Goal: Task Accomplishment & Management: Use online tool/utility

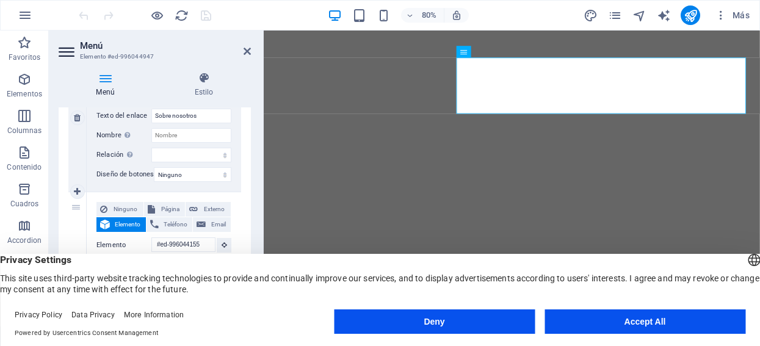
scroll to position [474, 0]
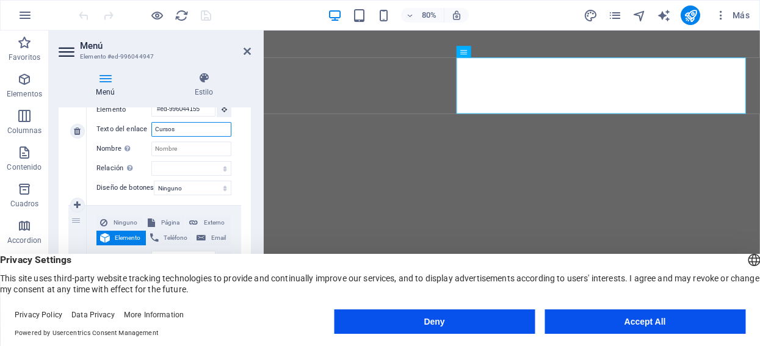
click at [182, 128] on input "Cursos" at bounding box center [191, 129] width 80 height 15
type input "A"
select select
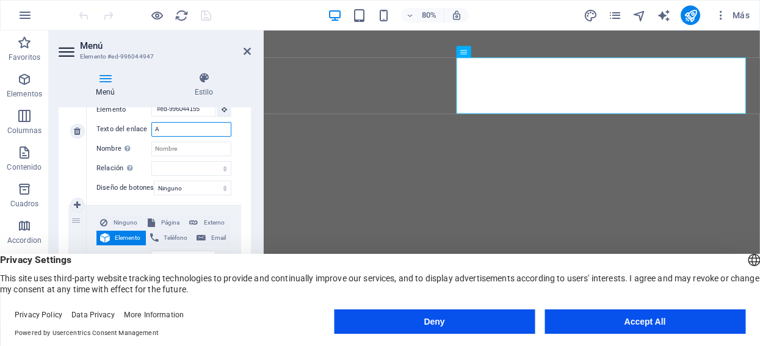
select select
type input "Areas"
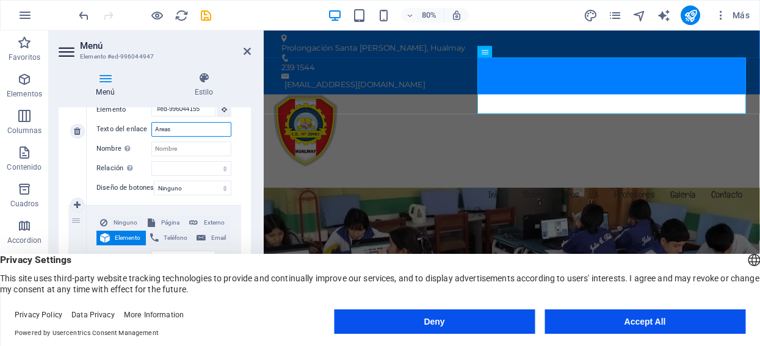
scroll to position [0, 0]
select select
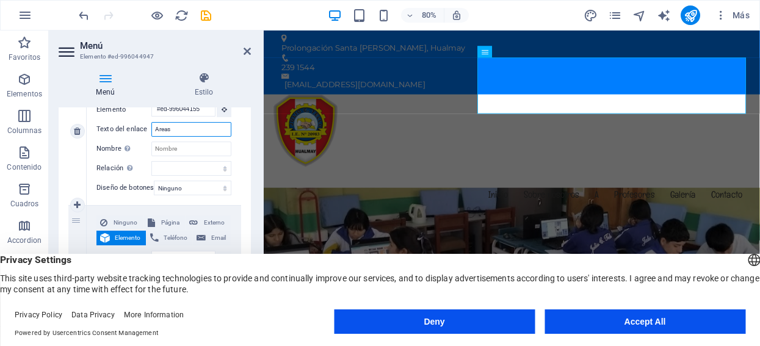
select select
click at [159, 129] on input "Areas" at bounding box center [191, 129] width 80 height 15
type input "reas"
select select
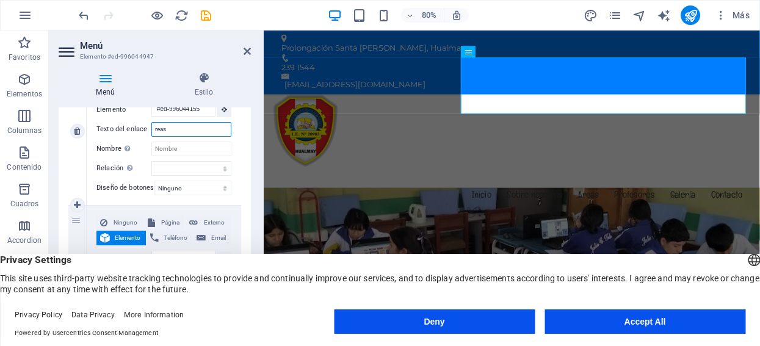
select select
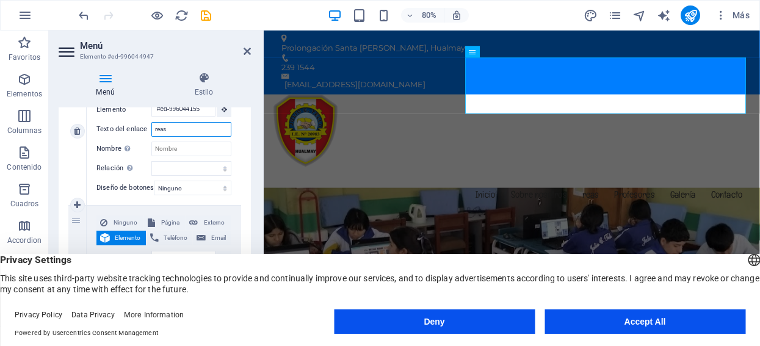
type input "áreas"
select select
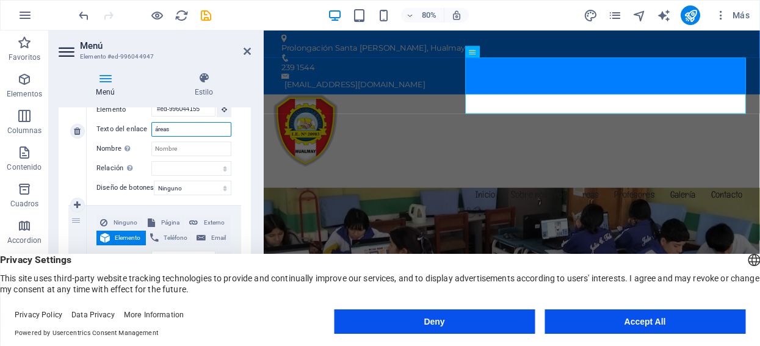
select select
type input "reas"
select select
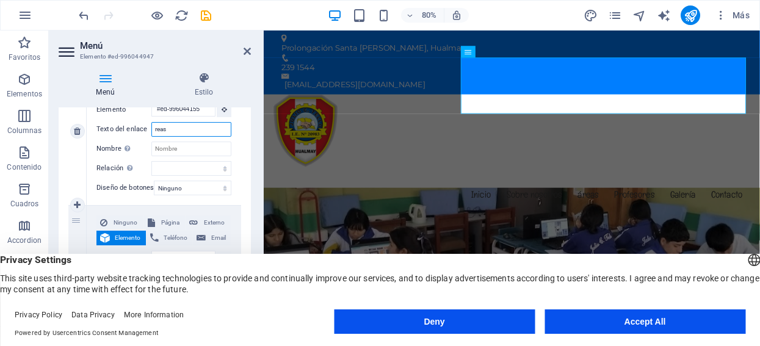
select select
type input "Áreas"
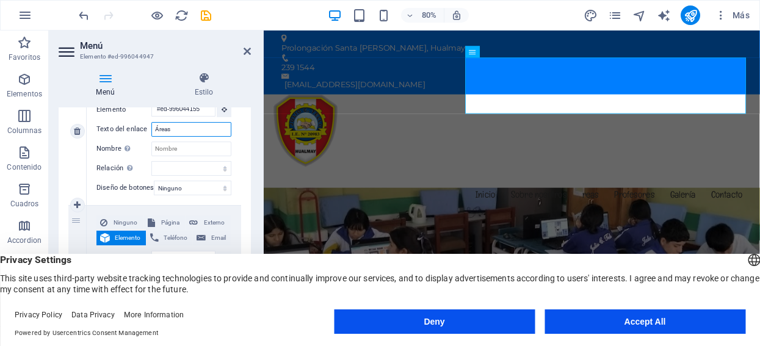
select select
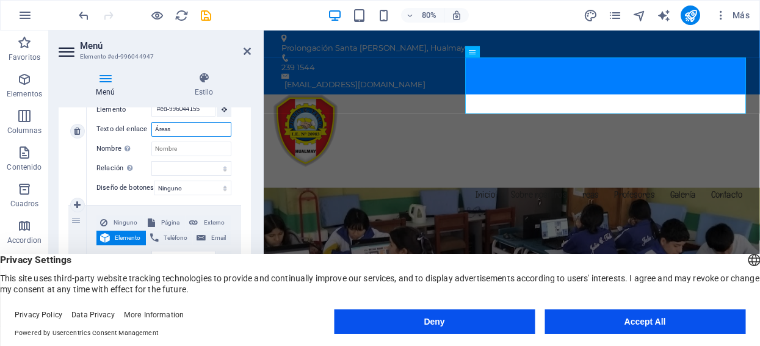
select select
type input "Áreas"
click at [244, 49] on icon at bounding box center [247, 51] width 7 height 10
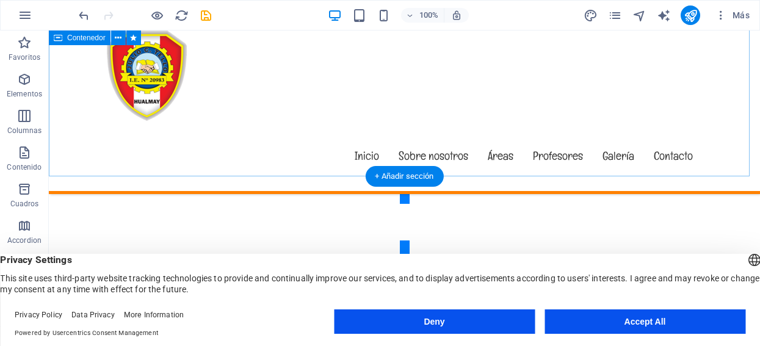
scroll to position [3800, 0]
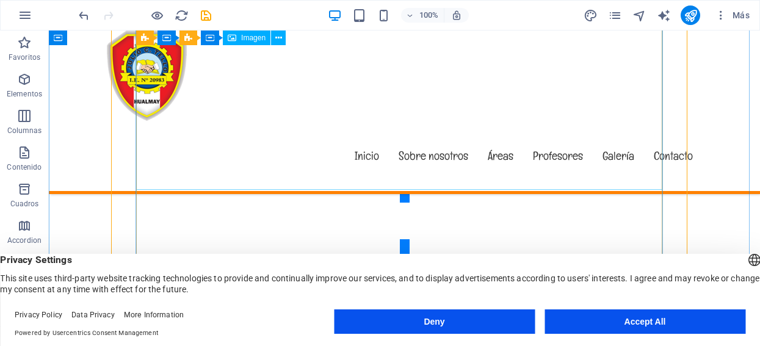
scroll to position [4206, 0]
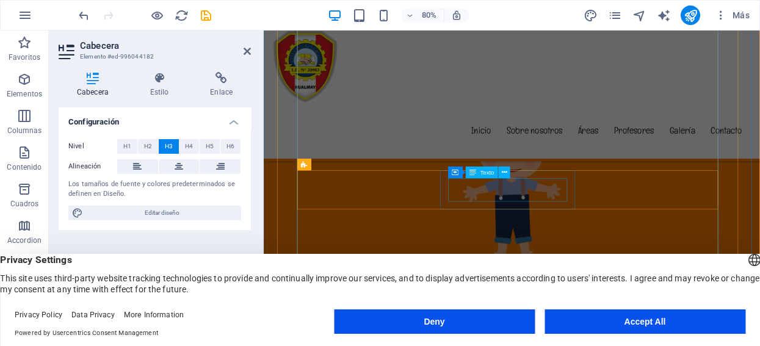
scroll to position [4749, 0]
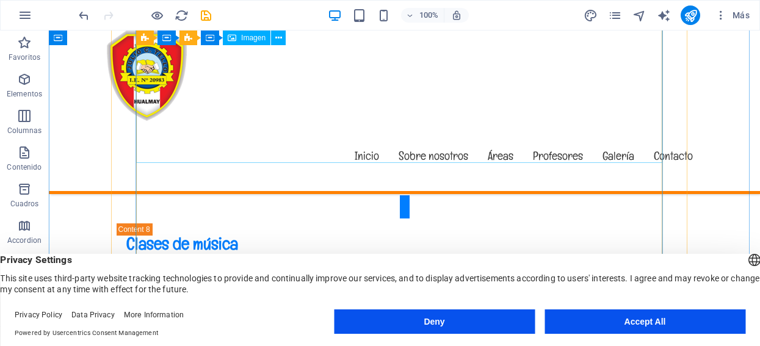
scroll to position [4756, 0]
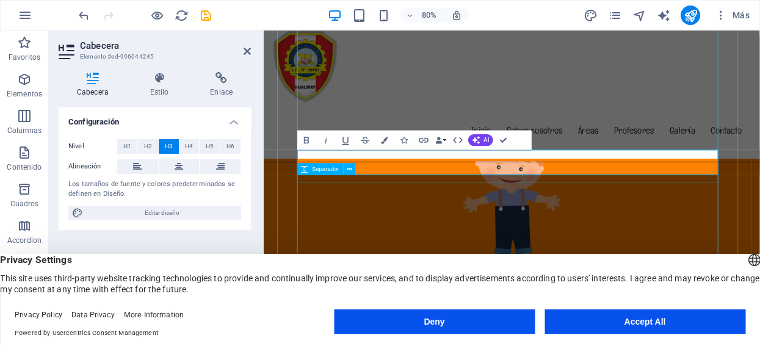
scroll to position [4688, 0]
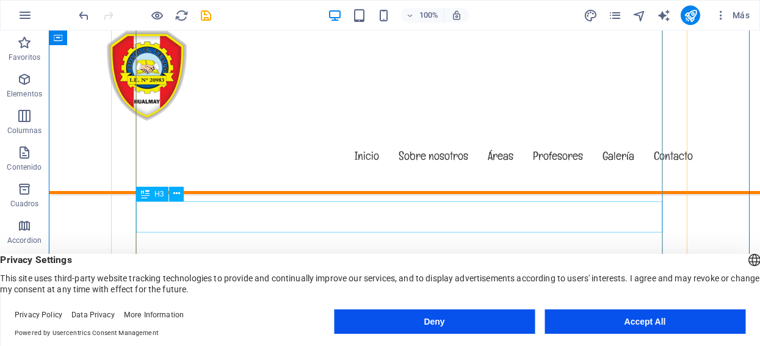
scroll to position [5299, 0]
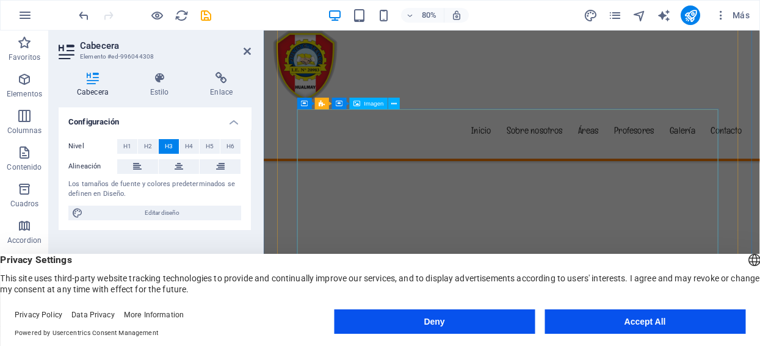
scroll to position [5842, 0]
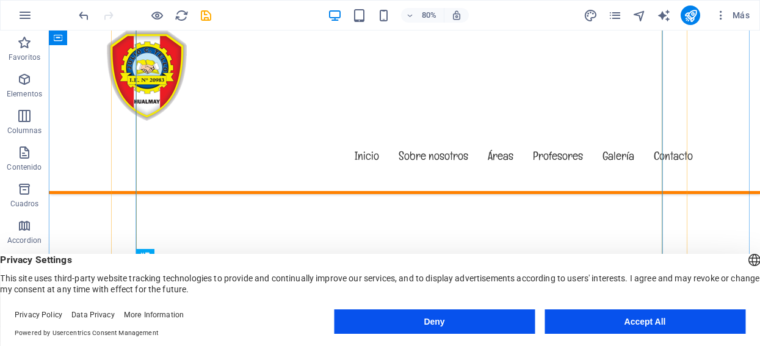
scroll to position [5892, 0]
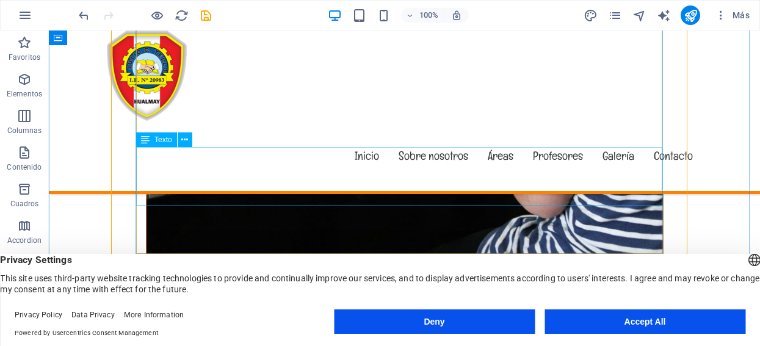
scroll to position [6435, 0]
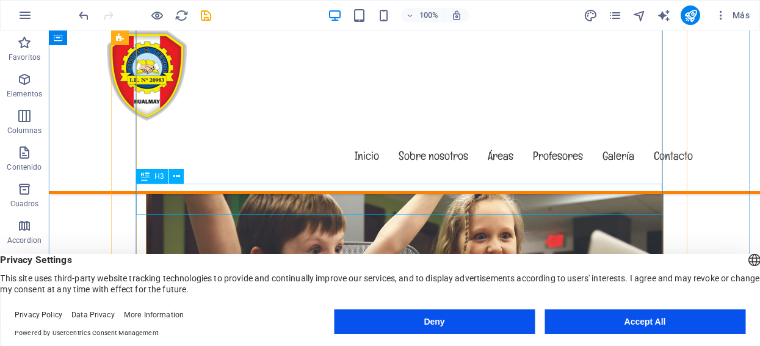
scroll to position [7003, 0]
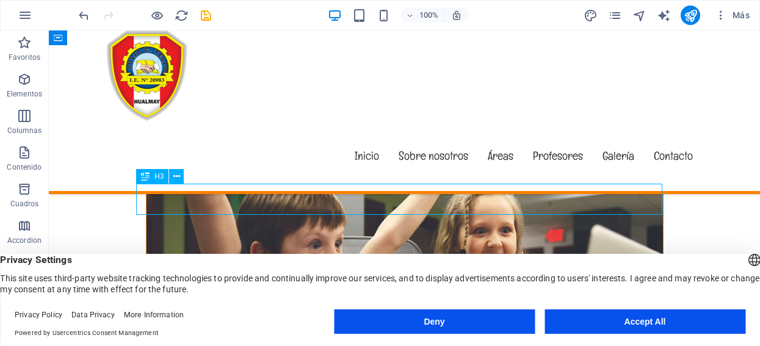
drag, startPoint x: 409, startPoint y: 202, endPoint x: 234, endPoint y: 245, distance: 180.0
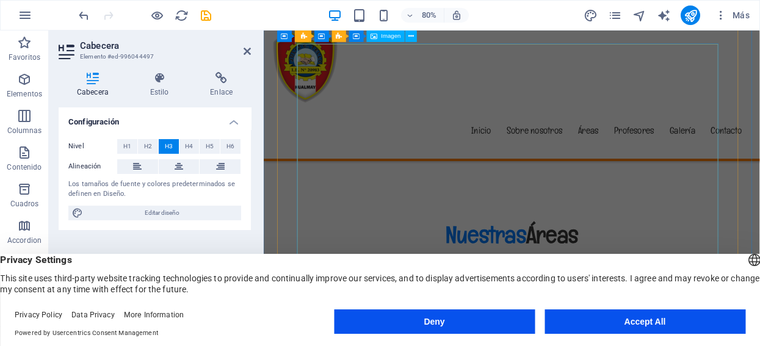
scroll to position [5646, 0]
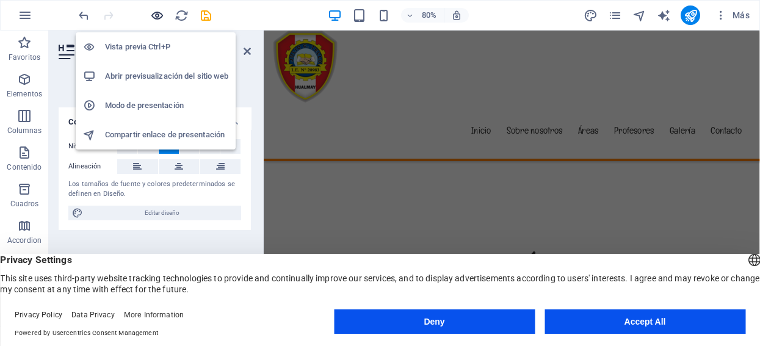
click at [154, 16] on icon "button" at bounding box center [157, 16] width 14 height 14
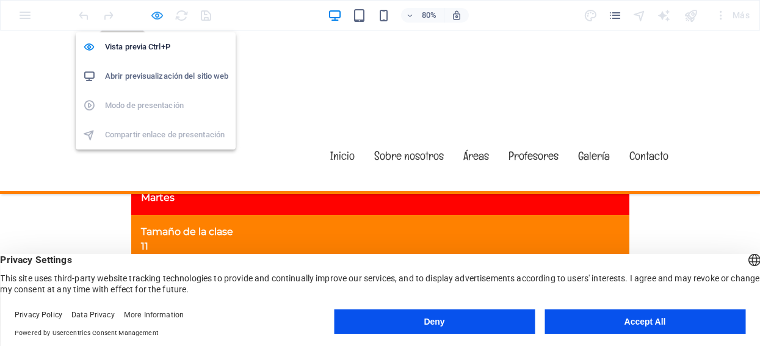
scroll to position [4833, 0]
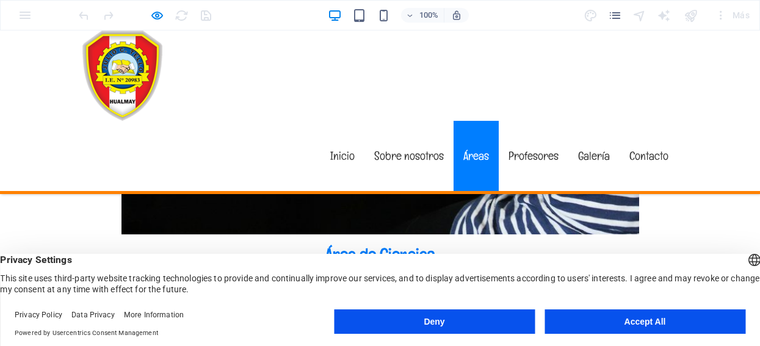
click at [467, 121] on link "Áreas" at bounding box center [476, 156] width 45 height 70
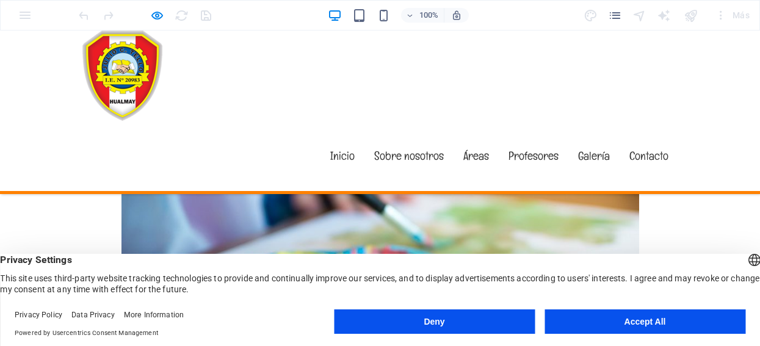
scroll to position [4010, 0]
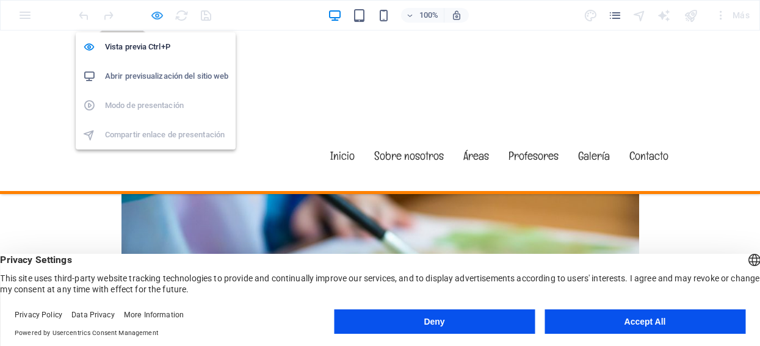
click at [154, 18] on icon "button" at bounding box center [157, 16] width 14 height 14
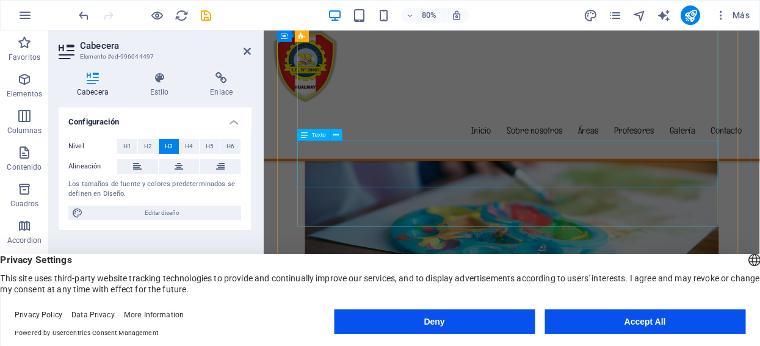
scroll to position [5974, 0]
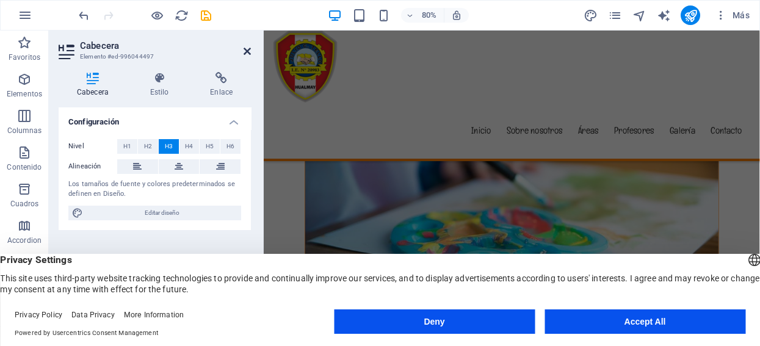
drag, startPoint x: 250, startPoint y: 50, endPoint x: 200, endPoint y: 19, distance: 58.5
click at [249, 50] on icon at bounding box center [247, 51] width 7 height 10
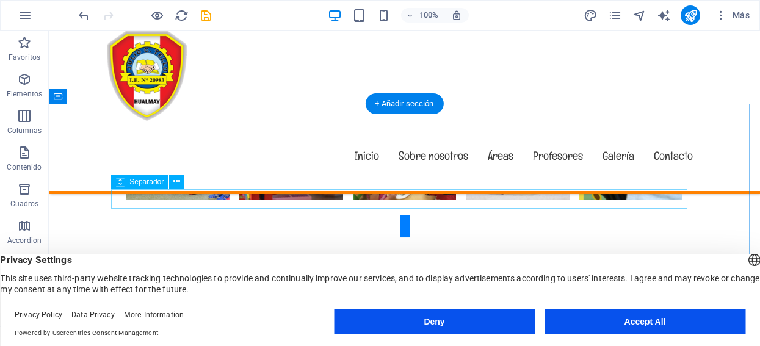
scroll to position [3771, 0]
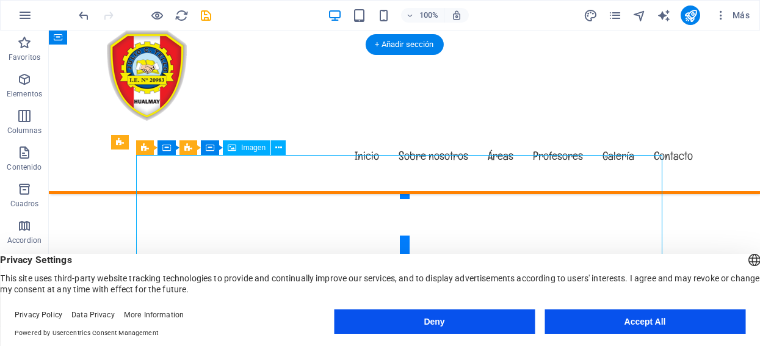
scroll to position [3839, 0]
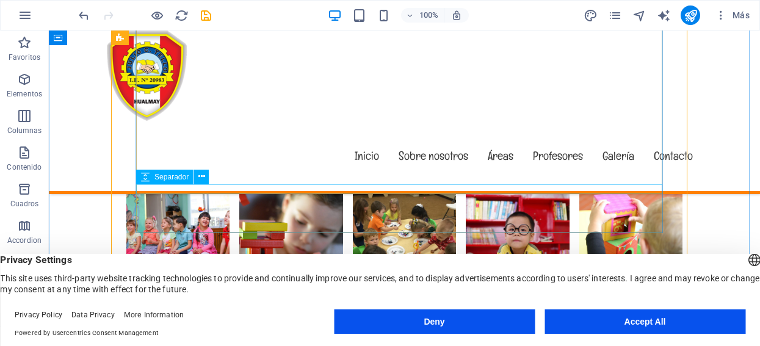
scroll to position [4314, 0]
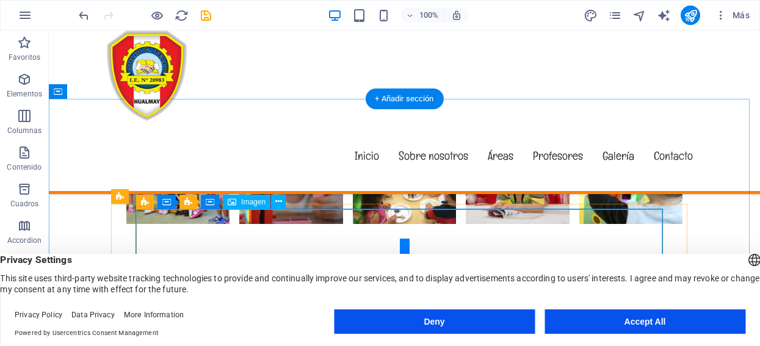
scroll to position [3771, 0]
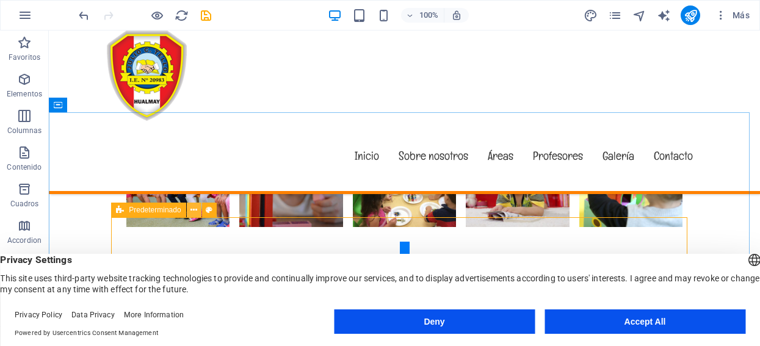
click at [195, 212] on icon at bounding box center [194, 210] width 7 height 13
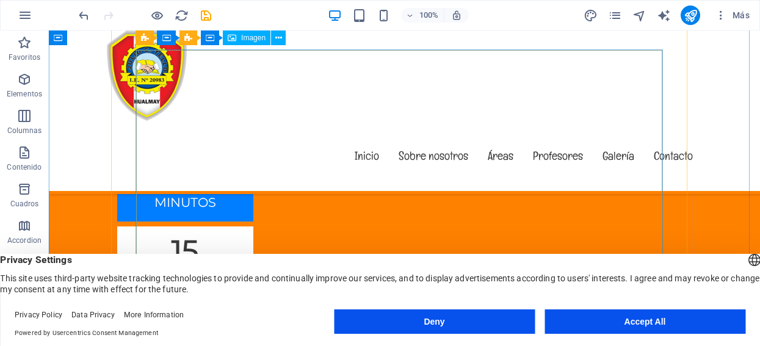
scroll to position [4993, 0]
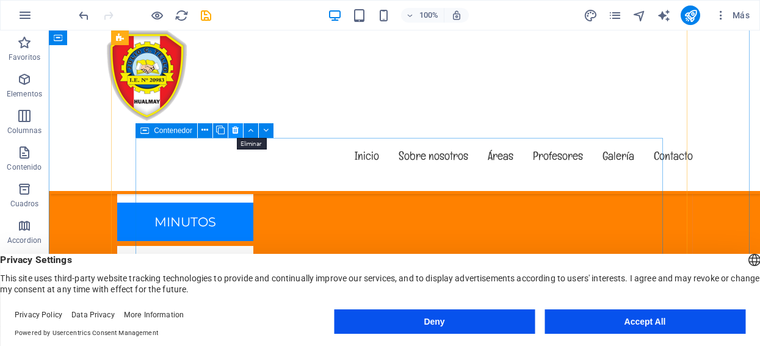
click at [234, 124] on icon at bounding box center [235, 130] width 7 height 13
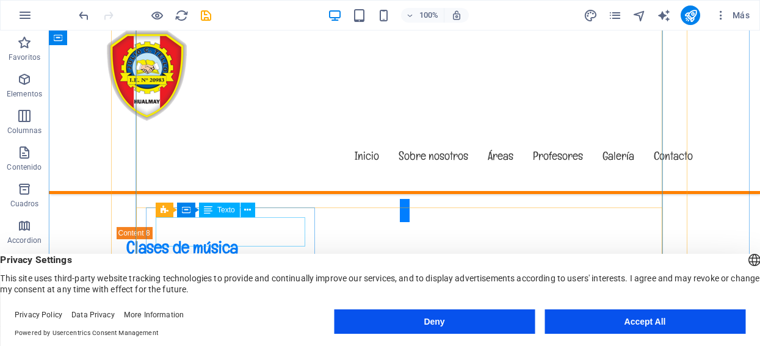
scroll to position [4247, 0]
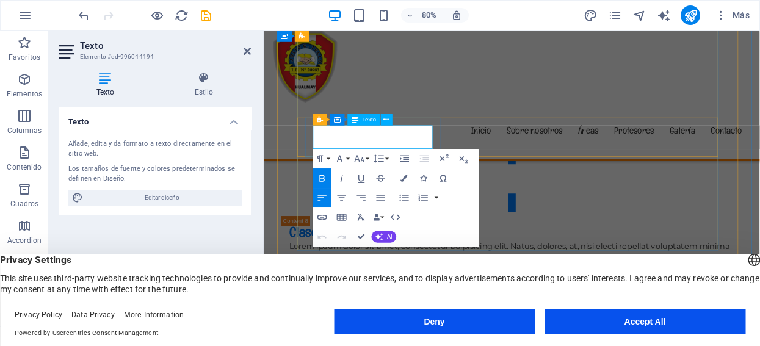
drag, startPoint x: 327, startPoint y: 158, endPoint x: 379, endPoint y: 172, distance: 53.2
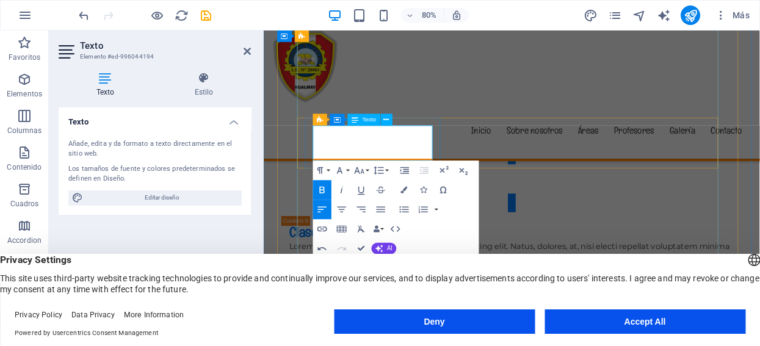
drag, startPoint x: 399, startPoint y: 169, endPoint x: 409, endPoint y: 182, distance: 16.1
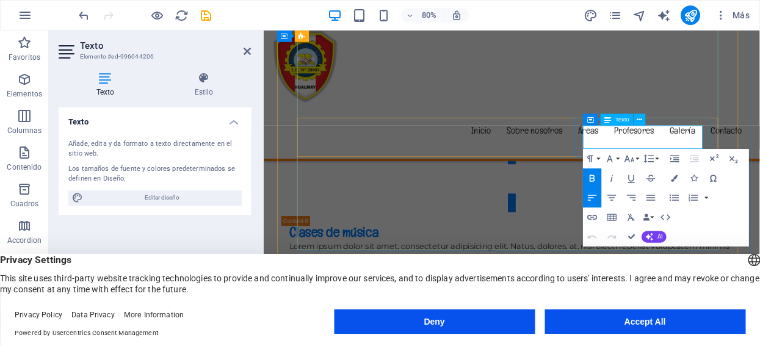
drag, startPoint x: 664, startPoint y: 155, endPoint x: 675, endPoint y: 170, distance: 18.8
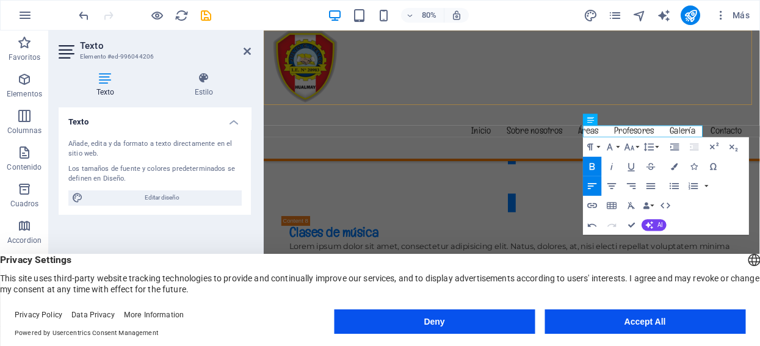
click at [445, 108] on div "Menú Inicio Sobre nosotros Áreas Profesores Galería Contacto" at bounding box center [574, 113] width 620 height 164
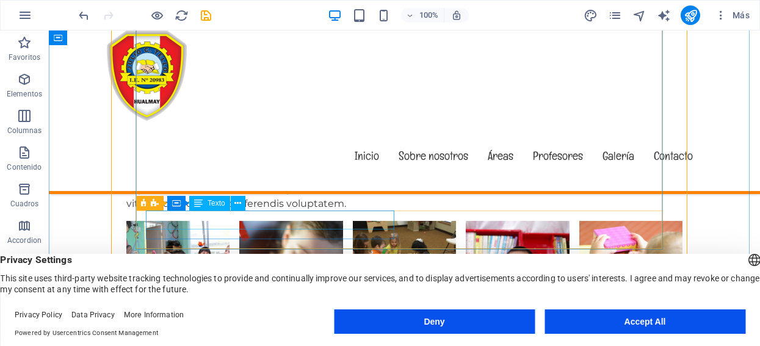
scroll to position [4314, 0]
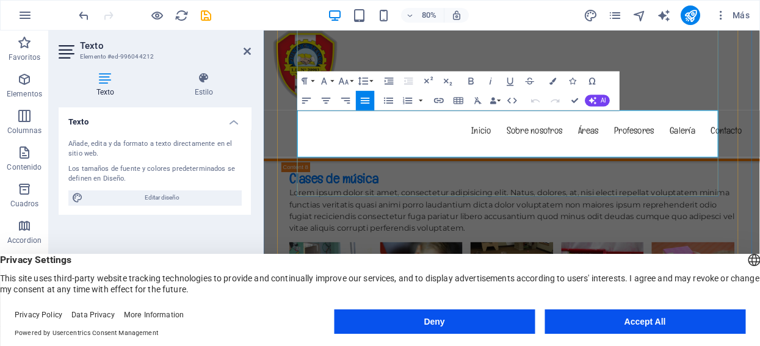
drag, startPoint x: 316, startPoint y: 138, endPoint x: 751, endPoint y: 182, distance: 437.6
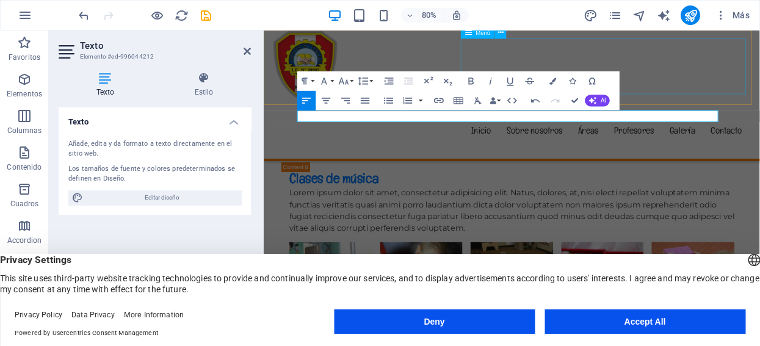
click at [760, 121] on nav "Inicio Sobre nosotros Áreas Profesores Galería Contacto" at bounding box center [574, 156] width 596 height 70
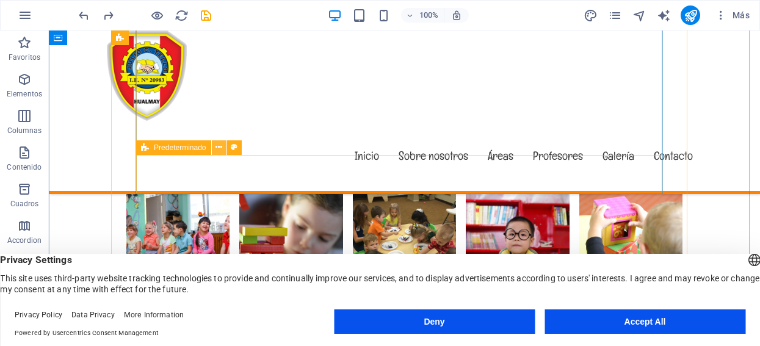
click at [218, 148] on icon at bounding box center [219, 147] width 7 height 13
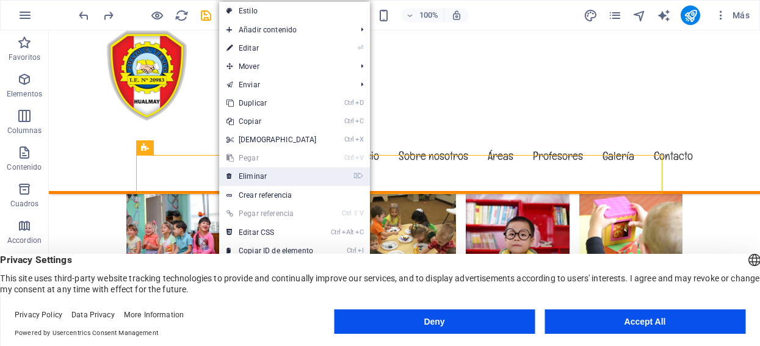
click at [242, 175] on link "⌦ Eliminar" at bounding box center [271, 176] width 105 height 18
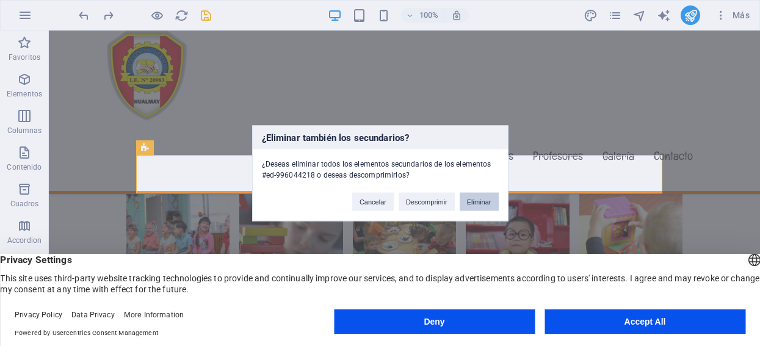
click at [475, 198] on button "Eliminar" at bounding box center [479, 201] width 39 height 18
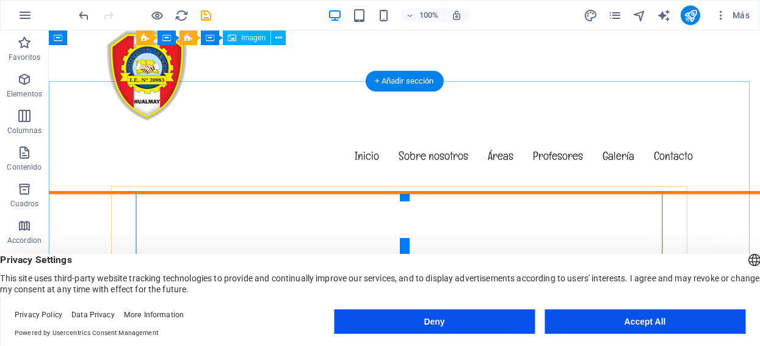
scroll to position [3771, 0]
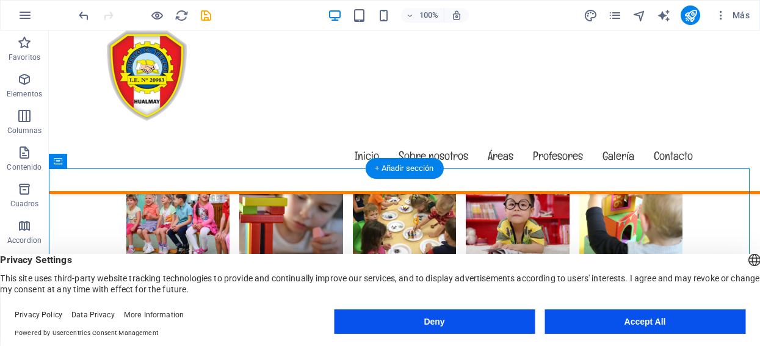
scroll to position [3704, 0]
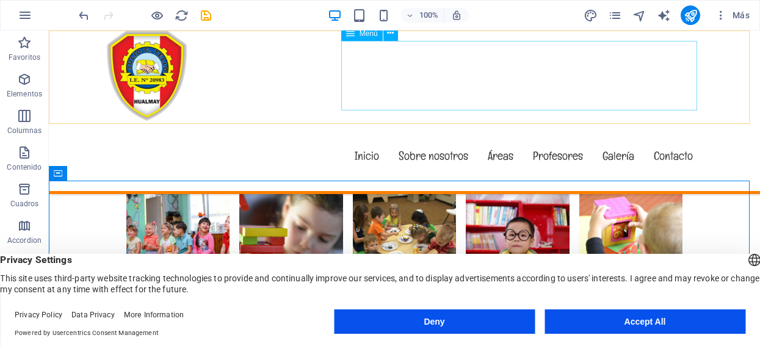
click at [495, 121] on nav "Inicio Sobre nosotros Áreas Profesores Galería Contacto" at bounding box center [405, 156] width 596 height 70
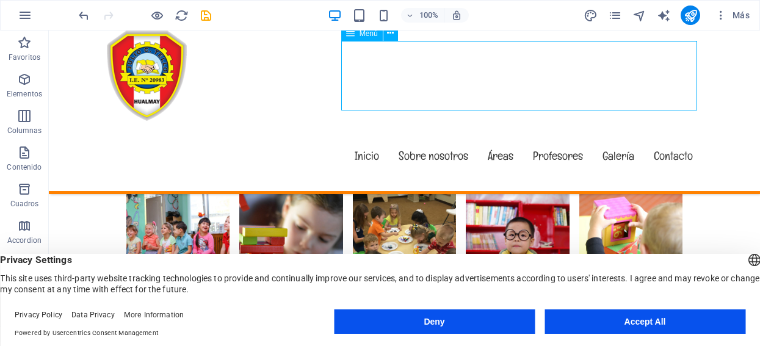
click at [495, 121] on nav "Inicio Sobre nosotros Áreas Profesores Galería Contacto" at bounding box center [405, 156] width 596 height 70
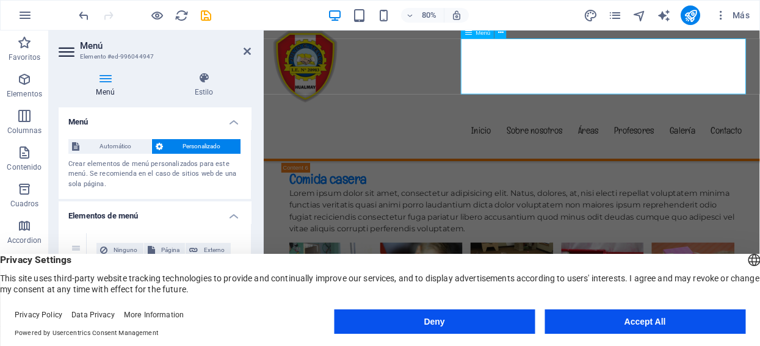
click at [666, 121] on nav "Inicio Sobre nosotros Áreas Profesores Galería Contacto" at bounding box center [574, 156] width 596 height 70
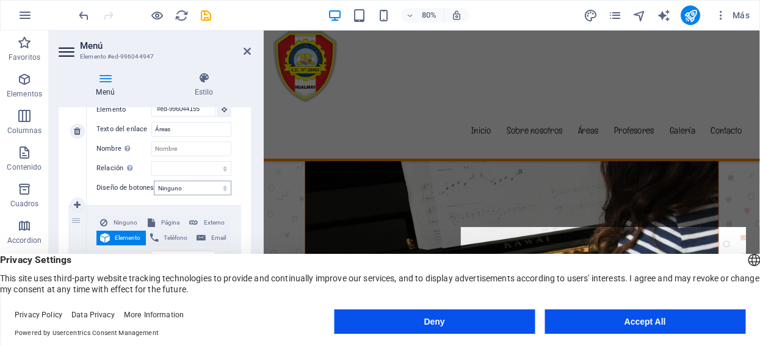
scroll to position [3610, 0]
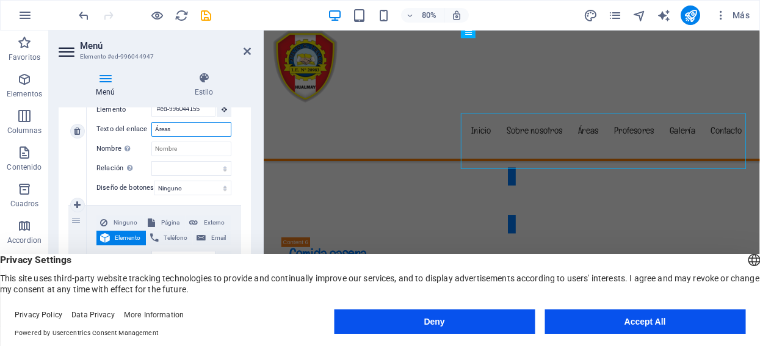
click at [174, 126] on input "Áreas" at bounding box center [191, 129] width 80 height 15
type input "Á"
select select
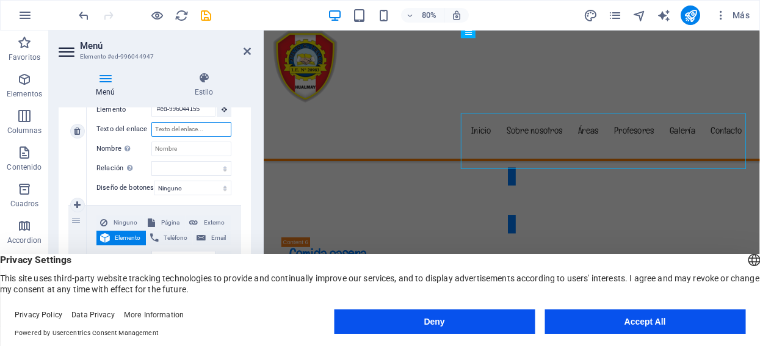
select select
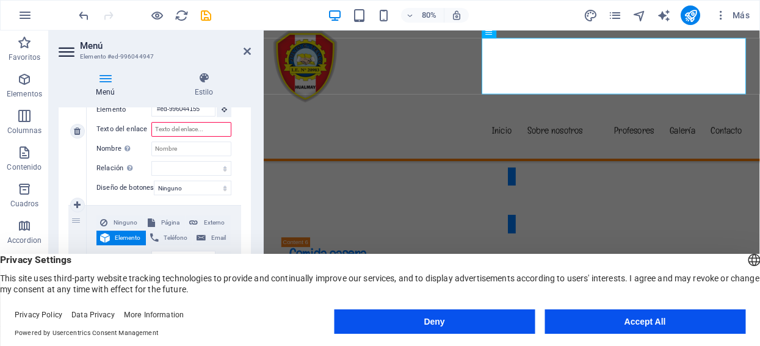
type input "C"
select select
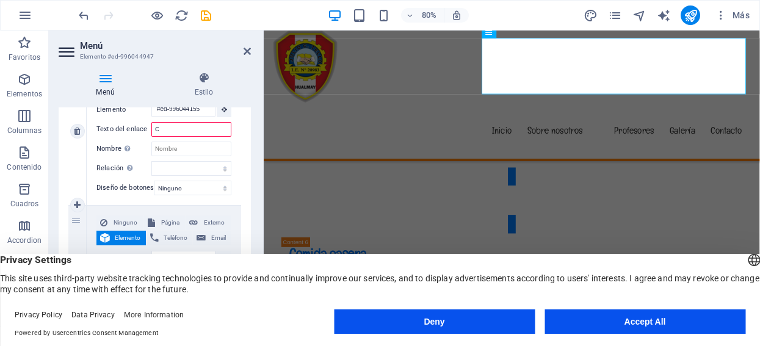
select select
type input "Coo"
select select
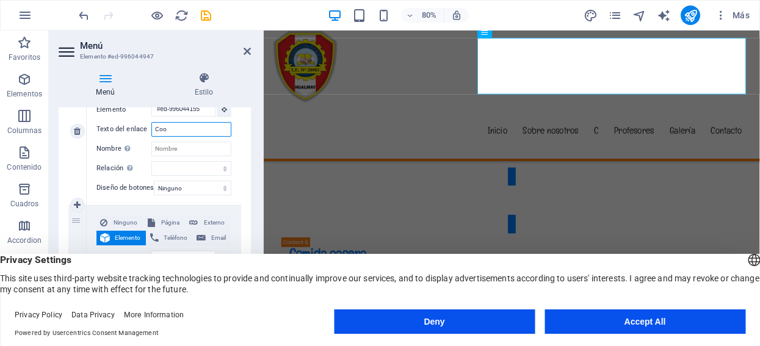
select select
type input "Coorna"
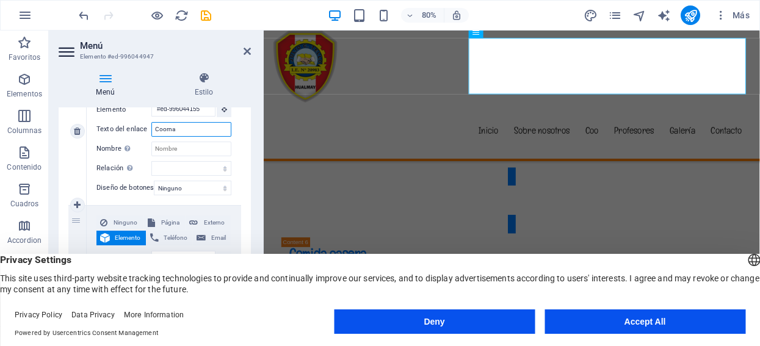
select select
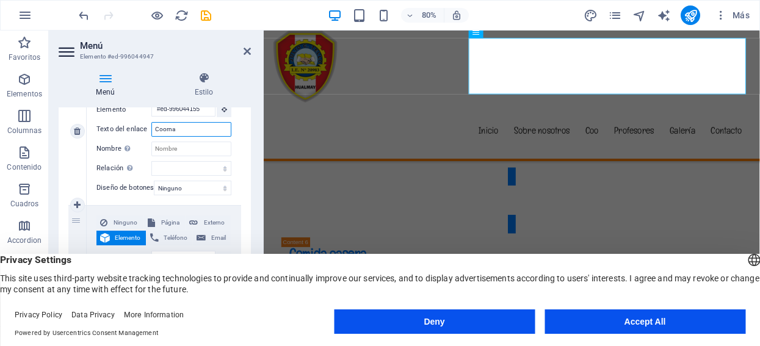
select select
type input "Coornacio"
select select
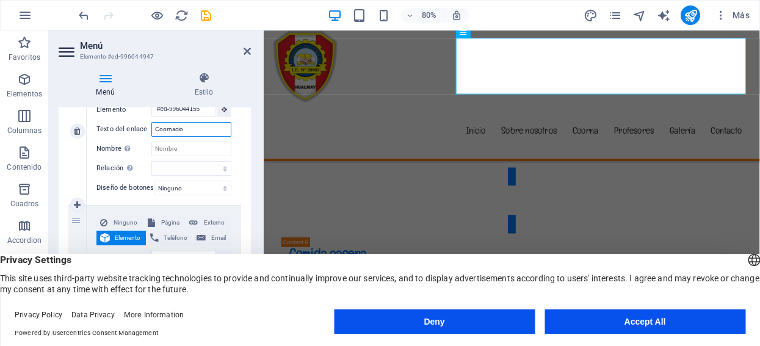
select select
type input "Coornación"
select select
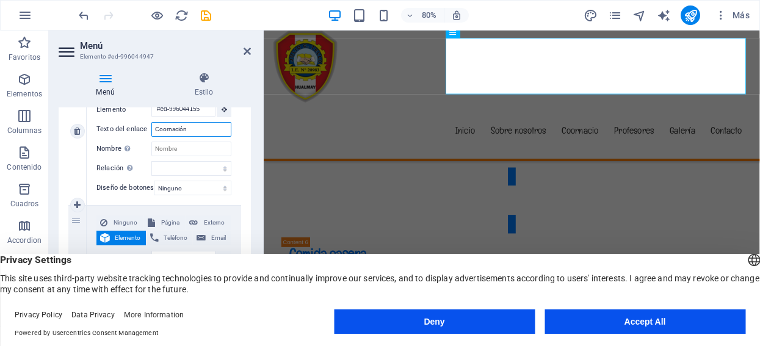
select select
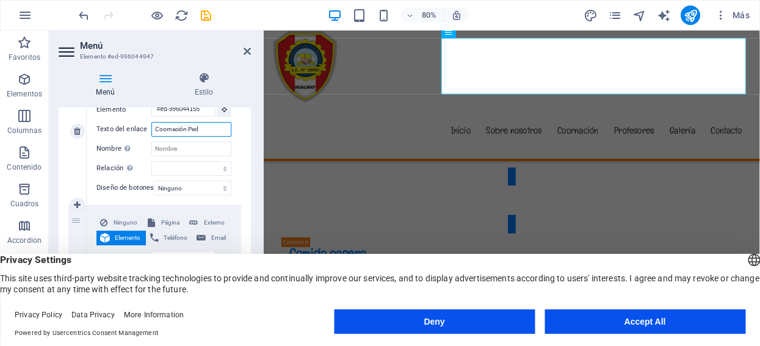
type input "Coornación Peda"
select select
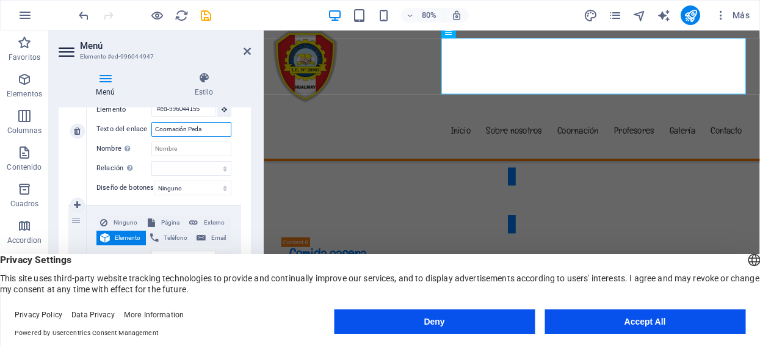
select select
type input "Coornación Pedagó"
select select
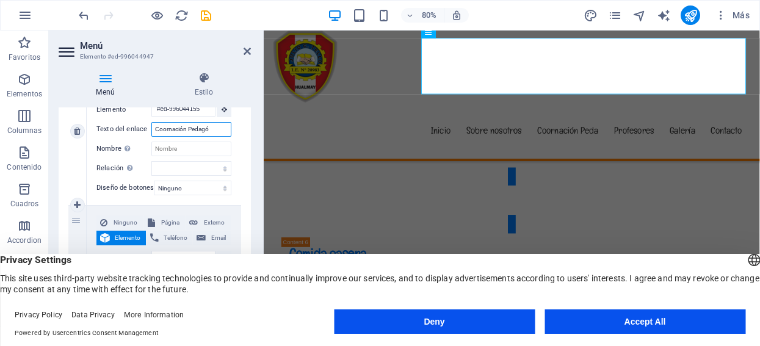
type input "Coornación Pedagóg"
select select
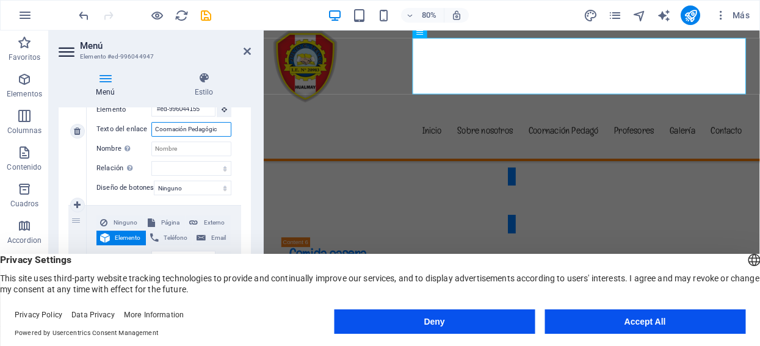
type input "Coornación Pedagógica"
select select
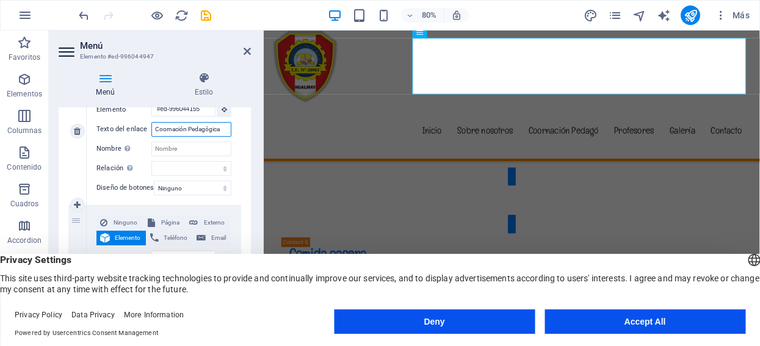
select select
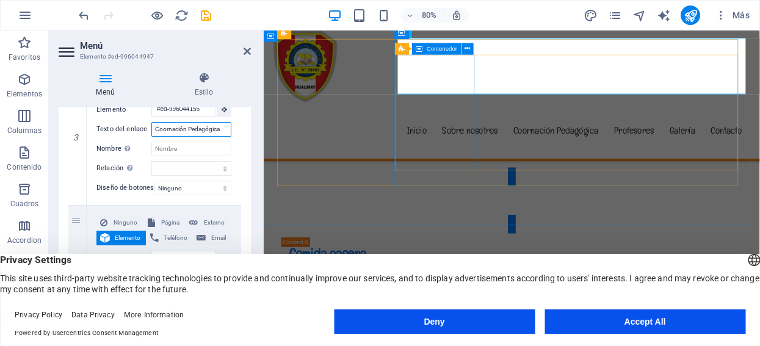
type input "Coornación Pedagógica"
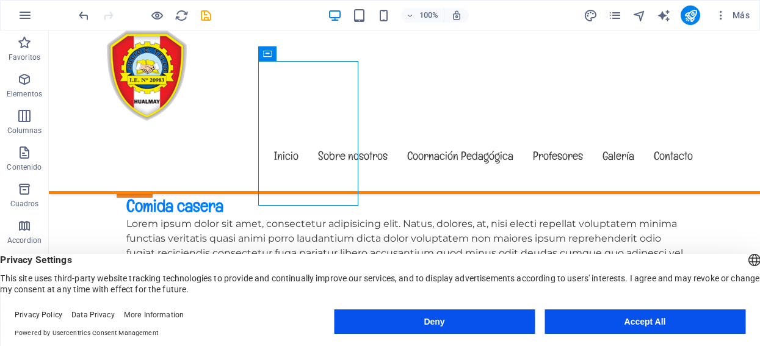
click at [148, 9] on div at bounding box center [144, 15] width 137 height 20
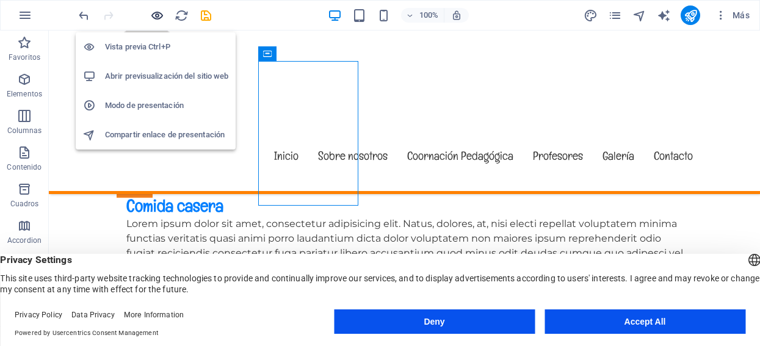
click at [155, 12] on icon "button" at bounding box center [157, 16] width 14 height 14
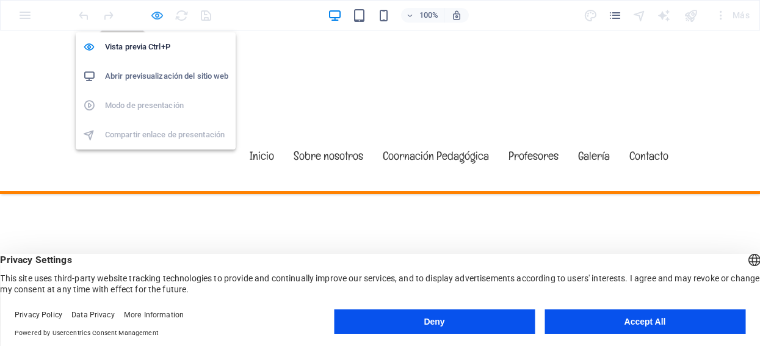
scroll to position [1417, 0]
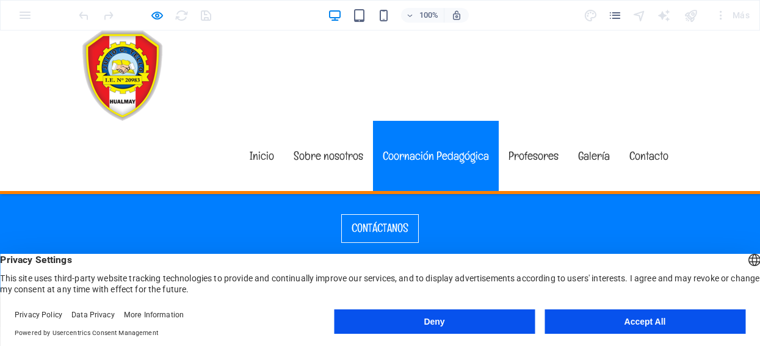
click at [450, 121] on link "Coornación Pedagógica" at bounding box center [436, 156] width 126 height 70
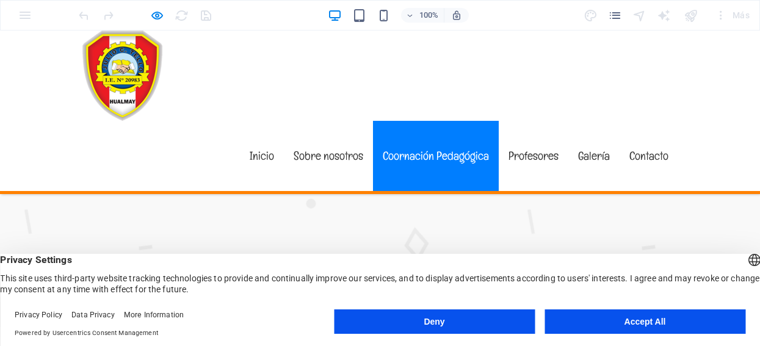
scroll to position [1568, 0]
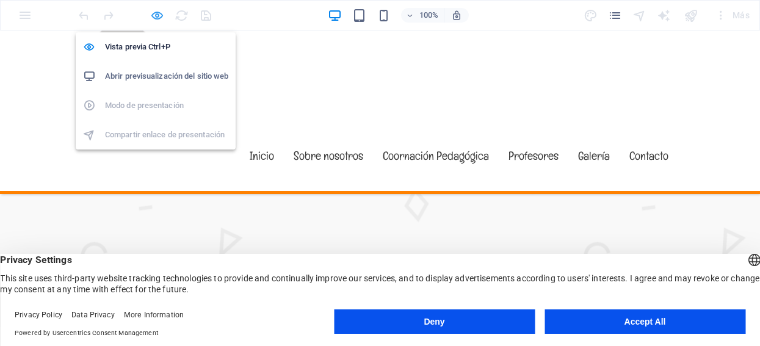
click at [157, 13] on icon "button" at bounding box center [157, 16] width 14 height 14
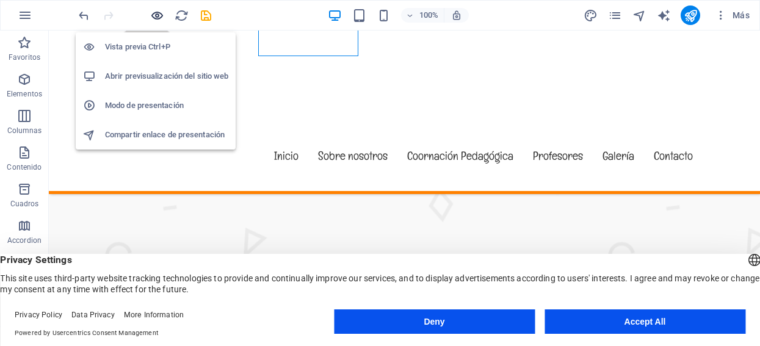
scroll to position [3760, 0]
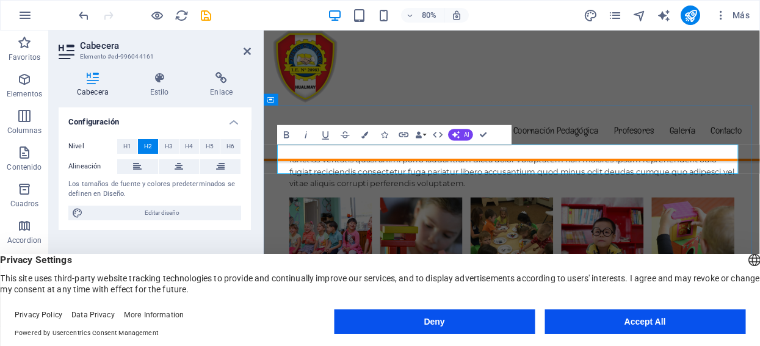
click at [249, 54] on icon at bounding box center [247, 51] width 7 height 10
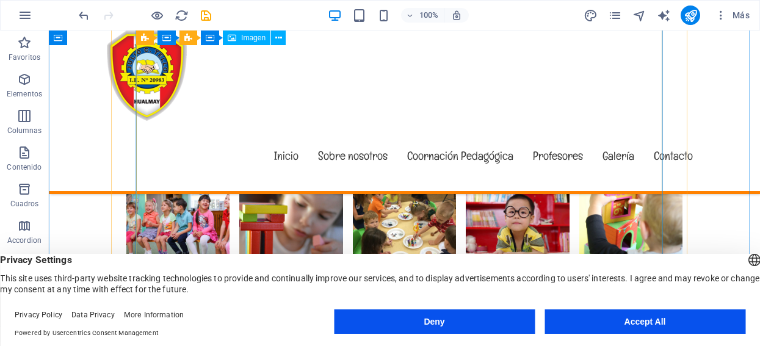
scroll to position [4167, 0]
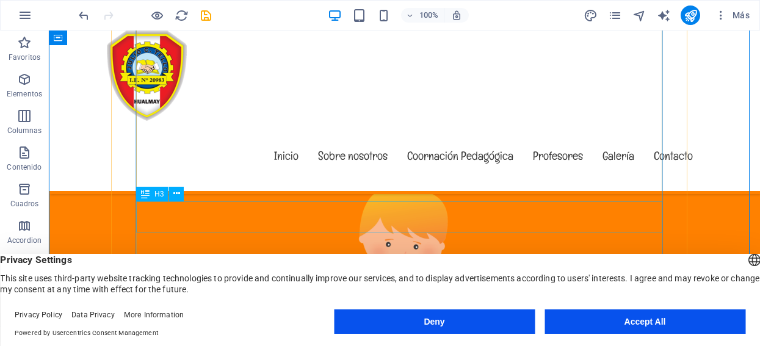
scroll to position [4642, 0]
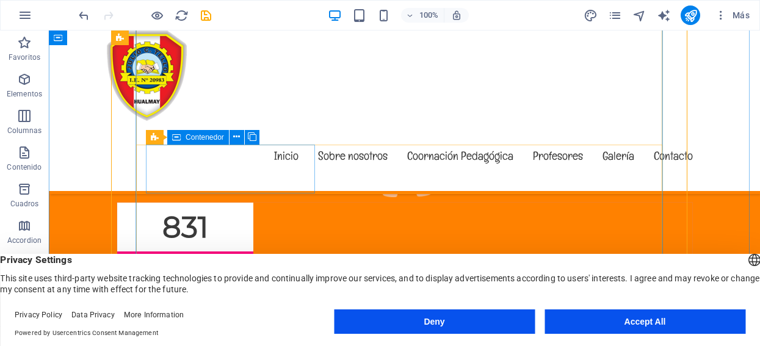
scroll to position [4710, 0]
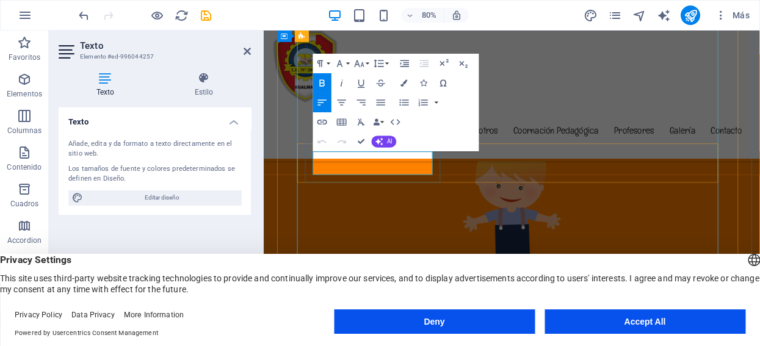
drag, startPoint x: 343, startPoint y: 189, endPoint x: 388, endPoint y: 204, distance: 48.3
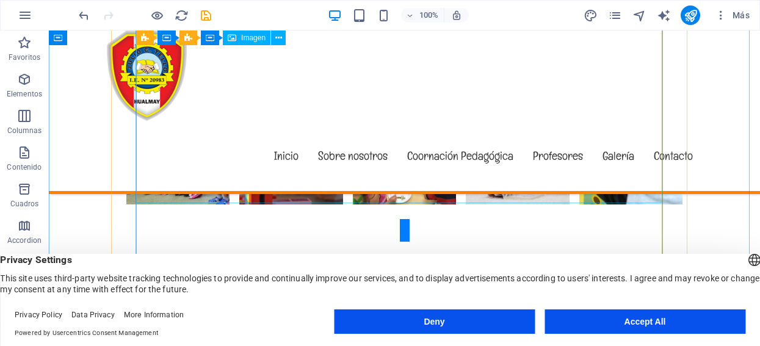
scroll to position [4235, 0]
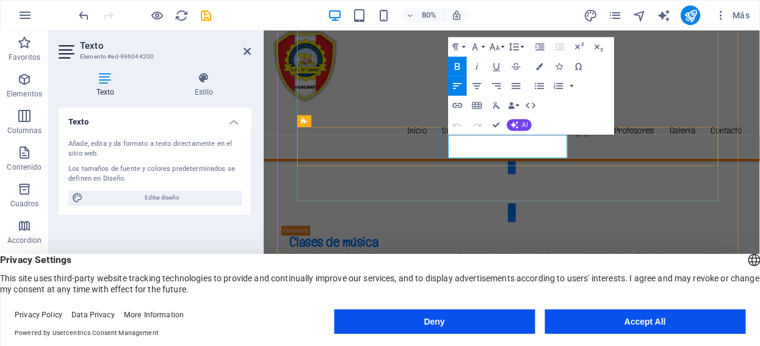
drag, startPoint x: 543, startPoint y: 183, endPoint x: 495, endPoint y: 170, distance: 49.5
copy div "Colegiado los días Miercoles"
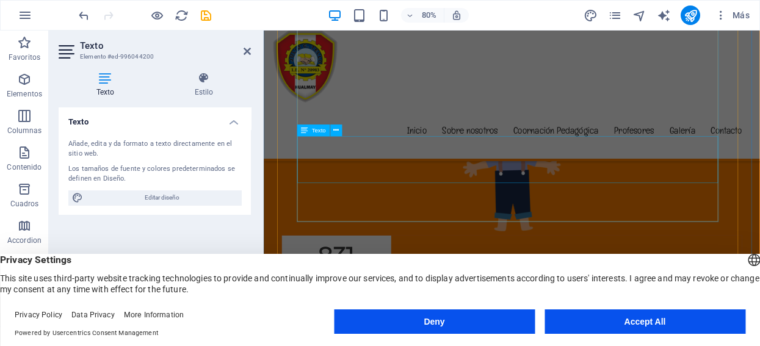
scroll to position [4710, 0]
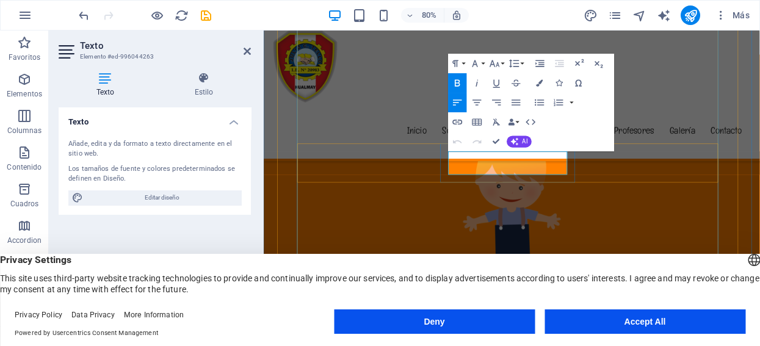
drag, startPoint x: 533, startPoint y: 200, endPoint x: 495, endPoint y: 187, distance: 40.6
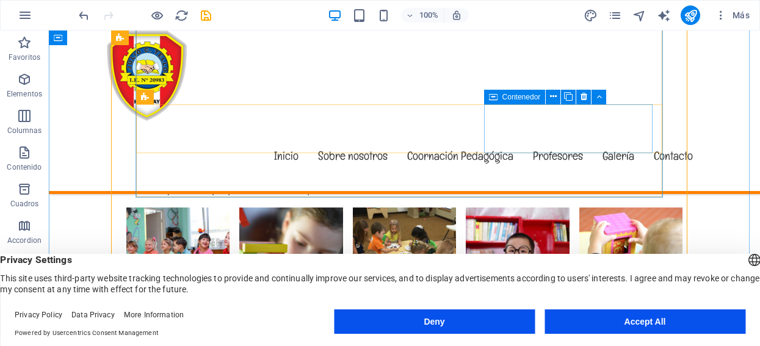
scroll to position [4235, 0]
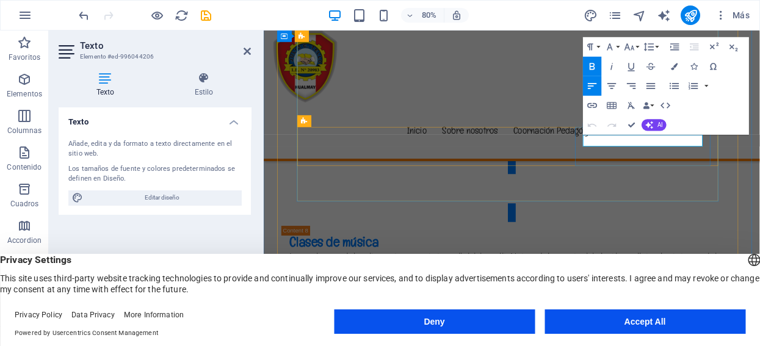
copy strong "Hora: 10:00"
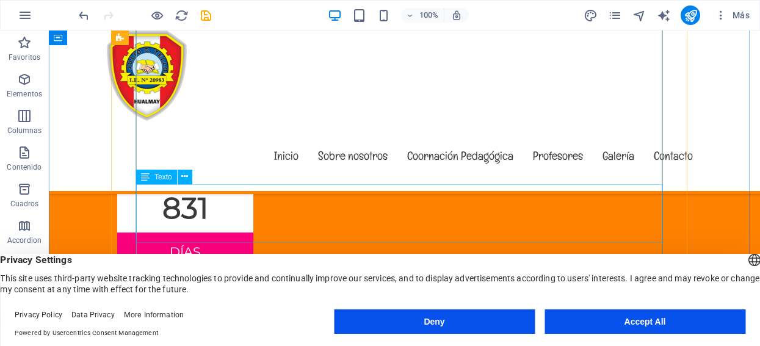
scroll to position [4710, 0]
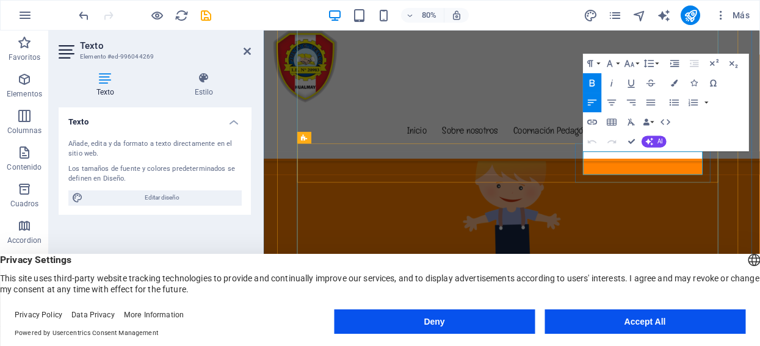
drag, startPoint x: 678, startPoint y: 203, endPoint x: 663, endPoint y: 186, distance: 22.9
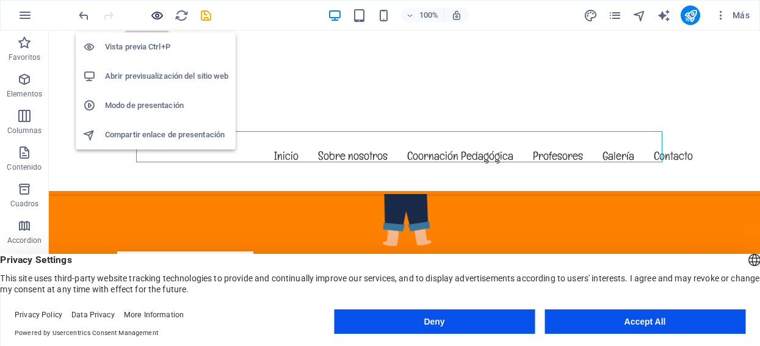
click at [157, 11] on icon "button" at bounding box center [157, 16] width 14 height 14
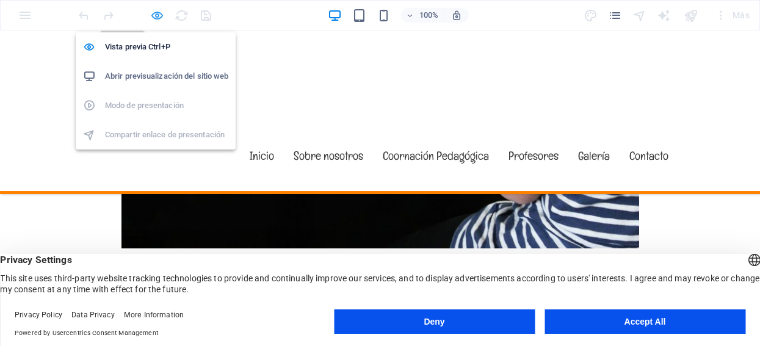
scroll to position [2517, 0]
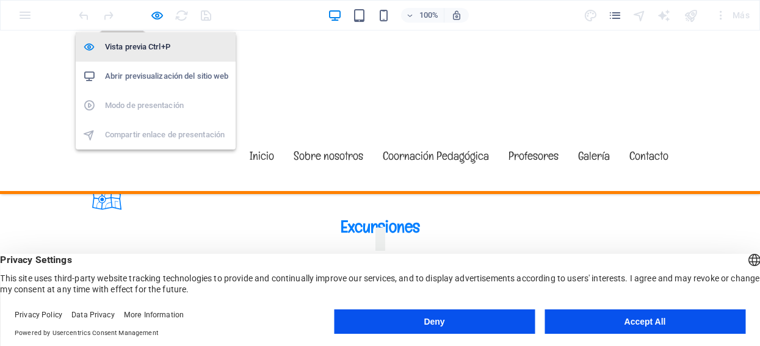
click at [152, 49] on h6 "Vista previa Ctrl+P" at bounding box center [166, 47] width 123 height 15
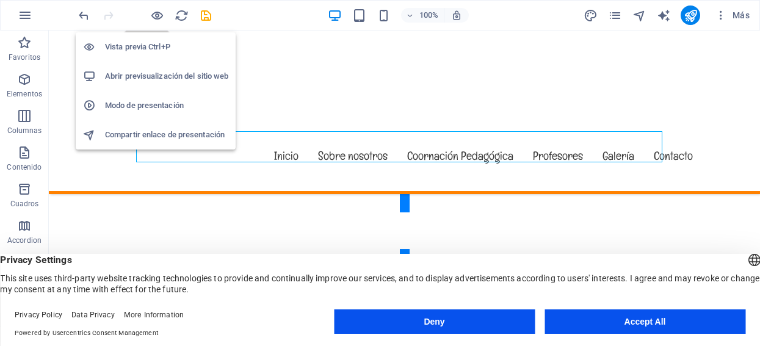
scroll to position [4710, 0]
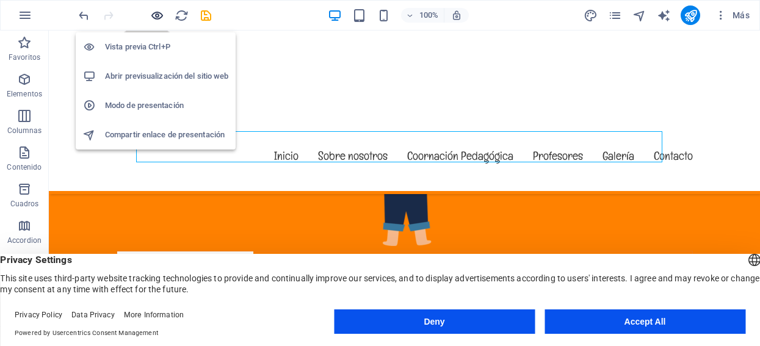
click at [156, 13] on icon "button" at bounding box center [157, 16] width 14 height 14
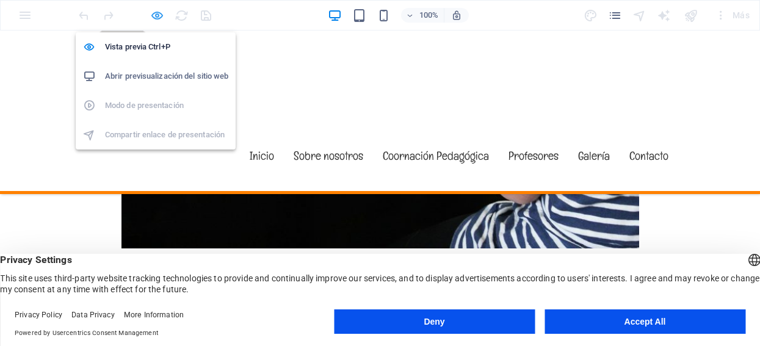
scroll to position [2517, 0]
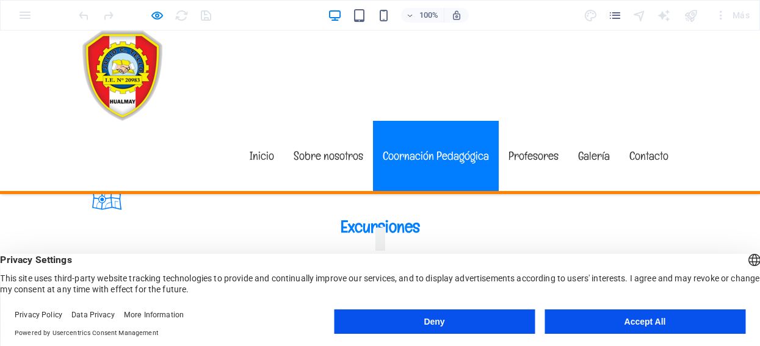
click at [412, 121] on link "Coornación Pedagógica" at bounding box center [436, 156] width 126 height 70
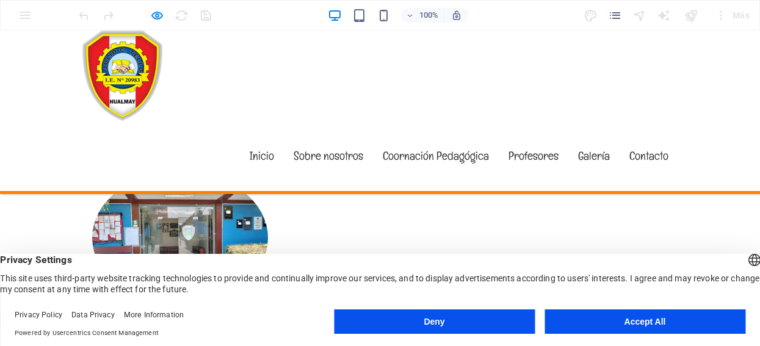
scroll to position [889, 0]
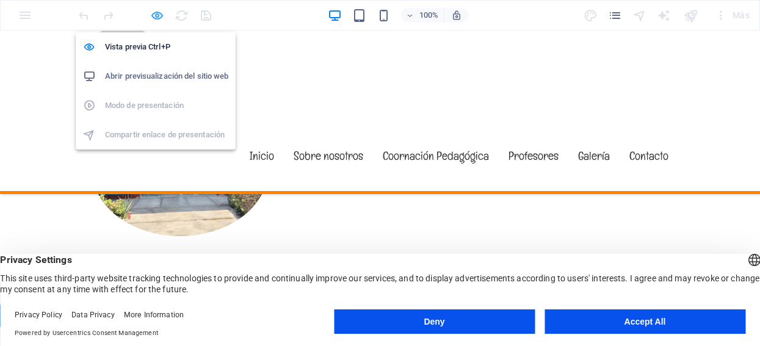
click at [158, 14] on icon "button" at bounding box center [157, 16] width 14 height 14
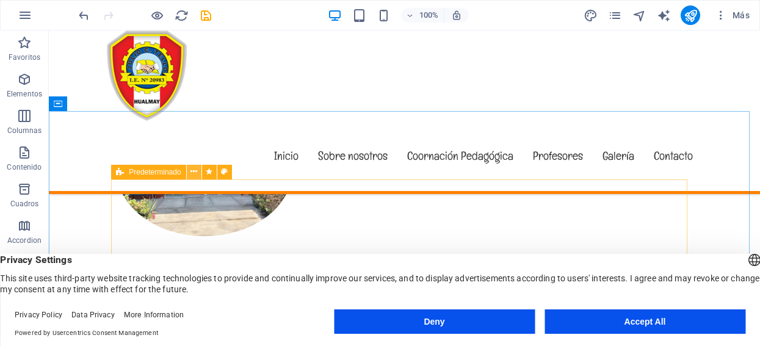
click at [194, 172] on icon at bounding box center [194, 171] width 7 height 13
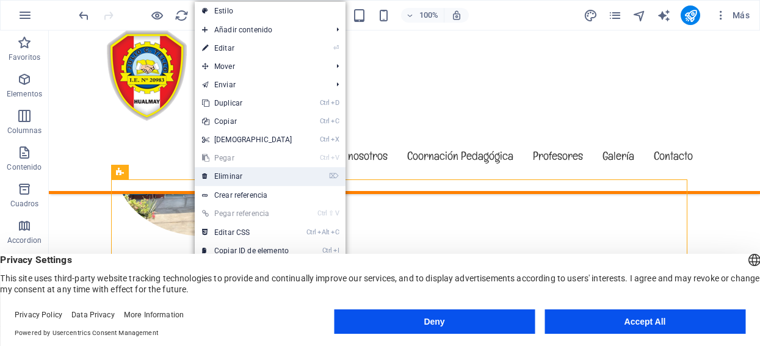
click at [216, 172] on link "⌦ Eliminar" at bounding box center [247, 176] width 105 height 18
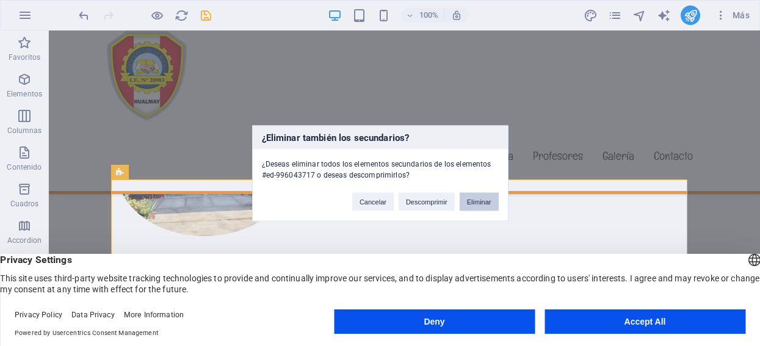
click at [478, 201] on button "Eliminar" at bounding box center [479, 201] width 39 height 18
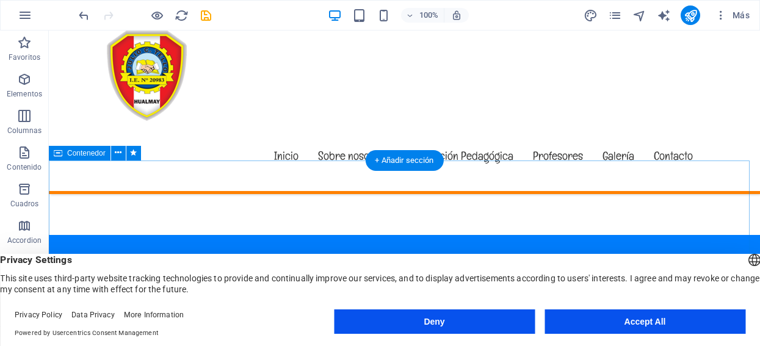
scroll to position [957, 0]
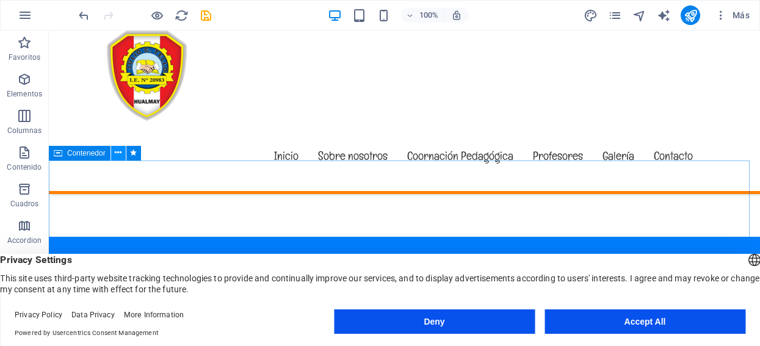
click at [116, 154] on icon at bounding box center [118, 153] width 7 height 13
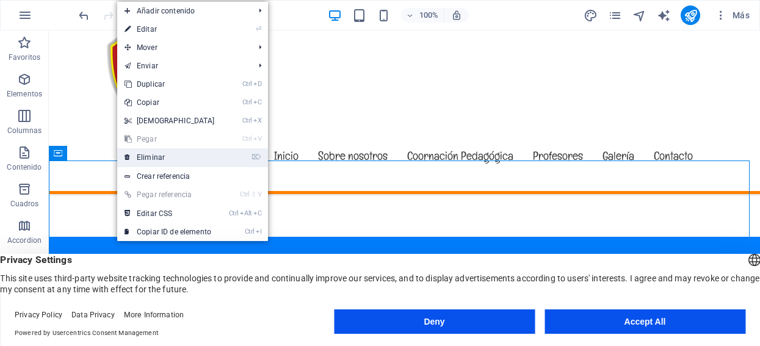
click at [153, 155] on link "⌦ Eliminar" at bounding box center [169, 157] width 105 height 18
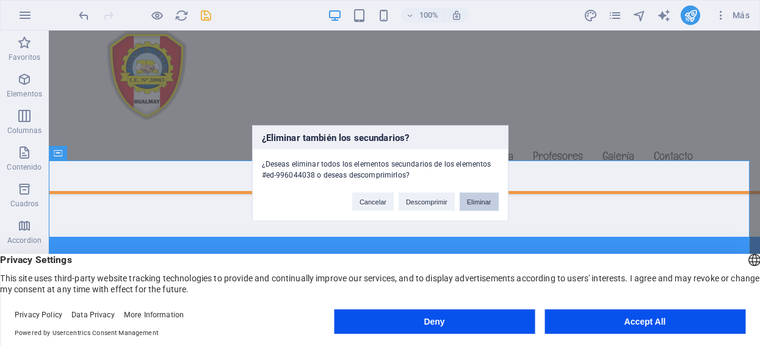
click at [481, 195] on button "Eliminar" at bounding box center [479, 201] width 39 height 18
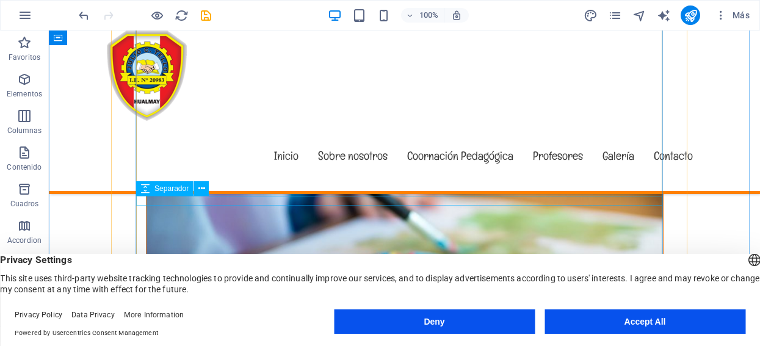
scroll to position [2517, 0]
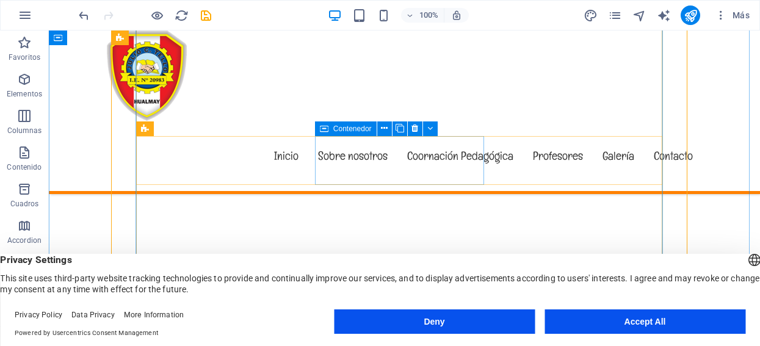
scroll to position [1975, 0]
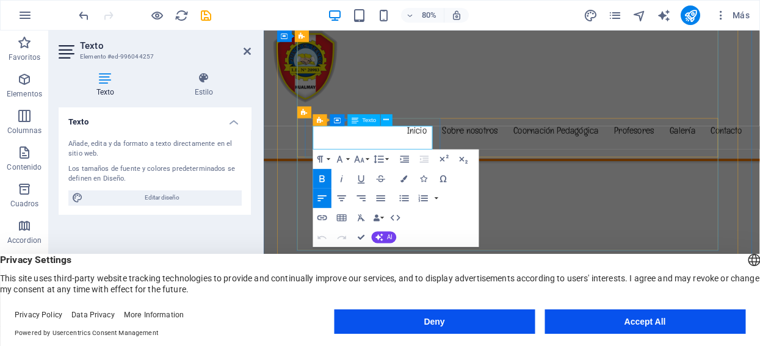
drag, startPoint x: 372, startPoint y: 170, endPoint x: 325, endPoint y: 158, distance: 48.6
copy strong "Coordinador Pedágogico de Ciencias"
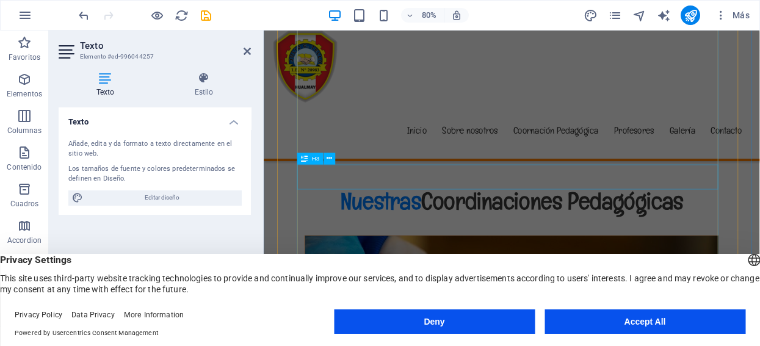
scroll to position [2517, 0]
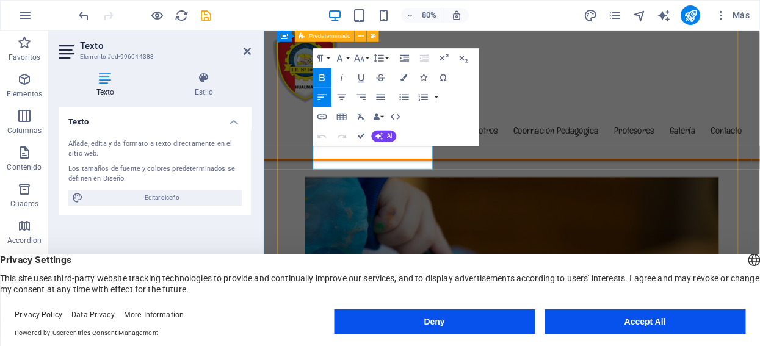
drag, startPoint x: 378, startPoint y: 195, endPoint x: 302, endPoint y: 175, distance: 78.4
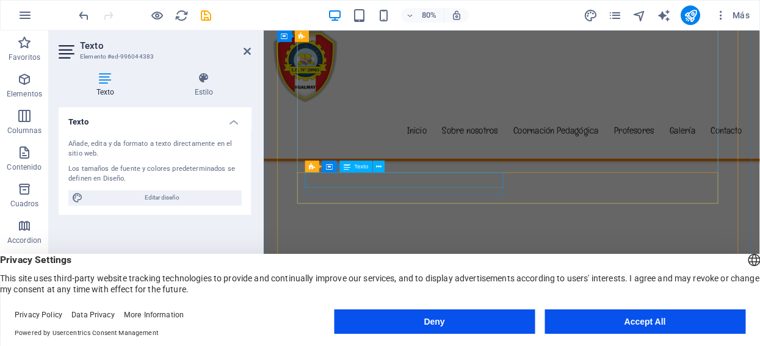
scroll to position [1975, 0]
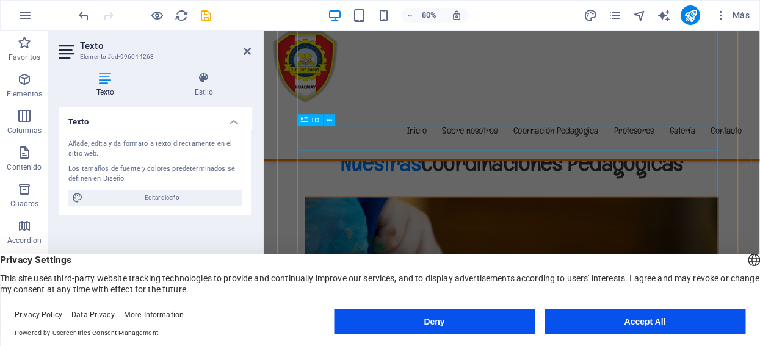
scroll to position [1924, 0]
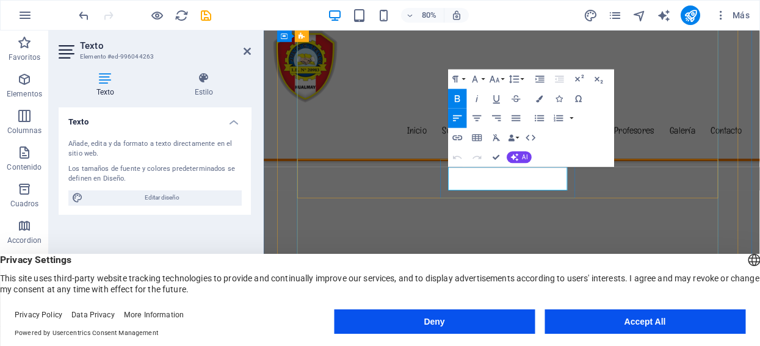
drag, startPoint x: 534, startPoint y: 222, endPoint x: 495, endPoint y: 203, distance: 44.2
copy div "Colegiado los días Jueves"
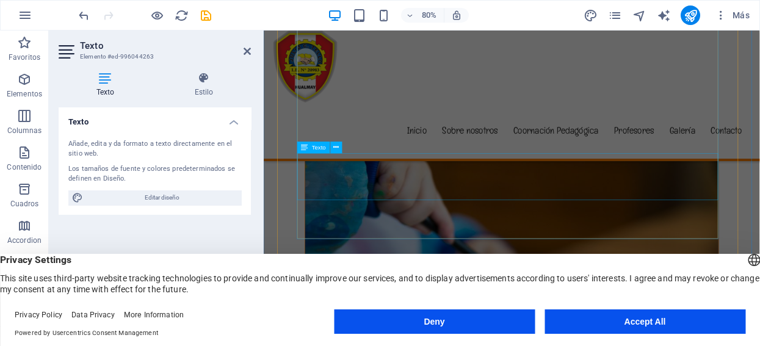
scroll to position [2534, 0]
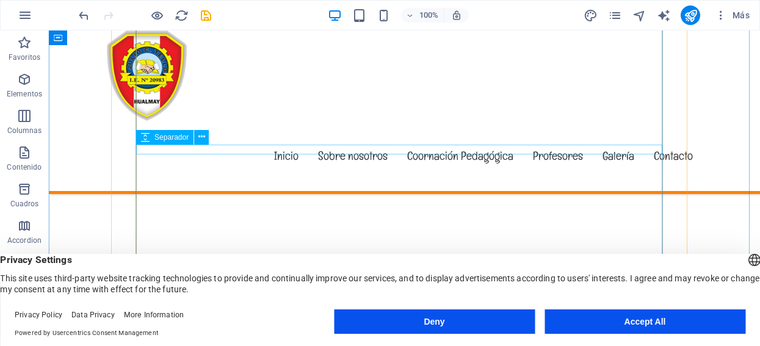
scroll to position [2529, 0]
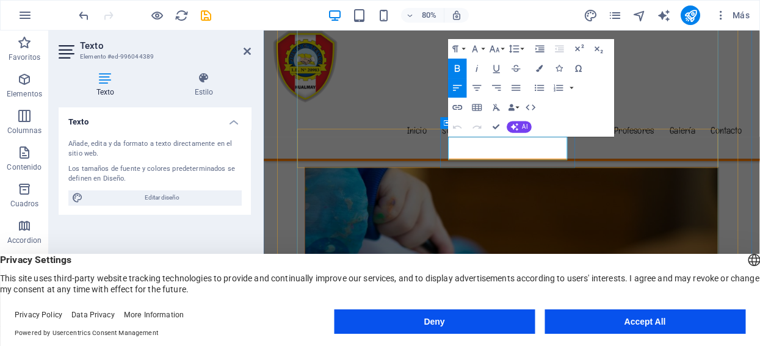
drag, startPoint x: 529, startPoint y: 184, endPoint x: 489, endPoint y: 170, distance: 43.5
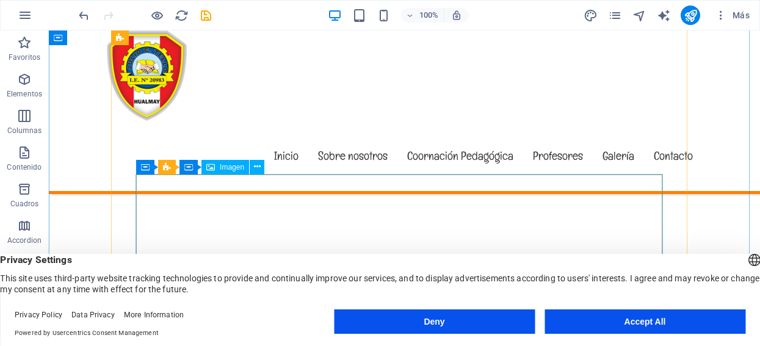
scroll to position [1986, 0]
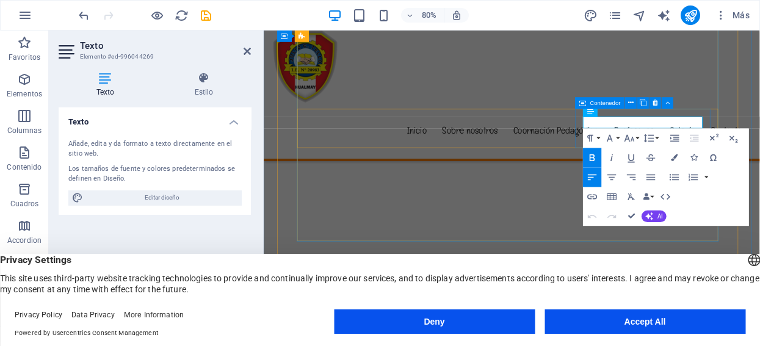
drag, startPoint x: 720, startPoint y: 148, endPoint x: 663, endPoint y: 147, distance: 57.4
copy strong "Hora: 10:00"
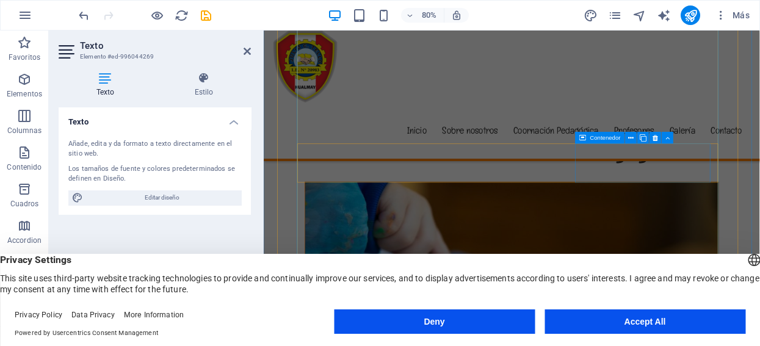
scroll to position [2461, 0]
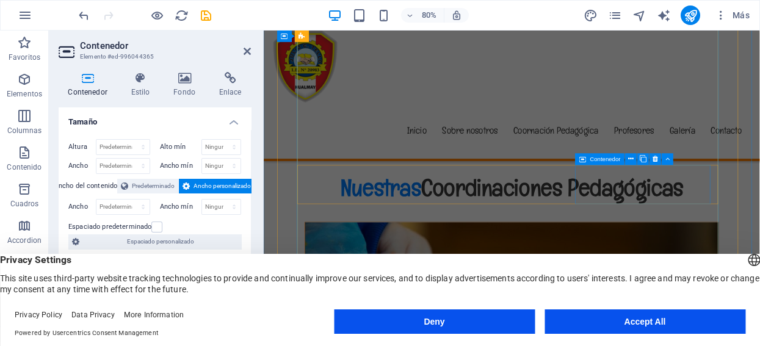
scroll to position [1916, 0]
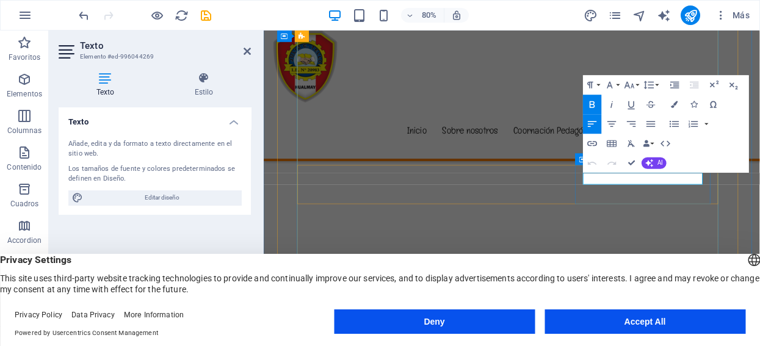
drag, startPoint x: 730, startPoint y: 215, endPoint x: 660, endPoint y: 218, distance: 70.3
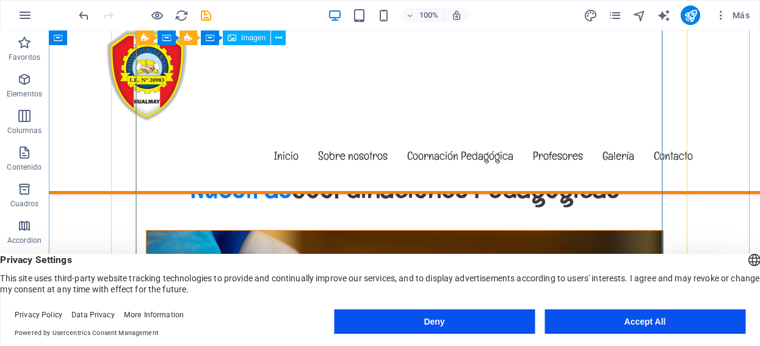
scroll to position [2527, 0]
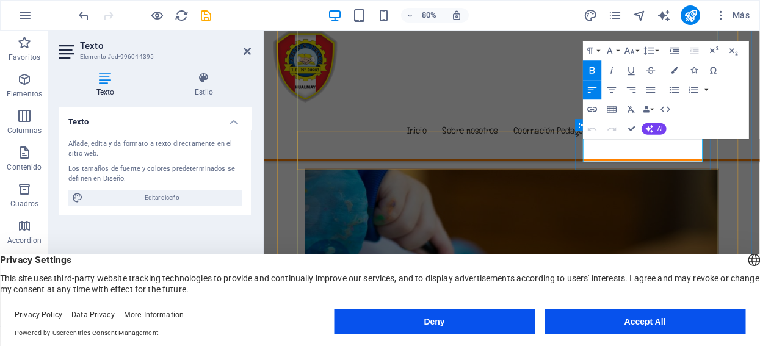
drag, startPoint x: 683, startPoint y: 183, endPoint x: 658, endPoint y: 173, distance: 26.7
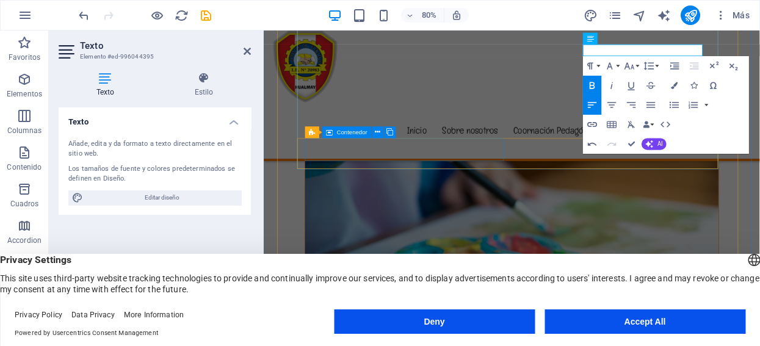
scroll to position [2662, 0]
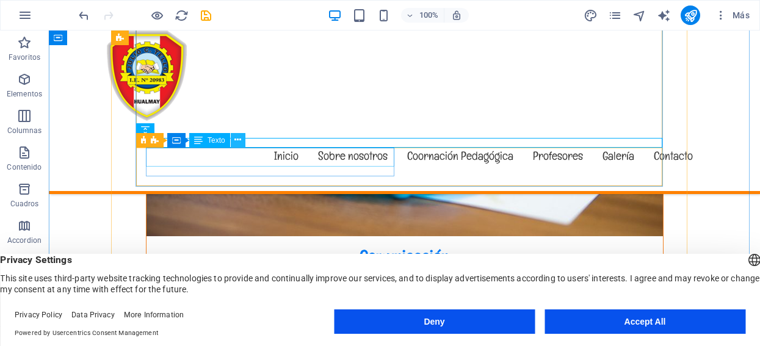
click at [237, 139] on icon at bounding box center [237, 140] width 7 height 13
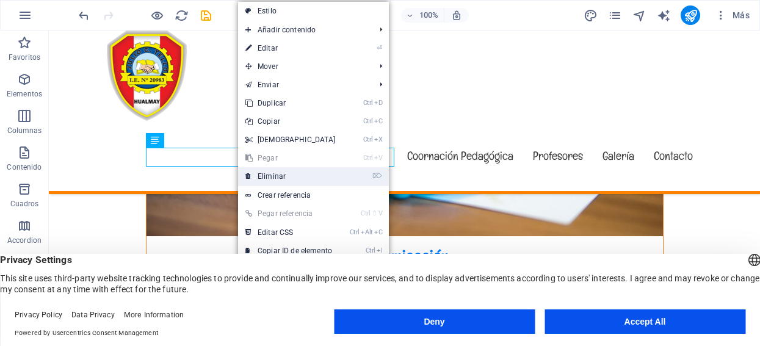
click at [271, 176] on link "⌦ Eliminar" at bounding box center [290, 176] width 105 height 18
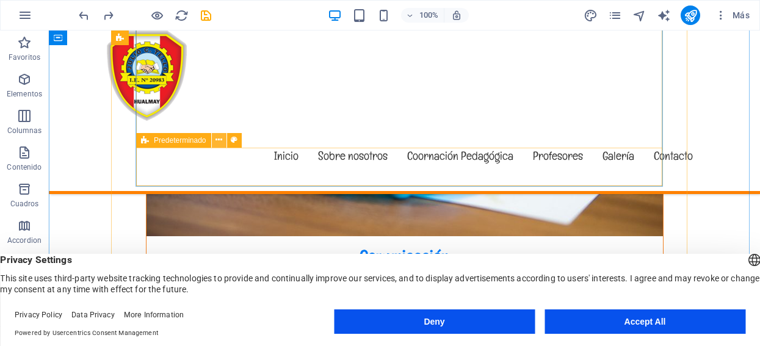
click at [220, 142] on icon at bounding box center [219, 140] width 7 height 13
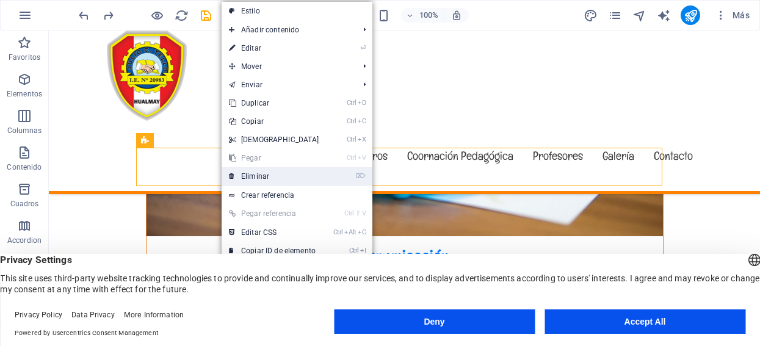
click at [247, 176] on link "⌦ Eliminar" at bounding box center [274, 176] width 105 height 18
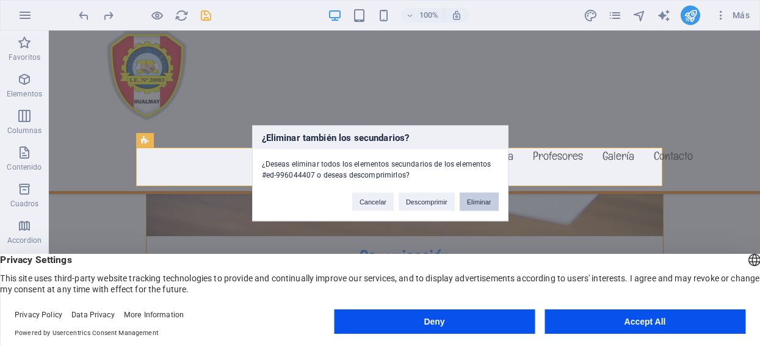
click at [476, 200] on button "Eliminar" at bounding box center [479, 201] width 39 height 18
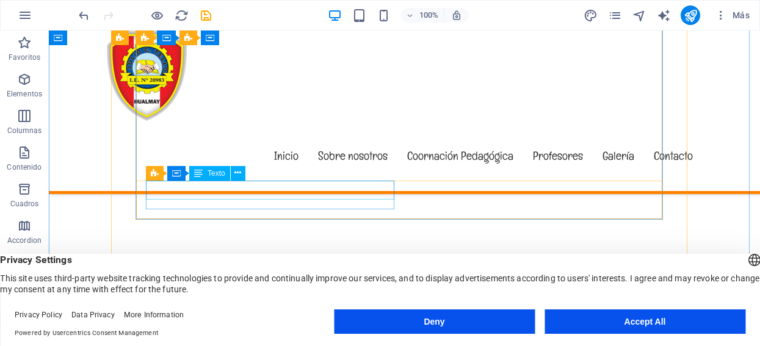
scroll to position [2052, 0]
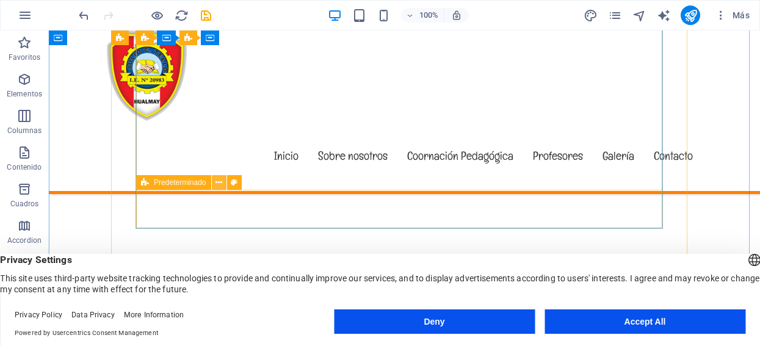
click at [217, 183] on icon at bounding box center [219, 182] width 7 height 13
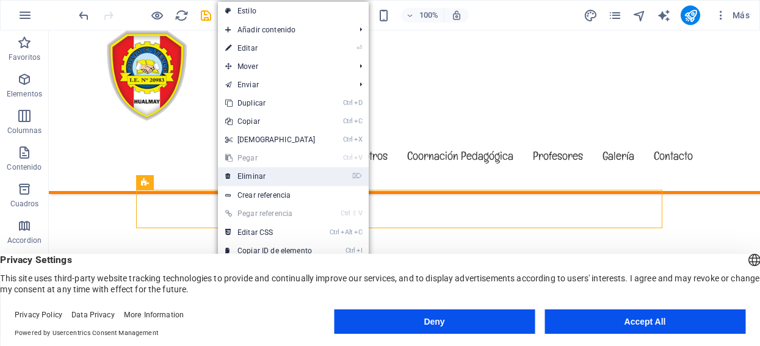
click at [242, 176] on link "⌦ Eliminar" at bounding box center [270, 176] width 105 height 18
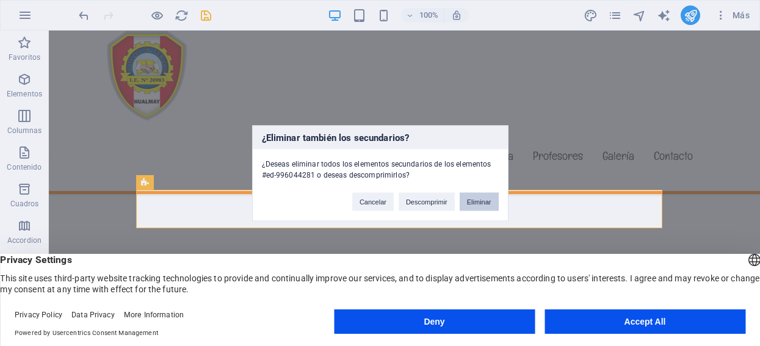
click at [476, 198] on button "Eliminar" at bounding box center [479, 201] width 39 height 18
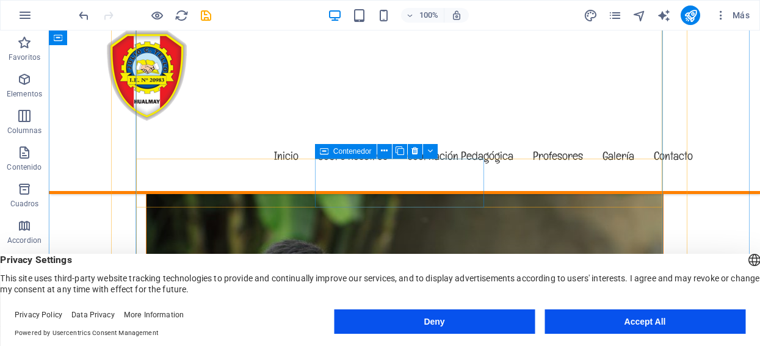
scroll to position [3613, 0]
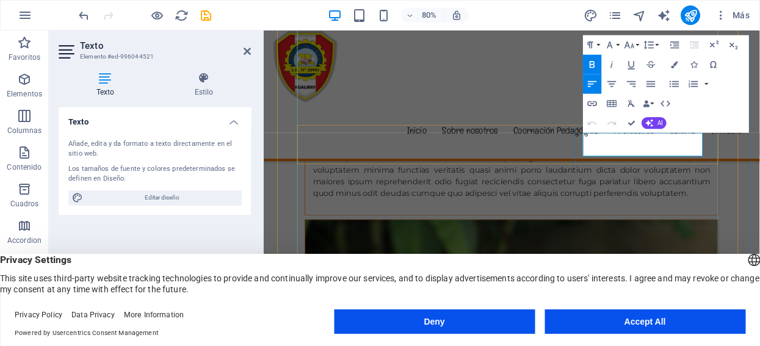
drag, startPoint x: 683, startPoint y: 182, endPoint x: 664, endPoint y: 163, distance: 26.3
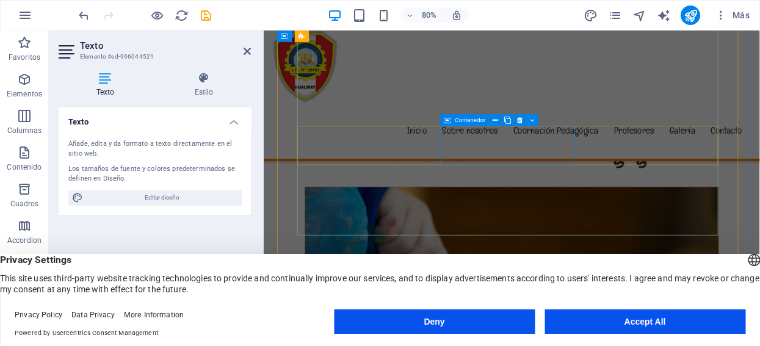
scroll to position [2459, 0]
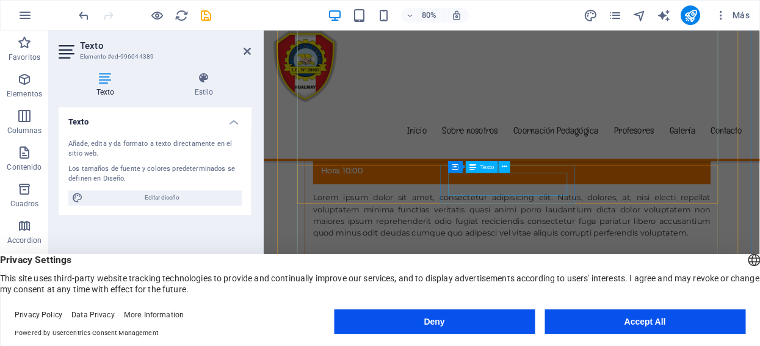
scroll to position [2463, 0]
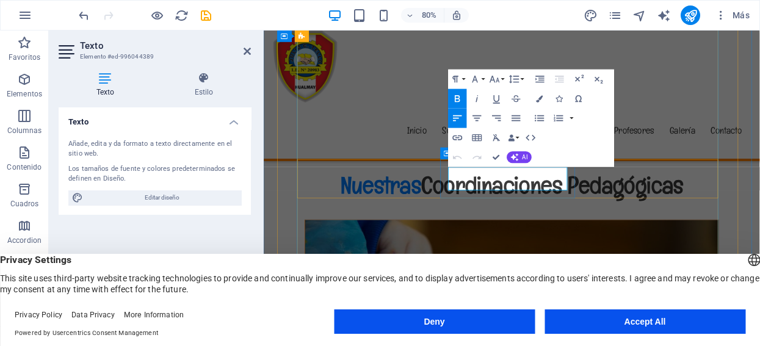
drag, startPoint x: 530, startPoint y: 224, endPoint x: 490, endPoint y: 209, distance: 42.7
copy div "Colegiado los días Jueves"
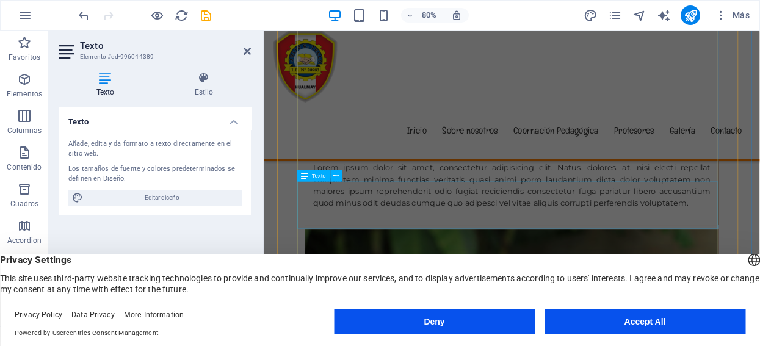
scroll to position [3549, 0]
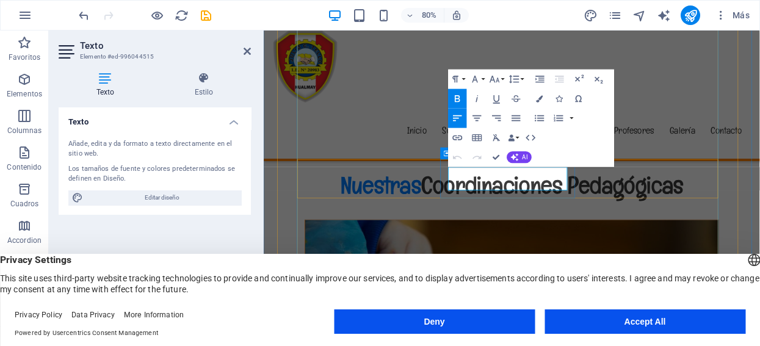
scroll to position [3570, 0]
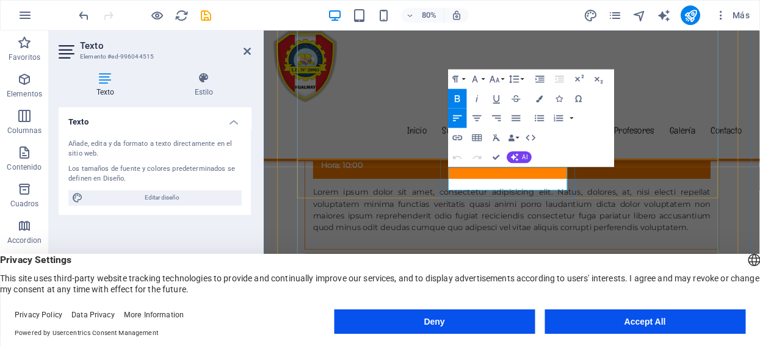
drag, startPoint x: 537, startPoint y: 224, endPoint x: 493, endPoint y: 207, distance: 46.6
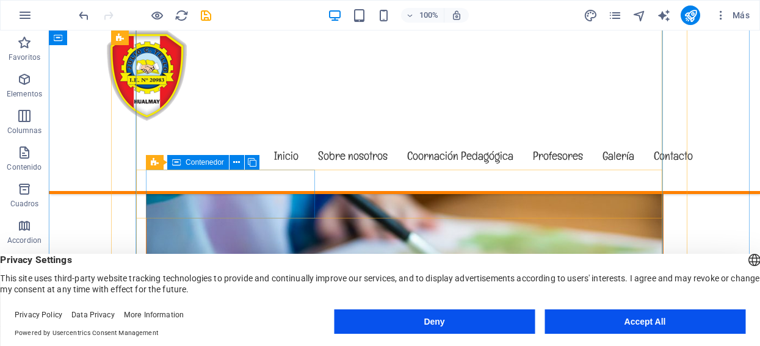
scroll to position [2485, 0]
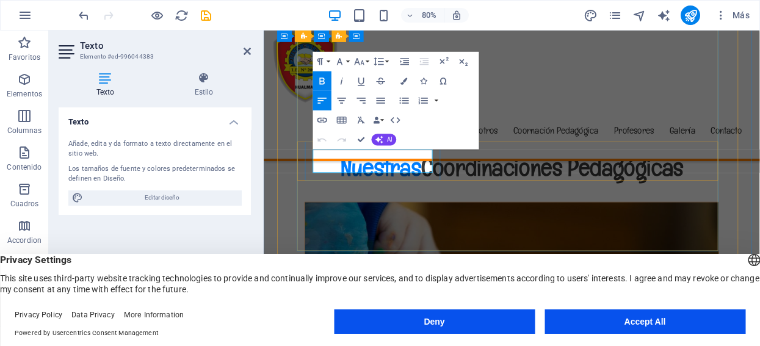
drag, startPoint x: 368, startPoint y: 202, endPoint x: 325, endPoint y: 184, distance: 46.0
copy strong "Coordinador Pedágogico de Sociales"
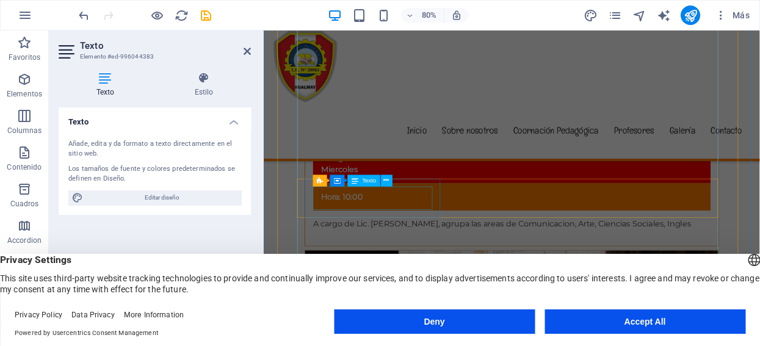
scroll to position [3028, 0]
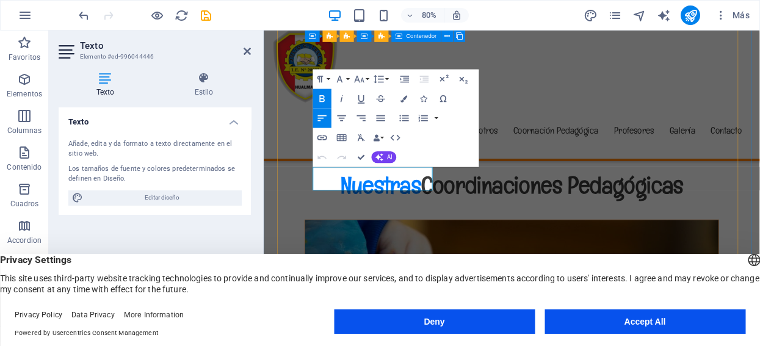
scroll to position [3002, 0]
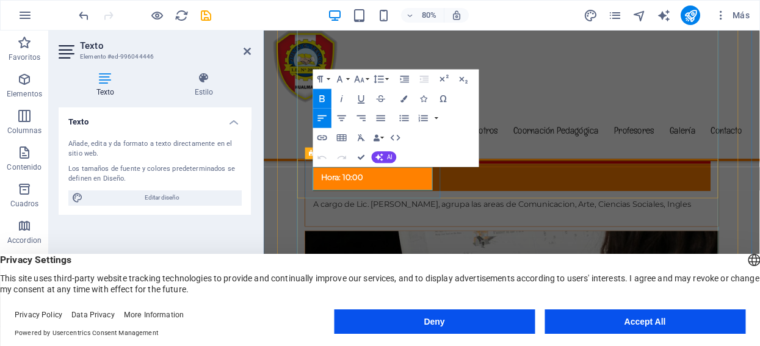
drag, startPoint x: 365, startPoint y: 222, endPoint x: 322, endPoint y: 209, distance: 45.2
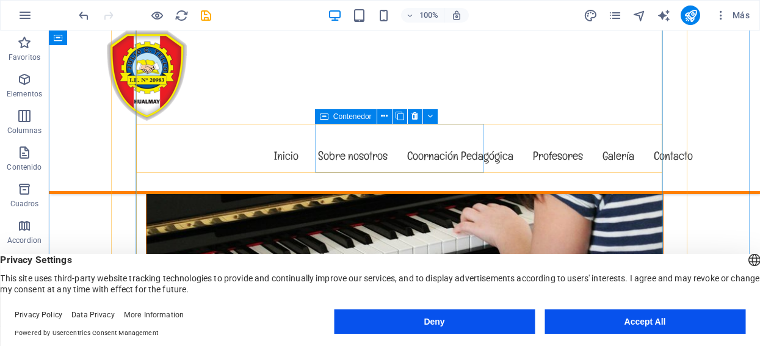
scroll to position [3070, 0]
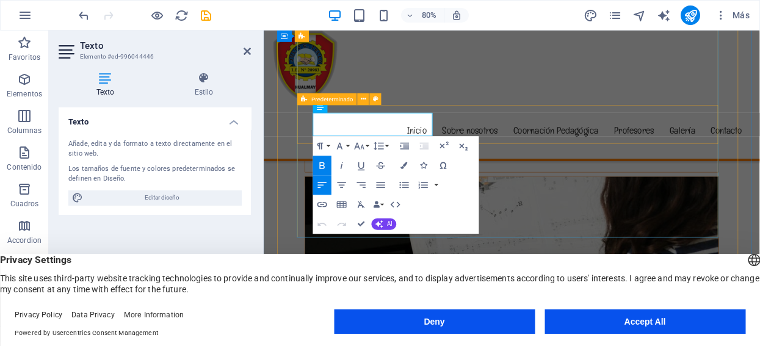
drag, startPoint x: 369, startPoint y: 155, endPoint x: 313, endPoint y: 139, distance: 58.4
copy strong "Coordinador Pedágogico de Tutoría"
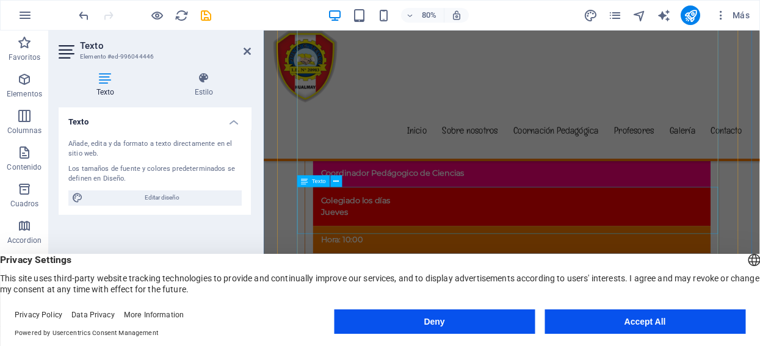
scroll to position [3613, 0]
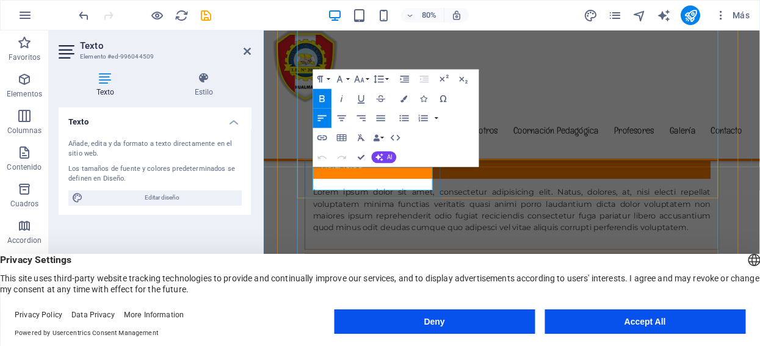
drag, startPoint x: 374, startPoint y: 220, endPoint x: 321, endPoint y: 206, distance: 54.4
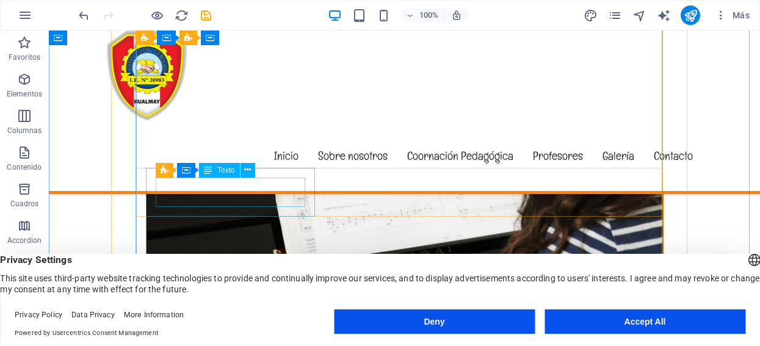
scroll to position [3028, 0]
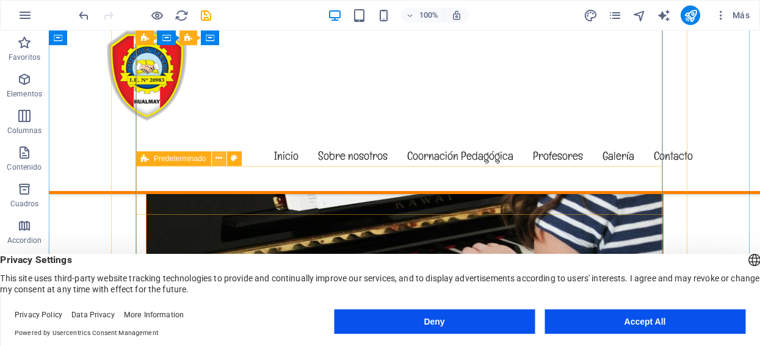
click at [217, 156] on icon at bounding box center [219, 158] width 7 height 13
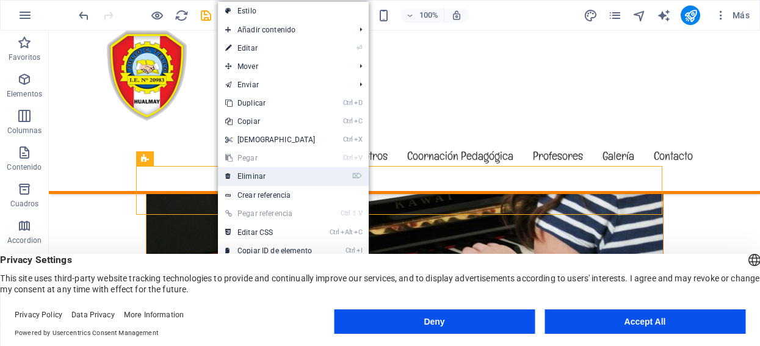
click at [252, 179] on link "⌦ Eliminar" at bounding box center [270, 176] width 105 height 18
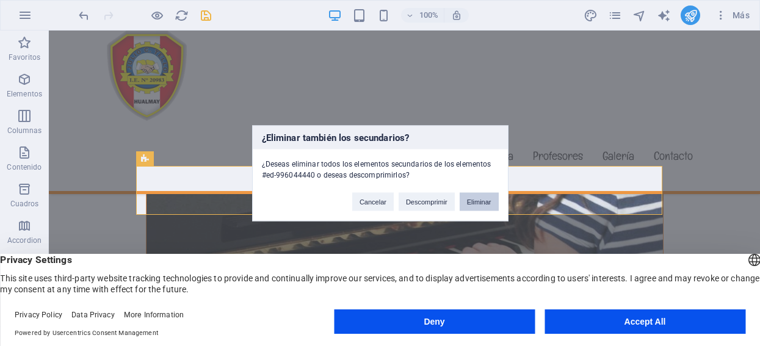
click at [477, 198] on button "Eliminar" at bounding box center [479, 201] width 39 height 18
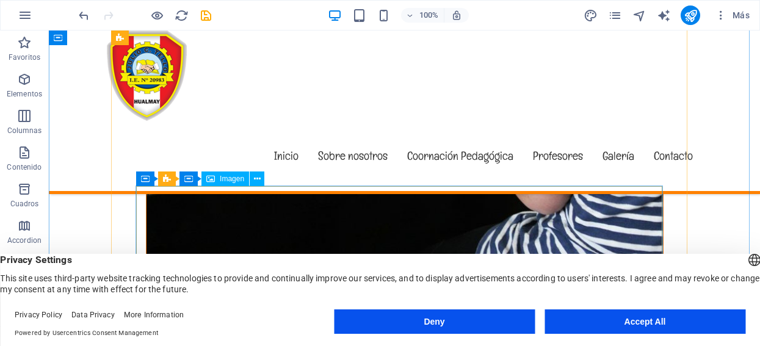
scroll to position [3095, 0]
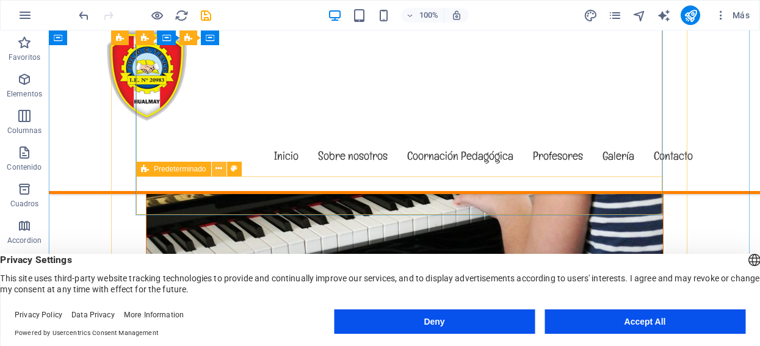
click at [219, 170] on icon at bounding box center [219, 168] width 7 height 13
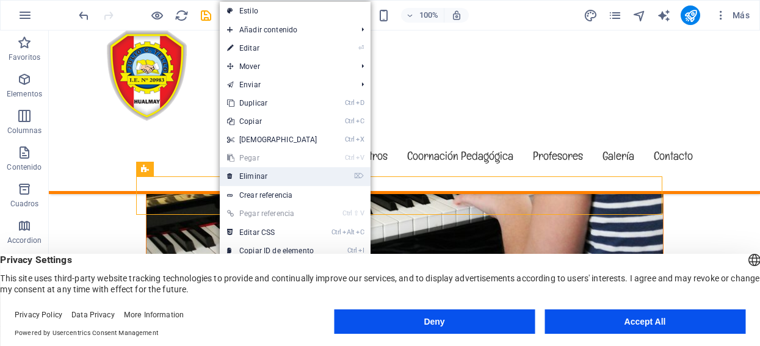
click at [240, 175] on link "⌦ Eliminar" at bounding box center [272, 176] width 105 height 18
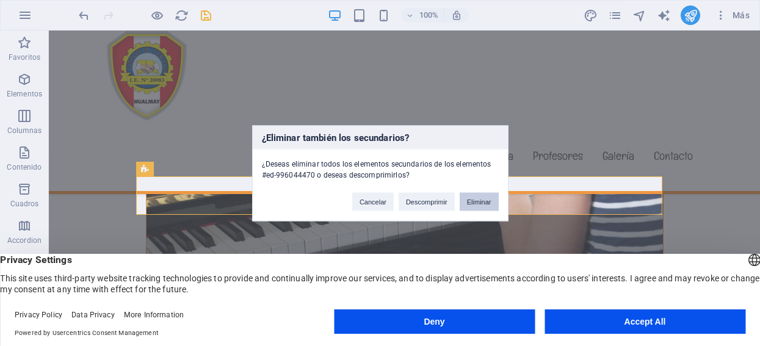
click at [477, 200] on button "Eliminar" at bounding box center [479, 201] width 39 height 18
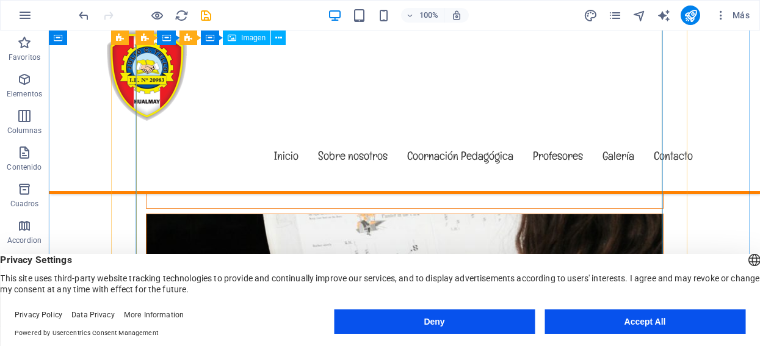
scroll to position [3028, 0]
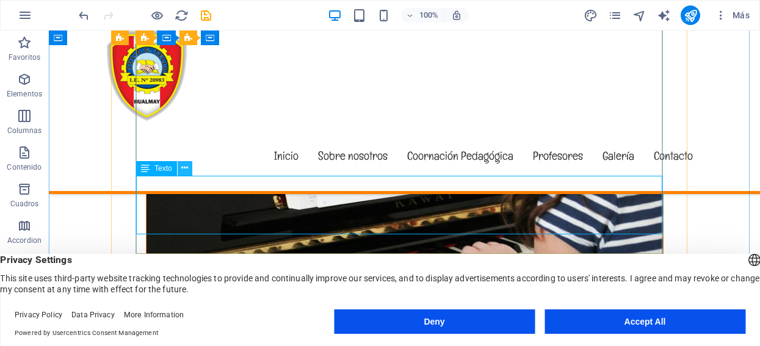
click at [182, 165] on icon at bounding box center [184, 168] width 7 height 13
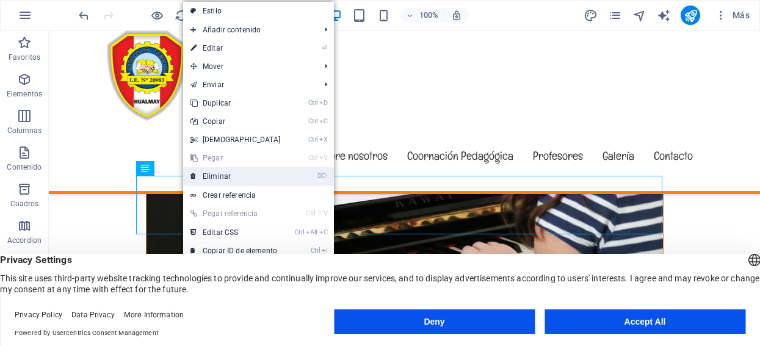
click at [210, 176] on link "⌦ Eliminar" at bounding box center [235, 176] width 105 height 18
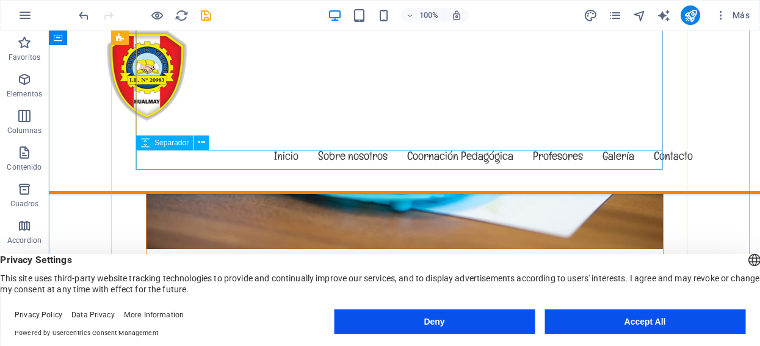
scroll to position [2620, 0]
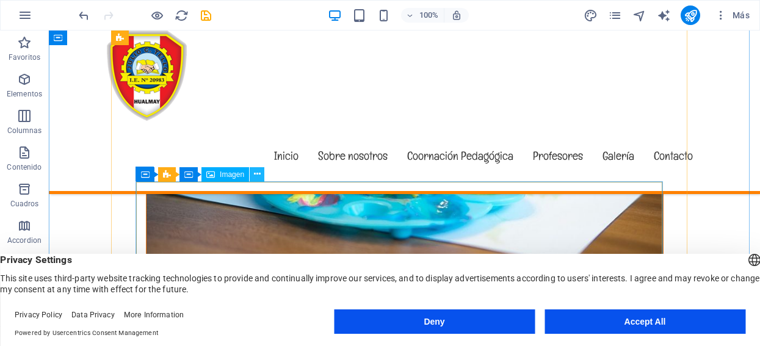
click at [261, 175] on button at bounding box center [257, 174] width 15 height 15
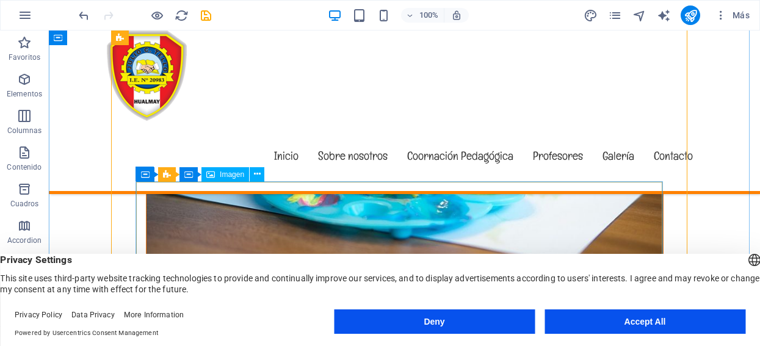
click at [242, 175] on icon at bounding box center [241, 174] width 7 height 13
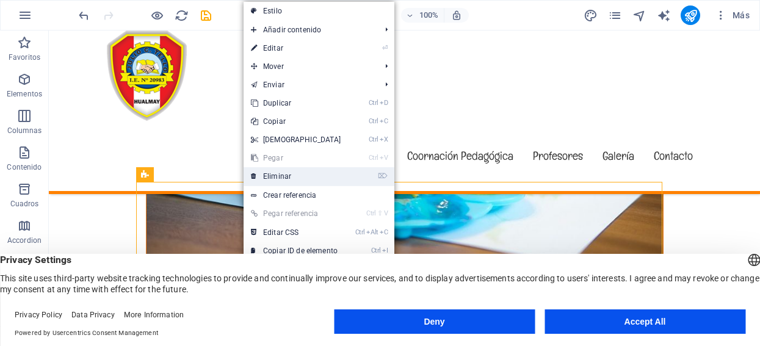
click at [266, 178] on link "⌦ Eliminar" at bounding box center [296, 176] width 105 height 18
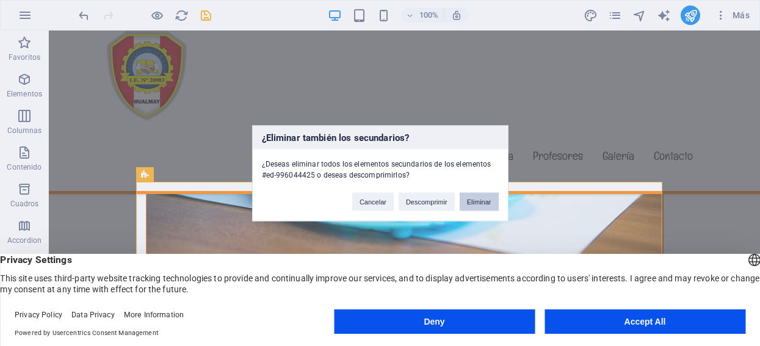
click at [478, 203] on button "Eliminar" at bounding box center [479, 201] width 39 height 18
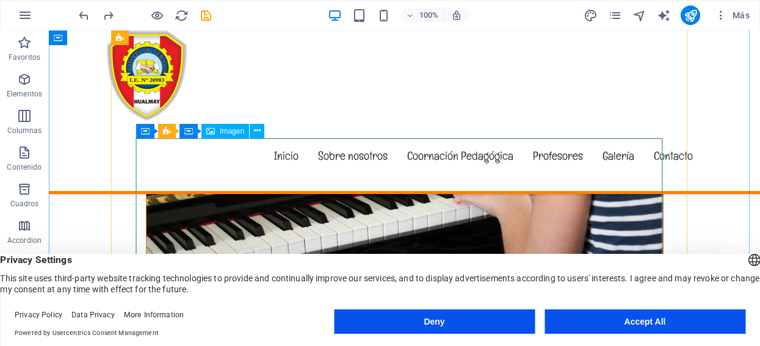
scroll to position [3028, 0]
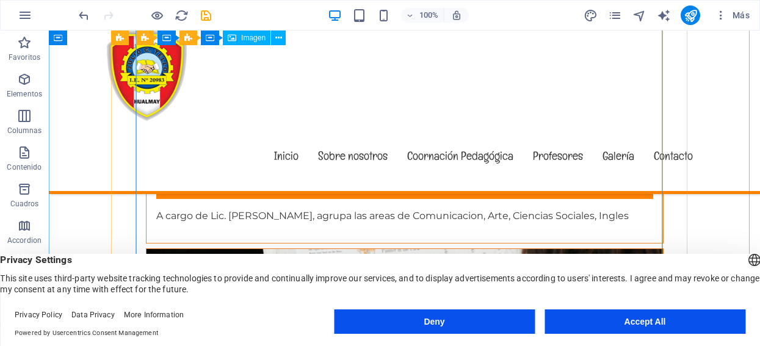
scroll to position [2824, 0]
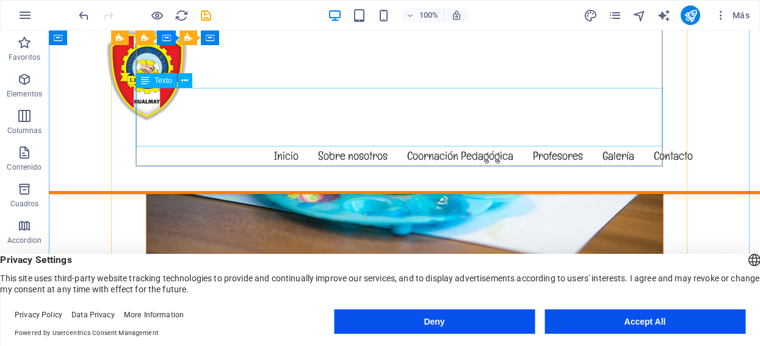
scroll to position [2688, 0]
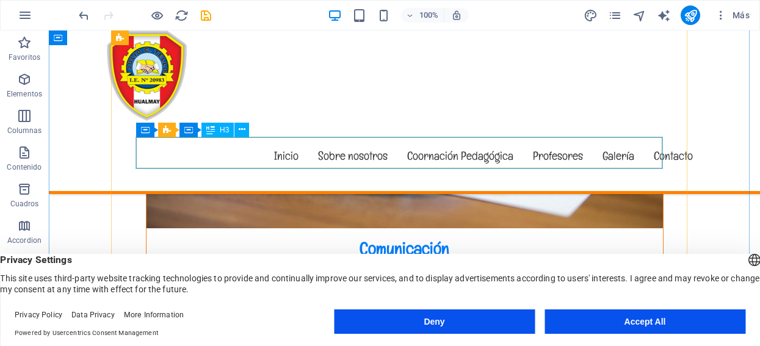
scroll to position [2620, 0]
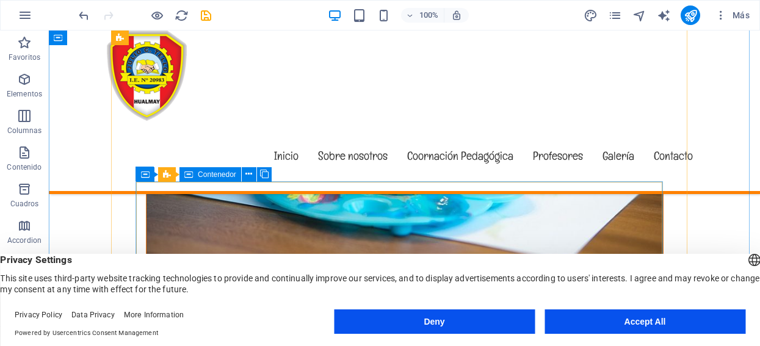
click at [249, 176] on icon at bounding box center [248, 174] width 7 height 13
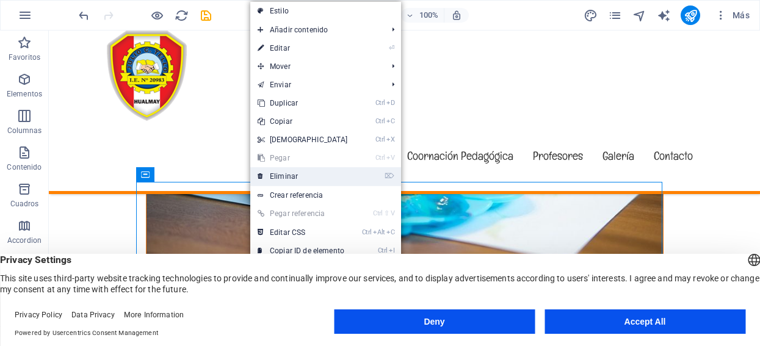
click at [268, 176] on link "⌦ Eliminar" at bounding box center [302, 176] width 105 height 18
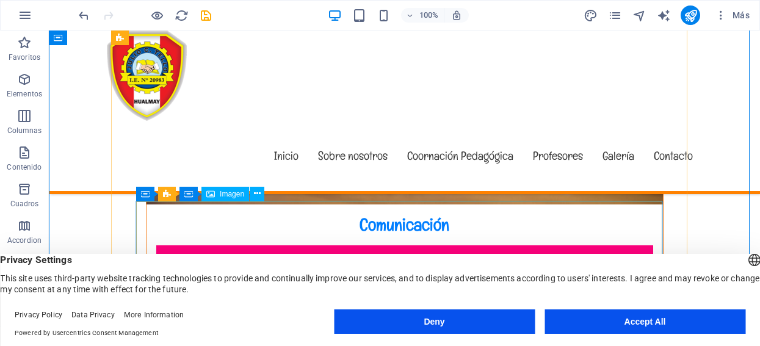
scroll to position [2688, 0]
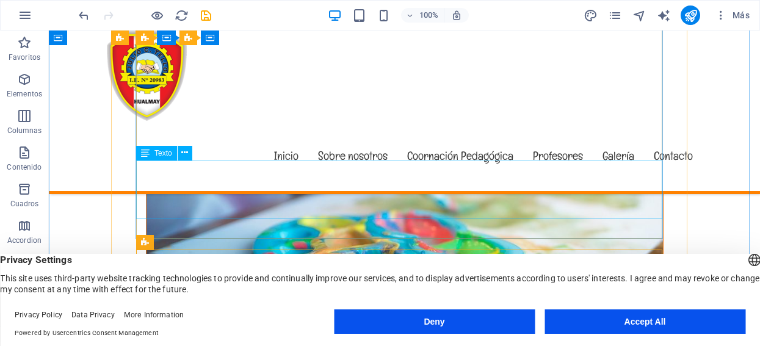
scroll to position [2620, 0]
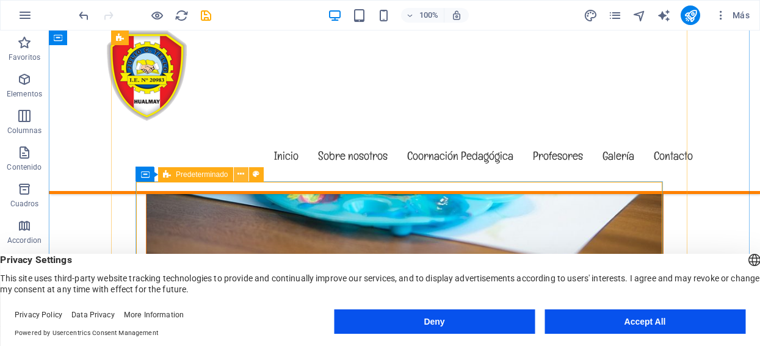
click at [240, 172] on icon at bounding box center [241, 174] width 7 height 13
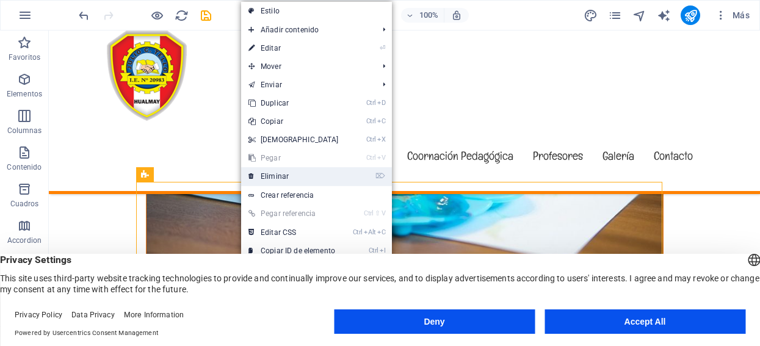
click at [262, 172] on link "⌦ Eliminar" at bounding box center [293, 176] width 105 height 18
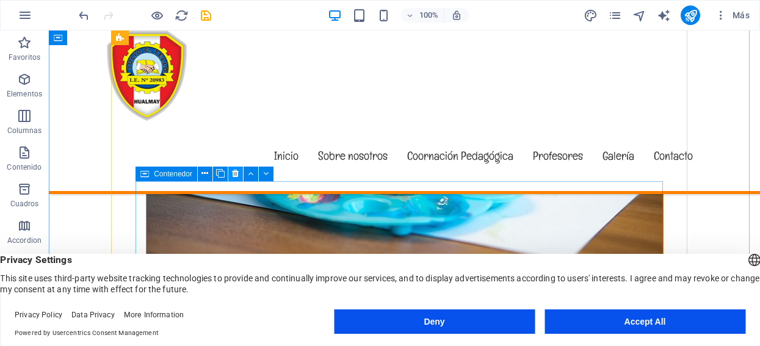
click at [234, 170] on icon at bounding box center [235, 173] width 7 height 13
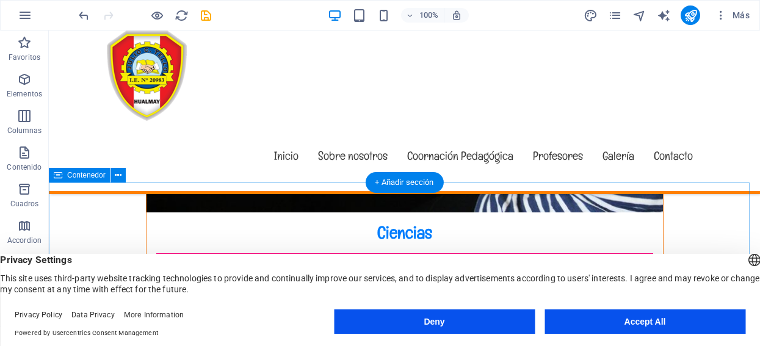
scroll to position [3231, 0]
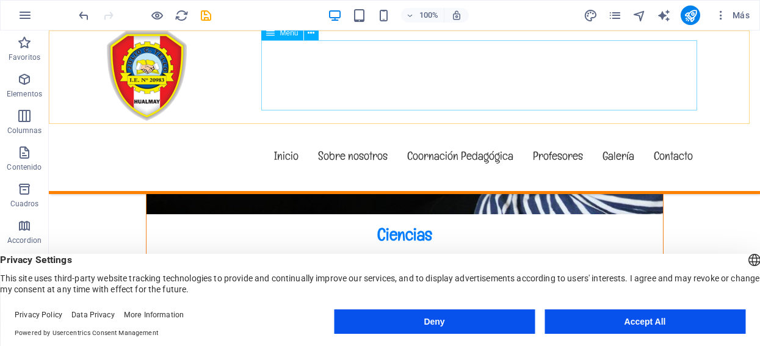
click at [606, 121] on nav "Inicio Sobre nosotros Coornación Pedagógica Profesores Galería Contacto" at bounding box center [405, 156] width 596 height 70
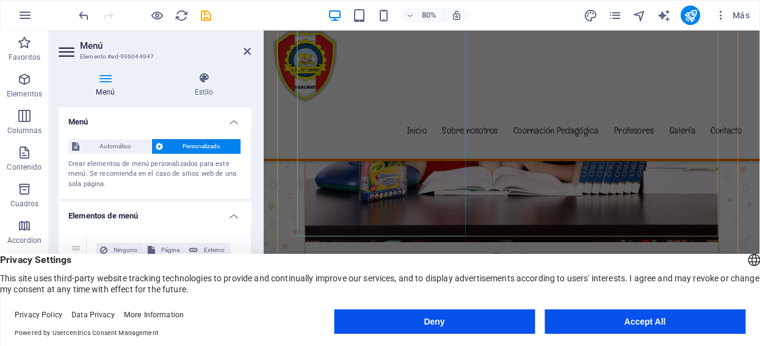
scroll to position [4860, 0]
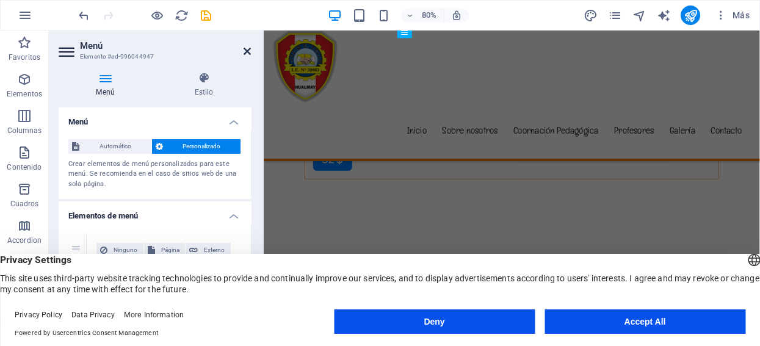
click at [248, 49] on icon at bounding box center [247, 51] width 7 height 10
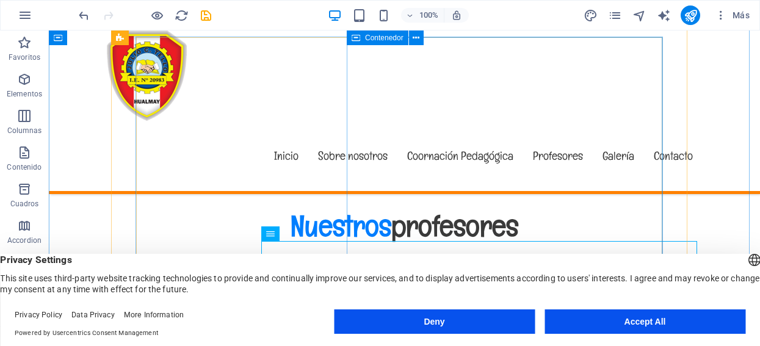
scroll to position [4791, 0]
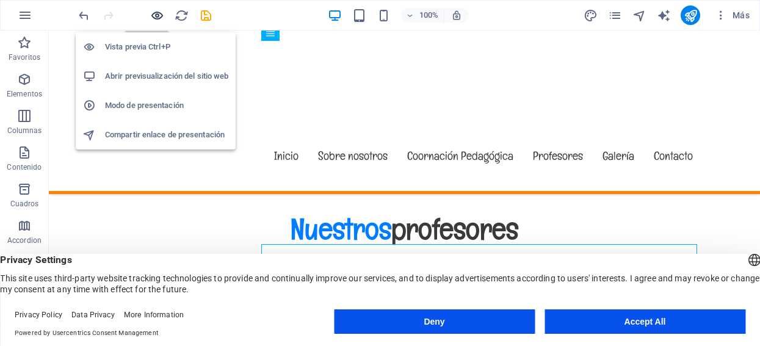
click at [152, 13] on icon "button" at bounding box center [157, 16] width 14 height 14
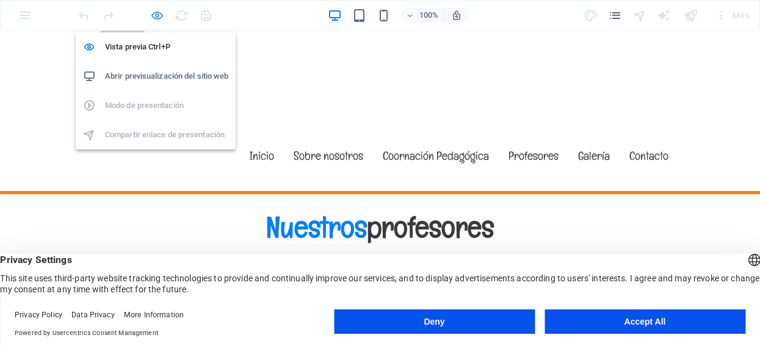
scroll to position [4788, 0]
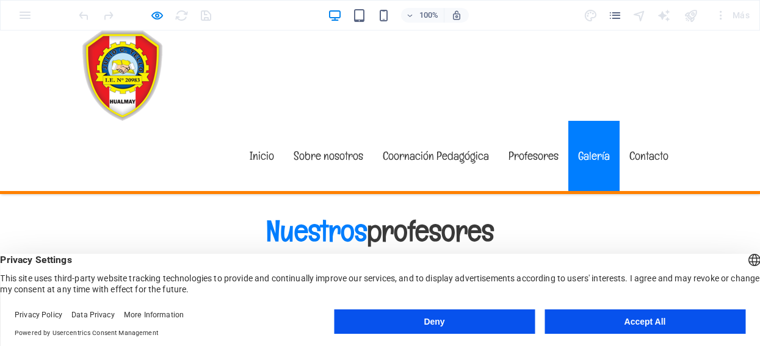
click at [591, 121] on link "Galería" at bounding box center [594, 156] width 51 height 70
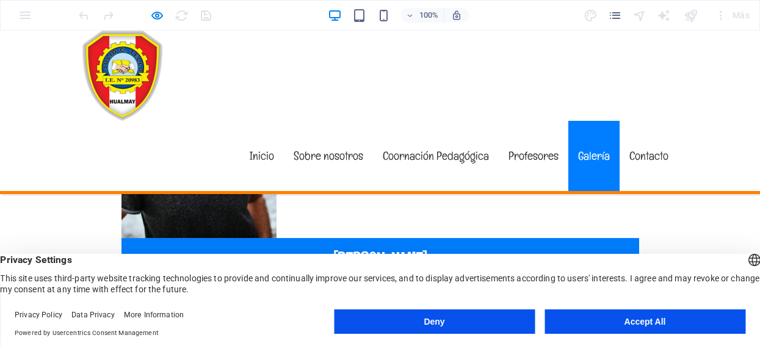
scroll to position [5448, 0]
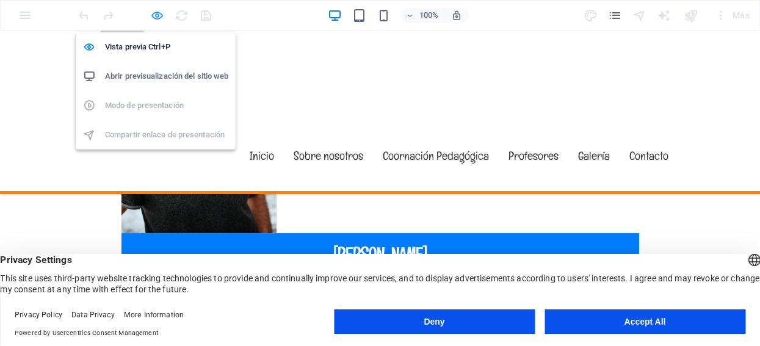
click at [158, 15] on icon "button" at bounding box center [157, 16] width 14 height 14
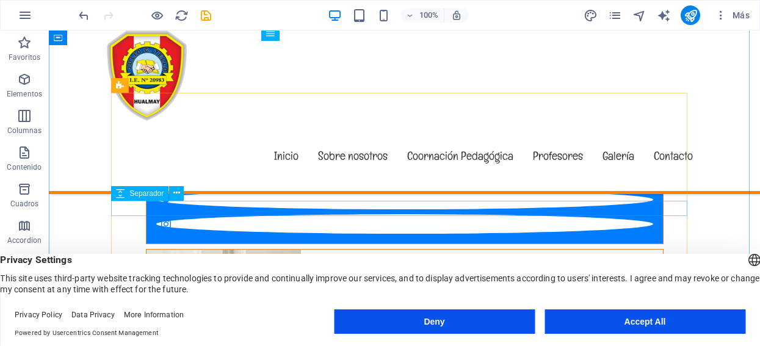
scroll to position [5520, 0]
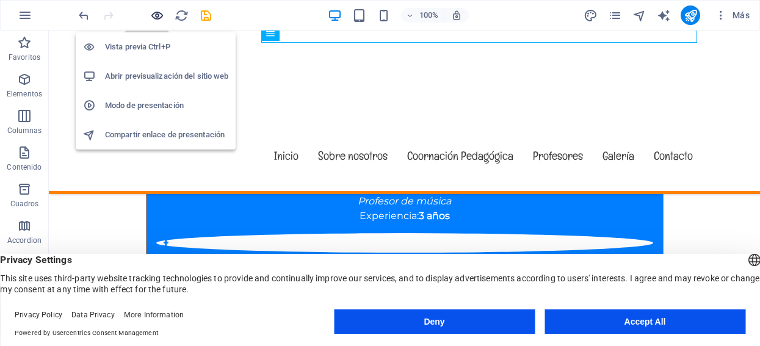
click at [159, 11] on icon "button" at bounding box center [157, 16] width 14 height 14
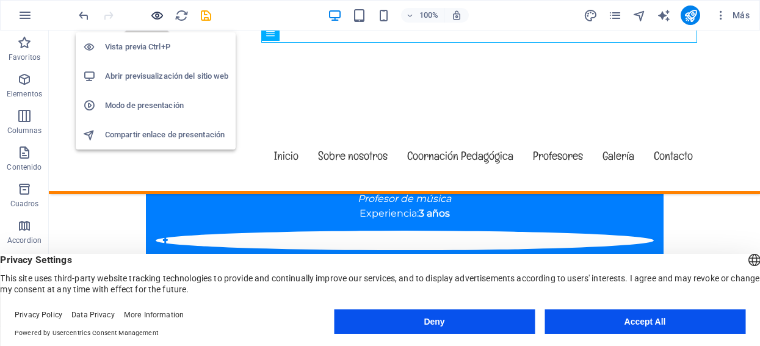
scroll to position [5519, 0]
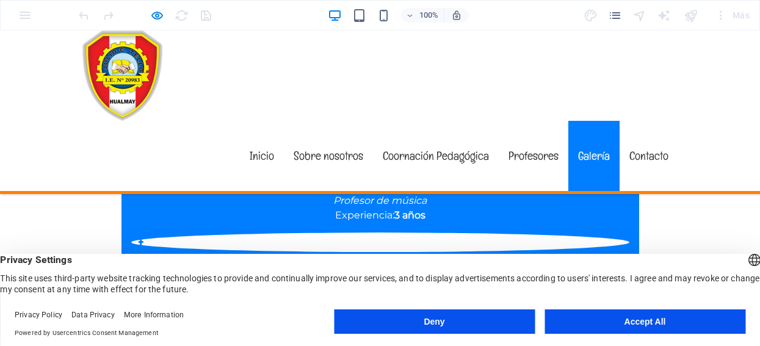
click at [584, 121] on link "Galería" at bounding box center [594, 156] width 51 height 70
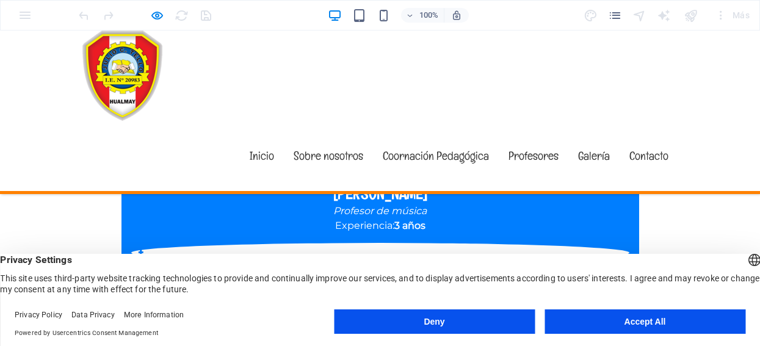
scroll to position [5516, 0]
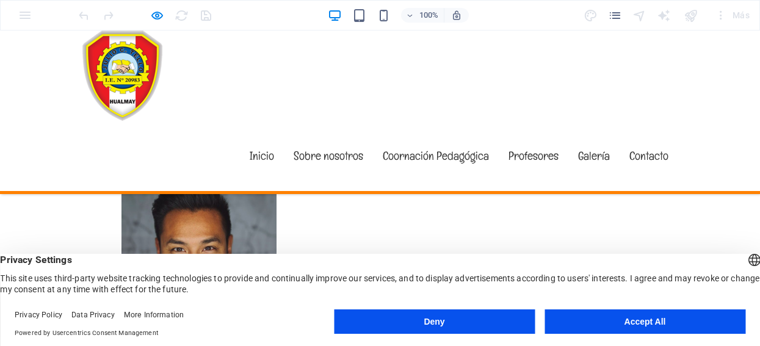
scroll to position [6058, 0]
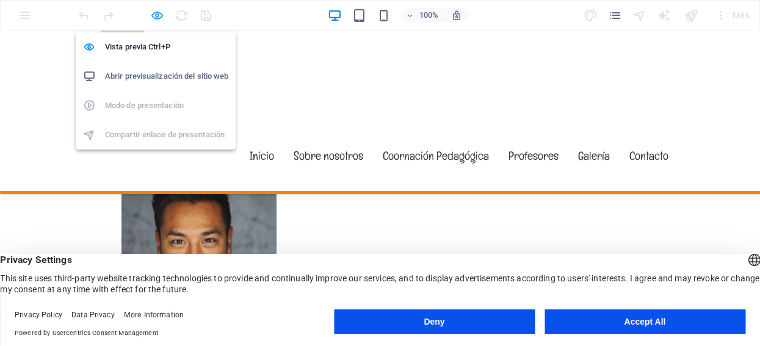
click at [156, 13] on icon "button" at bounding box center [157, 16] width 14 height 14
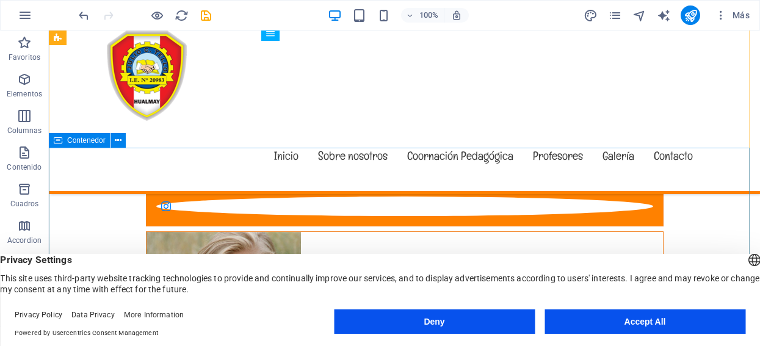
scroll to position [6243, 0]
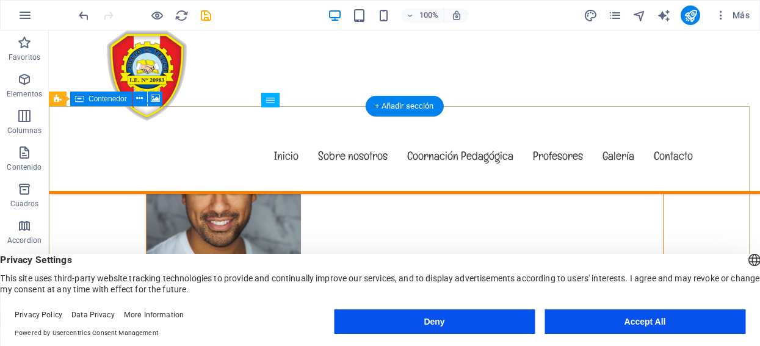
scroll to position [6108, 0]
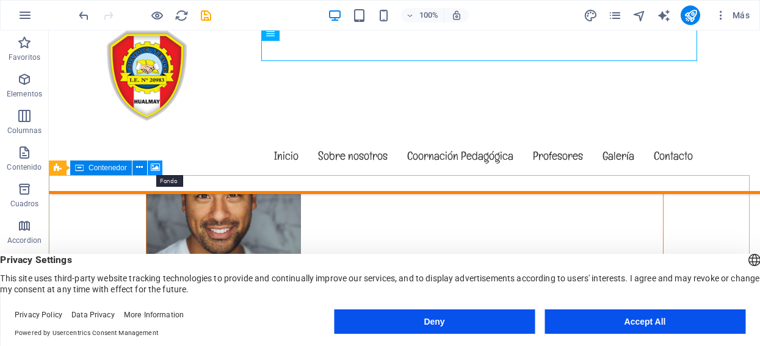
click at [153, 165] on icon at bounding box center [155, 167] width 9 height 13
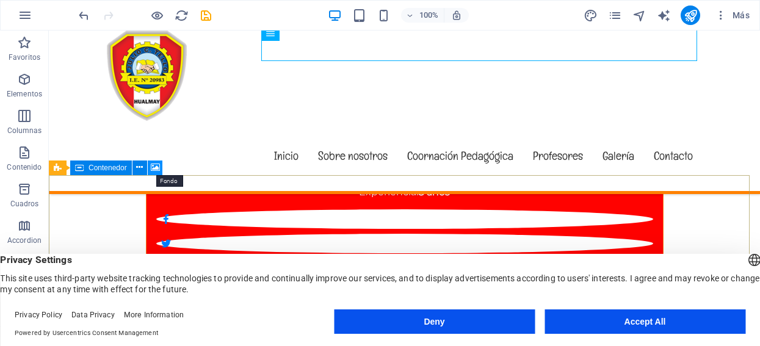
select select "1"
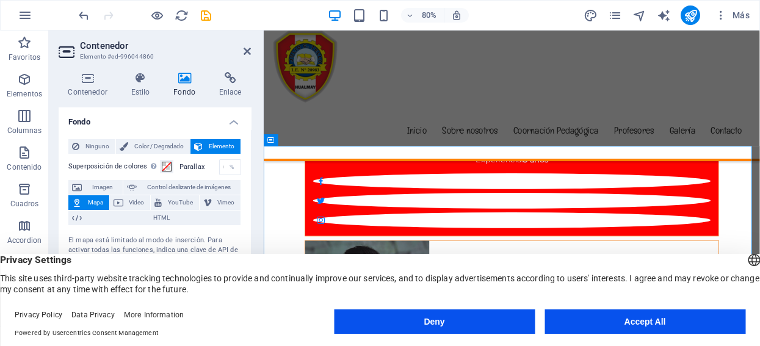
click at [82, 200] on button "Mapa" at bounding box center [88, 202] width 41 height 15
click at [83, 199] on button "Mapa" at bounding box center [88, 202] width 41 height 15
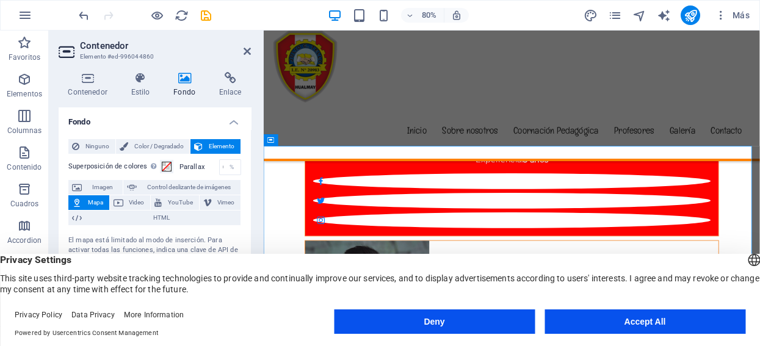
click at [211, 145] on span "Elemento" at bounding box center [221, 146] width 31 height 15
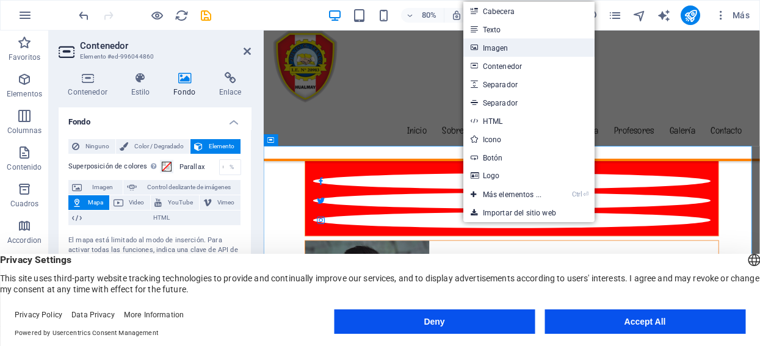
click at [492, 48] on link "Imagen" at bounding box center [528, 47] width 131 height 18
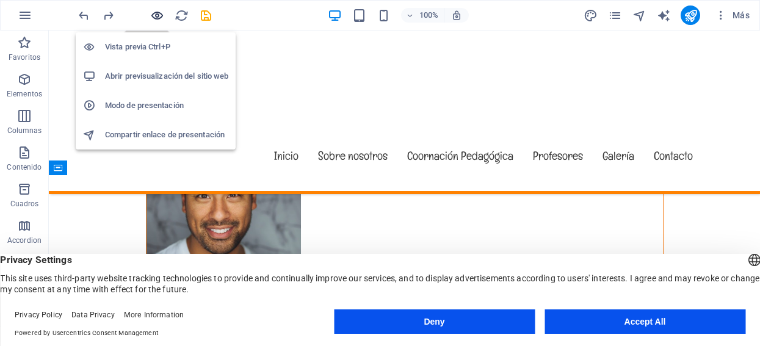
click at [156, 16] on icon "button" at bounding box center [157, 16] width 14 height 14
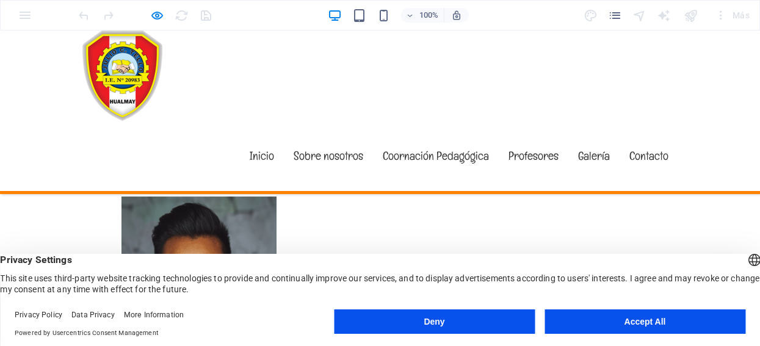
scroll to position [6040, 0]
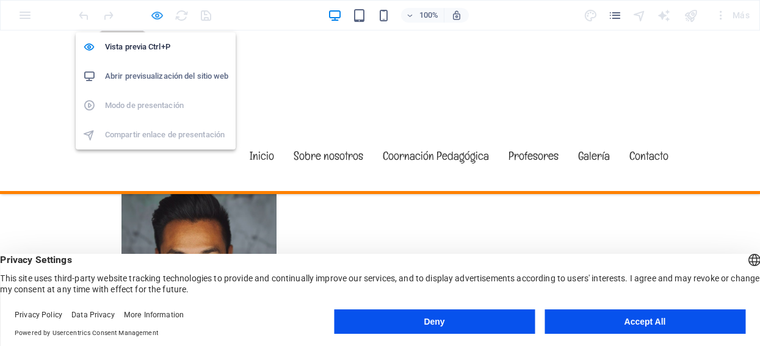
click at [156, 14] on icon "button" at bounding box center [157, 16] width 14 height 14
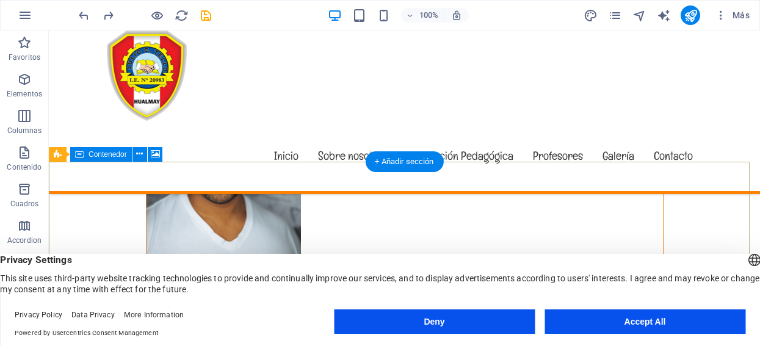
scroll to position [6108, 0]
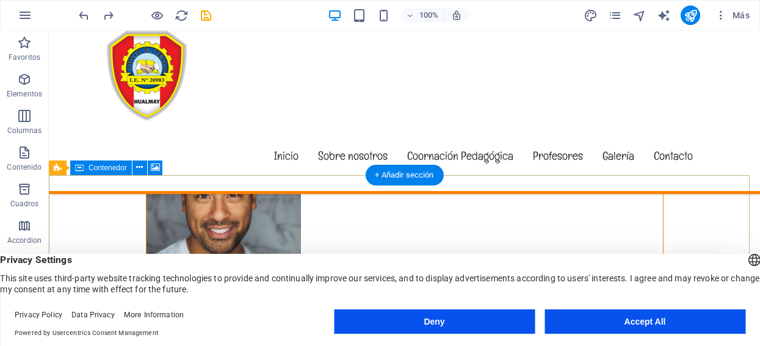
select select "1"
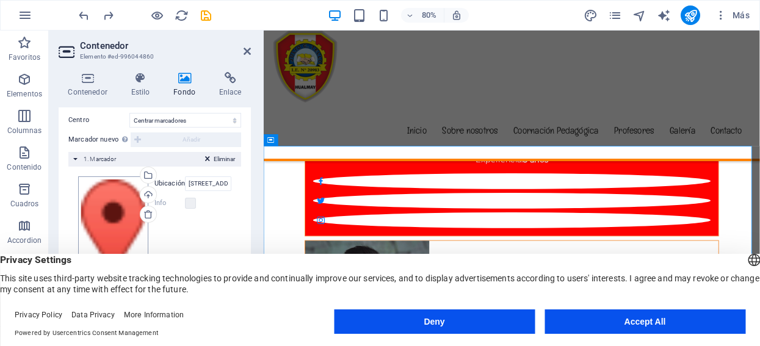
scroll to position [277, 0]
click at [204, 183] on input "353 N Central Ave,, 32765 Oviedo, Florida" at bounding box center [208, 183] width 46 height 15
click at [205, 183] on input "353 N Central Ave,, 32765 Oviedo, Florida" at bounding box center [208, 183] width 46 height 15
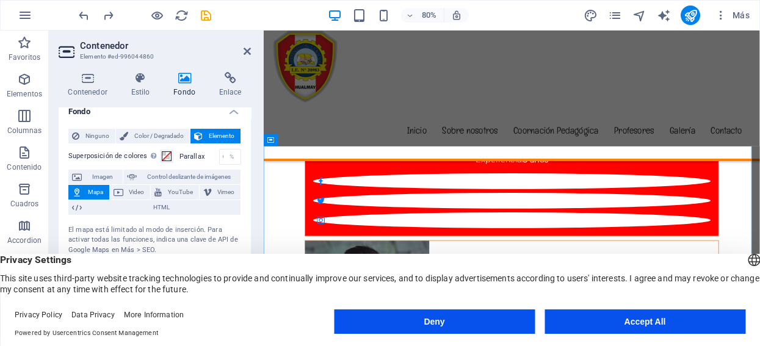
scroll to position [5, 0]
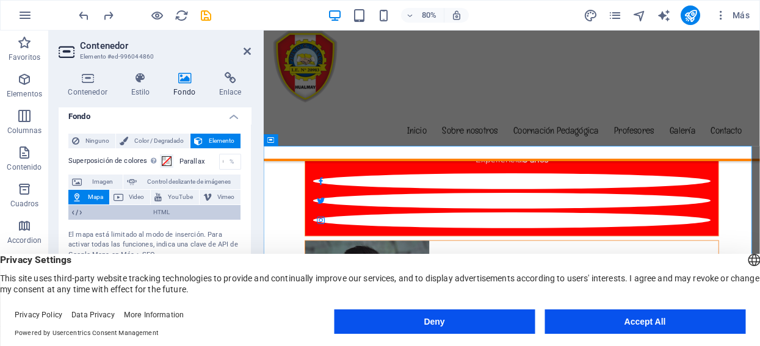
click at [159, 206] on span "HTML" at bounding box center [160, 212] width 151 height 15
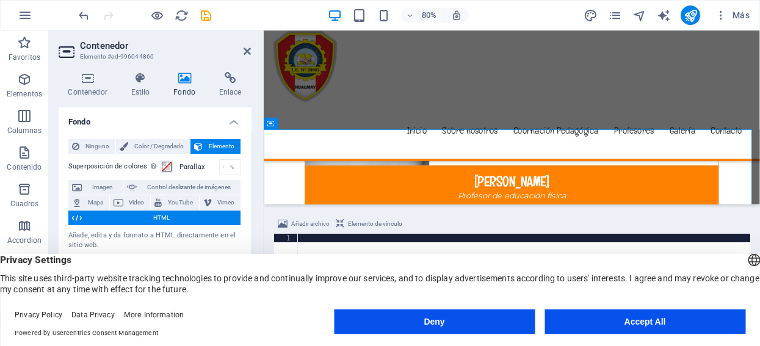
scroll to position [6176, 0]
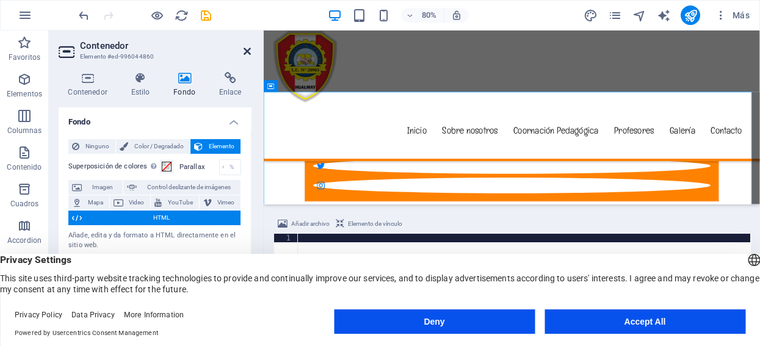
click at [248, 46] on icon at bounding box center [247, 51] width 7 height 10
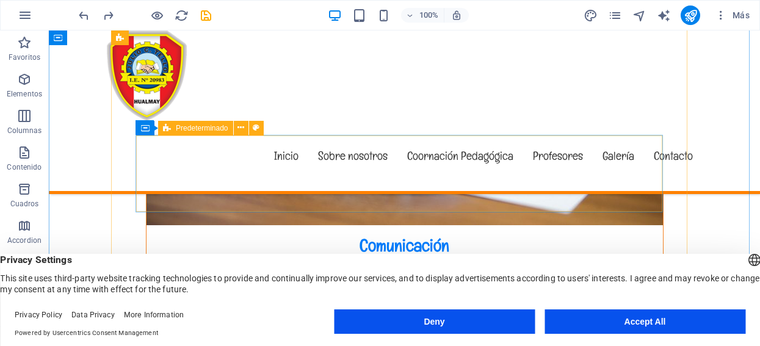
scroll to position [2667, 0]
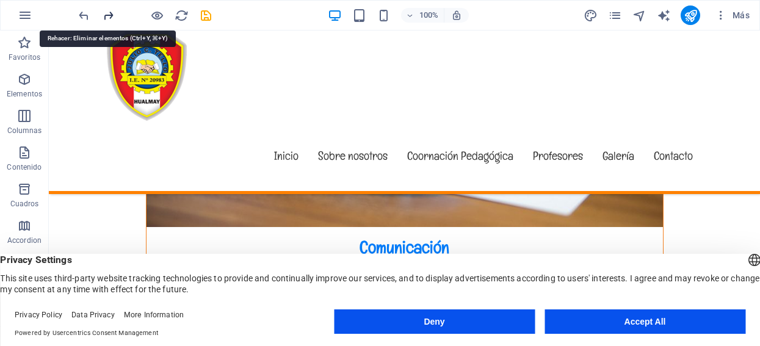
click at [107, 13] on icon "redo" at bounding box center [108, 16] width 14 height 14
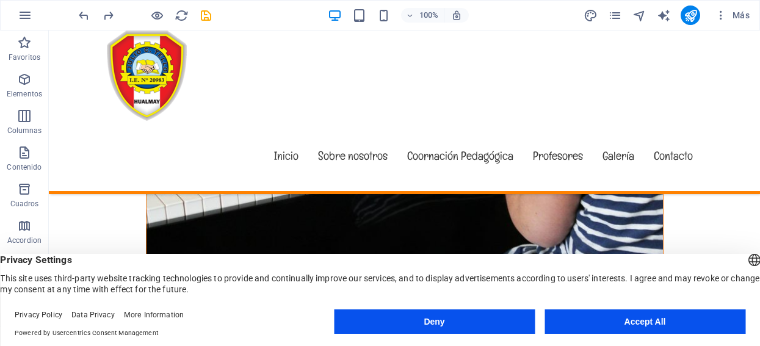
scroll to position [3209, 0]
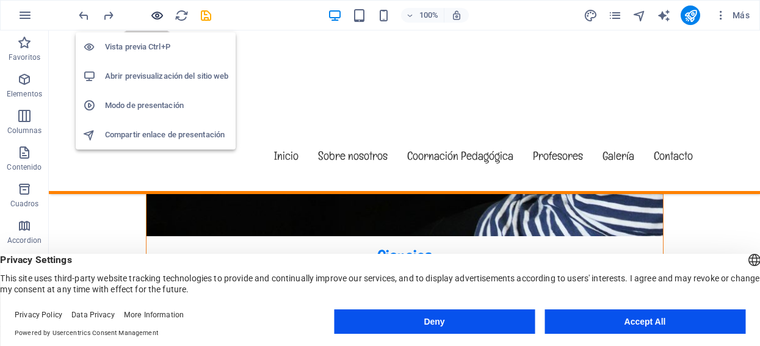
click at [158, 11] on icon "button" at bounding box center [157, 16] width 14 height 14
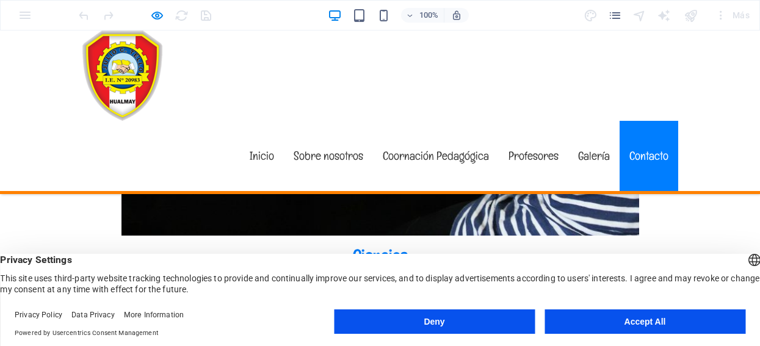
click at [627, 121] on link "Contacto" at bounding box center [649, 156] width 59 height 70
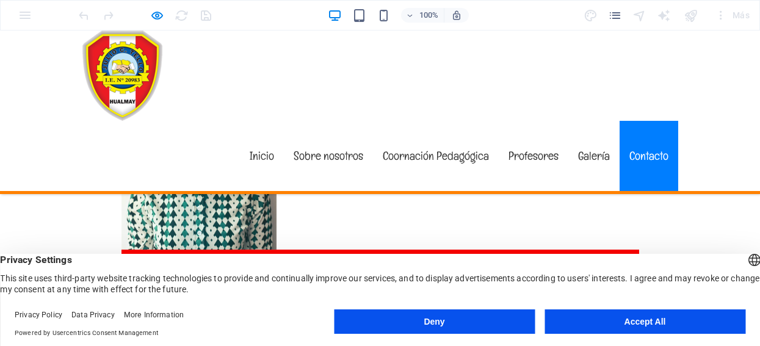
scroll to position [6256, 0]
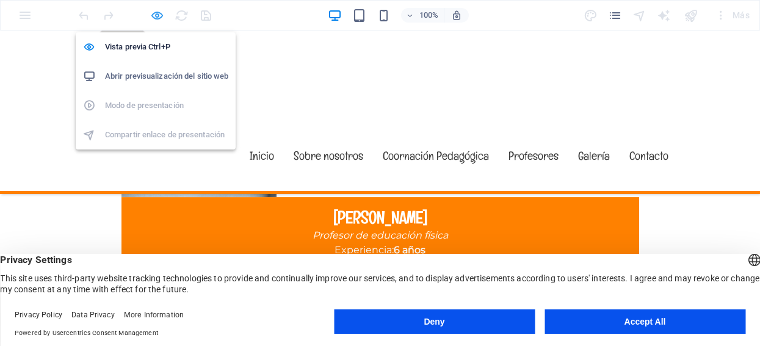
click at [158, 12] on icon "button" at bounding box center [157, 16] width 14 height 14
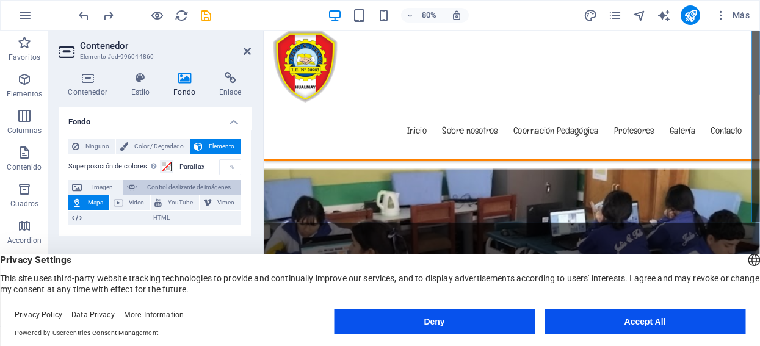
scroll to position [6256, 0]
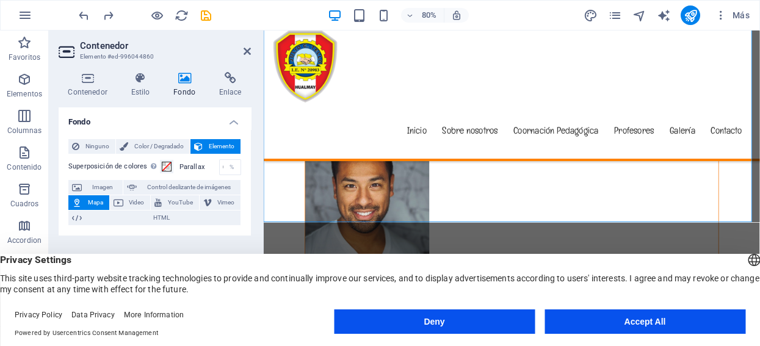
click at [78, 197] on icon at bounding box center [77, 202] width 10 height 15
click at [92, 204] on span "Mapa" at bounding box center [95, 202] width 20 height 15
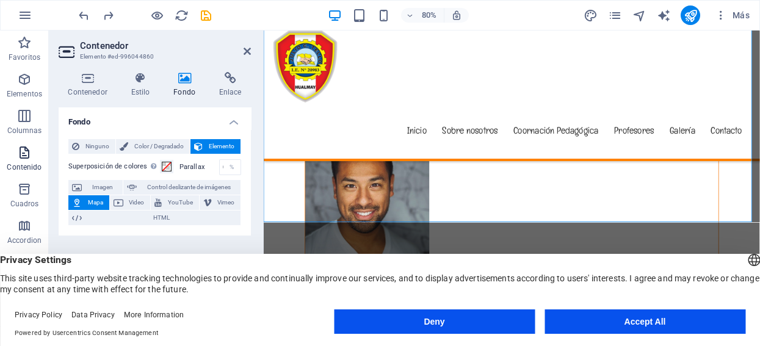
click at [23, 150] on icon "button" at bounding box center [24, 152] width 15 height 15
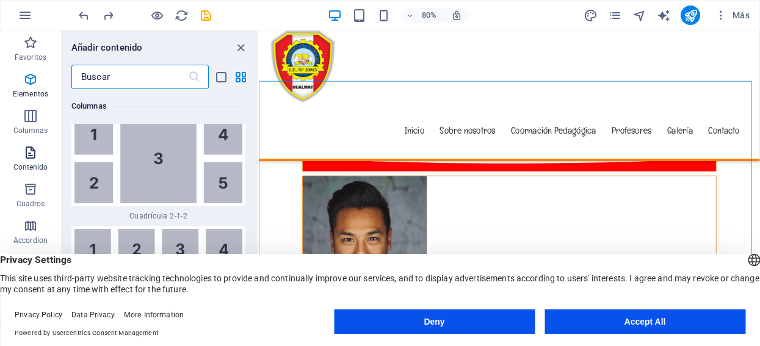
scroll to position [4104, 0]
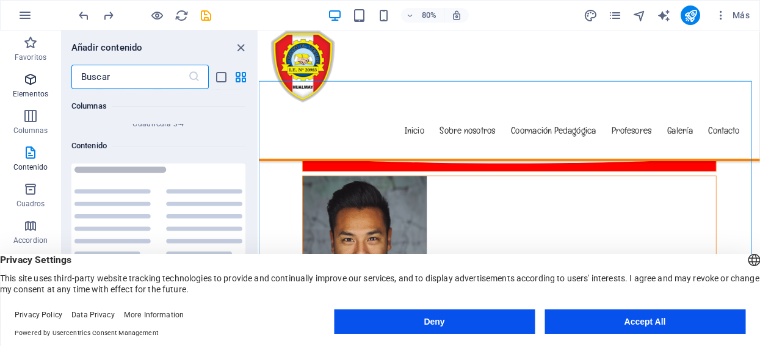
click at [31, 79] on icon "button" at bounding box center [30, 79] width 15 height 15
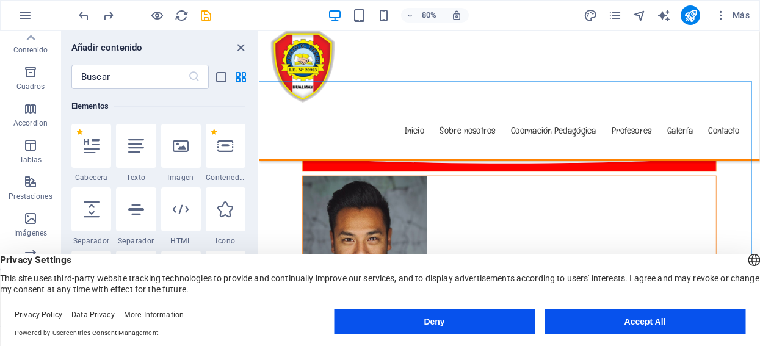
scroll to position [0, 0]
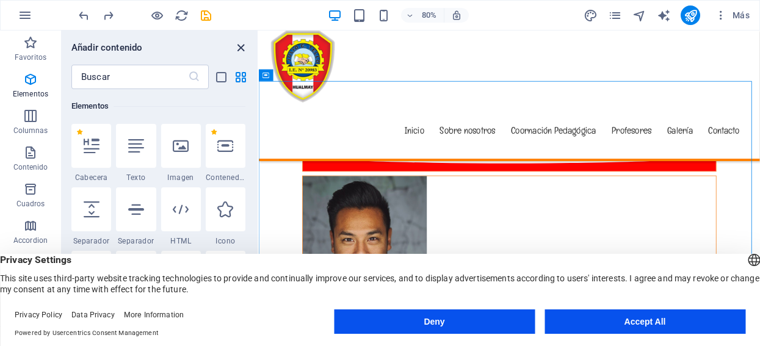
click at [237, 48] on icon "close panel" at bounding box center [241, 48] width 14 height 14
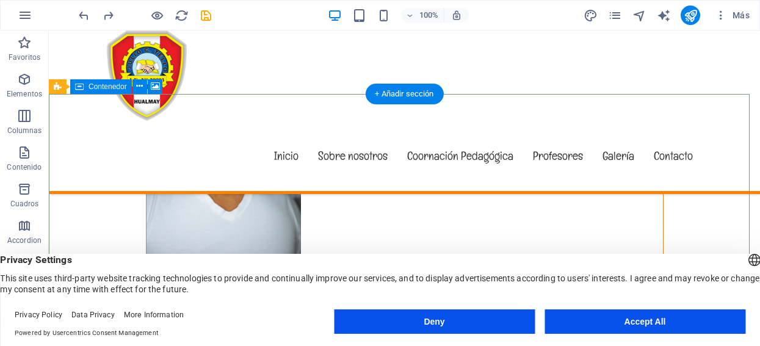
drag, startPoint x: 562, startPoint y: 155, endPoint x: 442, endPoint y: 164, distance: 120.0
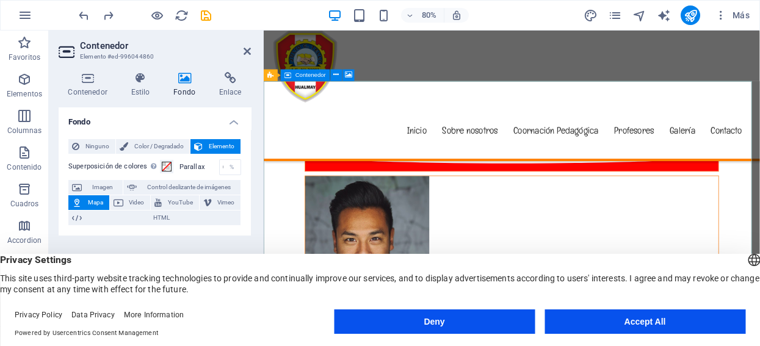
click at [230, 81] on icon at bounding box center [230, 78] width 42 height 12
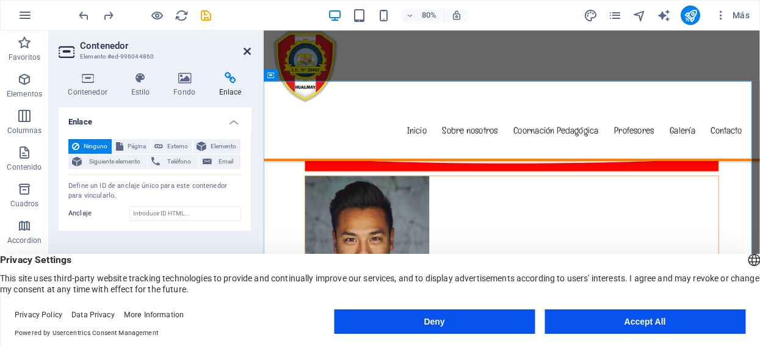
click at [244, 48] on icon at bounding box center [247, 51] width 7 height 10
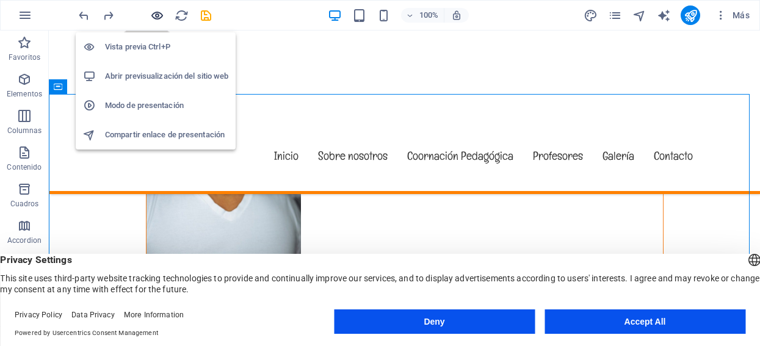
click at [155, 13] on icon "button" at bounding box center [157, 16] width 14 height 14
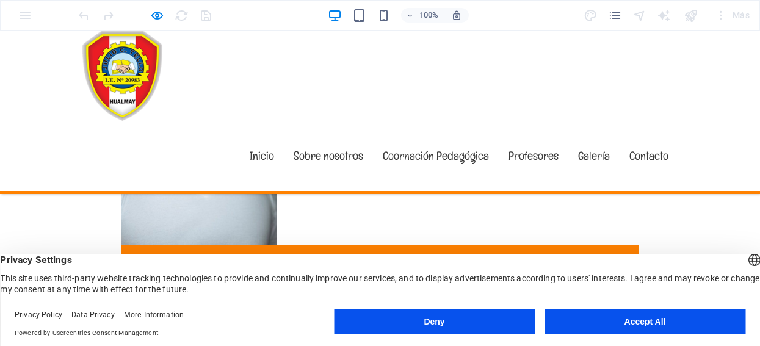
scroll to position [6054, 0]
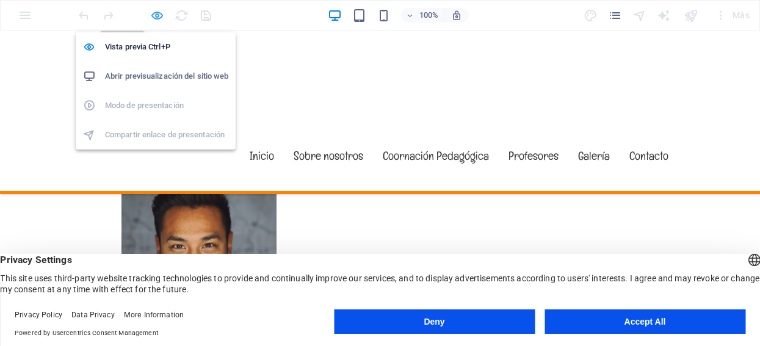
click at [155, 11] on icon "button" at bounding box center [157, 16] width 14 height 14
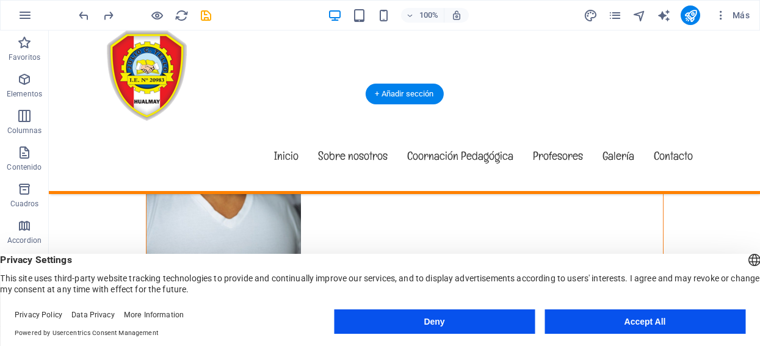
scroll to position [6189, 0]
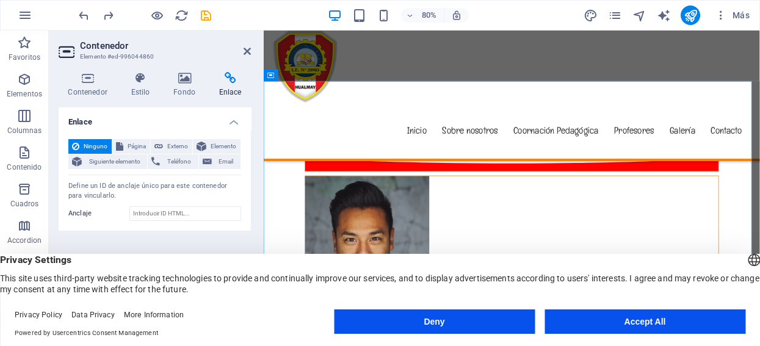
click at [139, 55] on h3 "Elemento #ed-996044860" at bounding box center [153, 56] width 147 height 11
click at [141, 55] on h3 "Elemento #ed-996044860" at bounding box center [153, 56] width 147 height 11
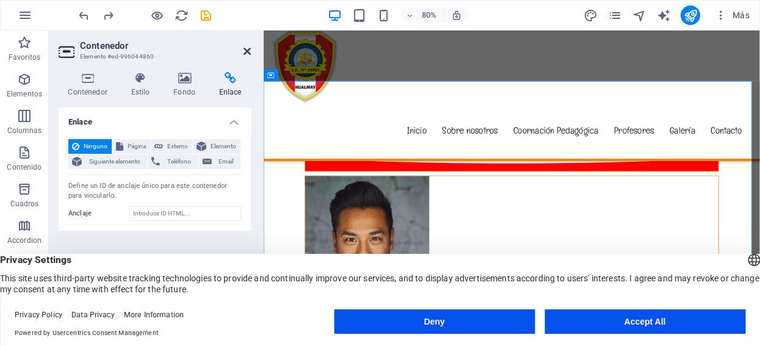
click at [247, 48] on icon at bounding box center [247, 51] width 7 height 10
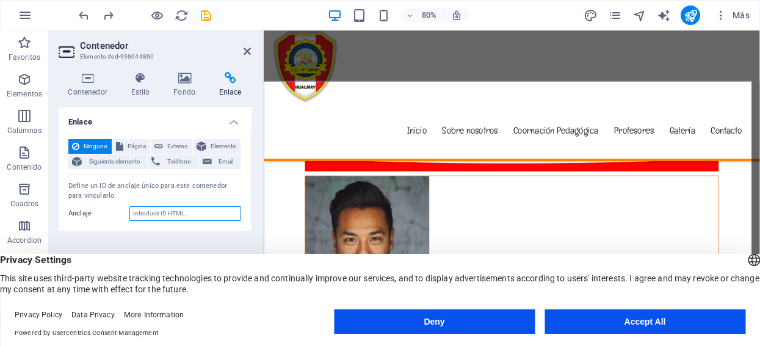
click at [169, 214] on input "Anclaje" at bounding box center [185, 213] width 112 height 15
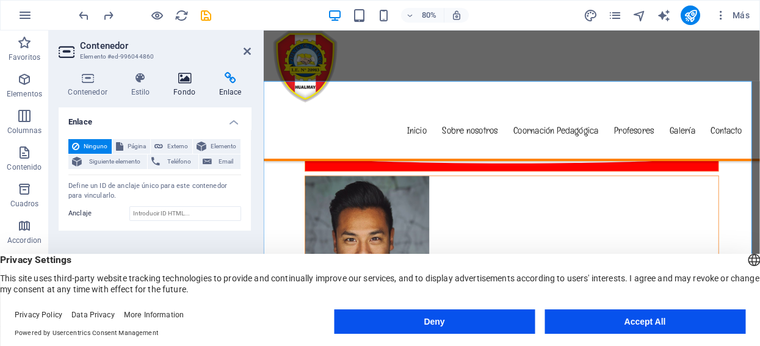
click at [186, 75] on icon at bounding box center [184, 78] width 41 height 12
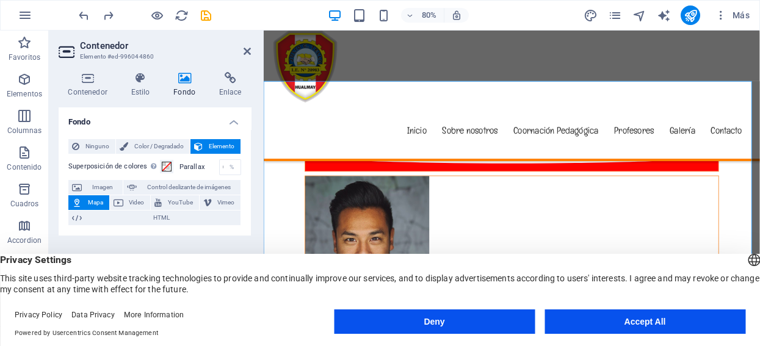
click at [89, 202] on span "Mapa" at bounding box center [95, 202] width 20 height 15
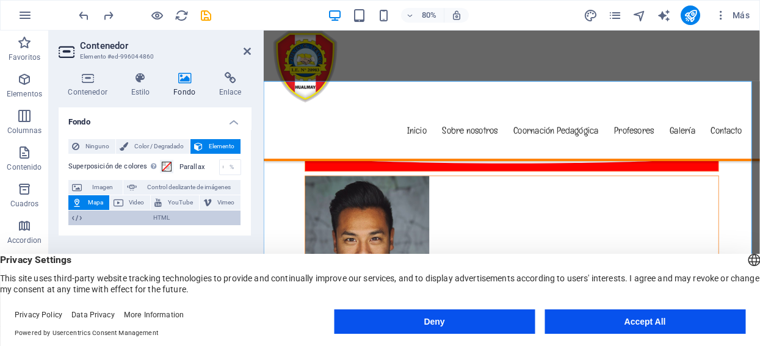
click at [156, 216] on span "HTML" at bounding box center [160, 218] width 151 height 15
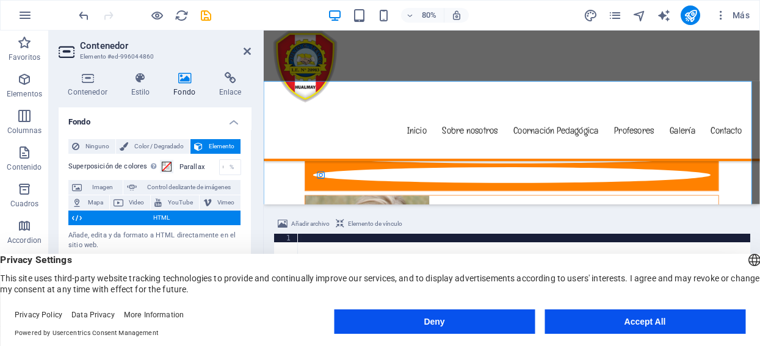
click at [244, 45] on h2 "Contenedor" at bounding box center [165, 45] width 171 height 11
click at [246, 49] on icon at bounding box center [247, 51] width 7 height 10
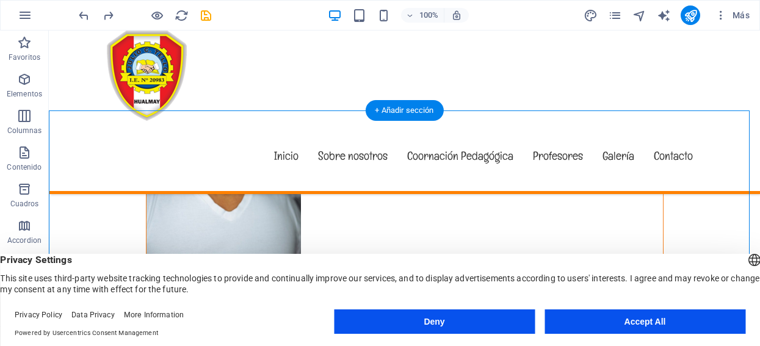
scroll to position [6121, 0]
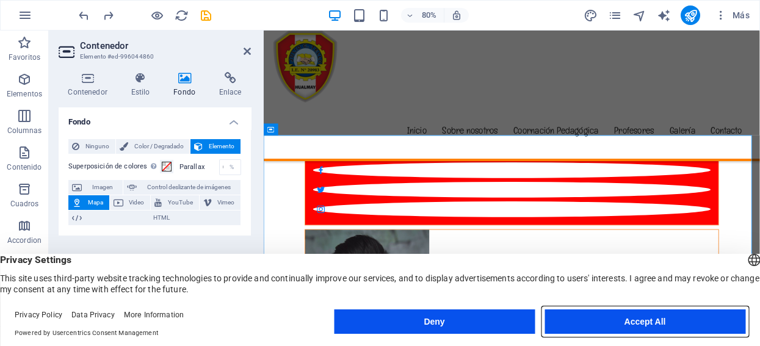
click at [629, 328] on button "Accept All" at bounding box center [645, 322] width 201 height 24
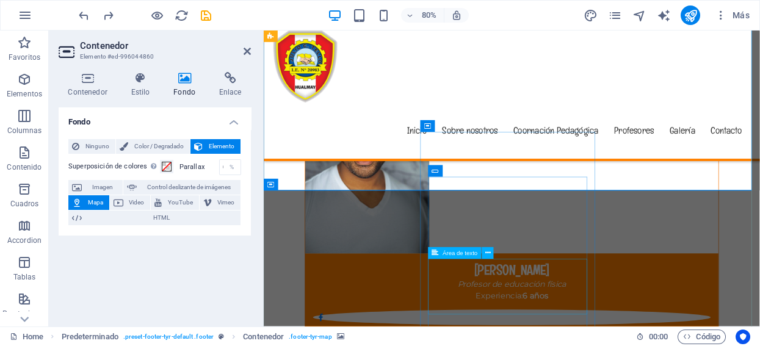
scroll to position [6189, 0]
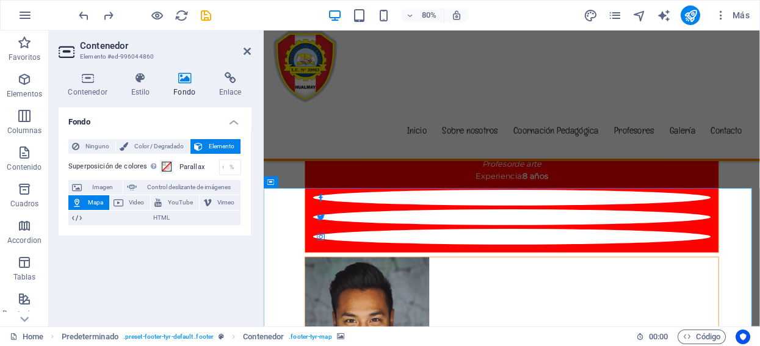
scroll to position [6054, 0]
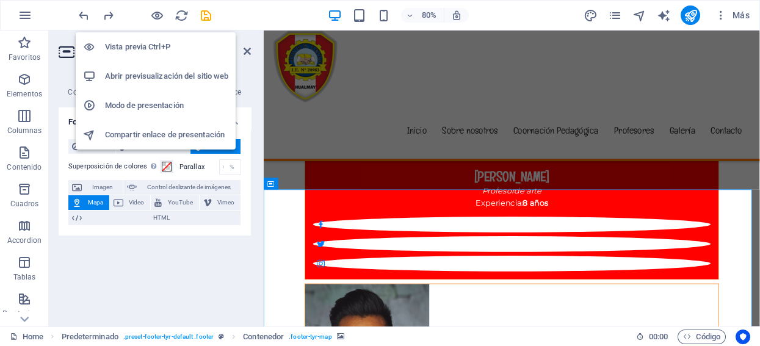
click at [128, 101] on h6 "Modo de presentación" at bounding box center [166, 105] width 123 height 15
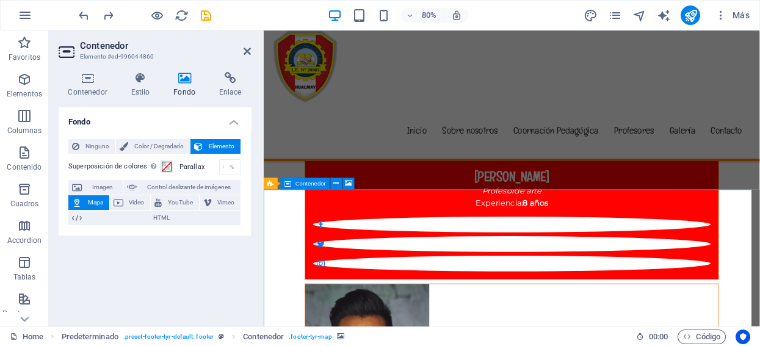
click at [306, 182] on span "Contenedor" at bounding box center [311, 184] width 31 height 6
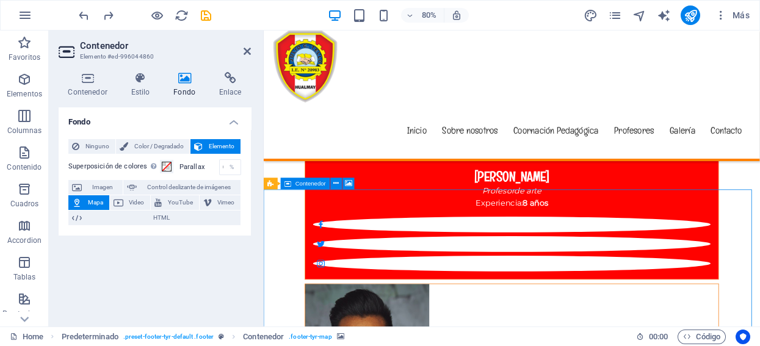
drag, startPoint x: 302, startPoint y: 245, endPoint x: 311, endPoint y: 253, distance: 12.1
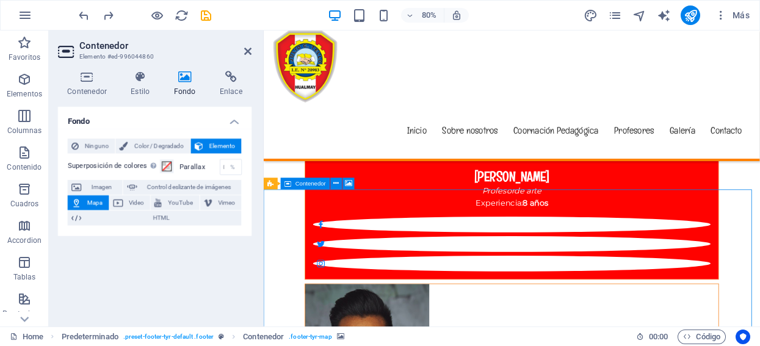
click at [131, 55] on h3 "Elemento #ed-996044860" at bounding box center [153, 56] width 147 height 11
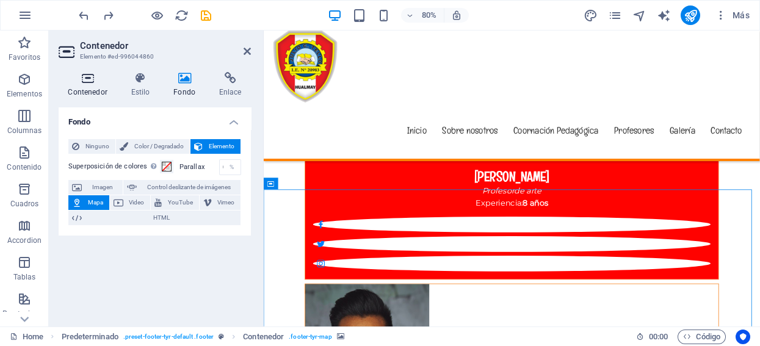
click at [90, 85] on h4 "Contenedor" at bounding box center [90, 85] width 63 height 26
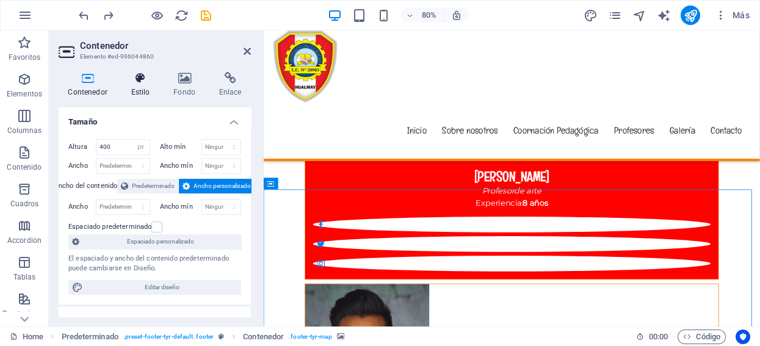
click at [137, 83] on icon at bounding box center [141, 78] width 38 height 12
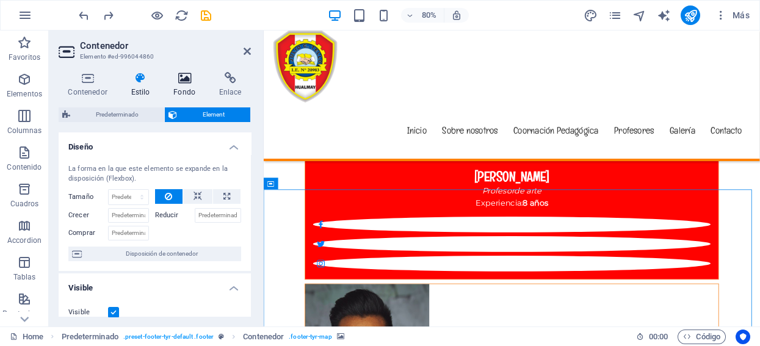
click at [187, 82] on icon at bounding box center [184, 78] width 41 height 12
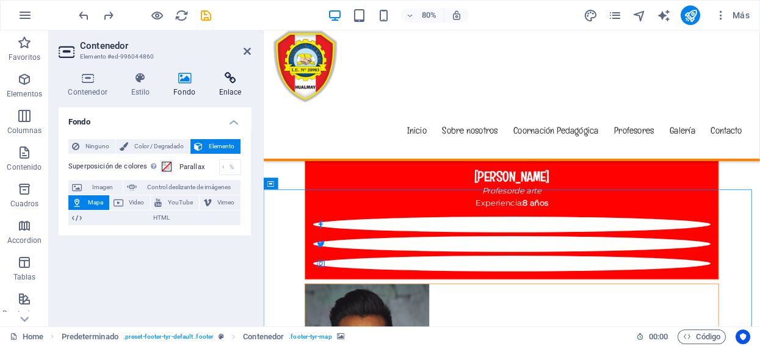
click at [227, 77] on icon at bounding box center [230, 78] width 42 height 12
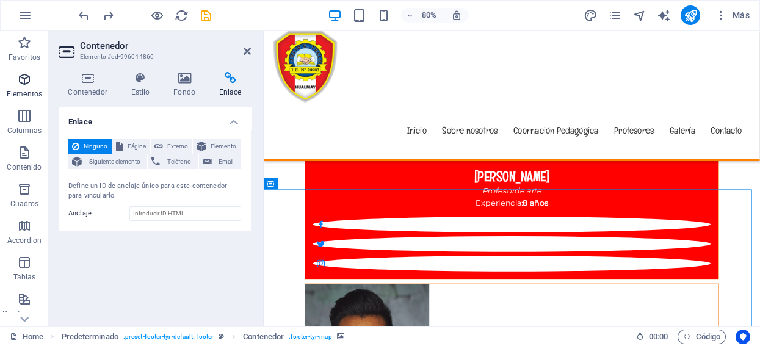
click at [19, 89] on p "Elementos" at bounding box center [24, 94] width 35 height 10
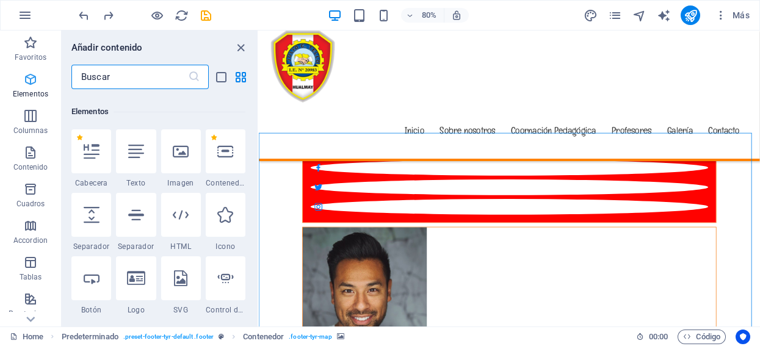
scroll to position [230, 0]
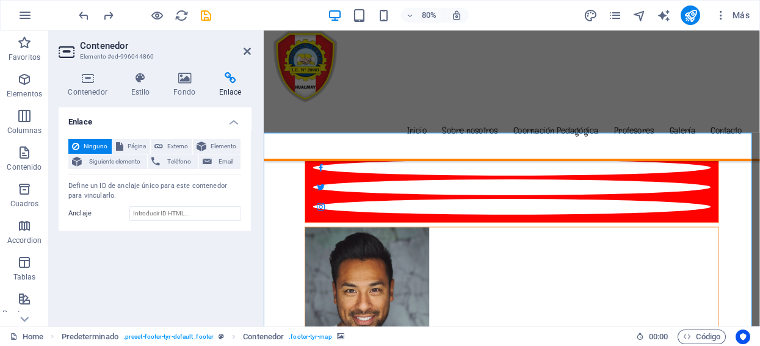
click at [232, 122] on h4 "Enlace" at bounding box center [155, 118] width 192 height 22
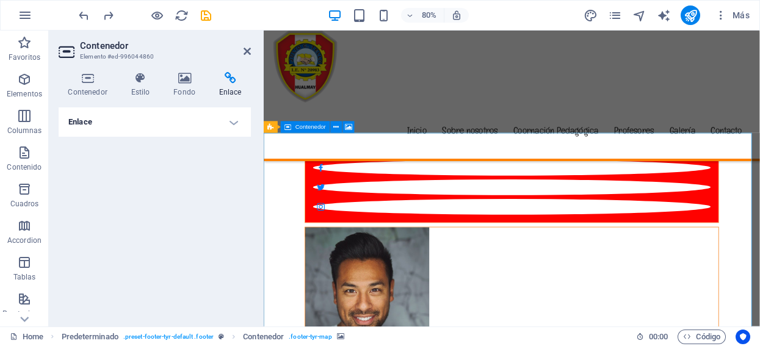
click at [122, 51] on h3 "Elemento #ed-996044860" at bounding box center [153, 56] width 147 height 11
click at [101, 56] on h3 "Elemento #ed-996044860" at bounding box center [153, 56] width 147 height 11
click at [100, 57] on h3 "Elemento #ed-996044860" at bounding box center [153, 56] width 147 height 11
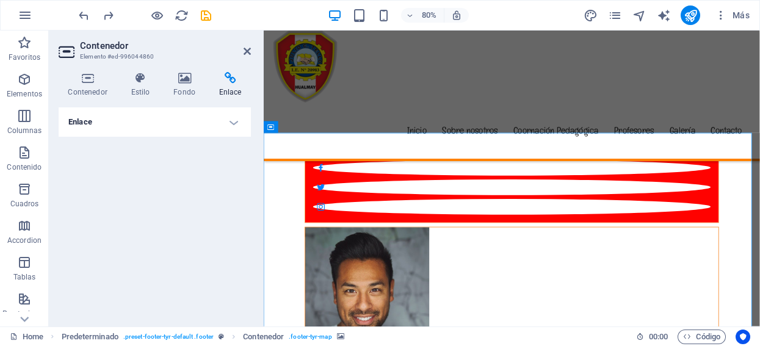
click at [67, 55] on icon at bounding box center [68, 52] width 18 height 20
click at [249, 53] on icon at bounding box center [247, 51] width 7 height 10
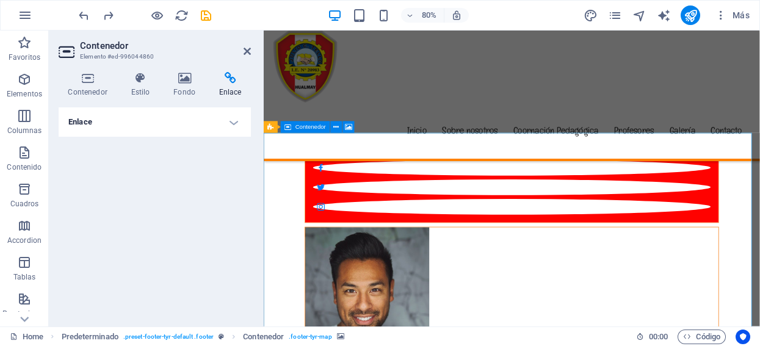
click at [24, 165] on p "Contenido" at bounding box center [24, 167] width 35 height 10
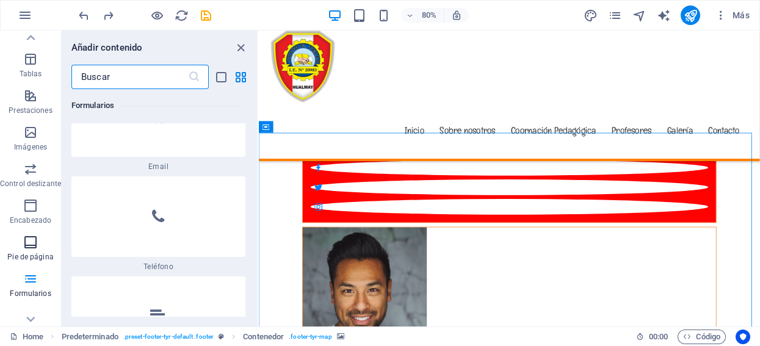
scroll to position [253, 0]
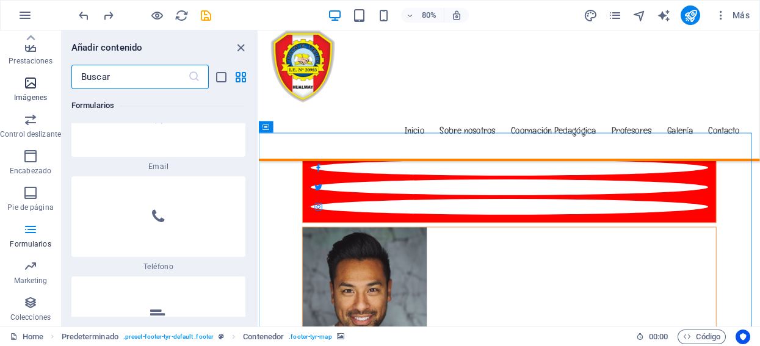
click at [23, 84] on icon "button" at bounding box center [30, 83] width 15 height 15
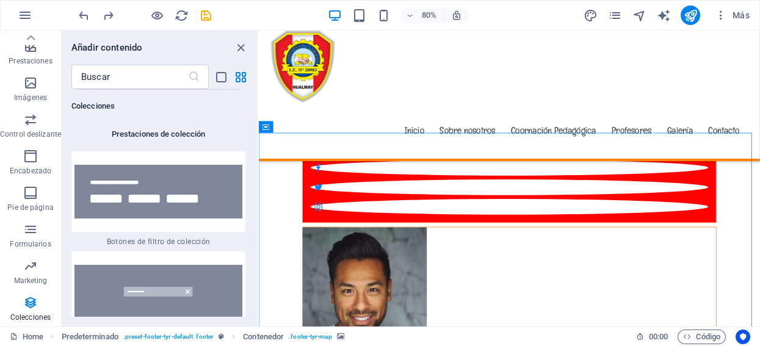
scroll to position [23745, 0]
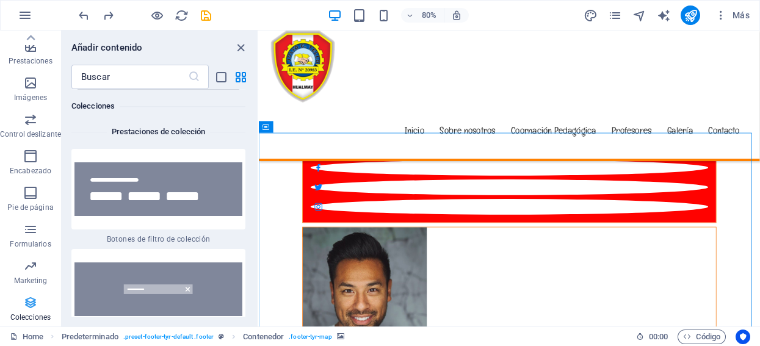
click at [28, 304] on icon "button" at bounding box center [30, 303] width 15 height 15
click at [26, 225] on icon "button" at bounding box center [30, 229] width 15 height 15
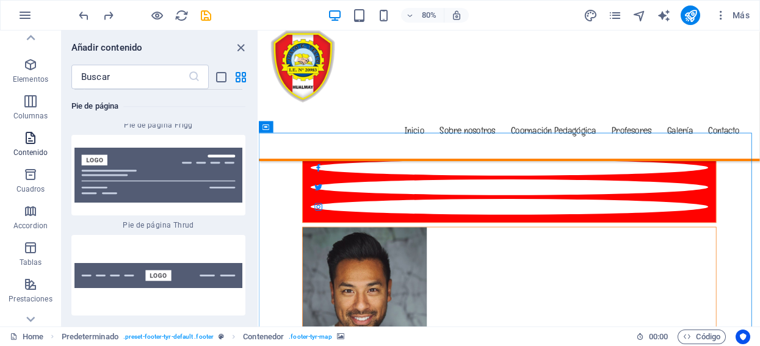
scroll to position [0, 0]
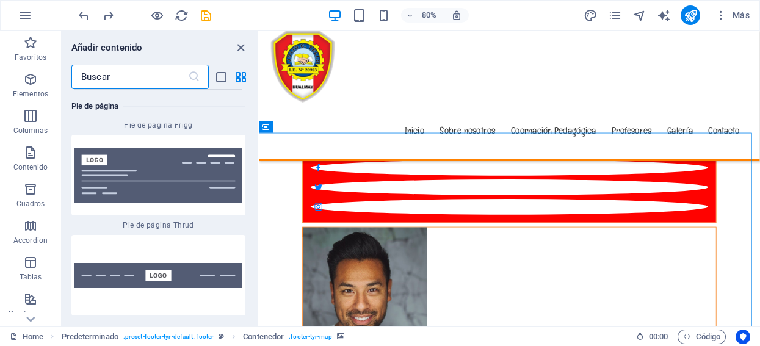
click at [142, 81] on input "text" at bounding box center [129, 77] width 117 height 24
click at [241, 48] on icon "close panel" at bounding box center [241, 48] width 14 height 14
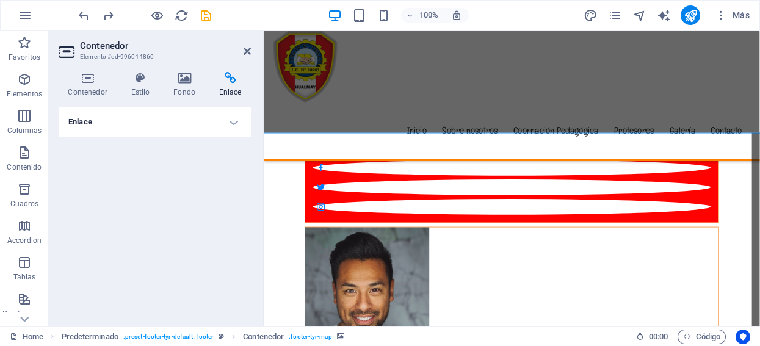
click at [148, 189] on div "Enlace Ninguno Página Externo Elemento Siguiente elemento Teléfono Email Página…" at bounding box center [155, 211] width 192 height 209
click at [329, 125] on icon at bounding box center [329, 127] width 5 height 10
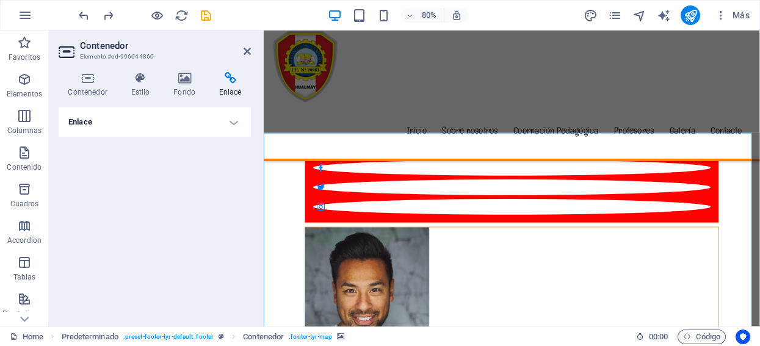
click at [205, 192] on div "Enlace Ninguno Página Externo Elemento Siguiente elemento Teléfono Email Página…" at bounding box center [155, 211] width 192 height 209
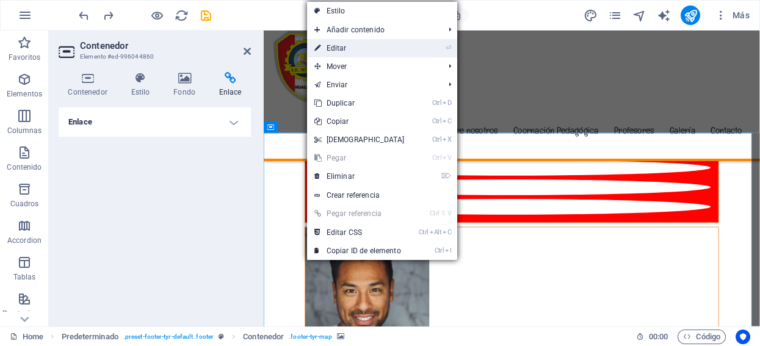
click at [338, 51] on link "⏎ Editar" at bounding box center [359, 48] width 105 height 18
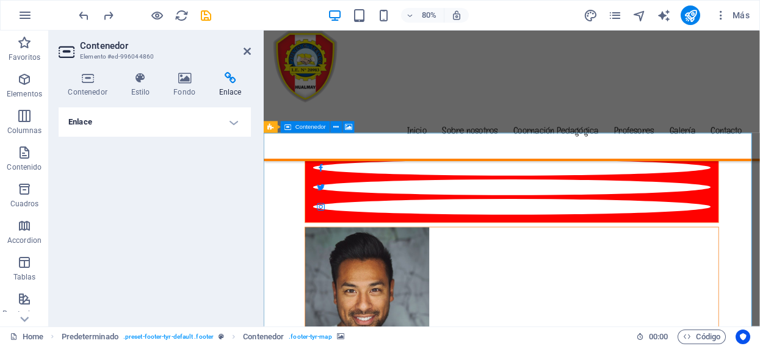
click at [232, 123] on h4 "Enlace" at bounding box center [155, 121] width 192 height 29
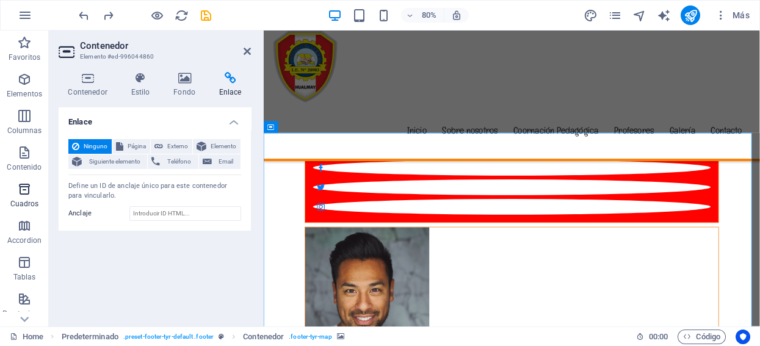
click at [31, 192] on icon "button" at bounding box center [24, 189] width 15 height 15
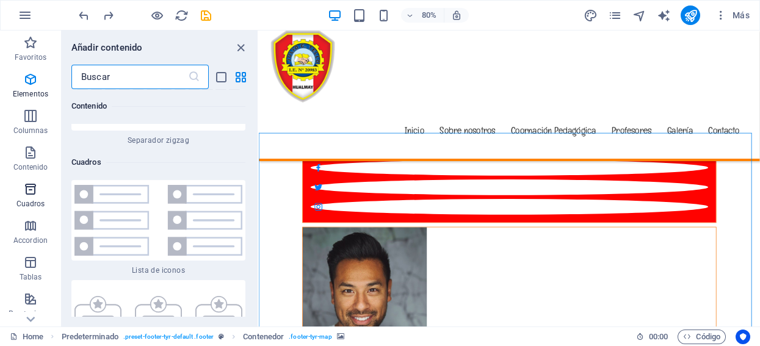
scroll to position [6555, 0]
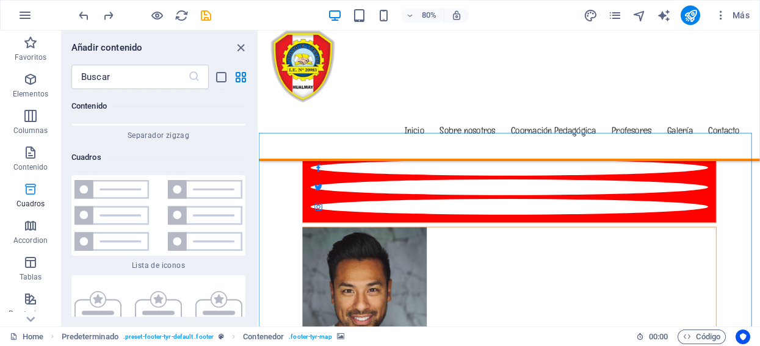
click at [31, 189] on icon "button" at bounding box center [30, 189] width 15 height 15
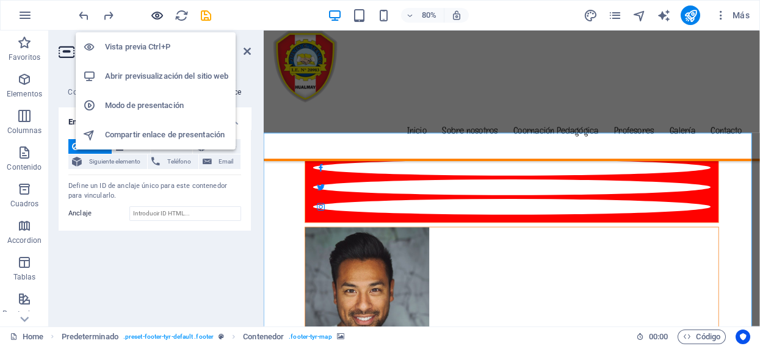
click at [156, 14] on icon "button" at bounding box center [157, 16] width 14 height 14
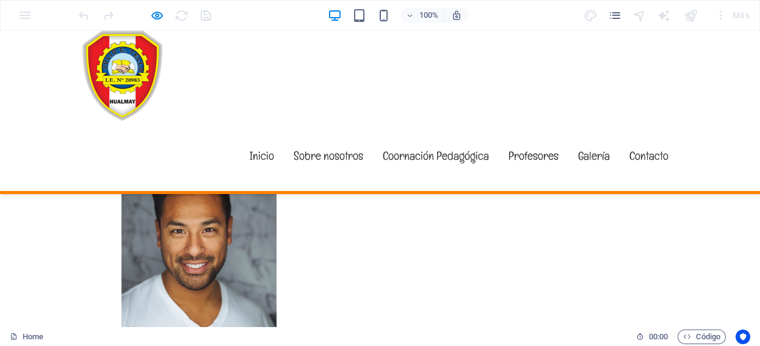
scroll to position [6052, 0]
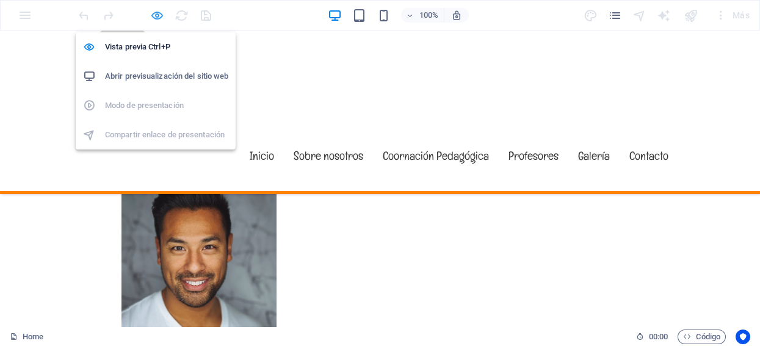
click at [153, 14] on icon "button" at bounding box center [157, 16] width 14 height 14
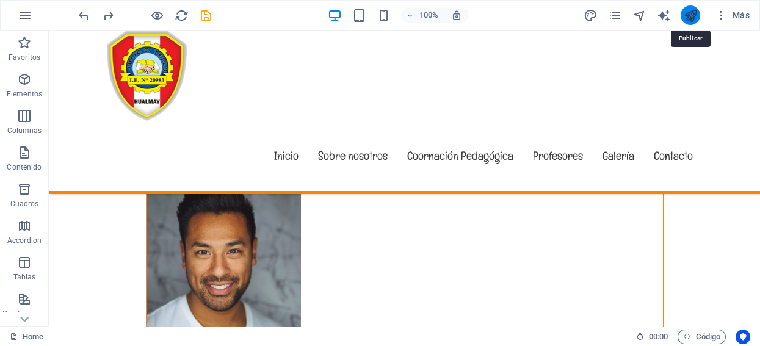
click at [689, 12] on icon "publish" at bounding box center [691, 16] width 14 height 14
checkbox input "false"
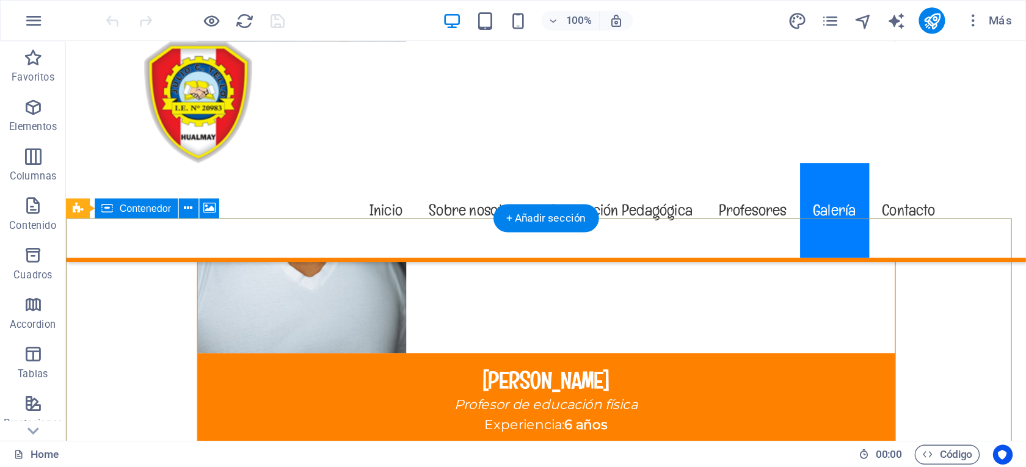
scroll to position [6107, 0]
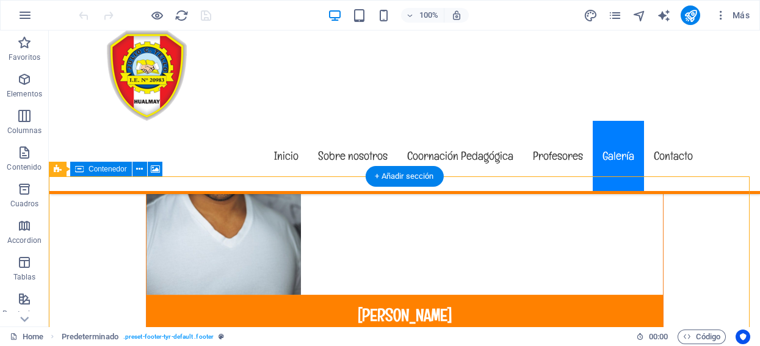
drag, startPoint x: 335, startPoint y: 258, endPoint x: 397, endPoint y: 258, distance: 62.3
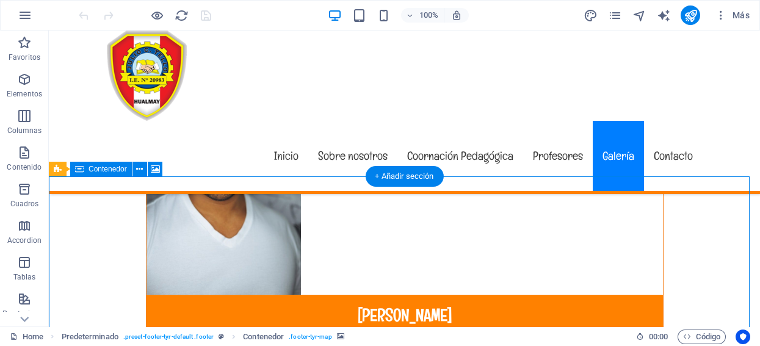
drag, startPoint x: 372, startPoint y: 254, endPoint x: 456, endPoint y: 253, distance: 84.3
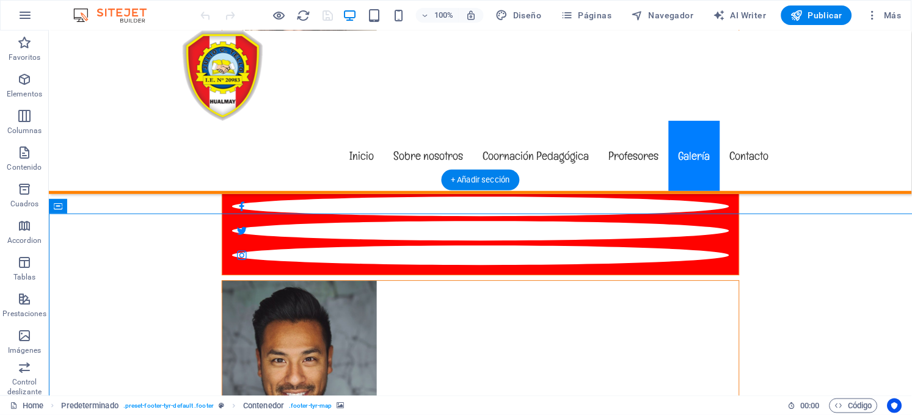
scroll to position [6105, 0]
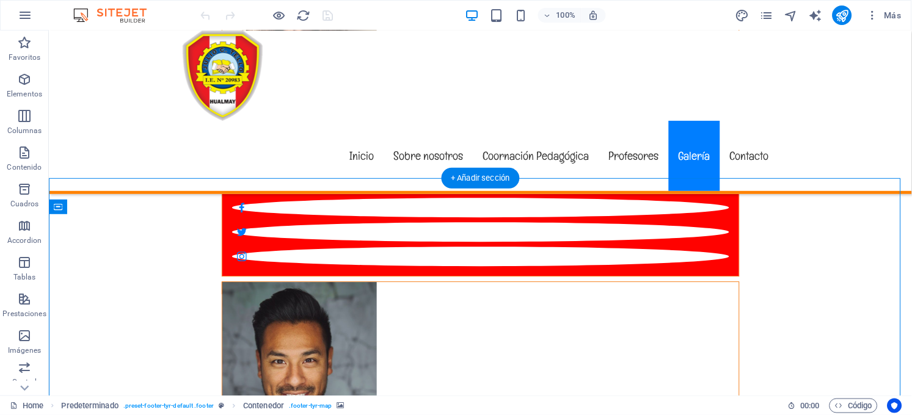
drag, startPoint x: 344, startPoint y: 246, endPoint x: 390, endPoint y: 244, distance: 45.9
drag, startPoint x: 342, startPoint y: 263, endPoint x: 343, endPoint y: 270, distance: 7.4
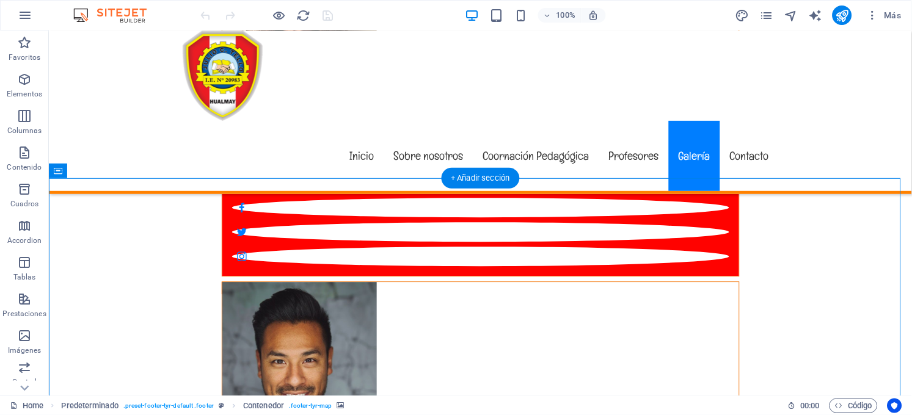
drag, startPoint x: 257, startPoint y: 271, endPoint x: 343, endPoint y: 289, distance: 87.4
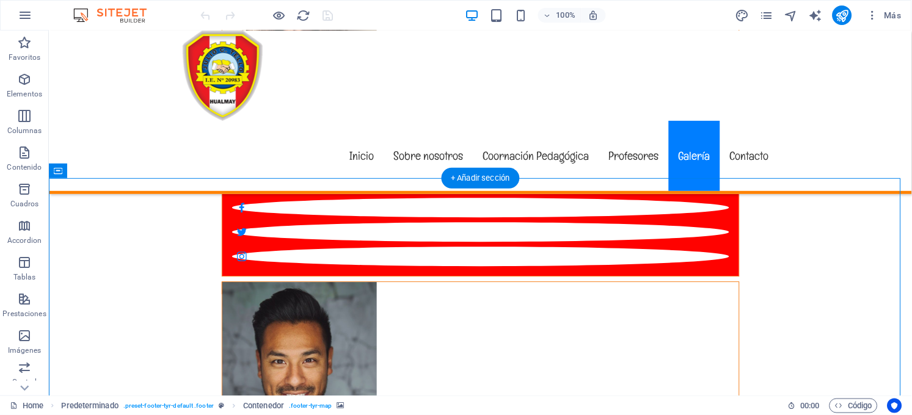
select select "px"
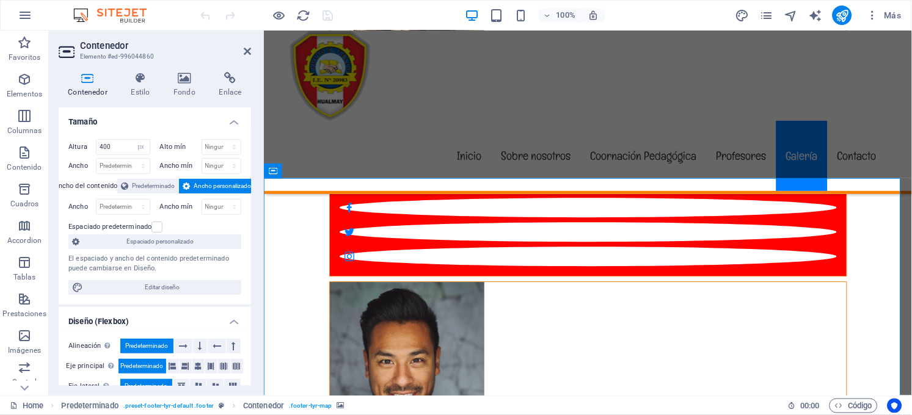
drag, startPoint x: 443, startPoint y: 291, endPoint x: 472, endPoint y: 299, distance: 30.2
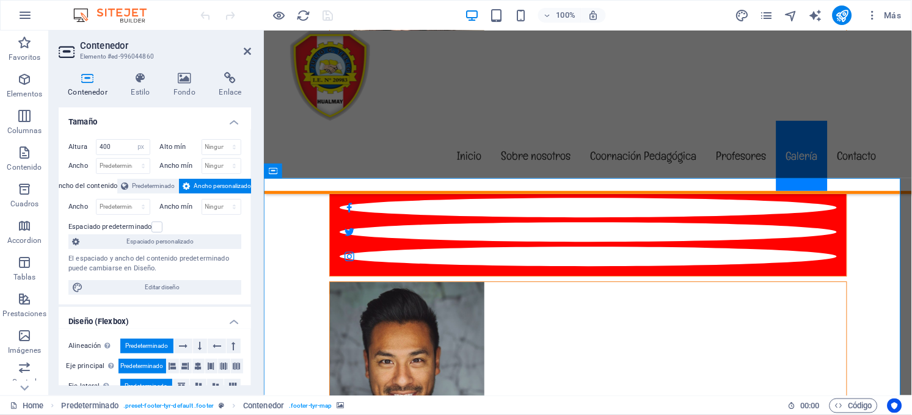
drag, startPoint x: 449, startPoint y: 291, endPoint x: 501, endPoint y: 291, distance: 52.5
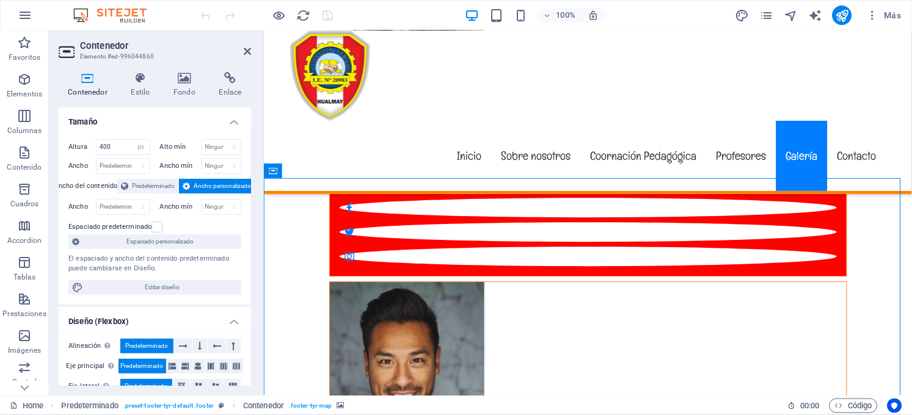
drag, startPoint x: 766, startPoint y: 248, endPoint x: 755, endPoint y: 302, distance: 55.3
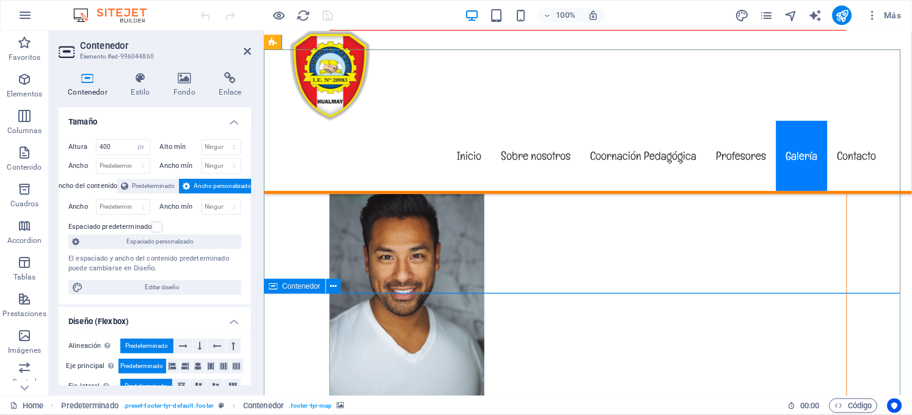
scroll to position [6187, 0]
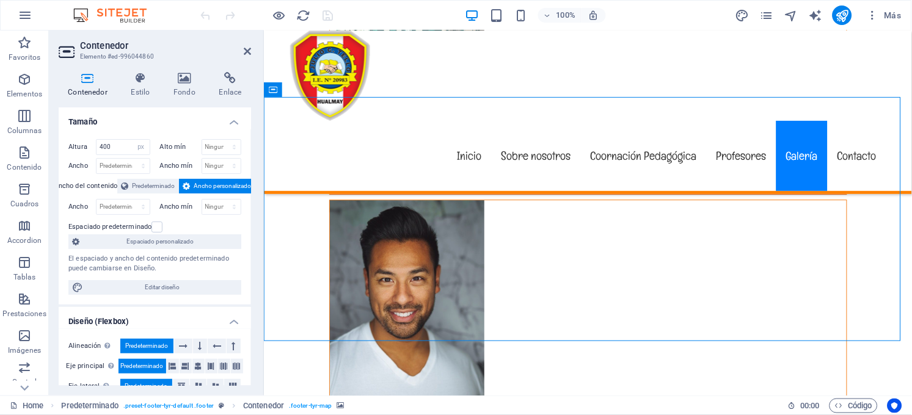
drag, startPoint x: 403, startPoint y: 214, endPoint x: 405, endPoint y: 242, distance: 28.8
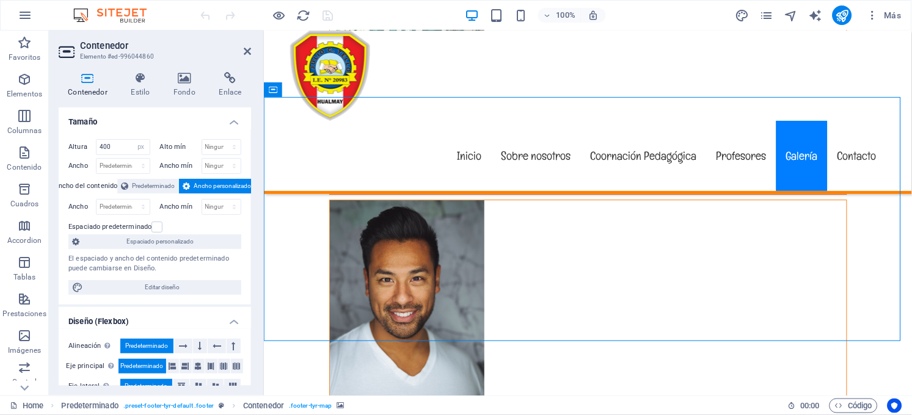
drag, startPoint x: 375, startPoint y: 213, endPoint x: 377, endPoint y: 285, distance: 72.1
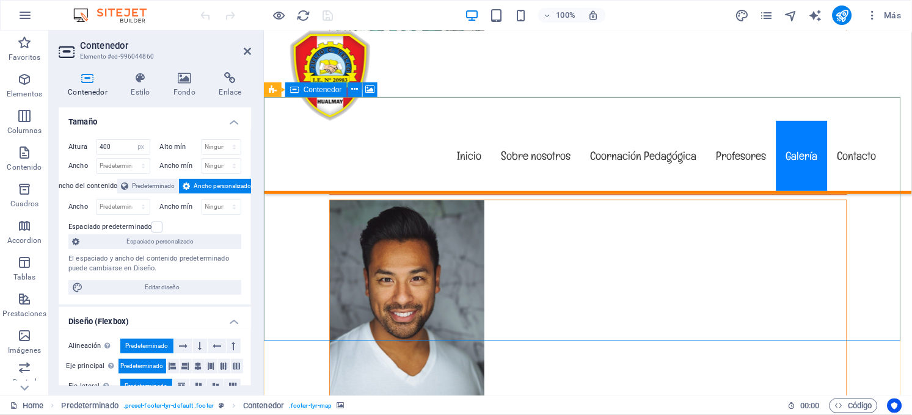
click at [760, 120] on nav "Inicio Sobre nosotros Coornación Pedagógica Profesores Galería Contacto" at bounding box center [587, 155] width 596 height 70
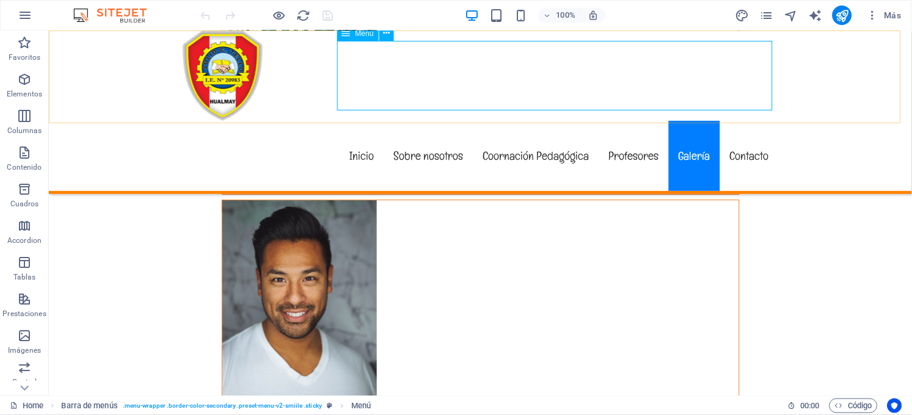
click at [758, 120] on nav "Inicio Sobre nosotros Coornación Pedagógica Profesores Galería Contacto" at bounding box center [480, 155] width 596 height 70
click at [741, 120] on nav "Inicio Sobre nosotros Coornación Pedagógica Profesores Galería Contacto" at bounding box center [480, 155] width 596 height 70
click at [526, 120] on nav "Inicio Sobre nosotros Coornación Pedagógica Profesores Galería Contacto" at bounding box center [480, 155] width 596 height 70
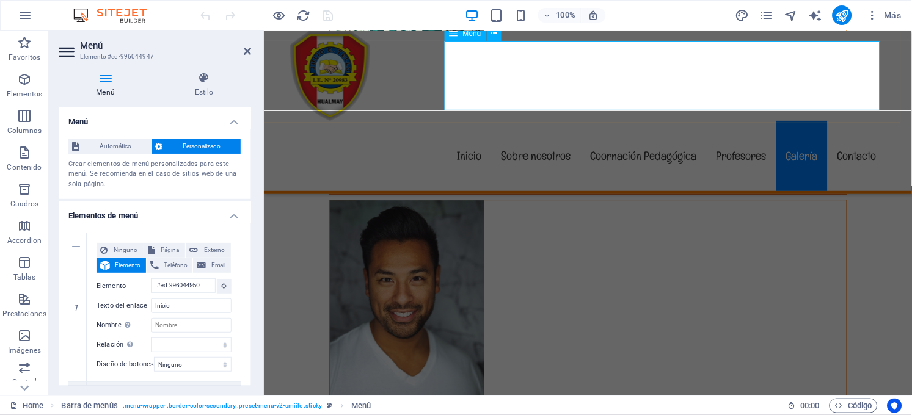
click at [760, 120] on nav "Inicio Sobre nosotros Coornación Pedagógica Profesores Galería Contacto" at bounding box center [587, 155] width 596 height 70
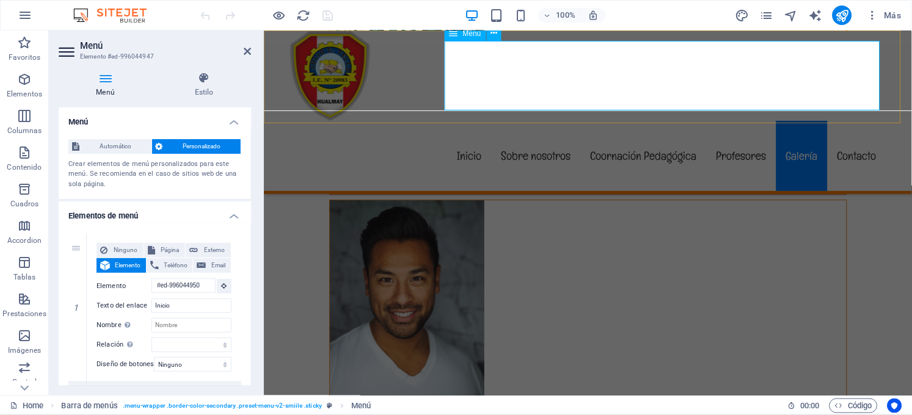
click at [760, 120] on nav "Inicio Sobre nosotros Coornación Pedagógica Profesores Galería Contacto" at bounding box center [587, 155] width 596 height 70
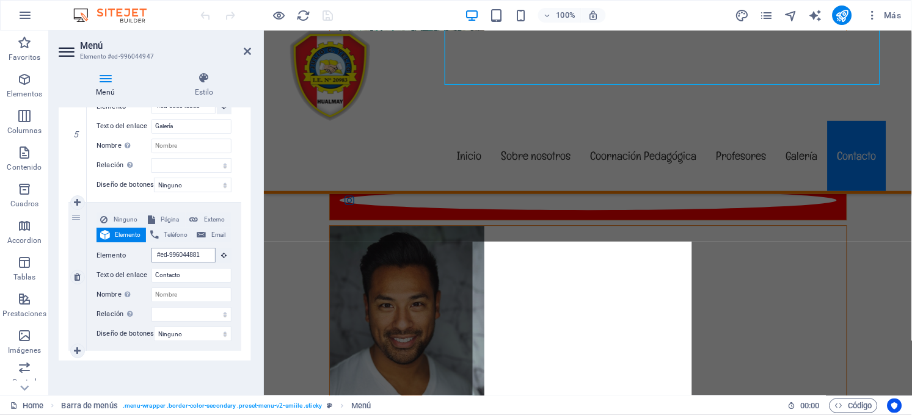
scroll to position [6424, 0]
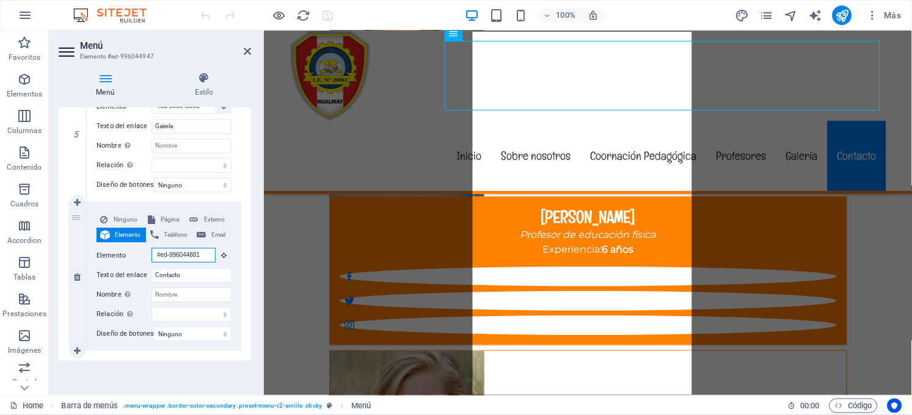
click at [178, 248] on input "#ed-996044881" at bounding box center [183, 255] width 64 height 15
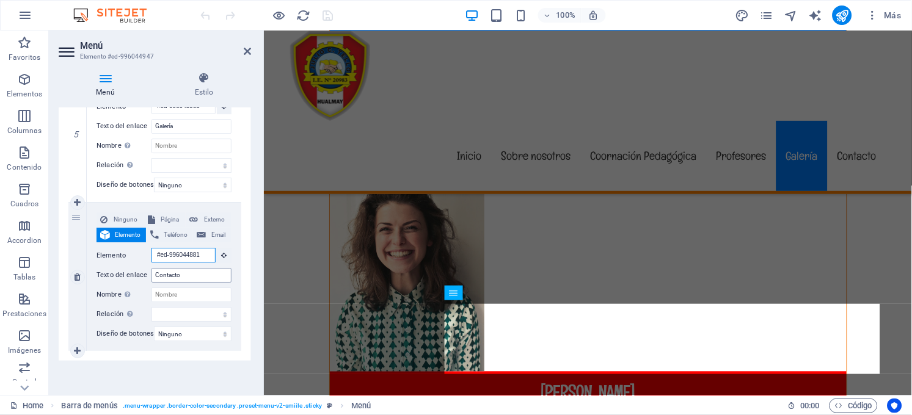
scroll to position [5686, 0]
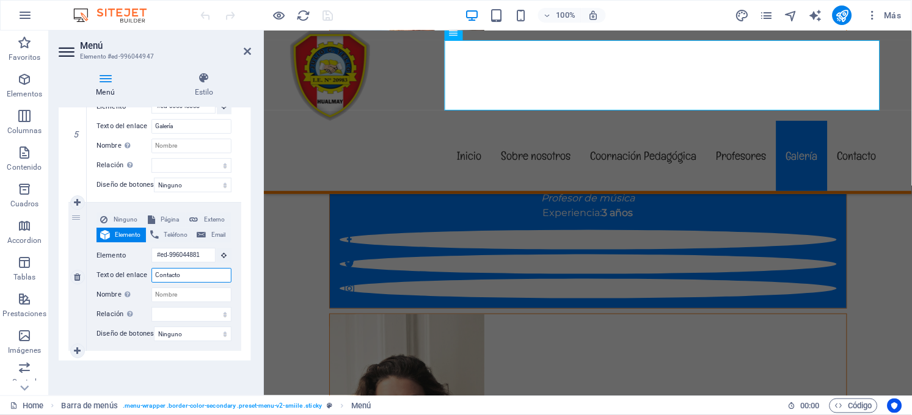
click at [183, 271] on input "Contacto" at bounding box center [191, 275] width 80 height 15
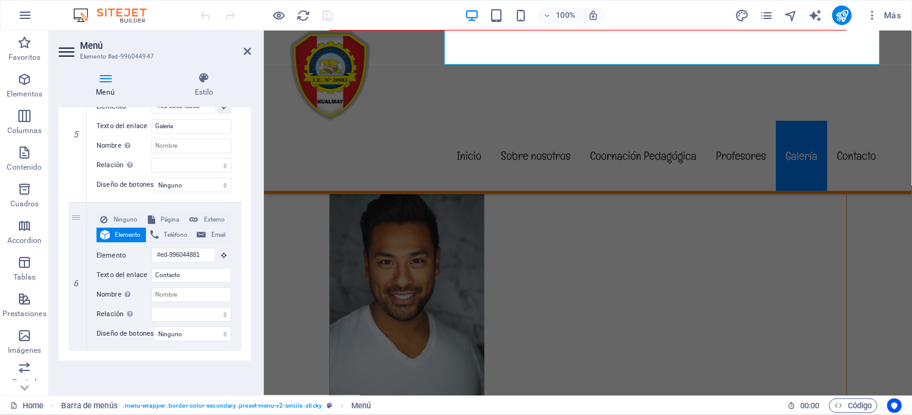
scroll to position [6234, 0]
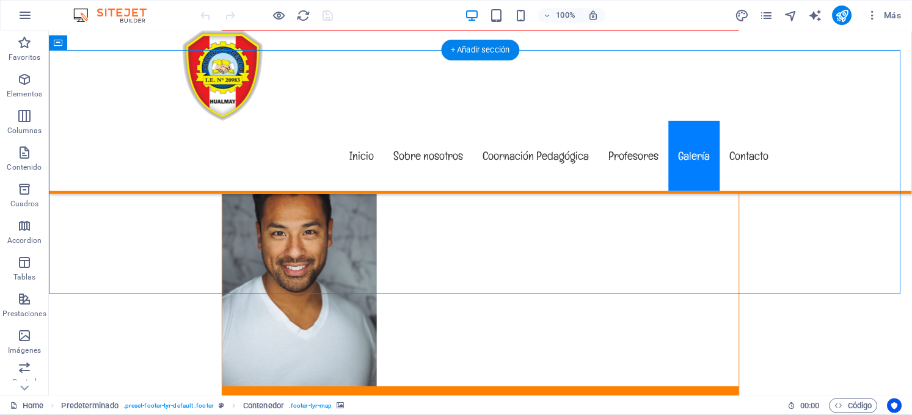
drag, startPoint x: 266, startPoint y: 195, endPoint x: 244, endPoint y: 224, distance: 36.3
drag, startPoint x: 244, startPoint y: 224, endPoint x: 357, endPoint y: 211, distance: 113.1
drag, startPoint x: 266, startPoint y: 197, endPoint x: 445, endPoint y: 191, distance: 179.1
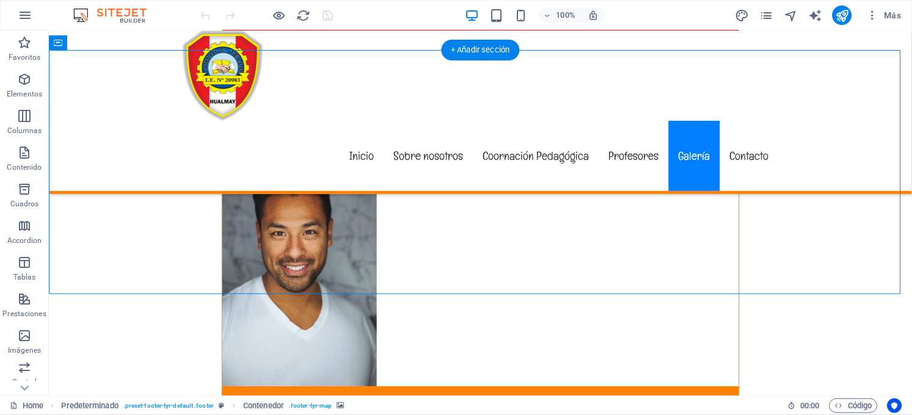
drag, startPoint x: 738, startPoint y: 244, endPoint x: 720, endPoint y: 253, distance: 19.9
drag, startPoint x: 733, startPoint y: 249, endPoint x: 692, endPoint y: 238, distance: 41.6
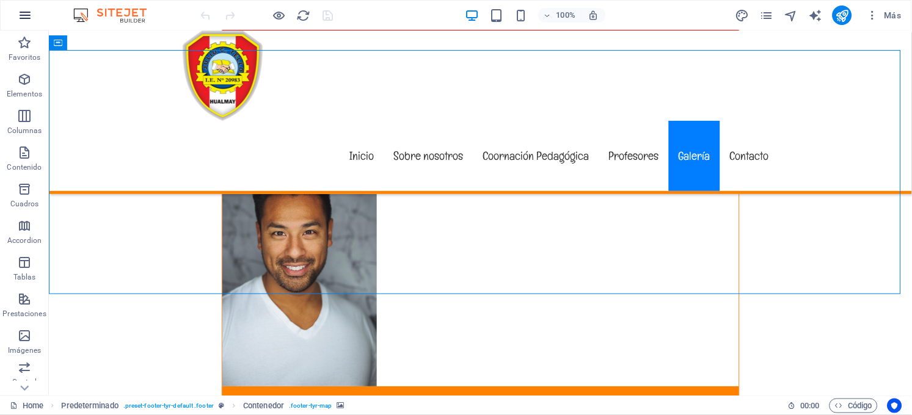
click at [16, 13] on button "button" at bounding box center [24, 15] width 29 height 29
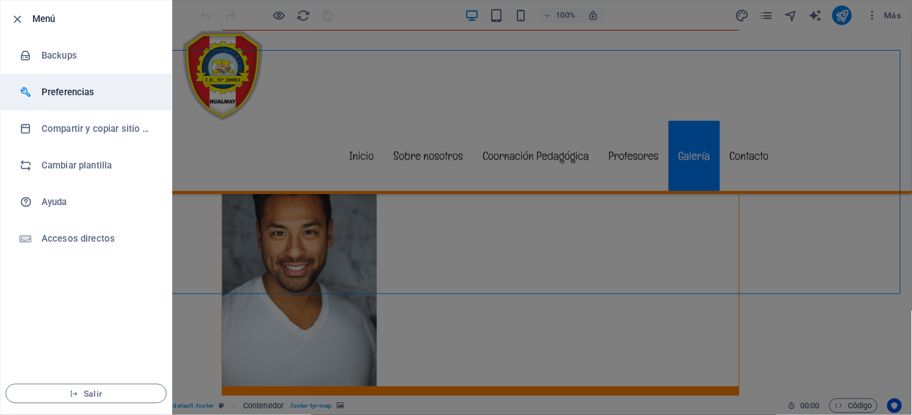
click at [62, 90] on h6 "Preferencias" at bounding box center [98, 92] width 113 height 15
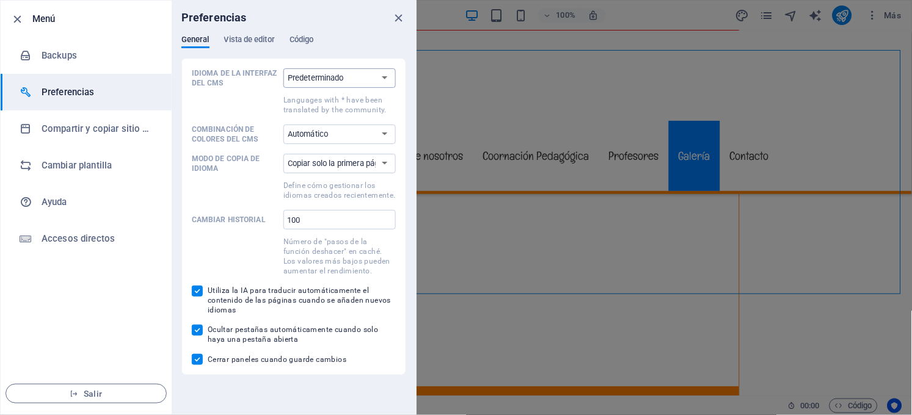
click at [340, 82] on select "Predeterminado Deutsch English Español Suomi* Français Magyar Italiano Nederlan…" at bounding box center [339, 78] width 112 height 20
select select "es"
click at [283, 68] on select "Predeterminado Deutsch English Español Suomi* Français Magyar Italiano Nederlan…" at bounding box center [339, 78] width 112 height 20
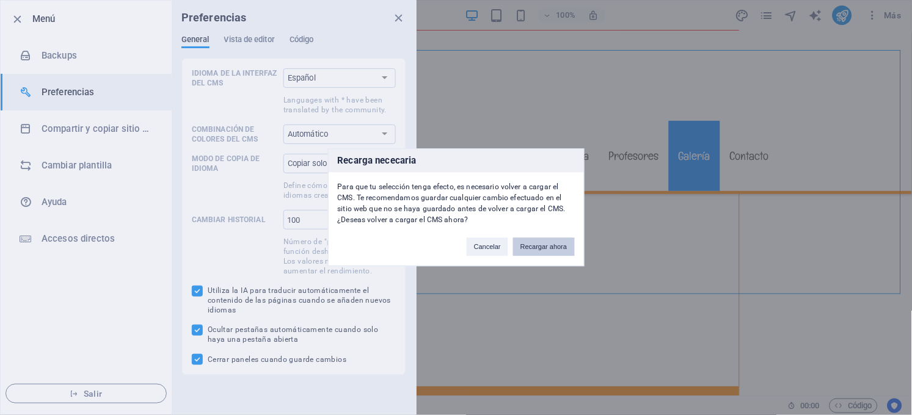
click at [548, 249] on button "Recargar ahora" at bounding box center [543, 247] width 61 height 18
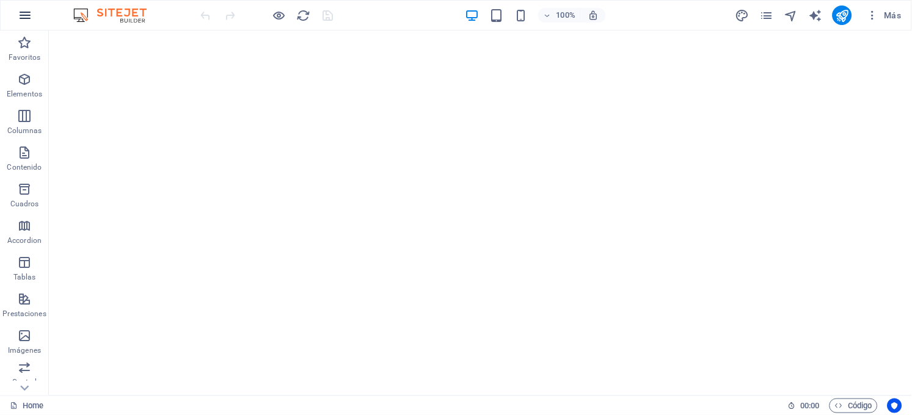
click at [20, 13] on icon "button" at bounding box center [25, 15] width 15 height 15
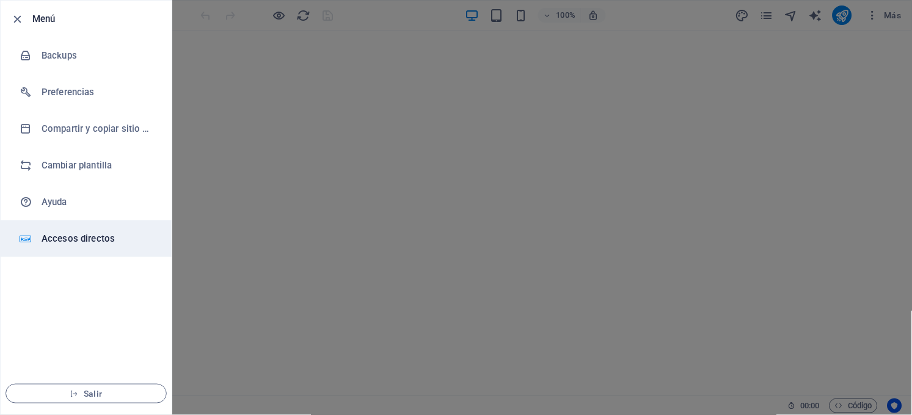
click at [64, 241] on h6 "Accesos directos" at bounding box center [98, 238] width 113 height 15
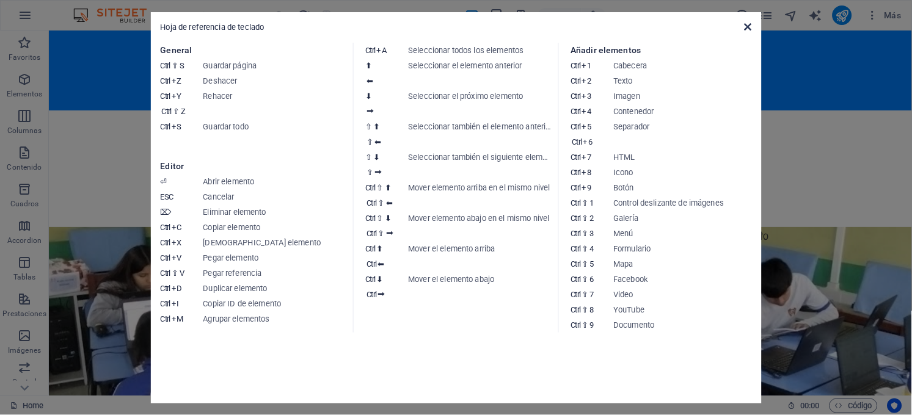
click at [745, 26] on icon at bounding box center [747, 27] width 7 height 10
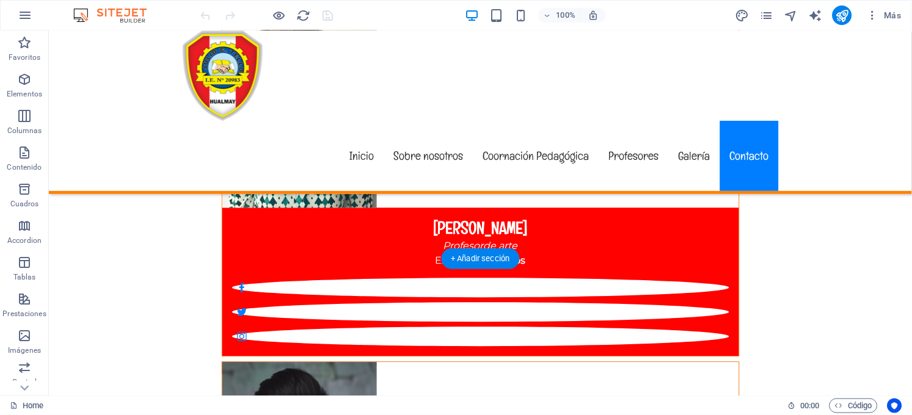
scroll to position [6107, 0]
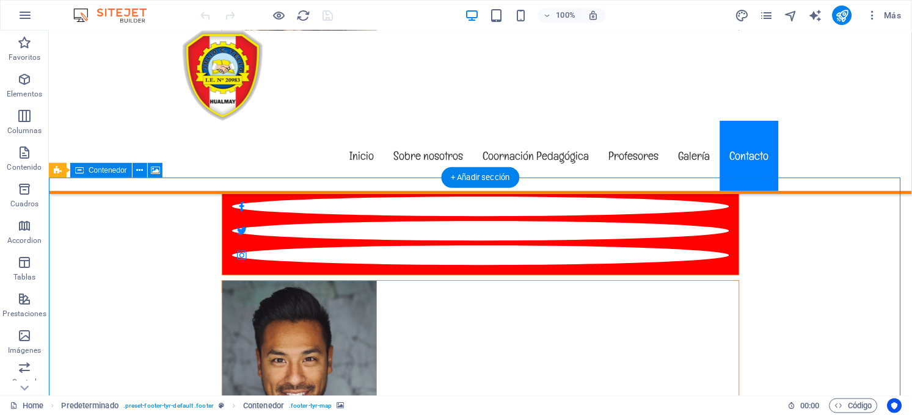
select select "px"
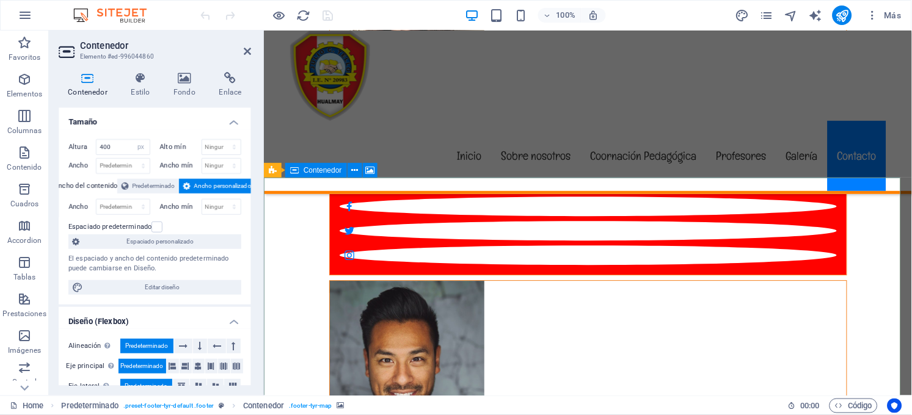
click at [134, 184] on span "Predeterminado" at bounding box center [153, 186] width 43 height 15
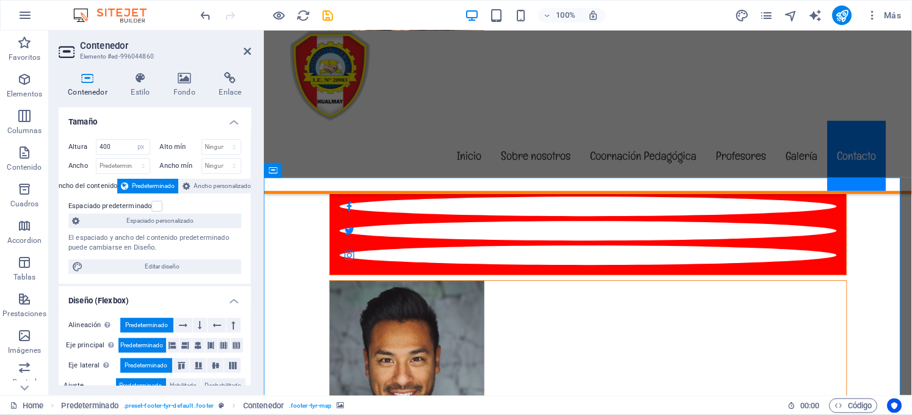
click at [134, 184] on span "Predeterminado" at bounding box center [153, 186] width 43 height 15
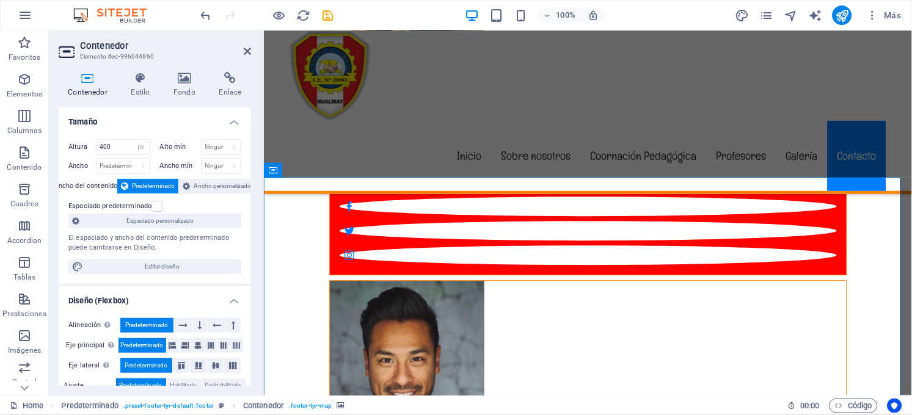
drag, startPoint x: 716, startPoint y: 283, endPoint x: 794, endPoint y: 267, distance: 79.6
click at [163, 266] on span "Editar diseño" at bounding box center [162, 267] width 151 height 15
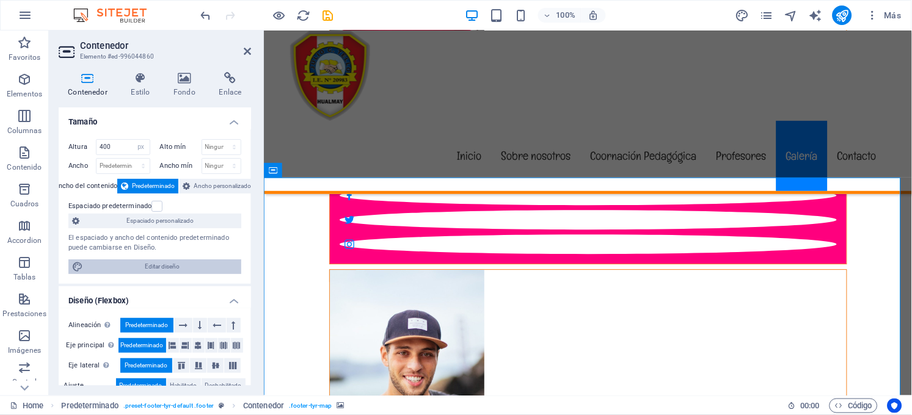
select select "rem"
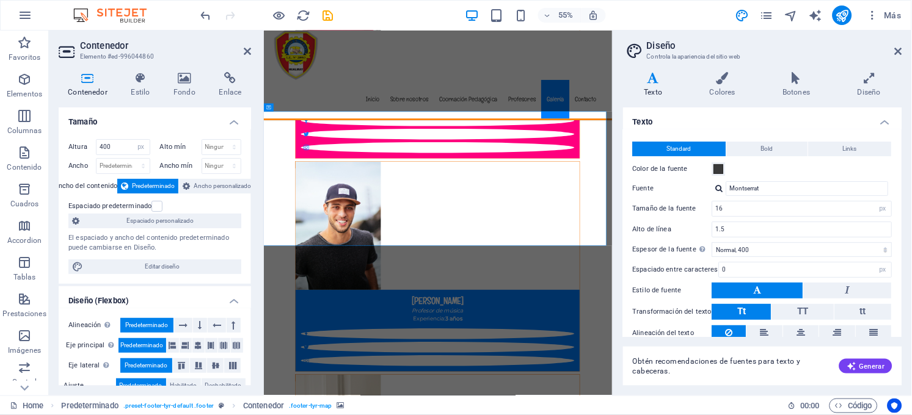
scroll to position [6191, 0]
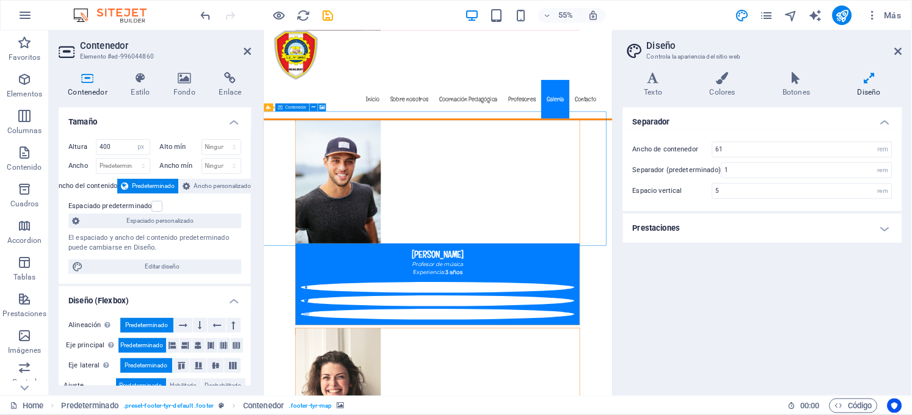
drag, startPoint x: 772, startPoint y: 245, endPoint x: 741, endPoint y: 242, distance: 32.0
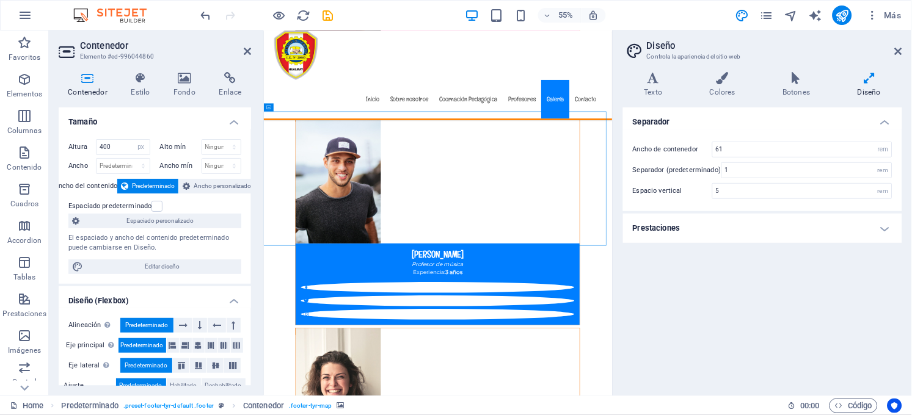
click at [680, 224] on h4 "Prestaciones" at bounding box center [762, 228] width 279 height 29
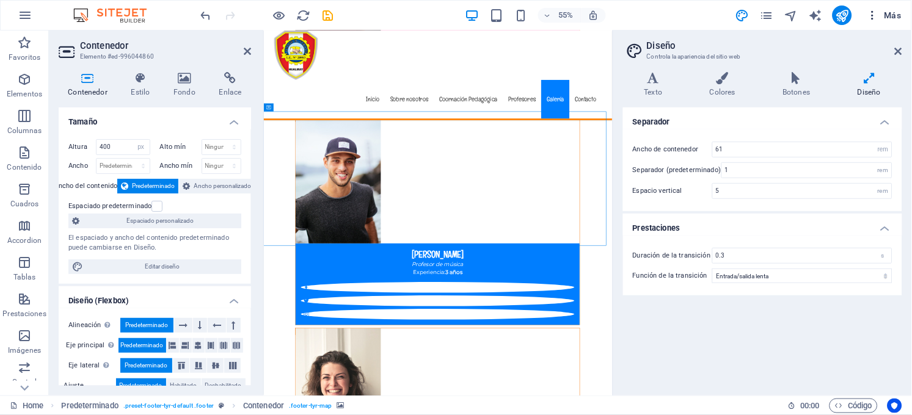
click at [882, 13] on span "Más" at bounding box center [884, 15] width 35 height 12
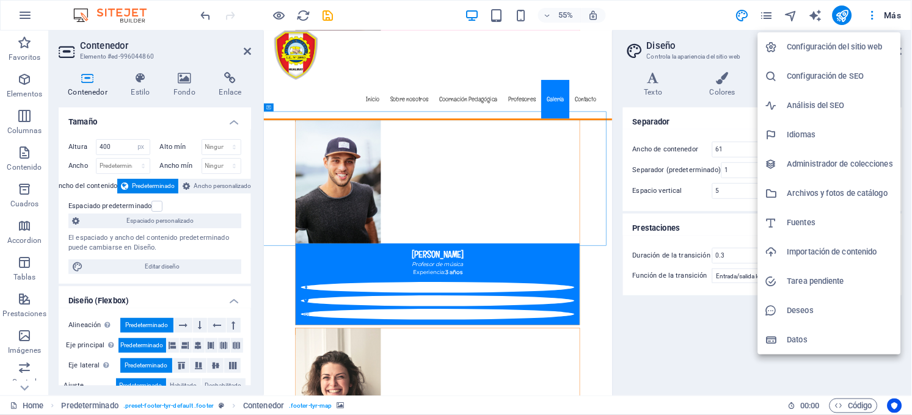
click at [298, 136] on div at bounding box center [456, 207] width 912 height 415
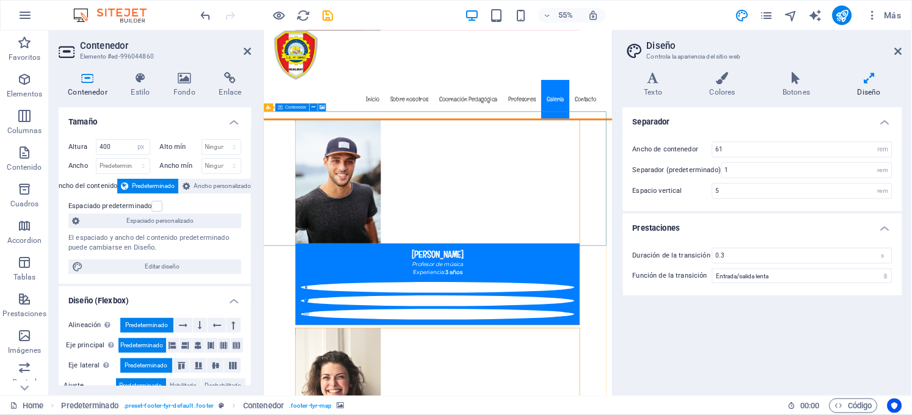
click at [901, 50] on icon at bounding box center [898, 51] width 7 height 10
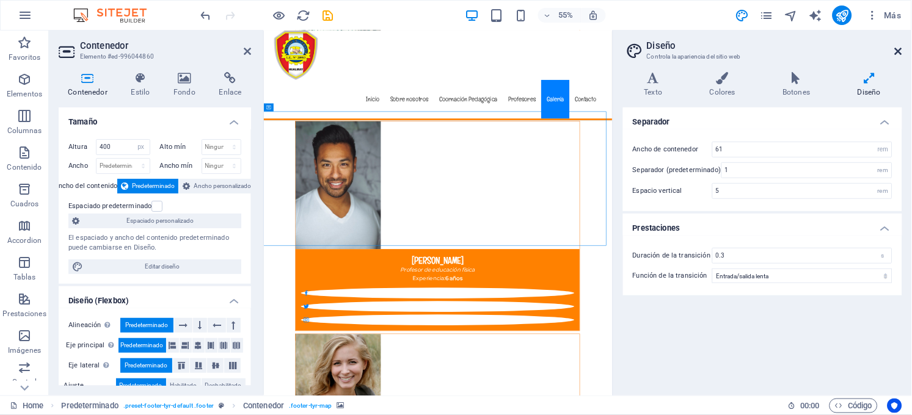
scroll to position [6107, 0]
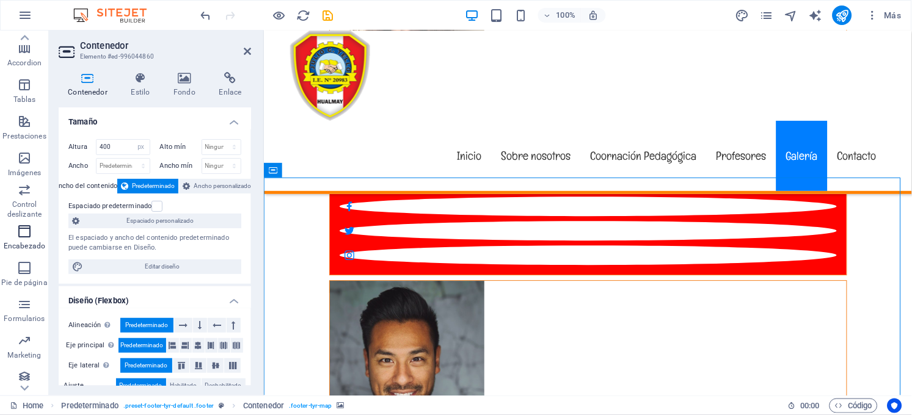
scroll to position [183, 0]
click at [9, 363] on button "Colecciones" at bounding box center [24, 378] width 49 height 37
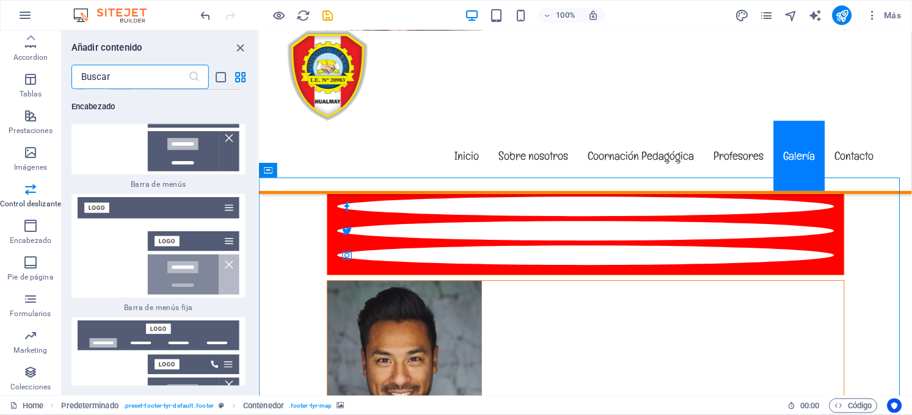
scroll to position [13590, 0]
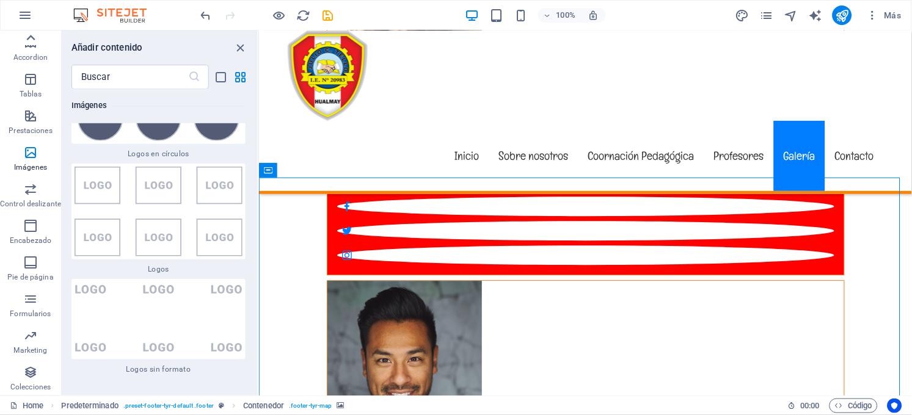
click at [31, 38] on icon at bounding box center [31, 37] width 9 height 5
click at [34, 76] on icon "button" at bounding box center [30, 79] width 15 height 15
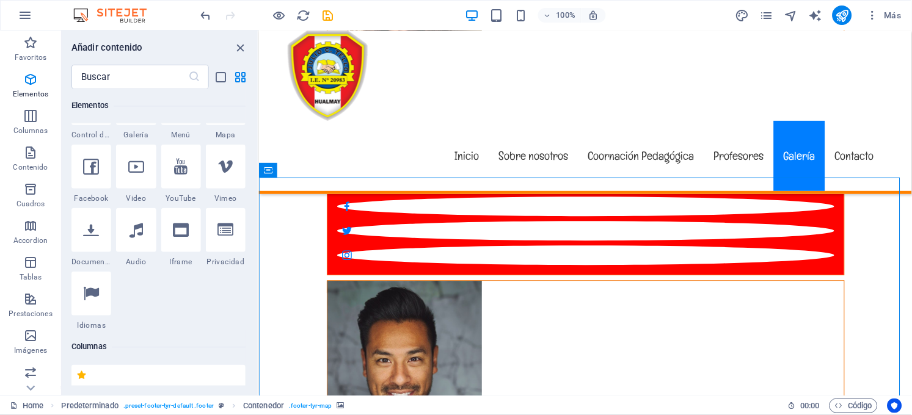
scroll to position [474, 0]
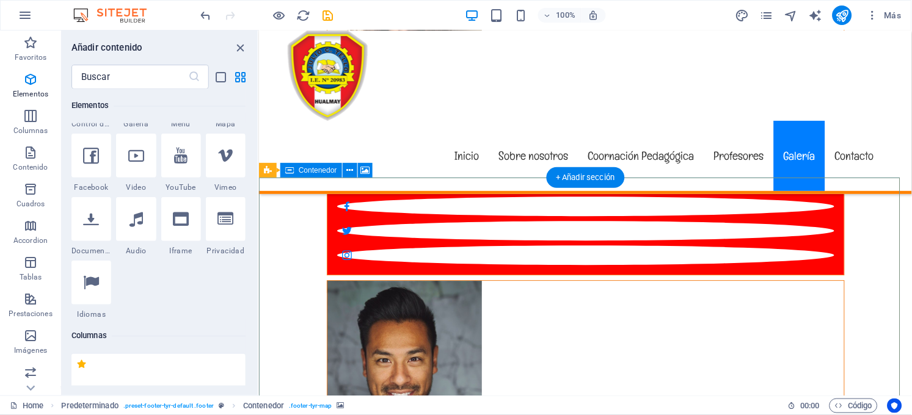
select select "px"
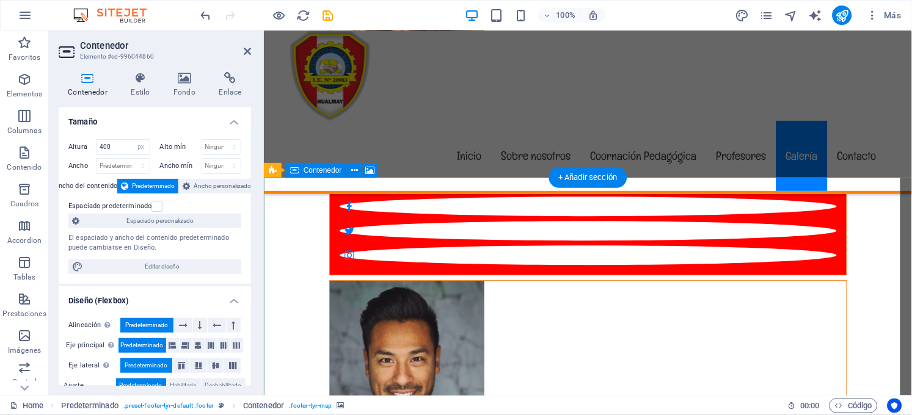
drag, startPoint x: 313, startPoint y: 205, endPoint x: 321, endPoint y: 241, distance: 37.0
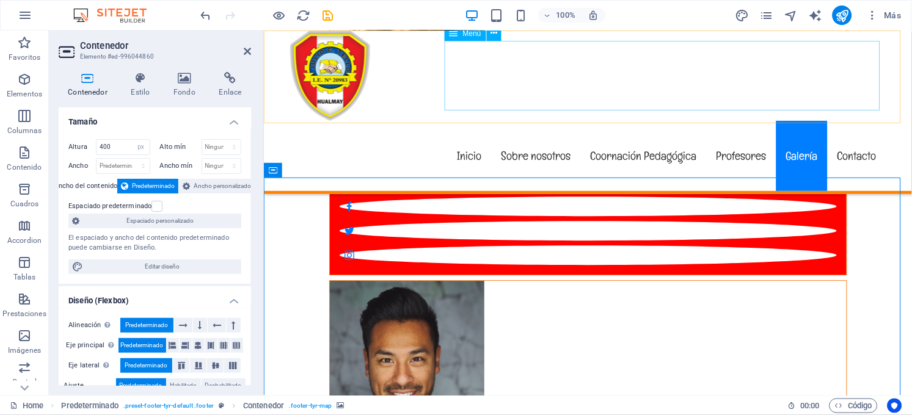
click at [790, 120] on nav "Inicio Sobre nosotros Coornación Pedagógica Profesores Galería Contacto" at bounding box center [587, 155] width 596 height 70
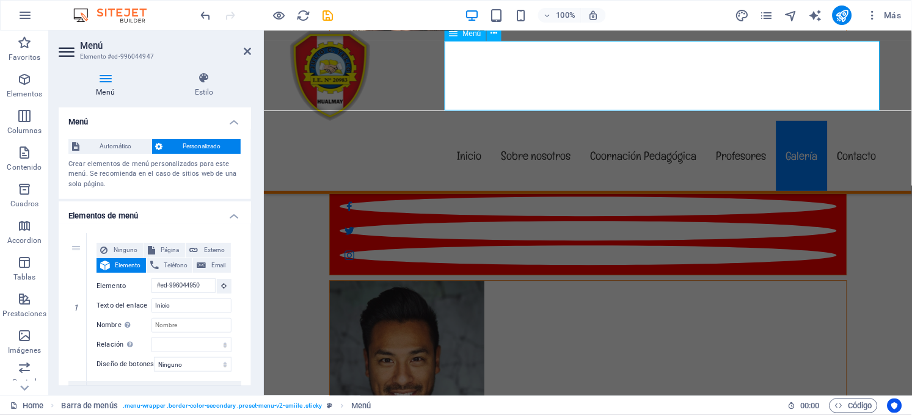
click at [790, 120] on nav "Inicio Sobre nosotros Coornación Pedagógica Profesores Galería Contacto" at bounding box center [587, 155] width 596 height 70
click at [854, 120] on nav "Inicio Sobre nosotros Coornación Pedagógica Profesores Galería Contacto" at bounding box center [587, 155] width 596 height 70
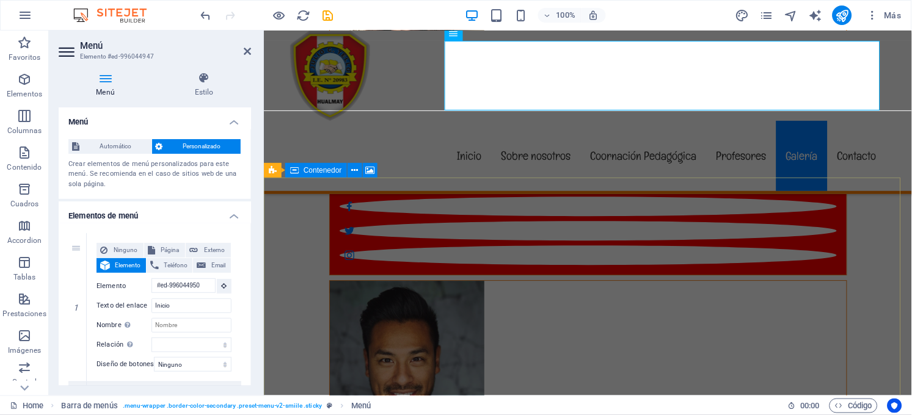
select select "px"
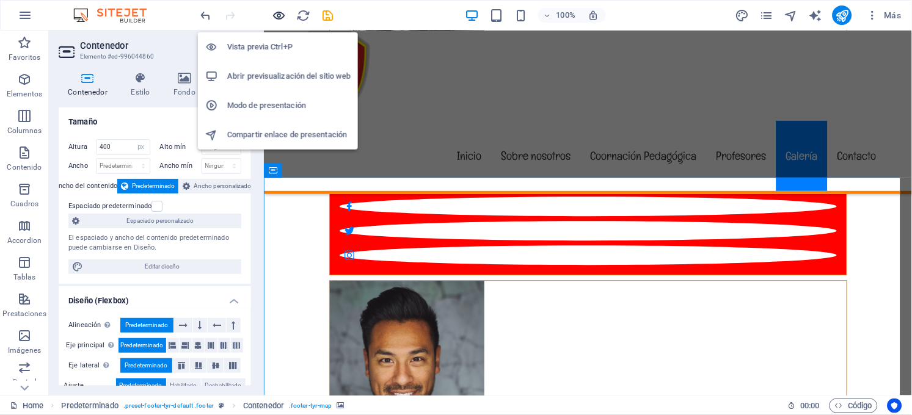
click at [272, 10] on icon "button" at bounding box center [279, 16] width 14 height 14
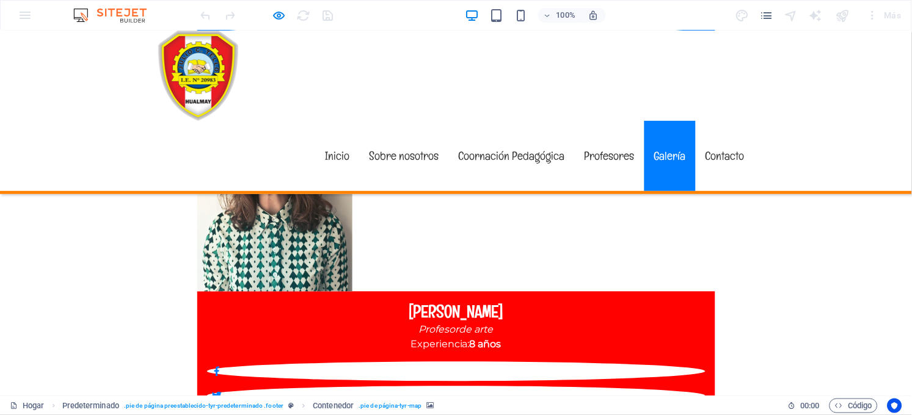
scroll to position [6019, 0]
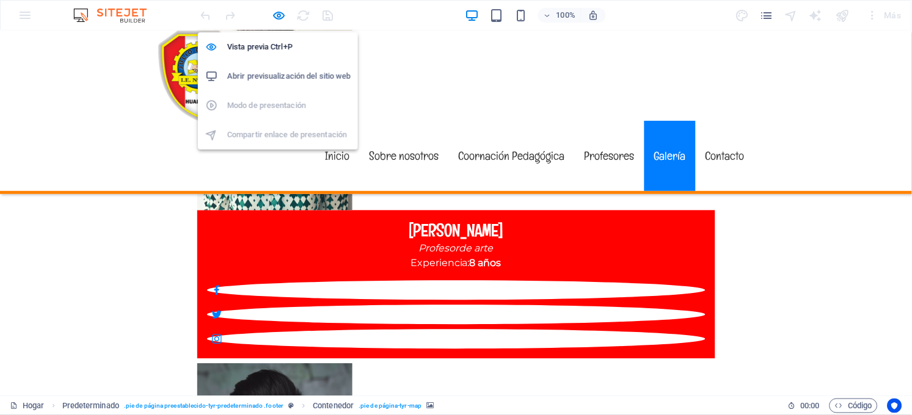
click at [288, 77] on h6 "Abrir previsualización del sitio web" at bounding box center [288, 76] width 123 height 15
click at [275, 12] on icon "button" at bounding box center [279, 16] width 14 height 14
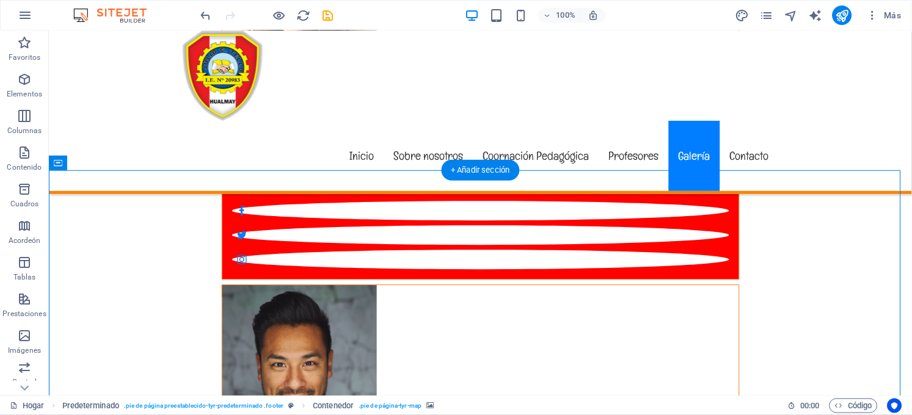
scroll to position [6182, 0]
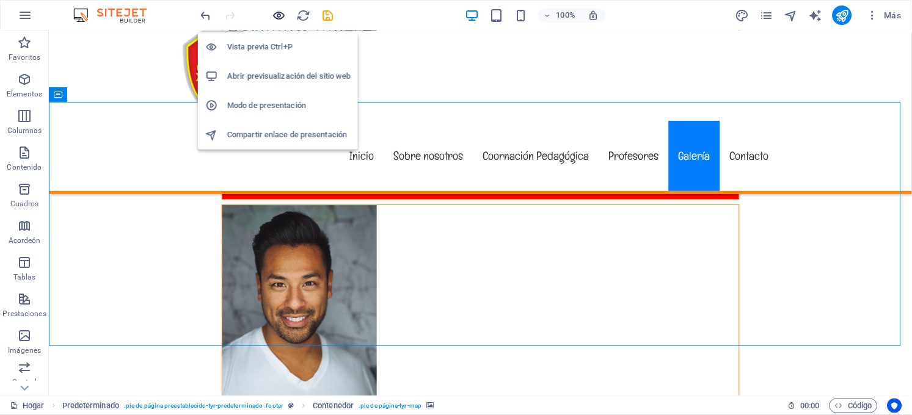
click at [278, 10] on icon "button" at bounding box center [279, 16] width 14 height 14
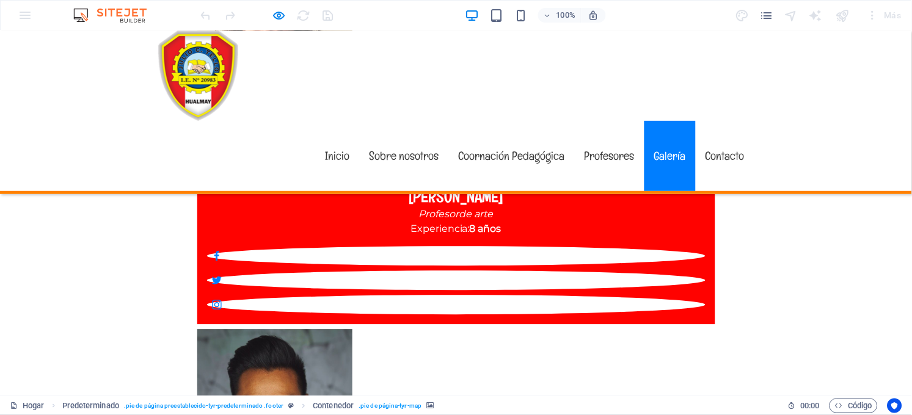
scroll to position [6019, 0]
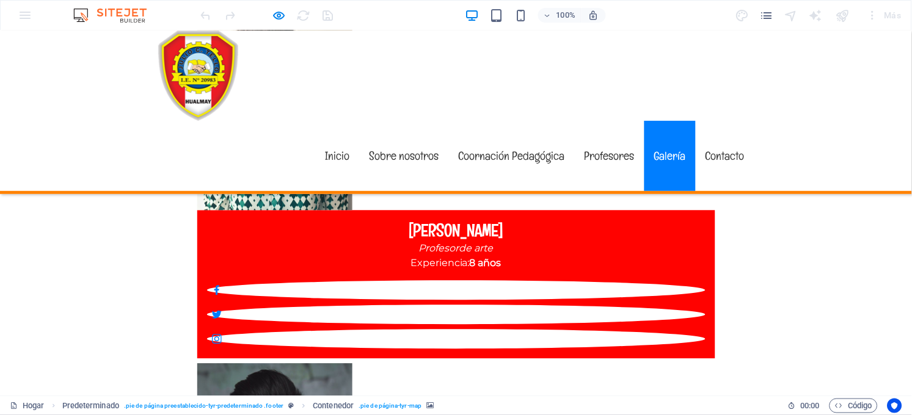
click at [832, 58] on div "Menú Inicio Sobre nosotros Coornación Pedagógica Profesores Galería Contacto" at bounding box center [456, 112] width 912 height 164
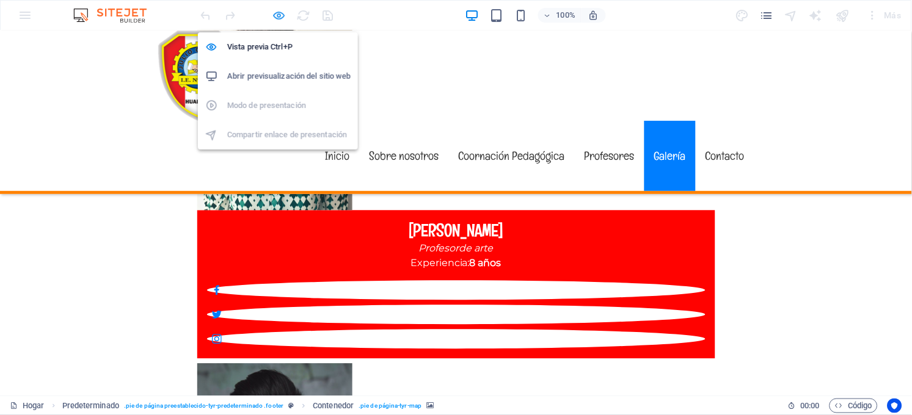
click at [282, 15] on icon "button" at bounding box center [279, 16] width 14 height 14
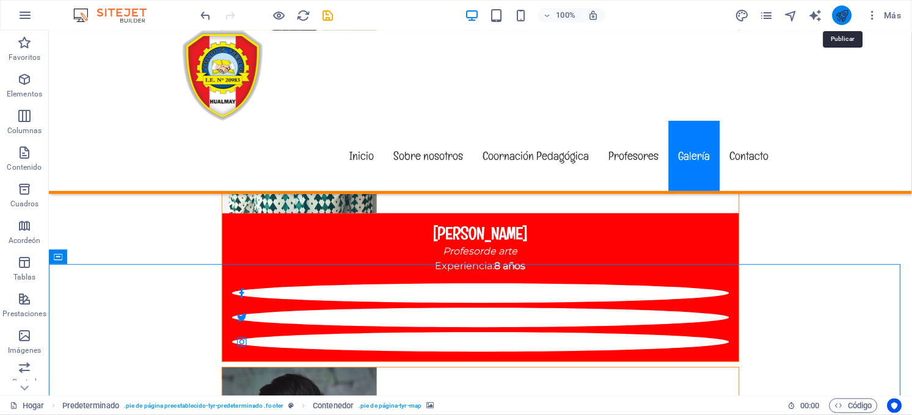
click at [845, 13] on icon "publicar" at bounding box center [842, 16] width 14 height 14
checkbox input "false"
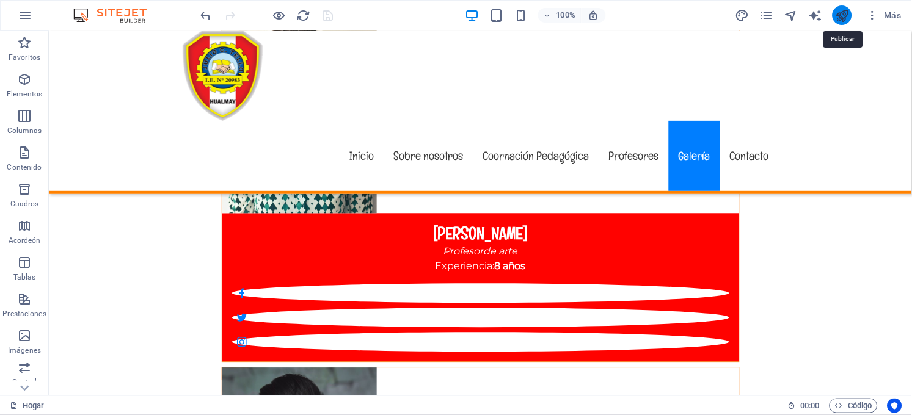
click at [845, 13] on icon "publicar" at bounding box center [842, 16] width 14 height 14
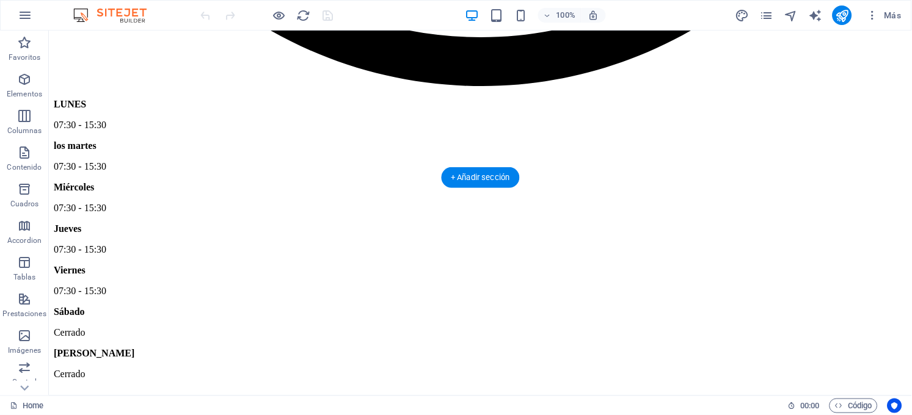
scroll to position [6188, 0]
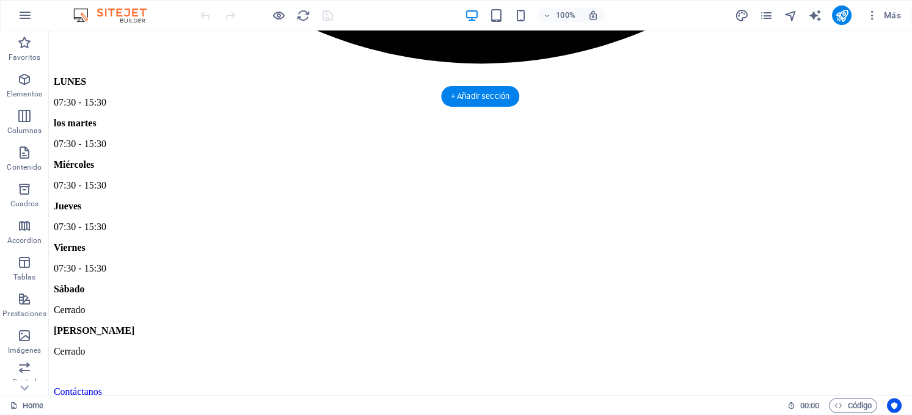
drag, startPoint x: 274, startPoint y: 253, endPoint x: 317, endPoint y: 236, distance: 46.8
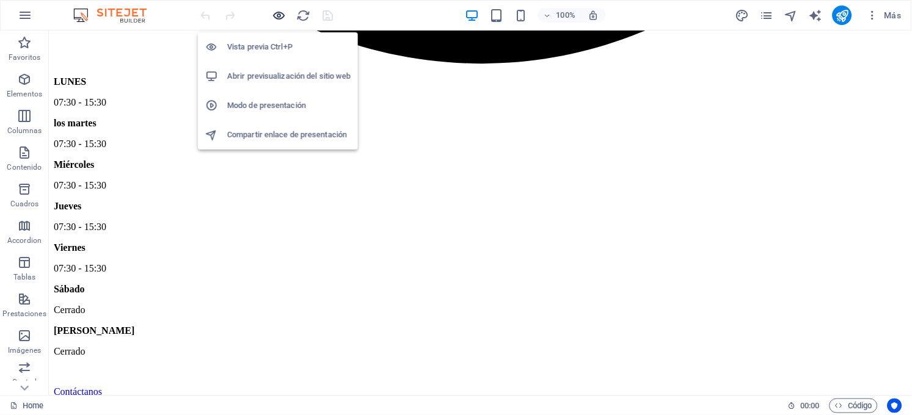
click at [280, 13] on icon "button" at bounding box center [279, 16] width 14 height 14
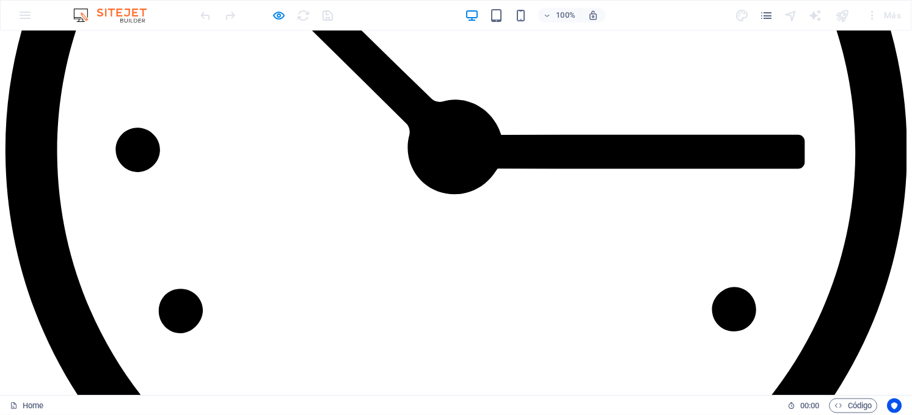
scroll to position [6025, 0]
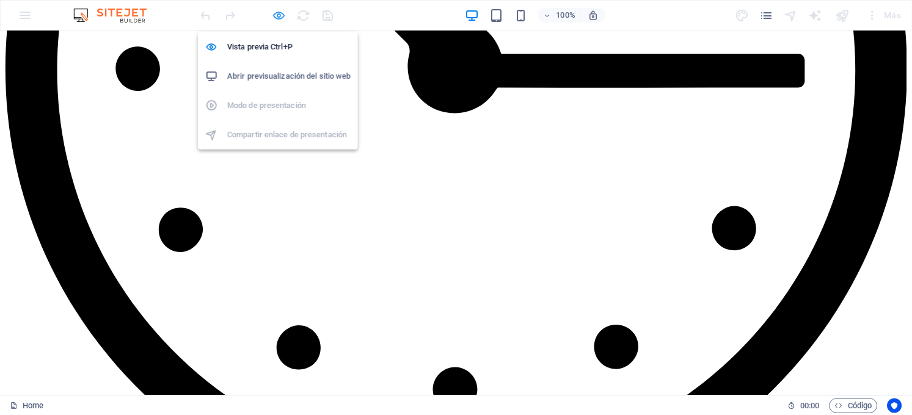
click at [279, 13] on icon "button" at bounding box center [279, 16] width 14 height 14
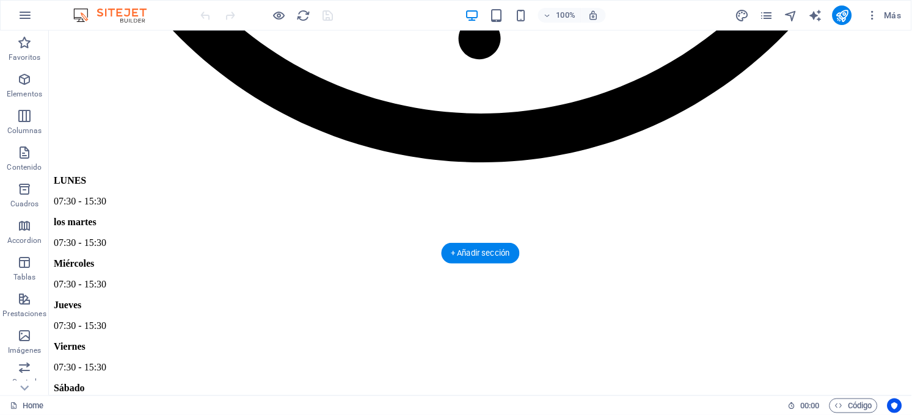
scroll to position [6107, 0]
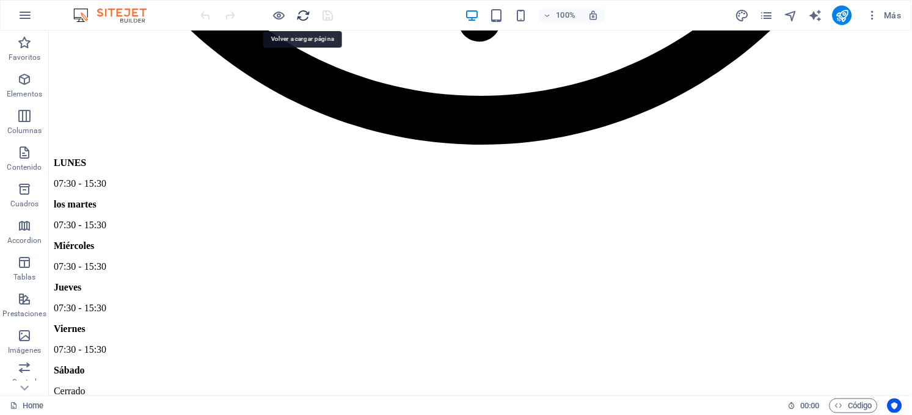
click at [300, 13] on icon "reload" at bounding box center [304, 16] width 14 height 14
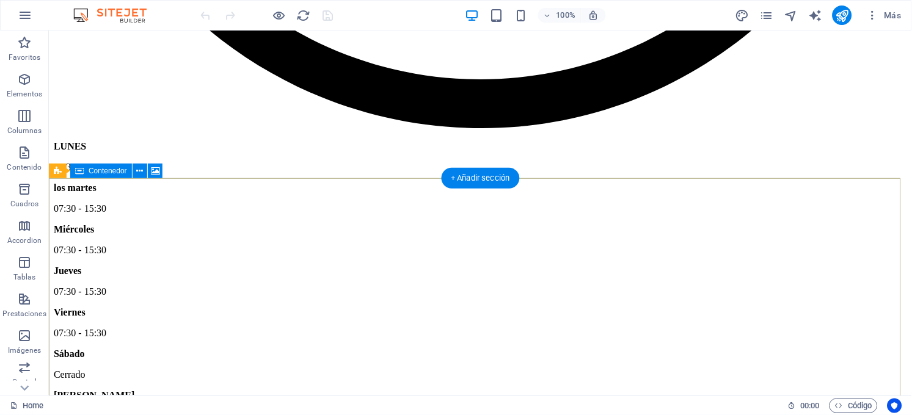
scroll to position [6025, 0]
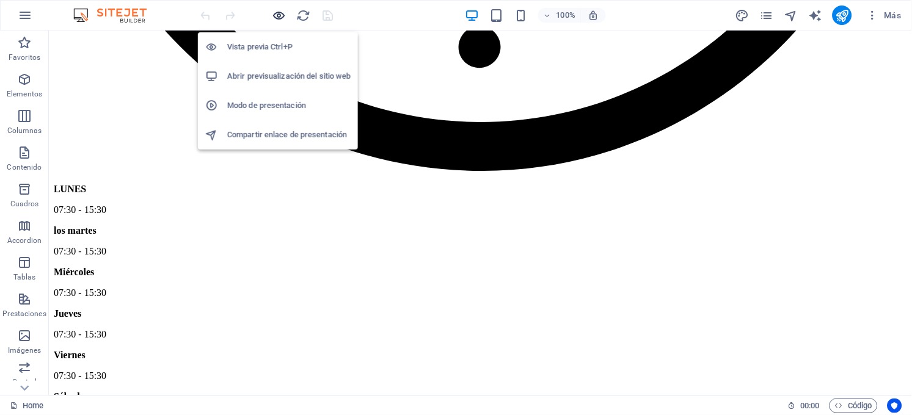
click at [278, 15] on icon "button" at bounding box center [279, 16] width 14 height 14
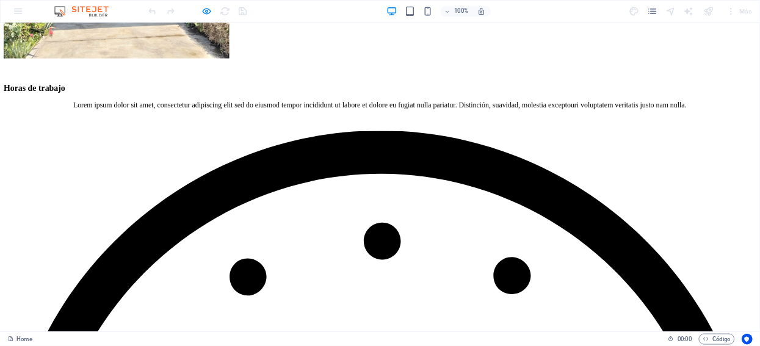
scroll to position [6029, 0]
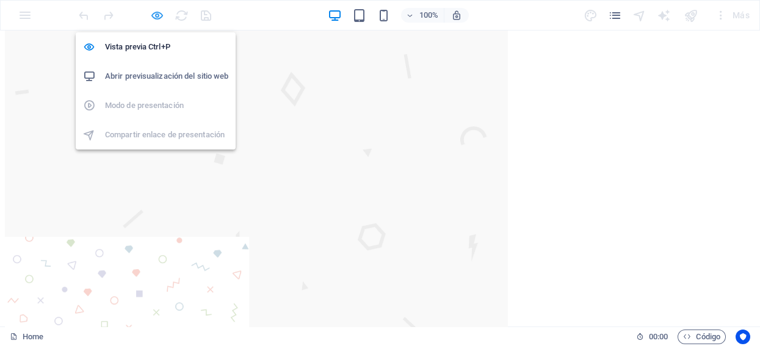
click at [158, 16] on icon "button" at bounding box center [157, 16] width 14 height 14
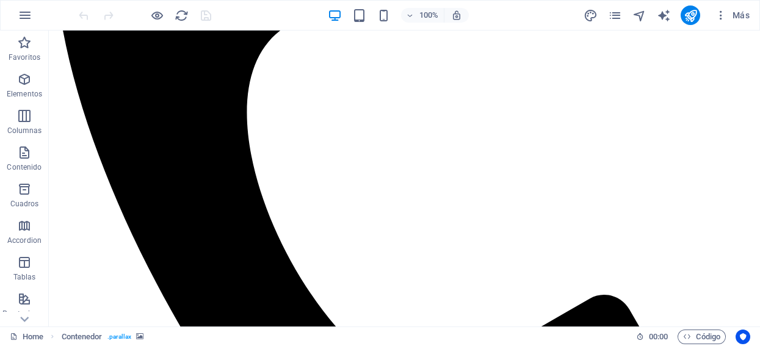
scroll to position [0, 0]
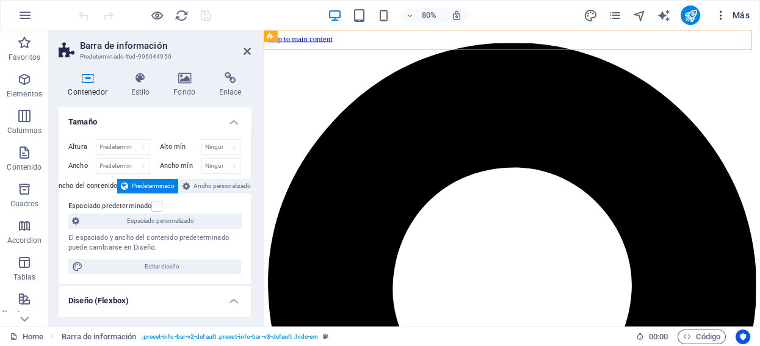
click at [730, 13] on span "Más" at bounding box center [732, 15] width 35 height 12
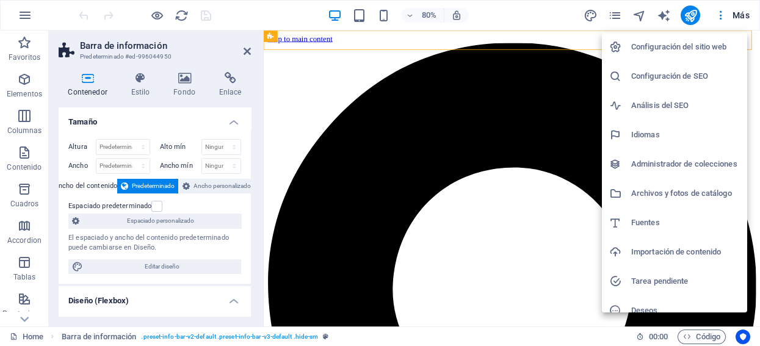
click at [674, 43] on h6 "Configuración del sitio web" at bounding box center [685, 47] width 109 height 15
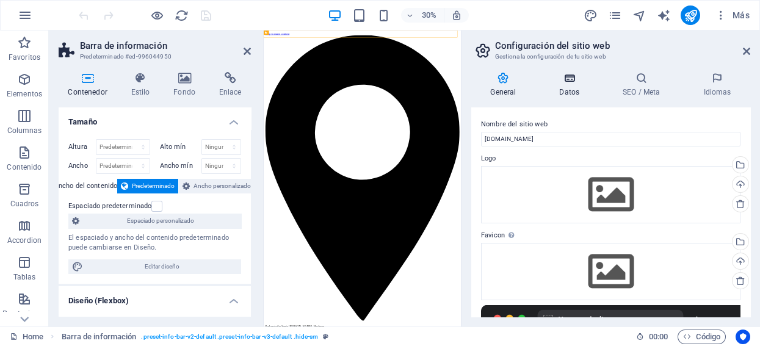
click at [565, 79] on icon at bounding box center [569, 78] width 59 height 12
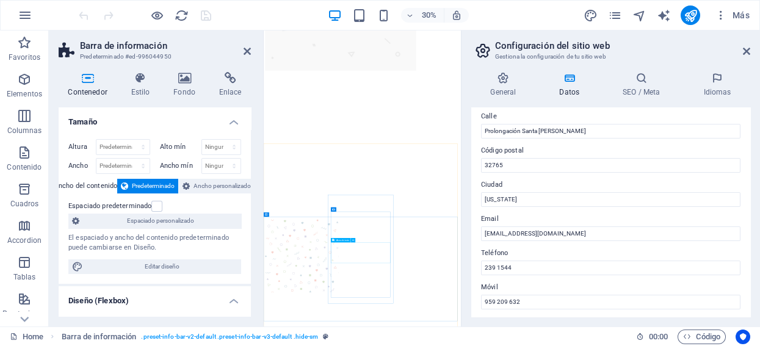
scroll to position [6034, 0]
click at [244, 46] on icon at bounding box center [247, 51] width 7 height 10
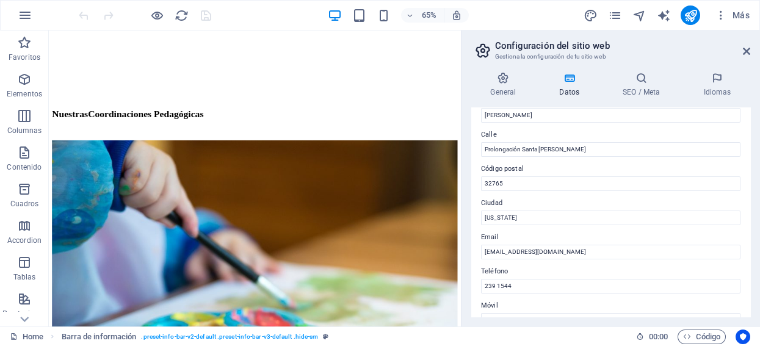
scroll to position [106, 0]
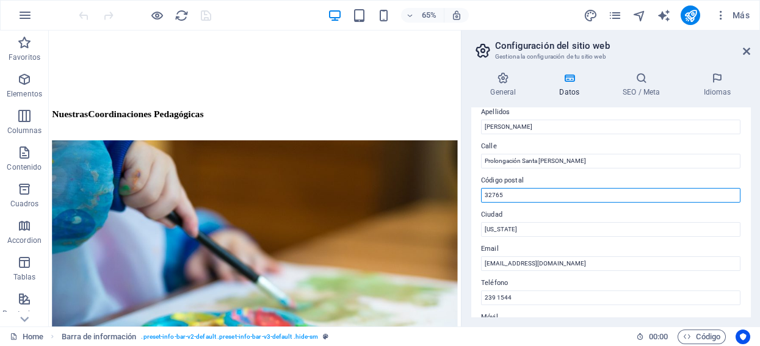
click at [504, 195] on input "32765" at bounding box center [611, 195] width 260 height 15
type input "15137"
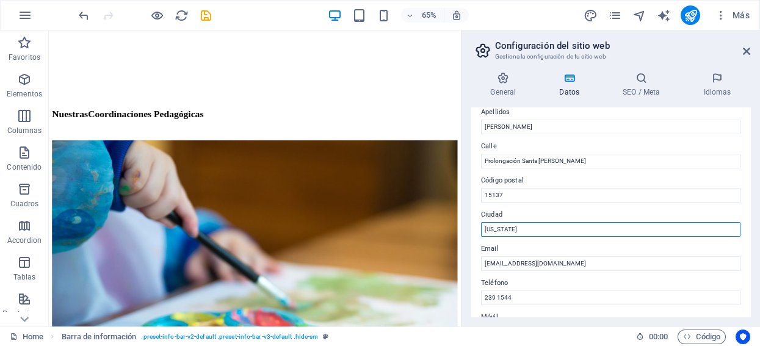
click at [513, 226] on input "[US_STATE]" at bounding box center [611, 229] width 260 height 15
type input "Hualmay"
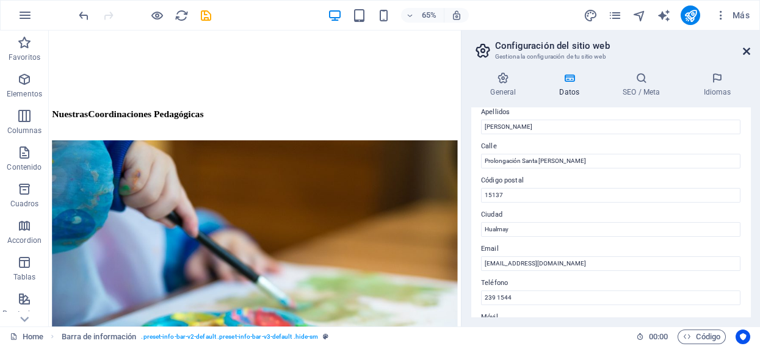
click at [746, 49] on icon at bounding box center [746, 51] width 7 height 10
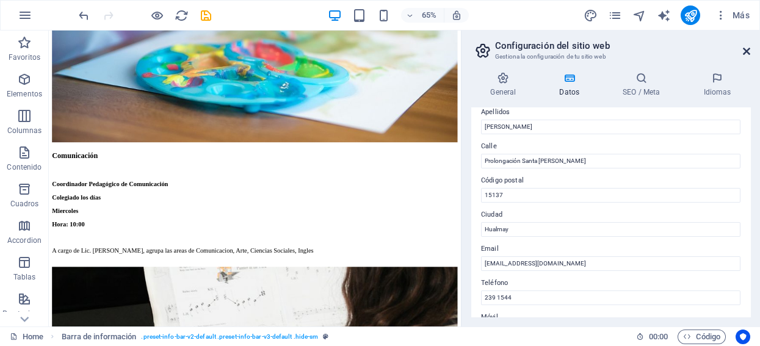
scroll to position [0, 0]
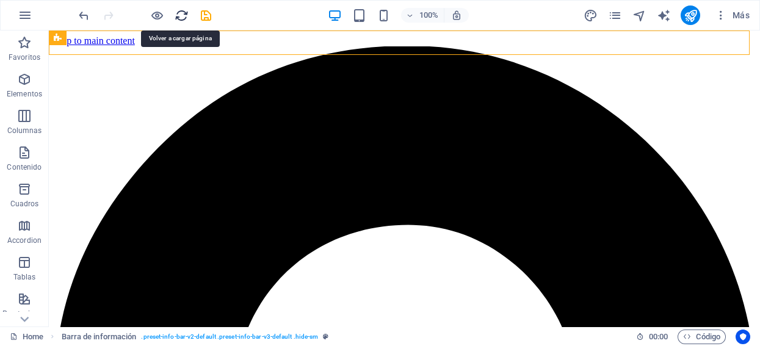
click at [180, 11] on icon "reload" at bounding box center [182, 16] width 14 height 14
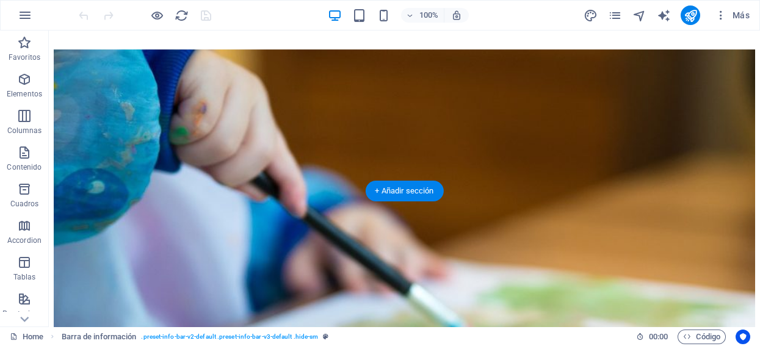
scroll to position [6039, 0]
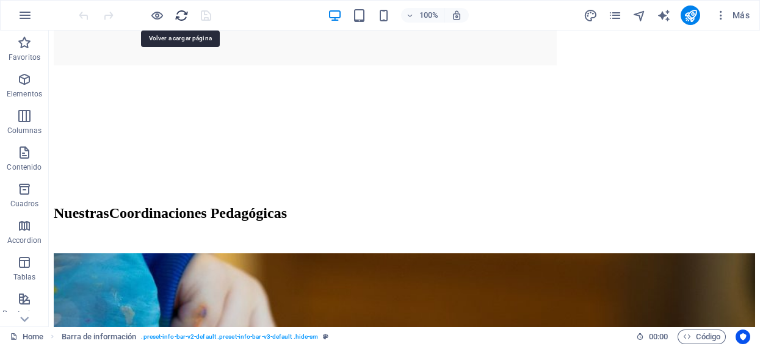
click at [178, 9] on icon "reload" at bounding box center [182, 16] width 14 height 14
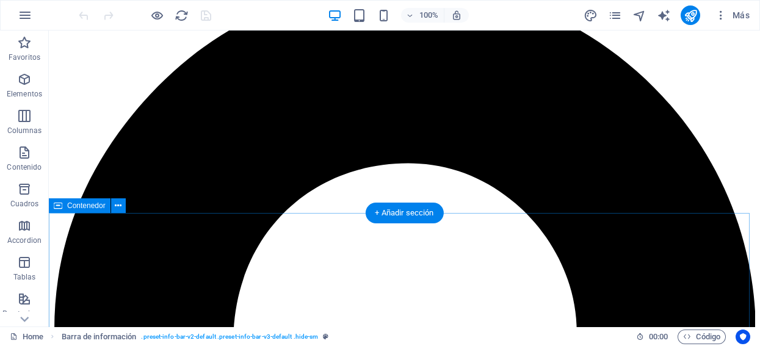
scroll to position [0, 0]
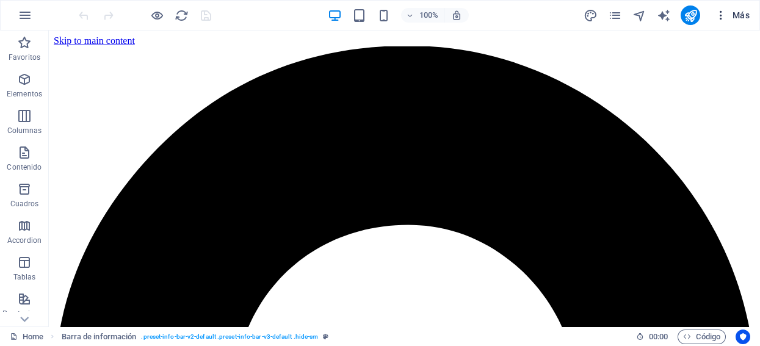
click at [745, 16] on span "Más" at bounding box center [732, 15] width 35 height 12
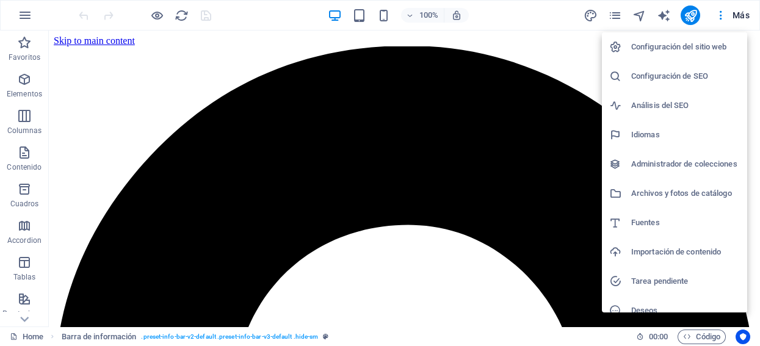
click at [735, 12] on div at bounding box center [380, 173] width 760 height 346
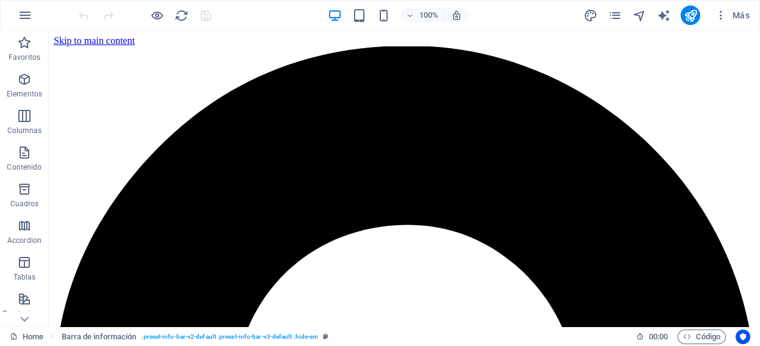
click at [735, 12] on span "Más" at bounding box center [732, 15] width 35 height 12
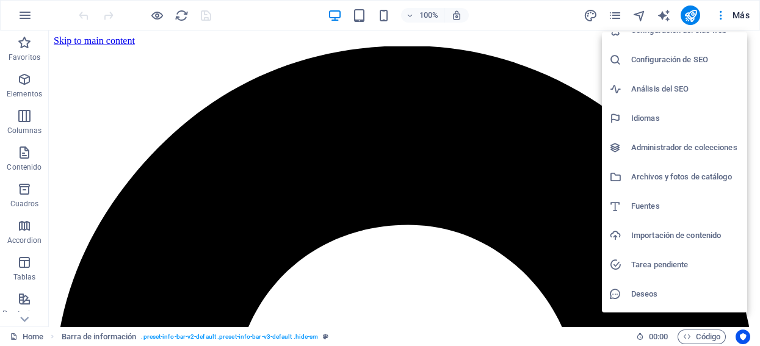
scroll to position [42, 0]
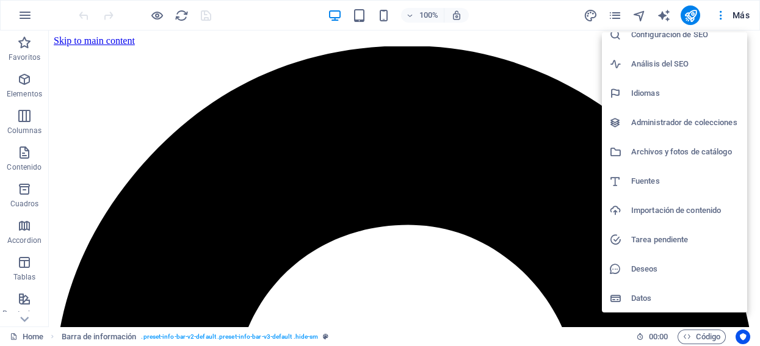
click at [642, 294] on h6 "Datos" at bounding box center [685, 298] width 109 height 15
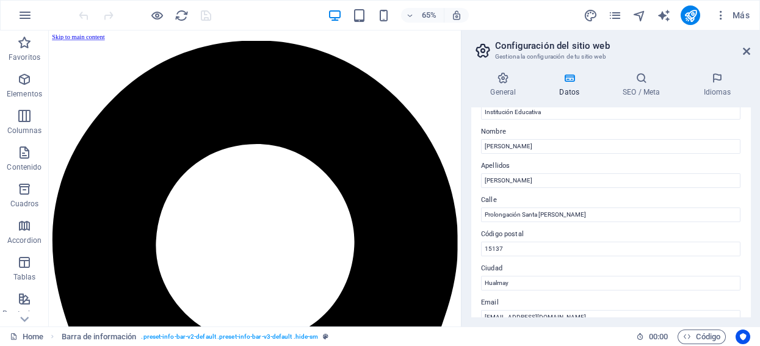
scroll to position [37, 0]
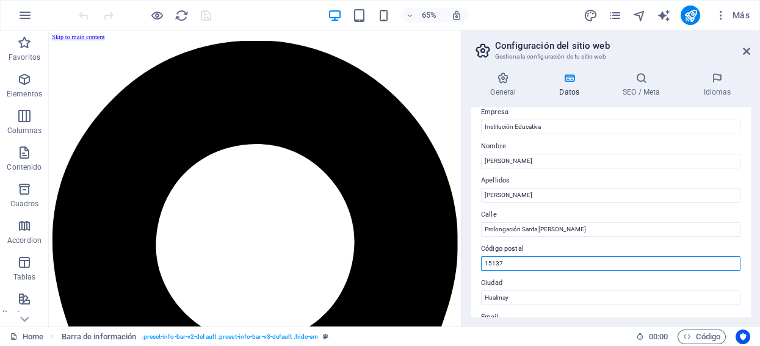
click at [536, 256] on input "15137" at bounding box center [611, 263] width 260 height 15
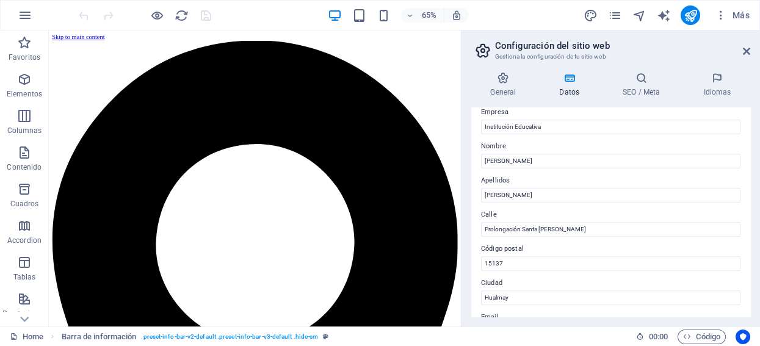
click at [576, 245] on label "Código postal" at bounding box center [611, 249] width 260 height 15
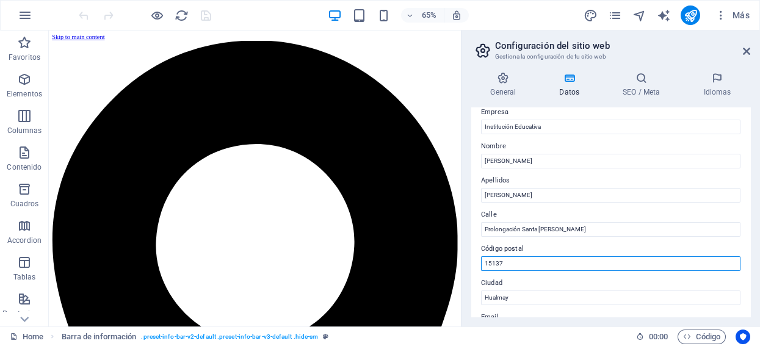
click at [576, 256] on input "15137" at bounding box center [611, 263] width 260 height 15
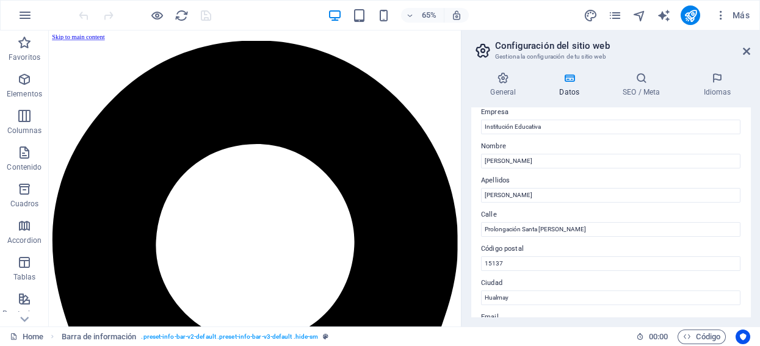
click at [567, 282] on label "Ciudad" at bounding box center [611, 283] width 260 height 15
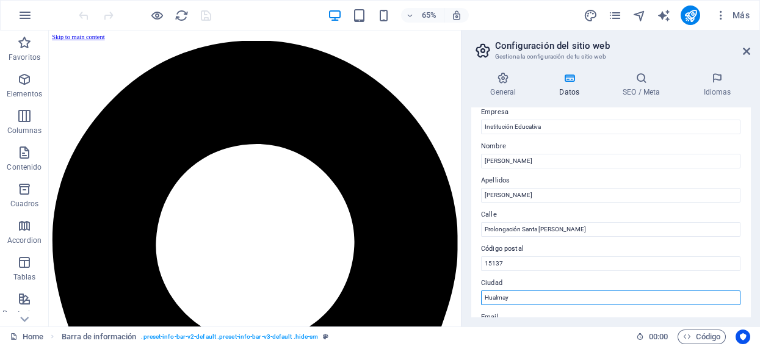
click at [567, 291] on input "Hualmay" at bounding box center [611, 298] width 260 height 15
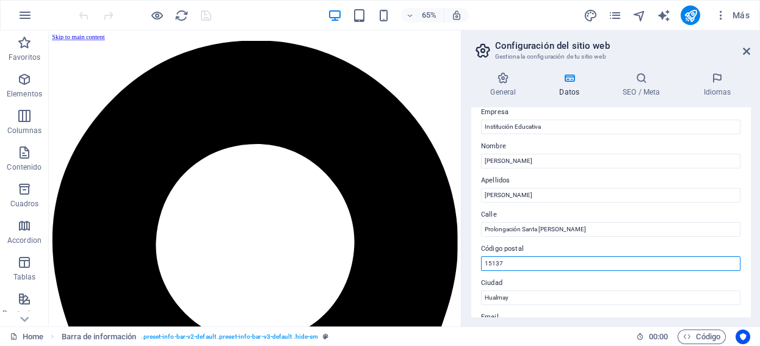
click at [522, 256] on input "15137" at bounding box center [611, 263] width 260 height 15
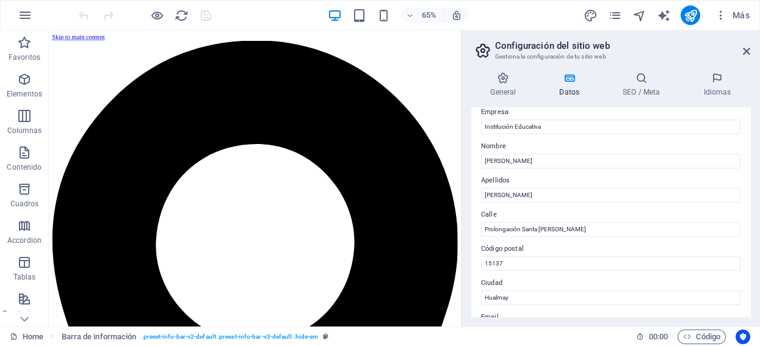
click at [569, 80] on icon at bounding box center [569, 78] width 59 height 12
click at [509, 81] on icon at bounding box center [503, 78] width 64 height 12
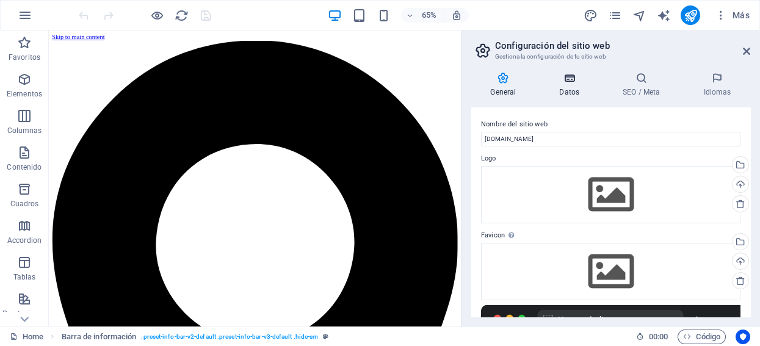
click at [568, 79] on icon at bounding box center [569, 78] width 59 height 12
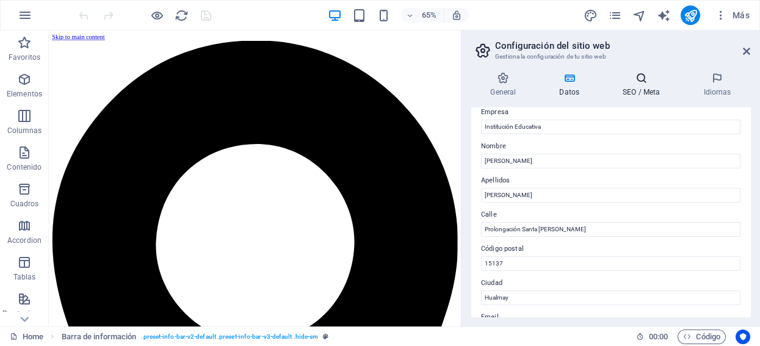
click at [647, 77] on icon at bounding box center [642, 78] width 76 height 12
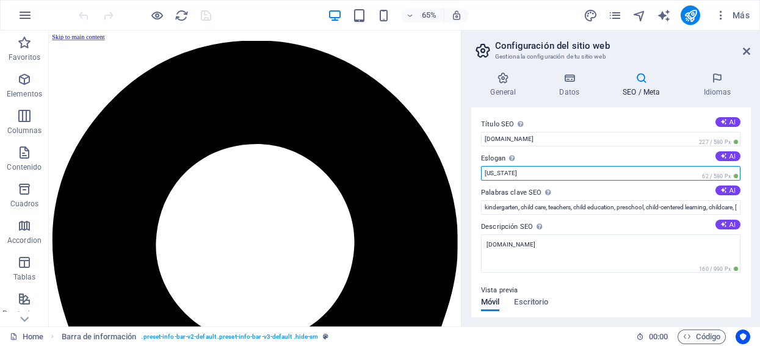
click at [509, 173] on input "[US_STATE]" at bounding box center [611, 173] width 260 height 15
type input "Hualmay"
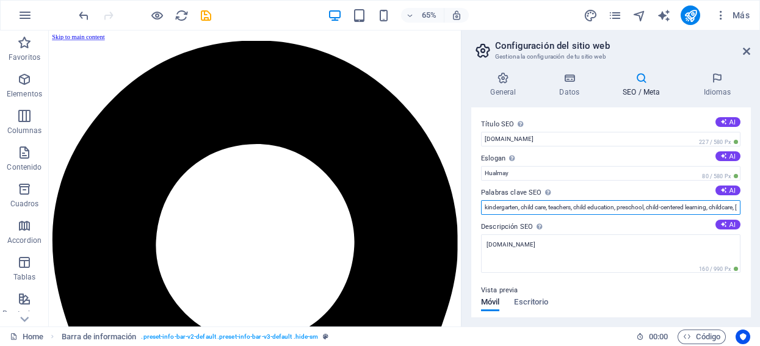
click at [595, 208] on input "kindergarten, child care, teachers, child education, preschool, child-centered …" at bounding box center [611, 207] width 260 height 15
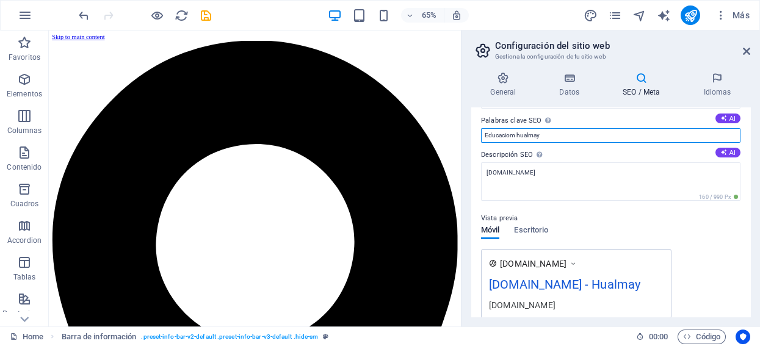
scroll to position [53, 0]
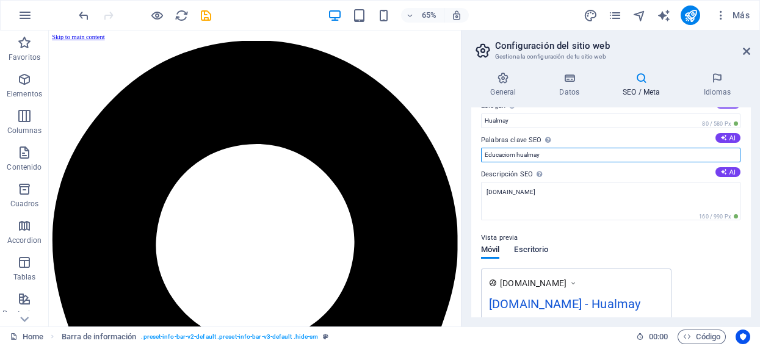
type input "Educaciom hualmay"
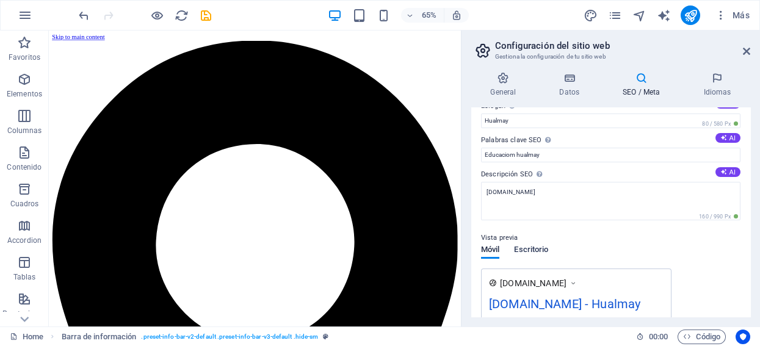
click at [537, 246] on span "Escritorio" at bounding box center [531, 250] width 34 height 17
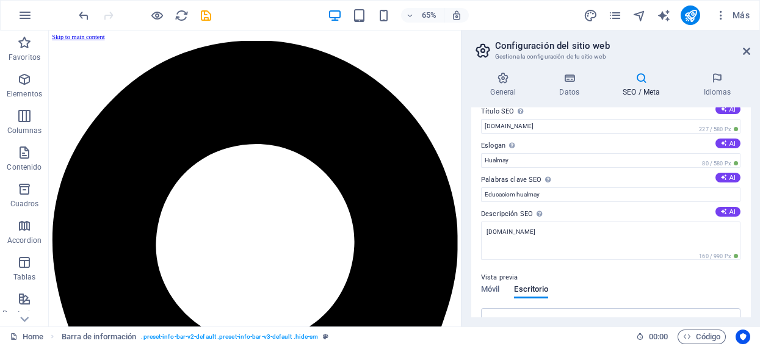
scroll to position [0, 0]
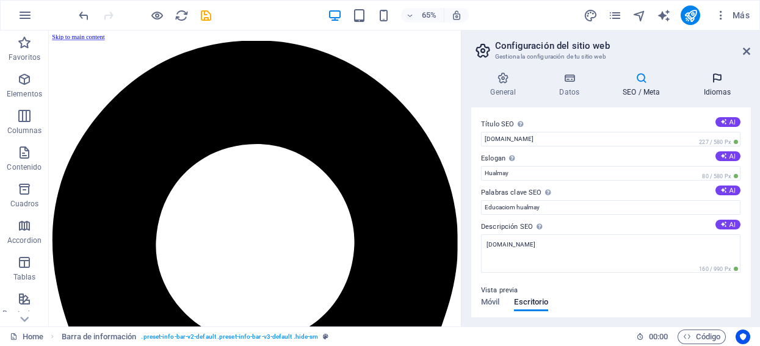
click at [722, 77] on icon at bounding box center [718, 78] width 66 height 12
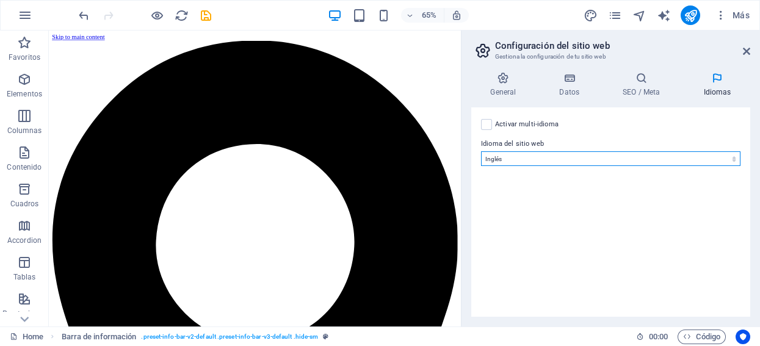
click at [566, 158] on select "Abkhazian Afar Afrikaans Akan Albanés Alemán Amharic Árabe Aragonese Armenian A…" at bounding box center [611, 158] width 260 height 15
select select "44"
click at [481, 151] on select "Abkhazian Afar Afrikaans Akan Albanés Alemán Amharic Árabe Aragonese Armenian A…" at bounding box center [611, 158] width 260 height 15
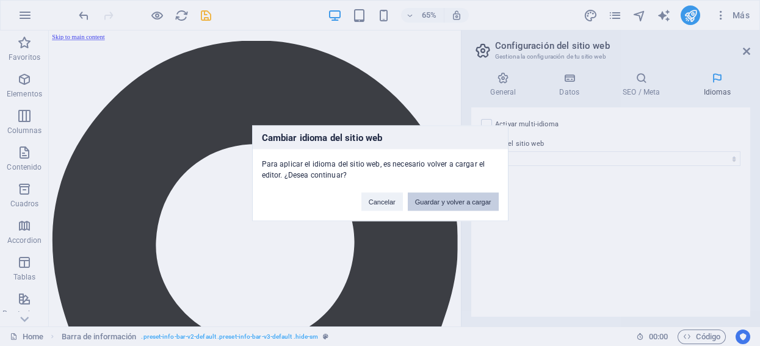
click at [449, 204] on button "Guardar y volver a cargar" at bounding box center [453, 201] width 91 height 18
checkbox input "false"
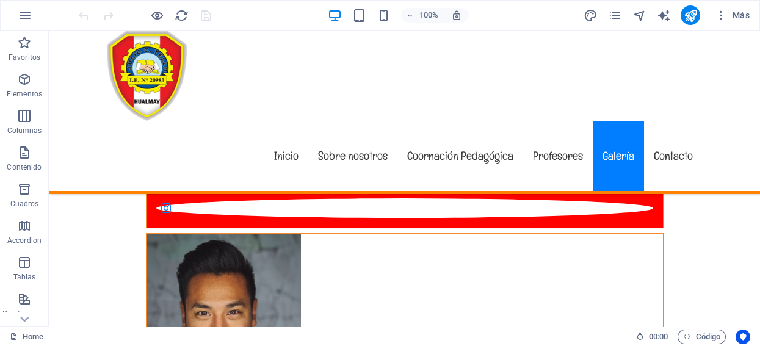
scroll to position [5963, 0]
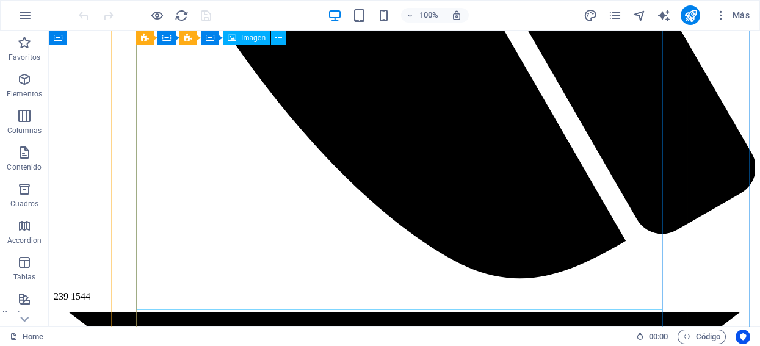
scroll to position [1492, 0]
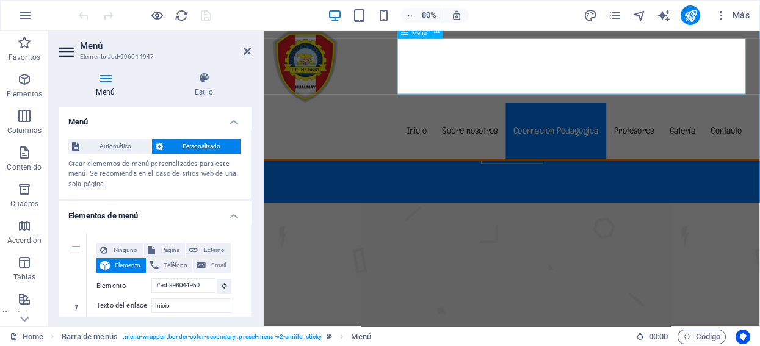
click at [607, 121] on nav "Inicio Sobre nosotros Coornación Pedagógica Profesores Galería Contacto" at bounding box center [574, 156] width 596 height 70
click at [595, 121] on nav "Inicio Sobre nosotros Coornación Pedagógica Profesores Galería Contacto" at bounding box center [574, 156] width 596 height 70
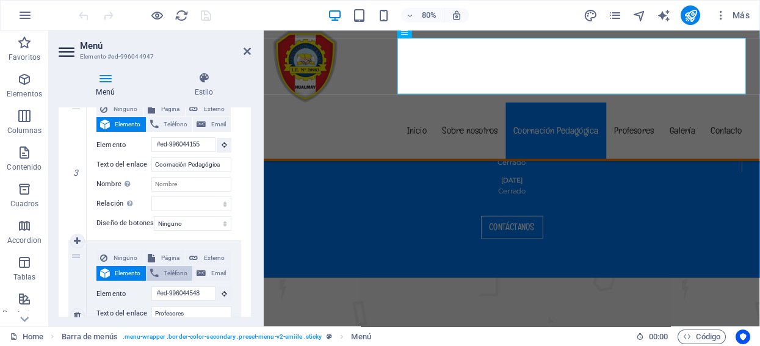
scroll to position [407, 0]
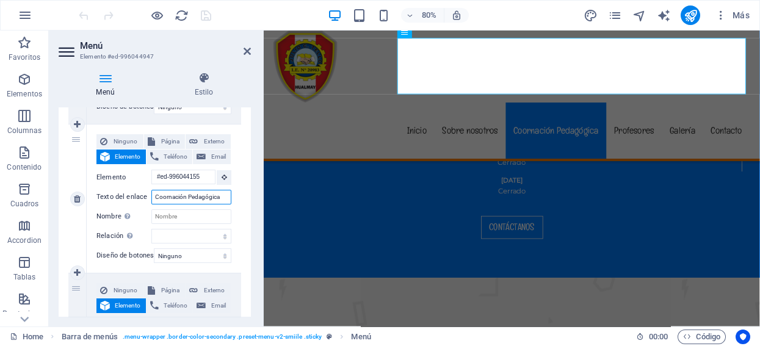
click at [168, 197] on input "Coornación Pedagógica" at bounding box center [191, 197] width 80 height 15
type input "Coordinación Pedagógica"
select select
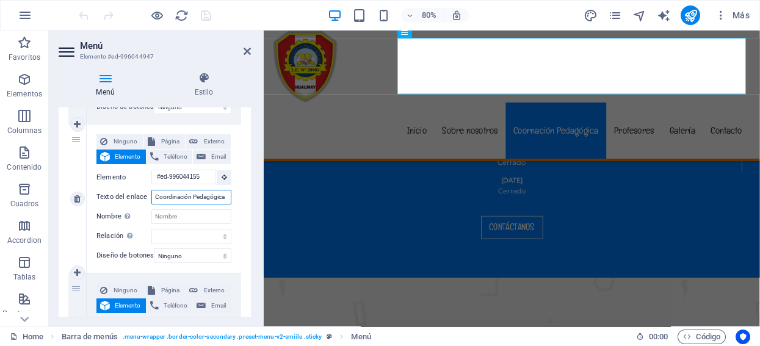
select select
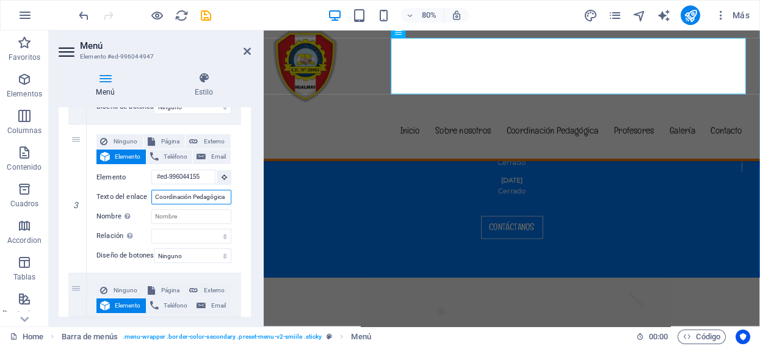
type input "Coordinación Pedagógica"
click at [523, 20] on div "80% Más" at bounding box center [415, 15] width 678 height 20
click at [245, 49] on icon at bounding box center [247, 51] width 7 height 10
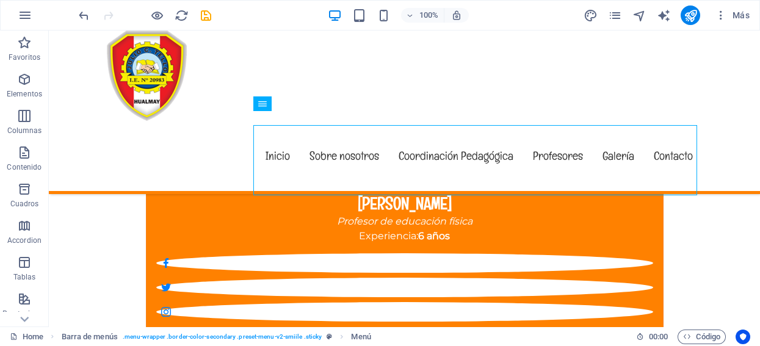
scroll to position [6231, 0]
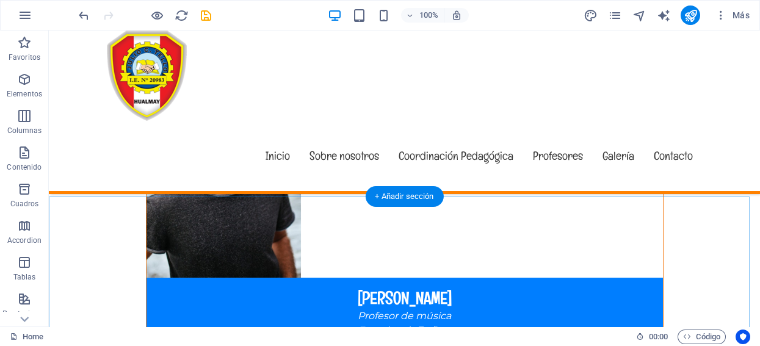
scroll to position [5282, 0]
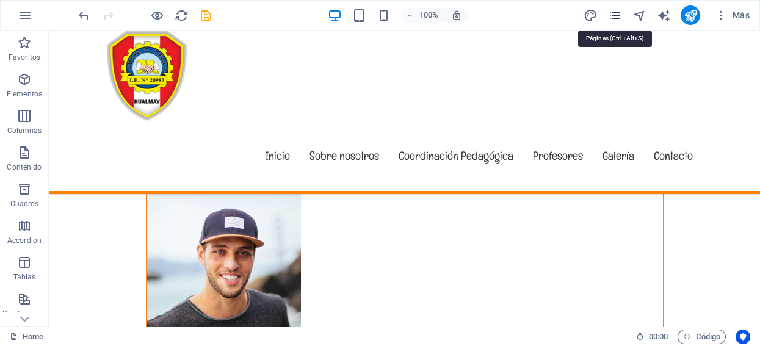
click at [614, 16] on icon "pages" at bounding box center [615, 16] width 14 height 14
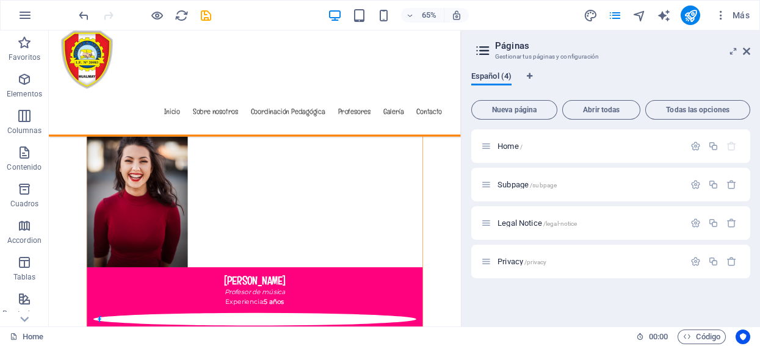
click at [482, 79] on span "Español (4)" at bounding box center [491, 77] width 40 height 17
click at [604, 107] on span "Abrir todas" at bounding box center [601, 109] width 67 height 7
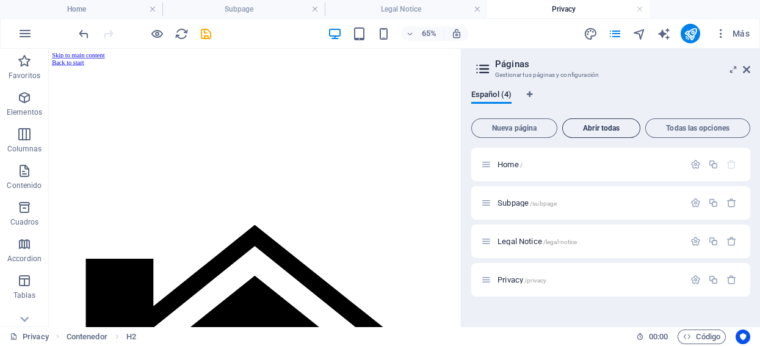
scroll to position [0, 0]
click at [137, 198] on div at bounding box center [366, 137] width 624 height 122
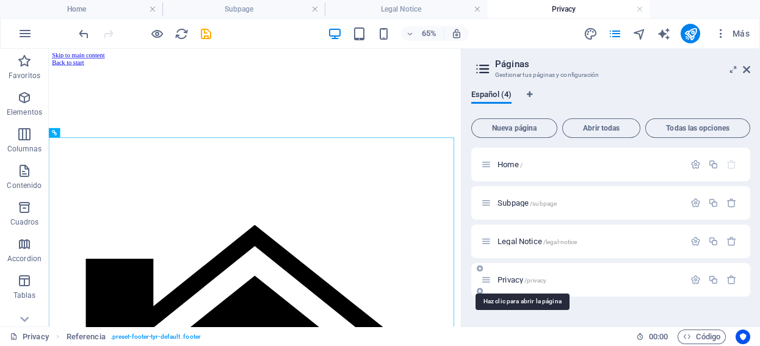
click at [511, 278] on span "Privacy /privacy" at bounding box center [522, 279] width 49 height 9
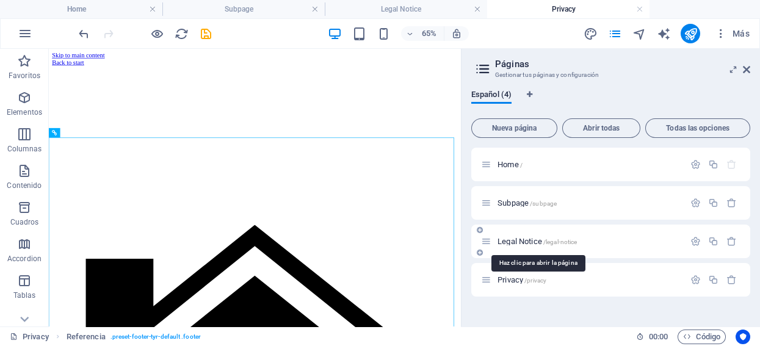
click at [517, 242] on span "Legal Notice /legal-notice" at bounding box center [537, 241] width 79 height 9
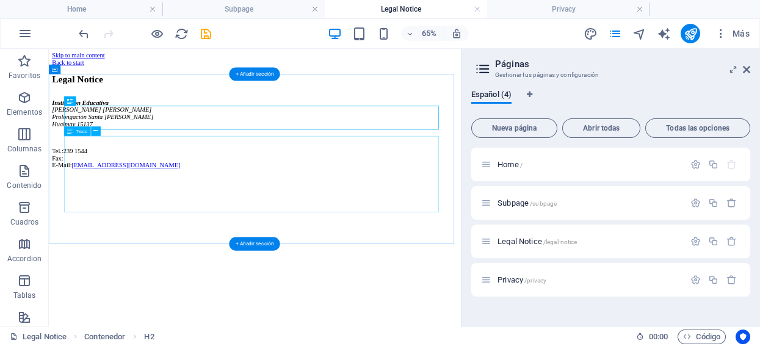
click at [92, 234] on div "Institución Educativa [PERSON_NAME] Prolongación Santa [PERSON_NAME] Hualmay 15…" at bounding box center [366, 179] width 624 height 107
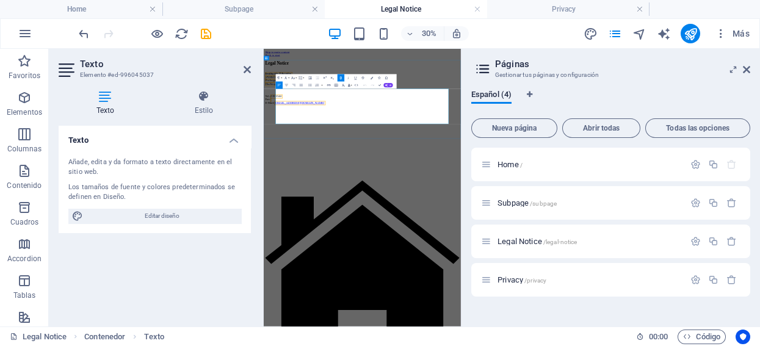
click at [352, 234] on p "Tel.: [PHONE_NUMBER] Fax: E-Mail: [EMAIL_ADDRESS][DOMAIN_NAME]" at bounding box center [593, 217] width 648 height 33
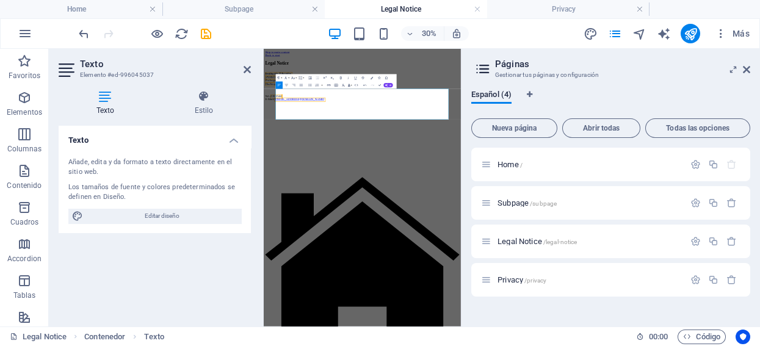
click at [250, 62] on h2 "Texto" at bounding box center [165, 64] width 171 height 11
click at [249, 67] on icon at bounding box center [247, 70] width 7 height 10
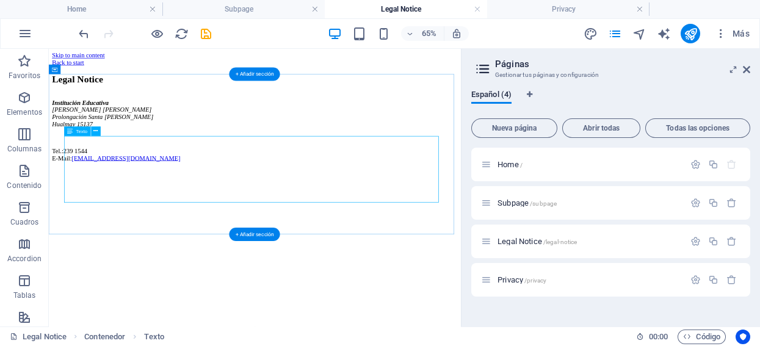
click at [98, 223] on div "Institución Educativa [PERSON_NAME] Prolongación Santa [PERSON_NAME] Hualmay 15…" at bounding box center [366, 174] width 624 height 96
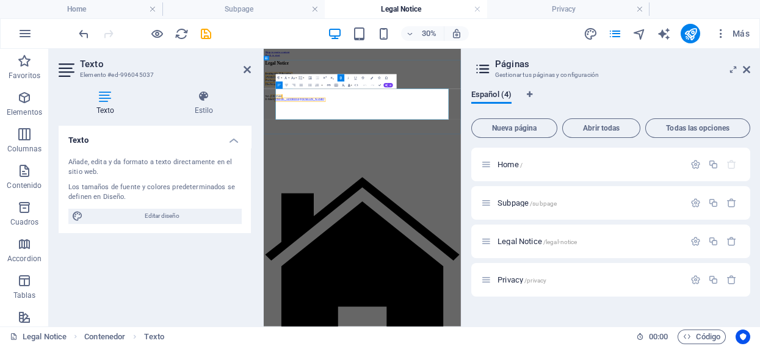
click at [307, 170] on address "Institución Educativa [PERSON_NAME] Prolongación Santa [PERSON_NAME] Hualmay 15…" at bounding box center [593, 148] width 648 height 44
click at [333, 191] on p at bounding box center [593, 185] width 648 height 11
click at [244, 70] on icon at bounding box center [247, 70] width 7 height 10
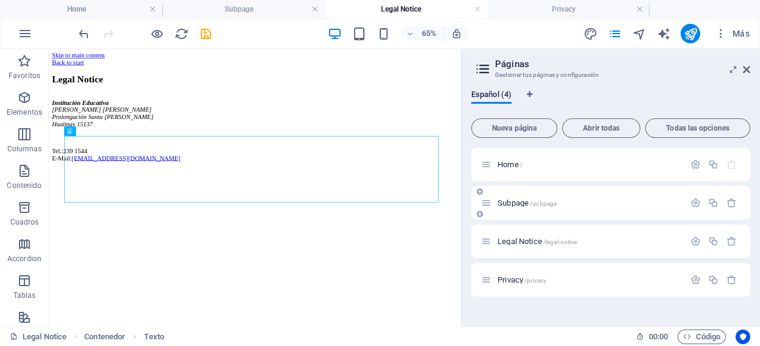
click at [504, 200] on span "Subpage /subpage" at bounding box center [527, 202] width 59 height 9
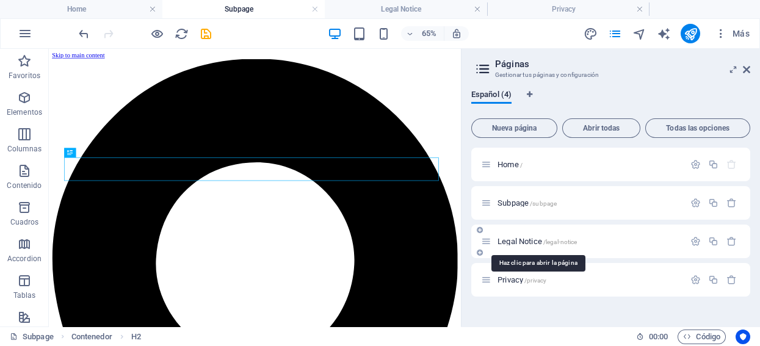
click at [512, 241] on span "Legal Notice /legal-notice" at bounding box center [537, 241] width 79 height 9
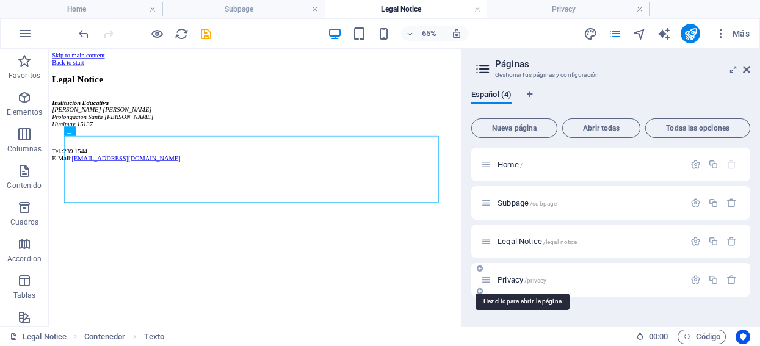
click at [511, 277] on span "Privacy /privacy" at bounding box center [522, 279] width 49 height 9
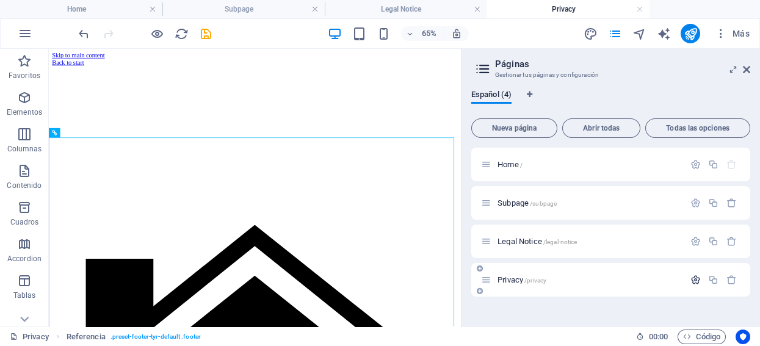
click at [692, 278] on icon "button" at bounding box center [696, 280] width 10 height 10
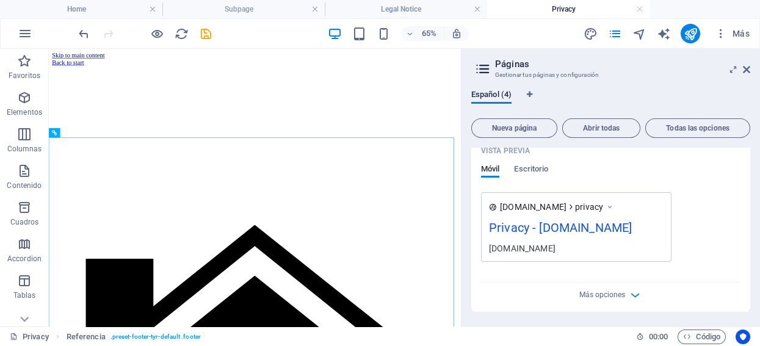
scroll to position [456, 0]
click at [633, 294] on icon "button" at bounding box center [635, 295] width 14 height 14
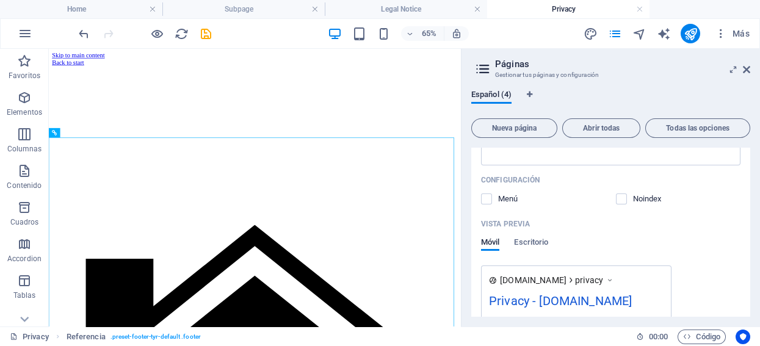
scroll to position [439, 0]
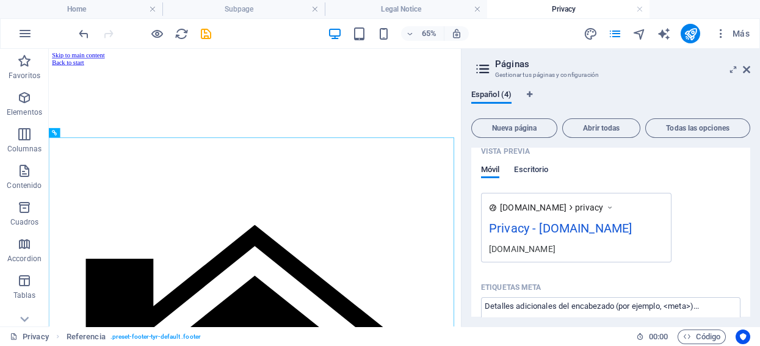
click at [542, 169] on span "Escritorio" at bounding box center [531, 170] width 34 height 17
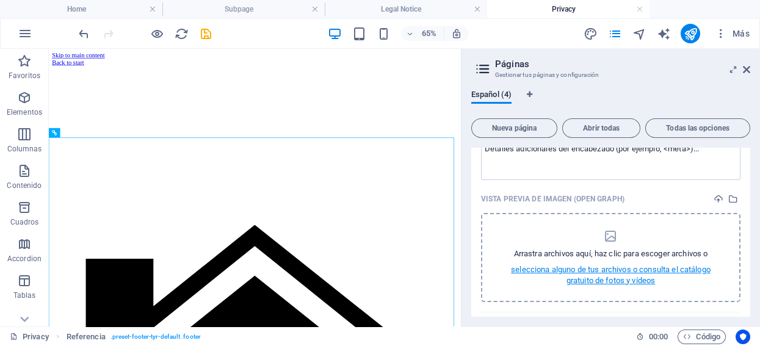
scroll to position [603, 0]
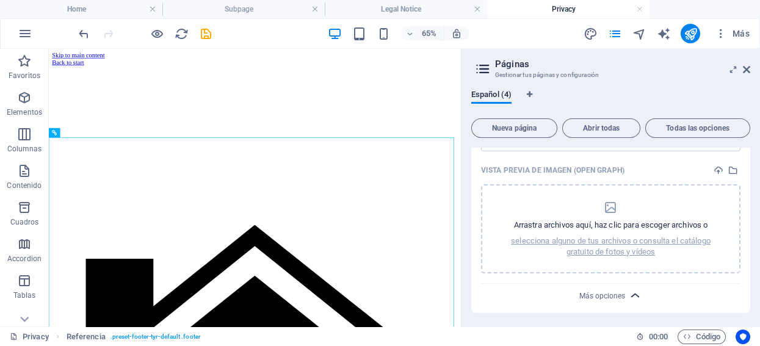
click at [632, 291] on icon "button" at bounding box center [635, 296] width 14 height 14
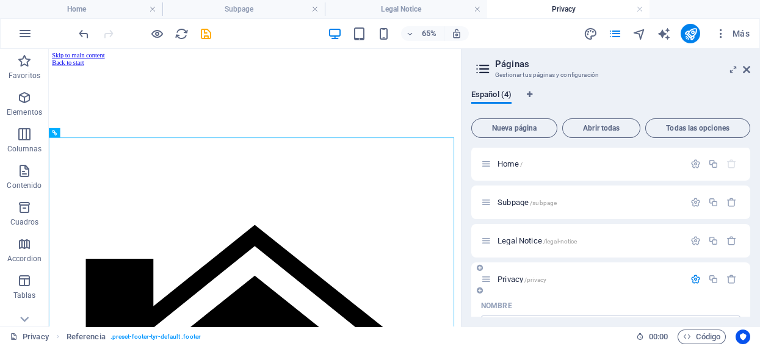
scroll to position [0, 0]
click at [87, 198] on div at bounding box center [366, 137] width 624 height 122
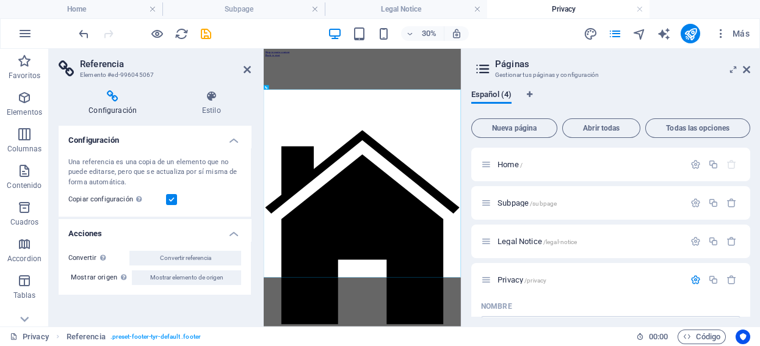
click at [174, 202] on label at bounding box center [171, 199] width 11 height 11
click at [0, 0] on input "Copiar configuración Usa la misma configuración (flex, animación, posición, est…" at bounding box center [0, 0] width 0 height 0
click at [174, 202] on label at bounding box center [171, 199] width 11 height 11
click at [0, 0] on input "Copiar configuración Usa la misma configuración (flex, animación, posición, est…" at bounding box center [0, 0] width 0 height 0
click at [174, 202] on label at bounding box center [171, 199] width 11 height 11
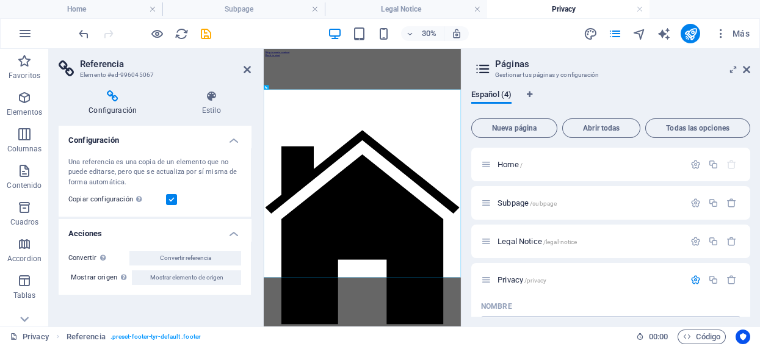
click at [0, 0] on input "Copiar configuración Usa la misma configuración (flex, animación, posición, est…" at bounding box center [0, 0] width 0 height 0
click at [242, 68] on h2 "Referencia" at bounding box center [165, 64] width 171 height 11
click at [249, 71] on icon at bounding box center [247, 70] width 7 height 10
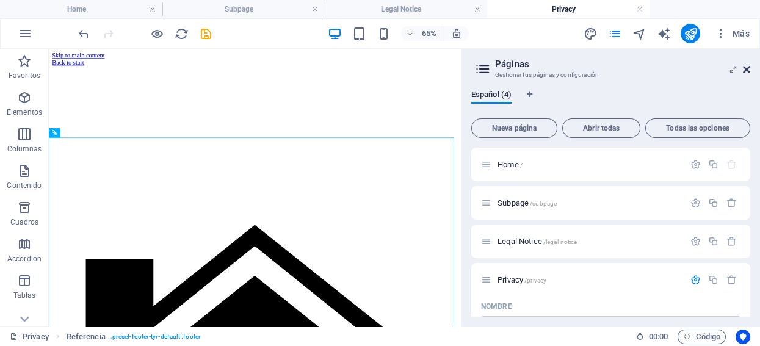
click at [747, 68] on icon at bounding box center [746, 70] width 7 height 10
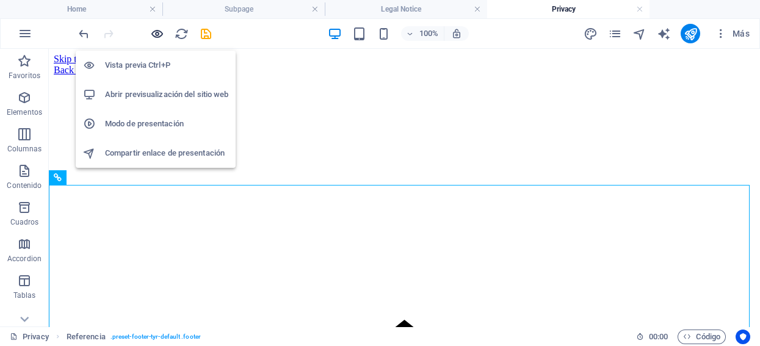
click at [157, 32] on icon "button" at bounding box center [157, 34] width 14 height 14
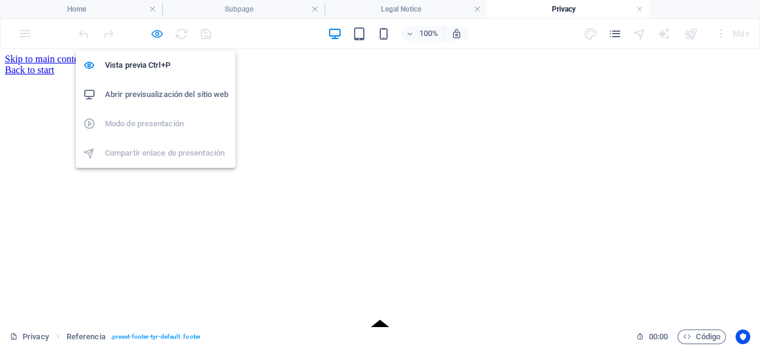
click at [156, 30] on icon "button" at bounding box center [157, 34] width 14 height 14
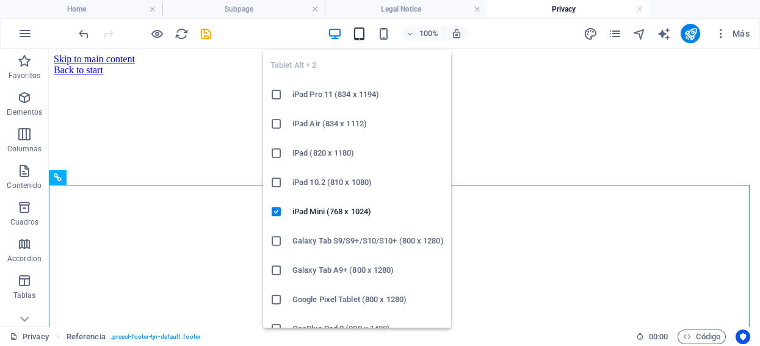
click at [357, 35] on icon "button" at bounding box center [359, 34] width 14 height 14
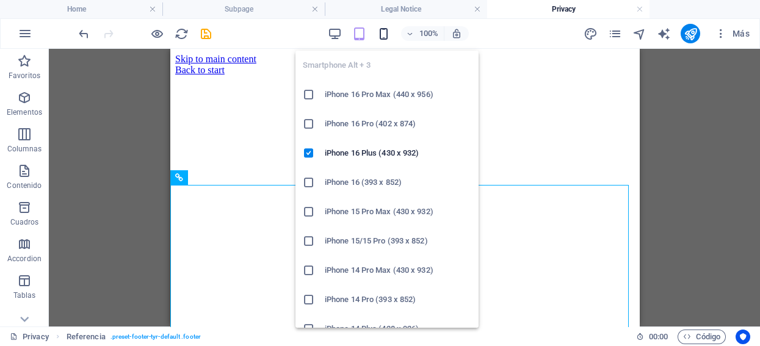
click at [385, 35] on icon "button" at bounding box center [384, 34] width 14 height 14
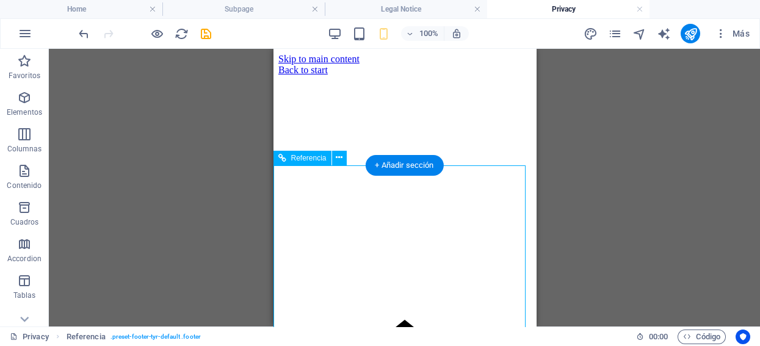
click at [305, 195] on div at bounding box center [404, 137] width 253 height 122
click at [417, 190] on div at bounding box center [404, 137] width 253 height 122
click at [322, 198] on div at bounding box center [404, 137] width 253 height 122
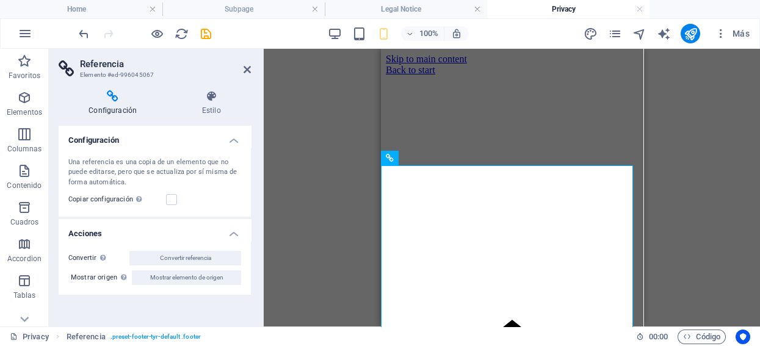
click at [322, 198] on div "Arrastra aquí para reemplazar el contenido existente. Si quieres crear un eleme…" at bounding box center [512, 188] width 496 height 278
click at [110, 98] on icon at bounding box center [113, 96] width 108 height 12
click at [450, 158] on button at bounding box center [447, 158] width 15 height 15
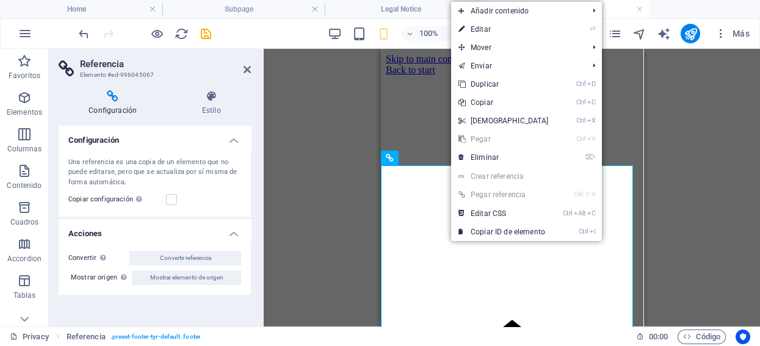
click at [498, 30] on link "⏎ Editar" at bounding box center [503, 29] width 105 height 18
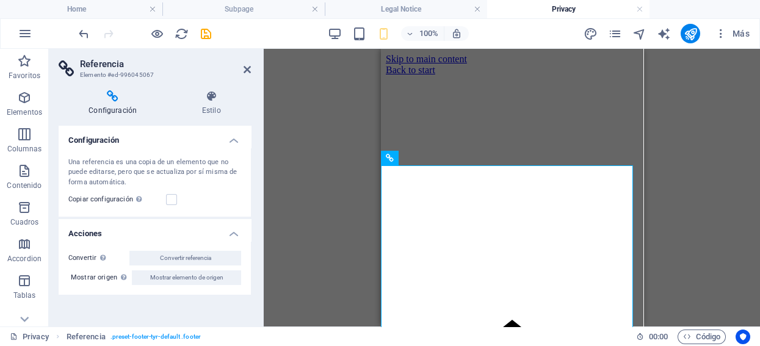
click at [713, 173] on div "Arrastra aquí para reemplazar el contenido existente. Si quieres crear un eleme…" at bounding box center [512, 188] width 496 height 278
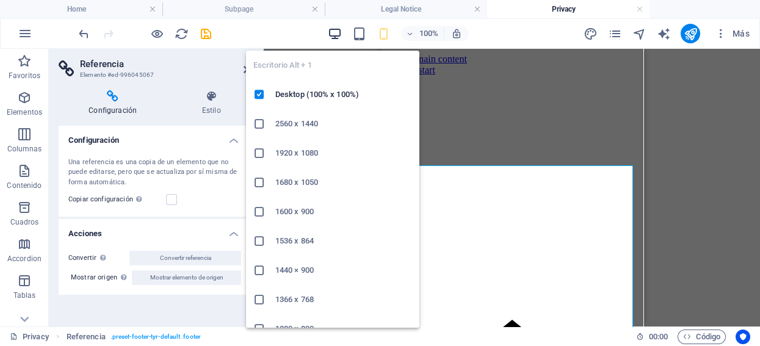
click at [336, 32] on icon "button" at bounding box center [335, 34] width 14 height 14
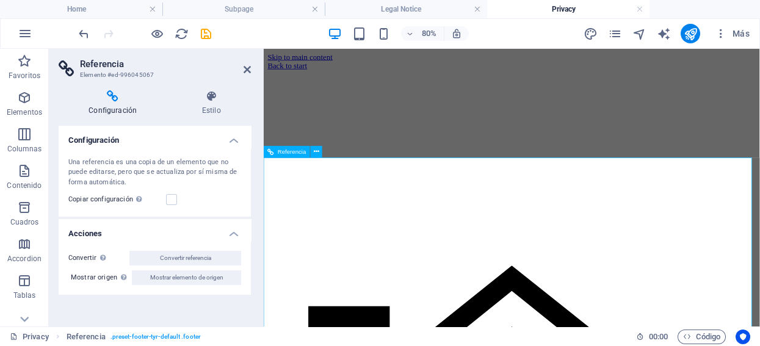
click at [302, 198] on div at bounding box center [574, 137] width 611 height 122
click at [301, 198] on div at bounding box center [574, 137] width 611 height 122
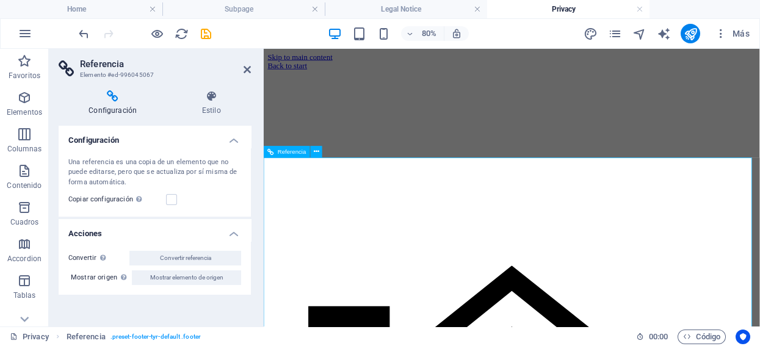
click at [301, 198] on div at bounding box center [574, 137] width 611 height 122
click at [125, 76] on h3 "Elemento #ed-996045067" at bounding box center [153, 75] width 147 height 11
click at [249, 66] on icon at bounding box center [247, 70] width 7 height 10
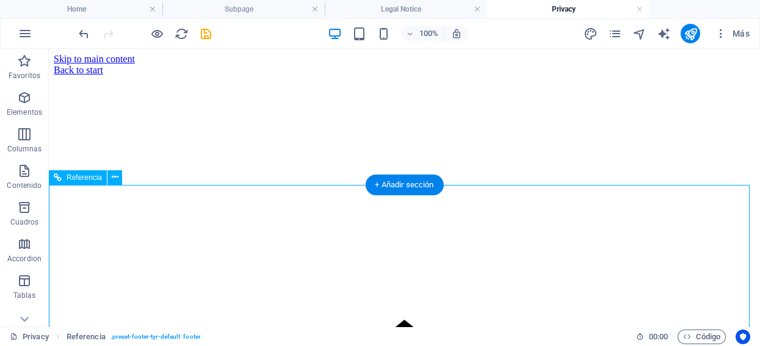
click at [95, 198] on div at bounding box center [405, 137] width 702 height 122
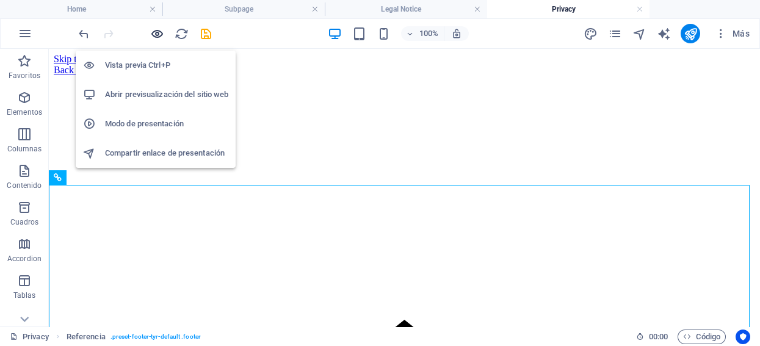
click at [158, 27] on icon "button" at bounding box center [157, 34] width 14 height 14
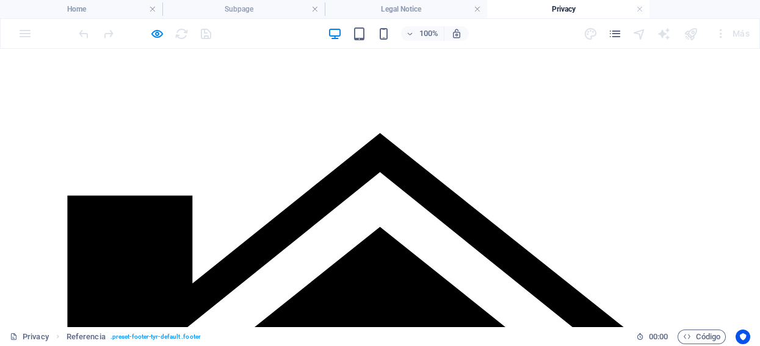
scroll to position [203, 0]
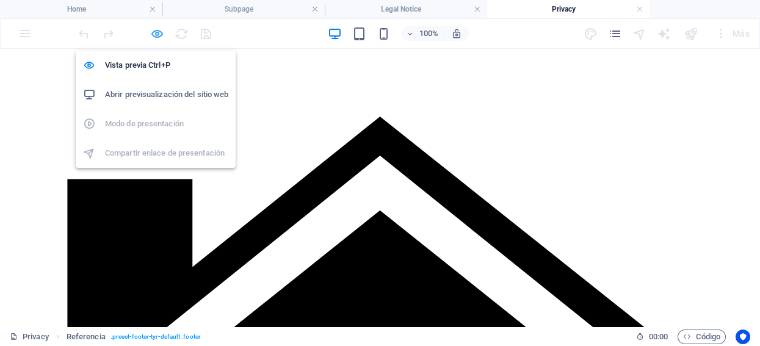
click at [153, 28] on icon "button" at bounding box center [157, 34] width 14 height 14
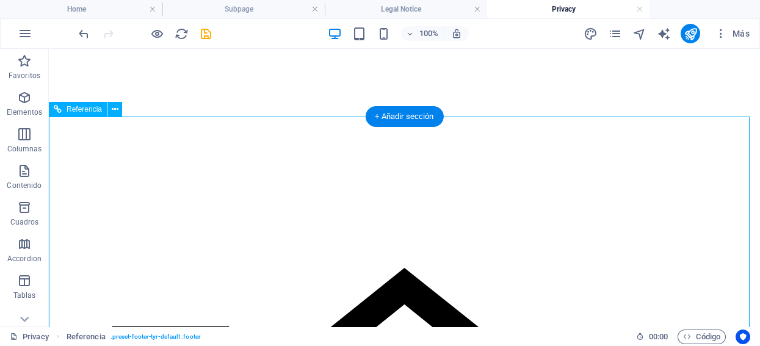
scroll to position [68, 0]
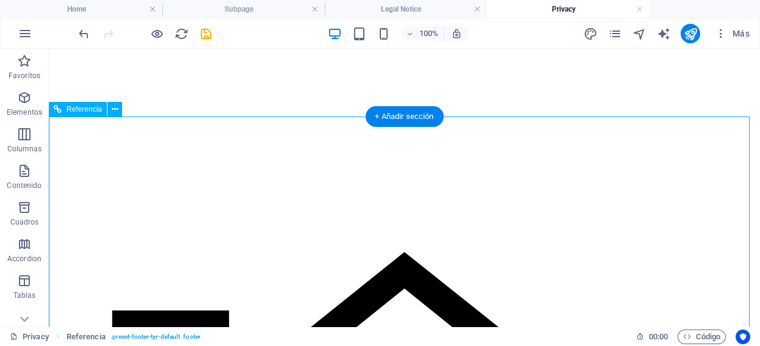
click at [195, 130] on div at bounding box center [405, 69] width 702 height 122
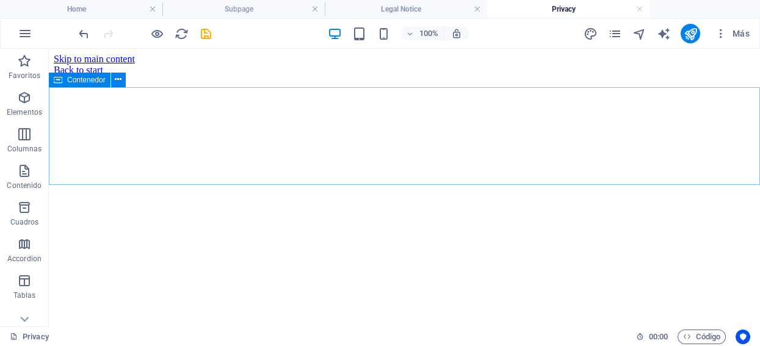
click at [60, 80] on icon at bounding box center [58, 80] width 9 height 15
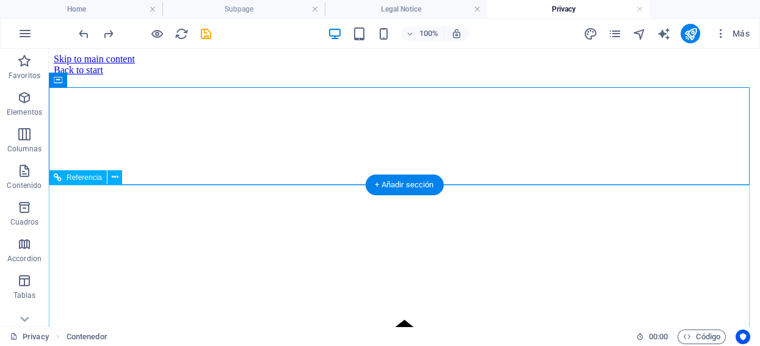
click at [294, 198] on div at bounding box center [405, 137] width 702 height 122
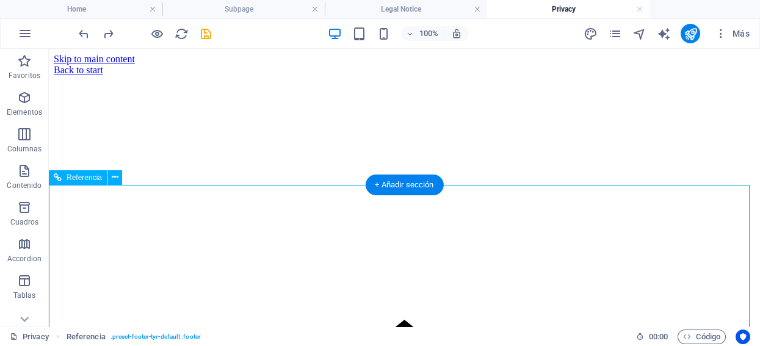
click at [294, 198] on div at bounding box center [405, 137] width 702 height 122
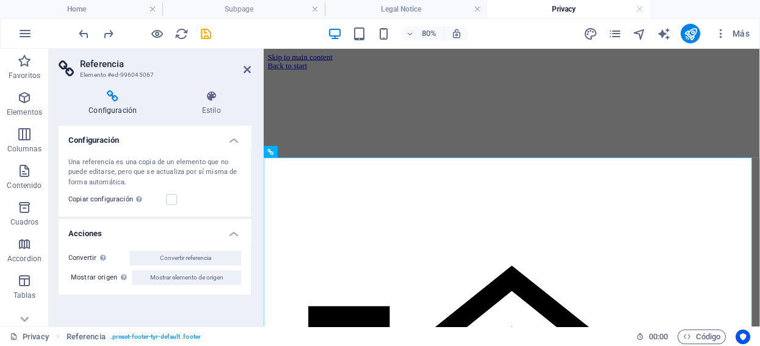
click at [117, 98] on icon at bounding box center [113, 96] width 108 height 12
click at [240, 67] on h2 "Referencia" at bounding box center [165, 64] width 171 height 11
click at [272, 150] on icon at bounding box center [270, 152] width 6 height 12
click at [318, 149] on icon at bounding box center [316, 152] width 5 height 10
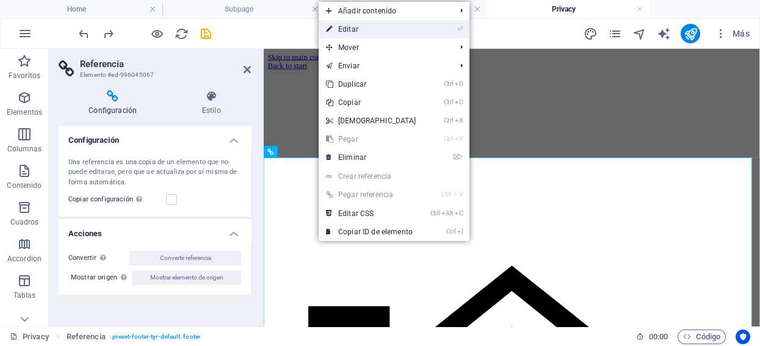
click at [350, 29] on link "⏎ Editar" at bounding box center [371, 29] width 105 height 18
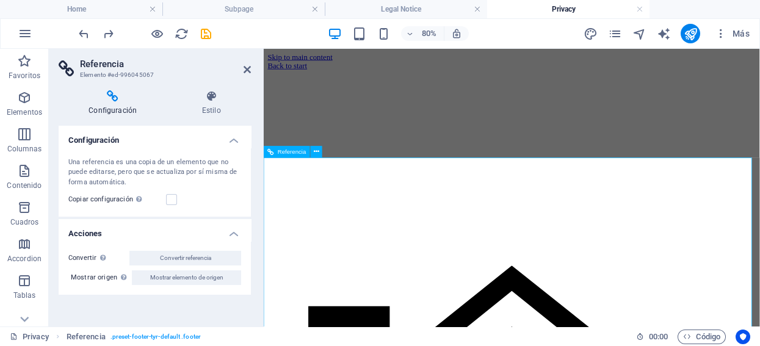
click at [335, 198] on div at bounding box center [574, 137] width 611 height 122
click at [318, 150] on icon at bounding box center [316, 152] width 5 height 10
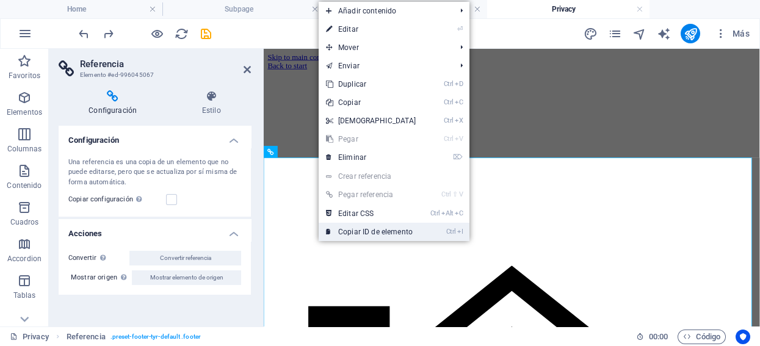
click at [360, 233] on link "Ctrl I Copiar ID de elemento" at bounding box center [371, 232] width 105 height 18
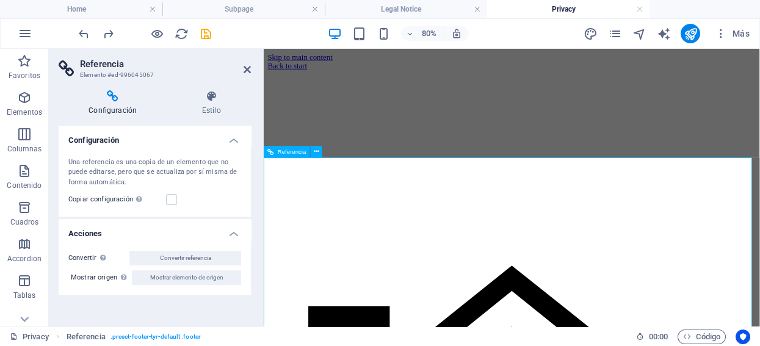
click at [293, 151] on span "Referencia" at bounding box center [292, 152] width 28 height 6
click at [270, 151] on icon at bounding box center [270, 152] width 6 height 12
click at [313, 149] on button at bounding box center [317, 152] width 12 height 12
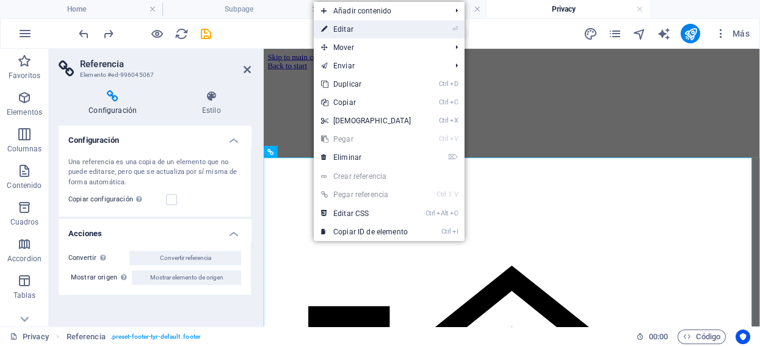
click at [346, 24] on link "⏎ Editar" at bounding box center [366, 29] width 105 height 18
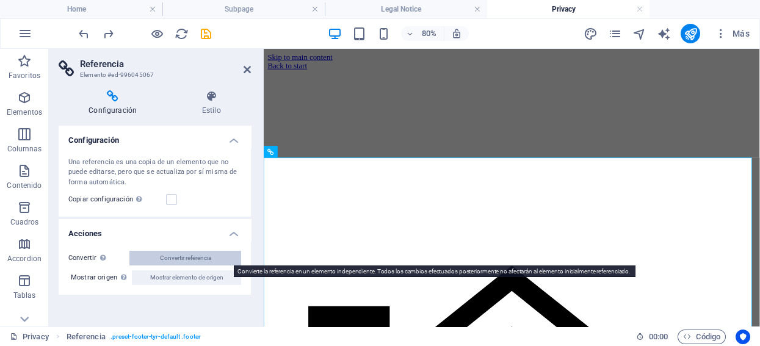
click at [213, 255] on button "Convertir referencia" at bounding box center [185, 258] width 112 height 15
select select "footer"
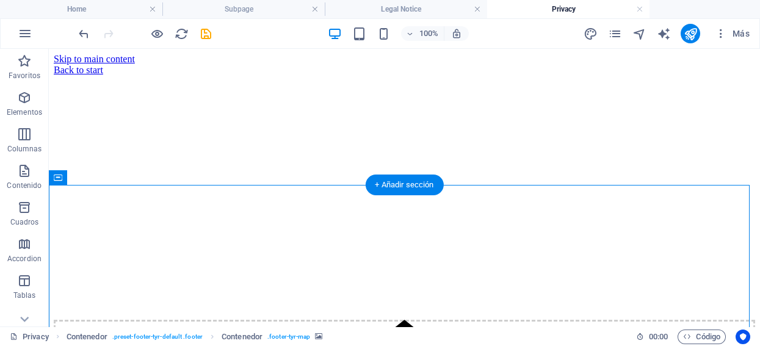
drag, startPoint x: 355, startPoint y: 215, endPoint x: 175, endPoint y: 212, distance: 180.2
drag, startPoint x: 174, startPoint y: 212, endPoint x: 361, endPoint y: 208, distance: 186.9
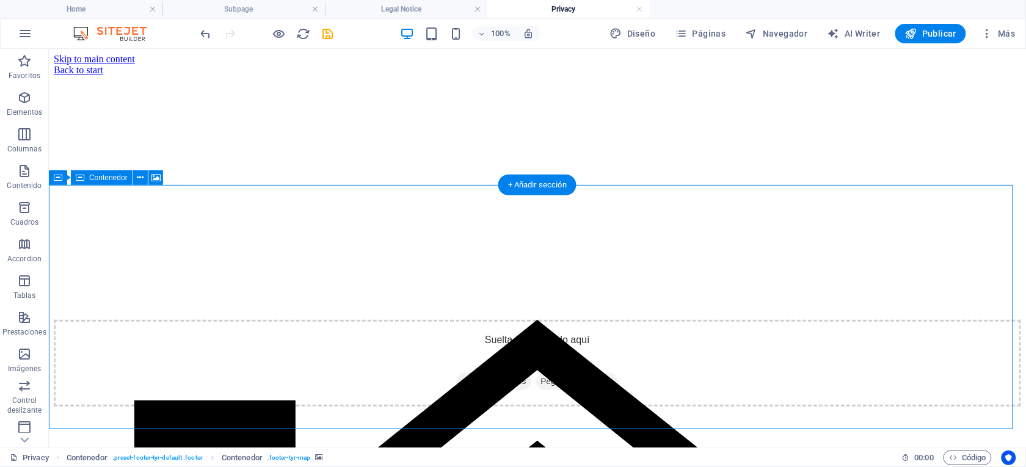
drag, startPoint x: 363, startPoint y: 234, endPoint x: 499, endPoint y: 234, distance: 136.2
click at [499, 319] on div "Suelta el contenido aquí o Añadir elementos Pegar portapapeles" at bounding box center [536, 362] width 967 height 87
click at [286, 319] on div "Suelta el contenido aquí o Añadir elementos Pegar portapapeles" at bounding box center [536, 362] width 967 height 87
click at [295, 319] on div "Suelta el contenido aquí o Añadir elementos Pegar portapapeles" at bounding box center [536, 362] width 967 height 87
click at [294, 319] on div "Suelta el contenido aquí o Añadir elementos Pegar portapapeles" at bounding box center [536, 362] width 967 height 87
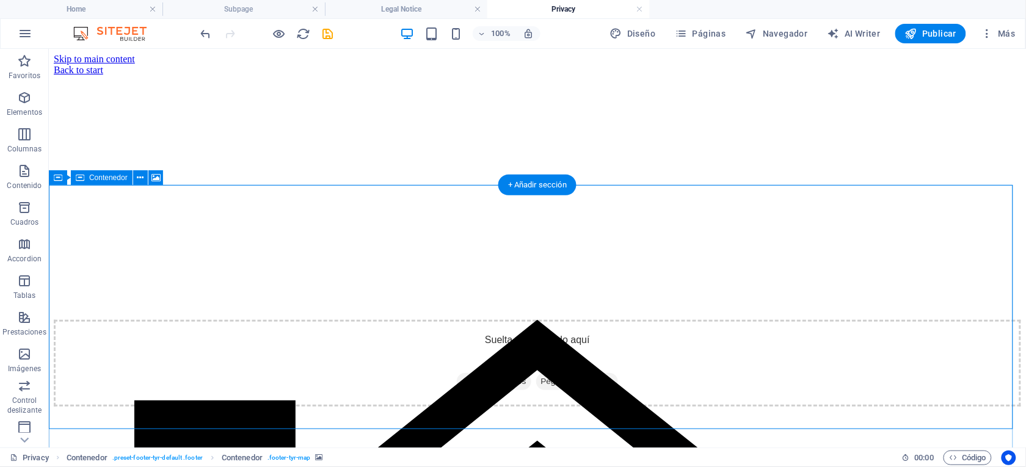
select select "px"
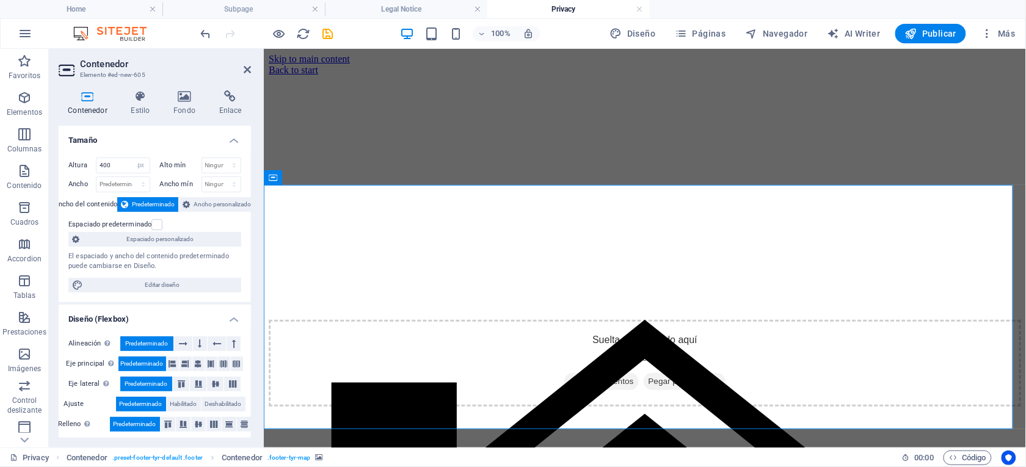
click at [288, 197] on div at bounding box center [644, 136] width 752 height 122
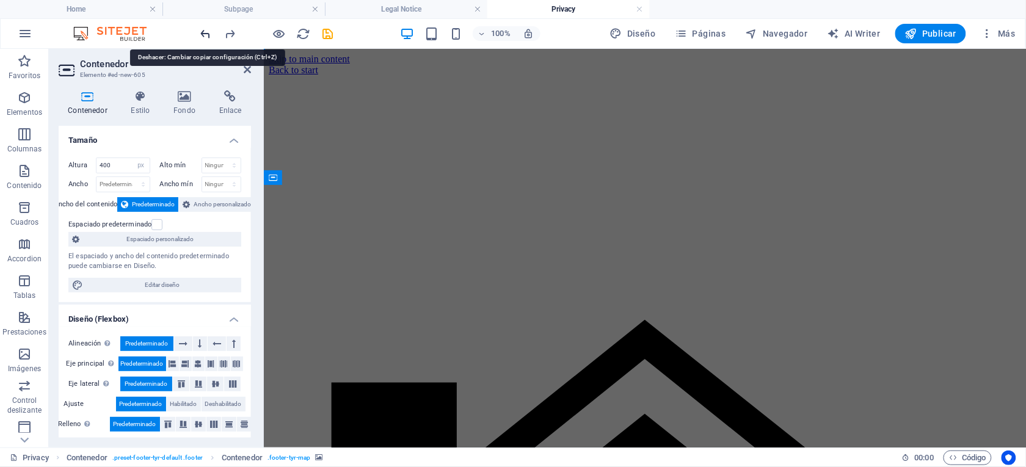
click at [199, 28] on icon "undo" at bounding box center [206, 34] width 14 height 14
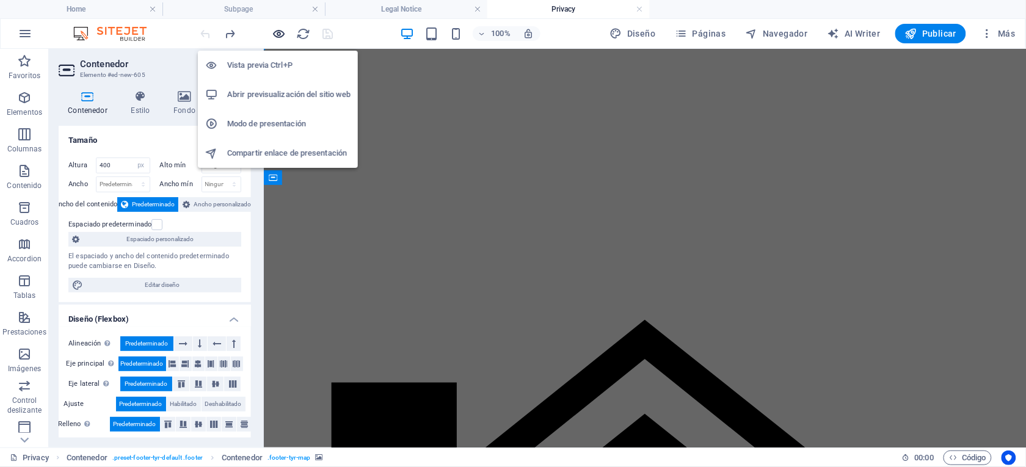
click at [276, 31] on icon "button" at bounding box center [279, 34] width 14 height 14
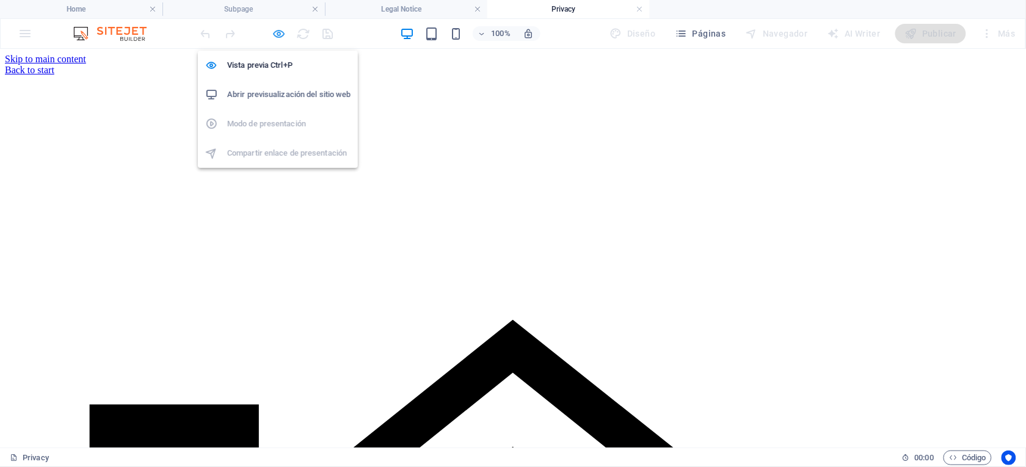
click at [280, 31] on icon "button" at bounding box center [279, 34] width 14 height 14
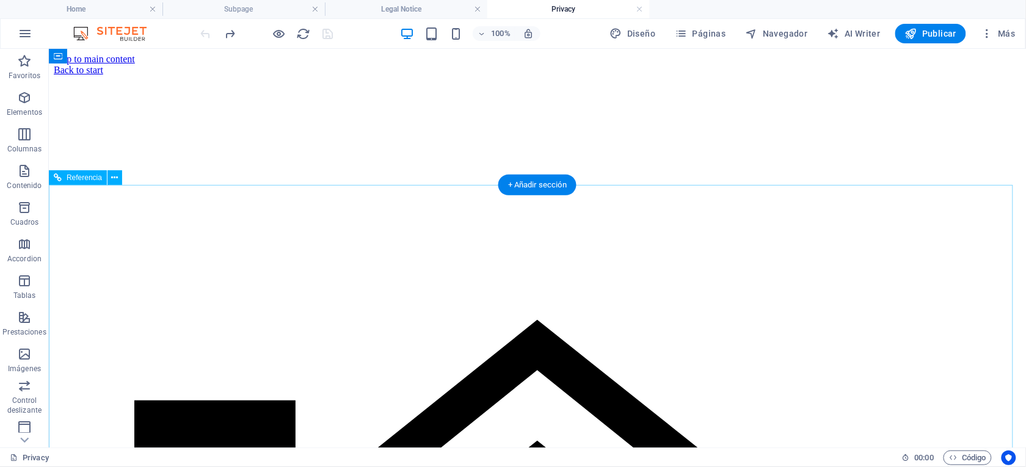
click at [161, 197] on div at bounding box center [536, 136] width 967 height 122
click at [113, 178] on icon at bounding box center [115, 178] width 7 height 13
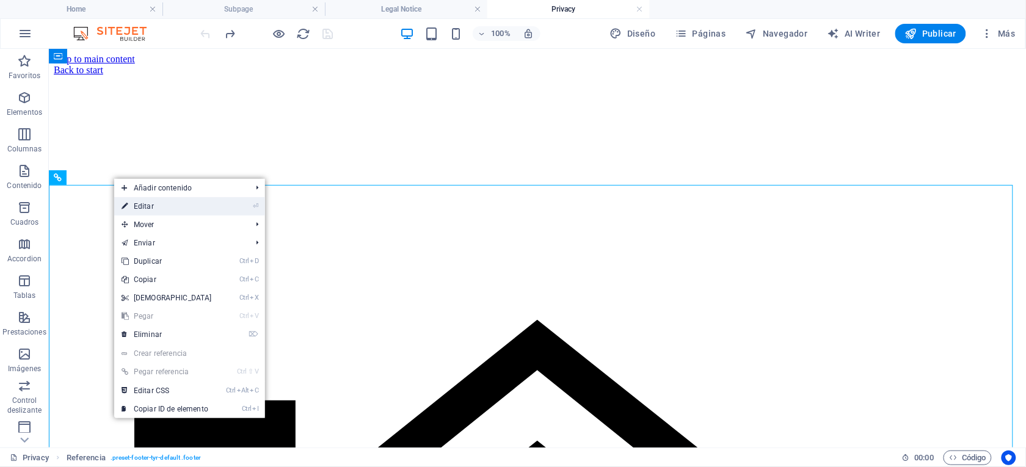
click at [140, 202] on link "⏎ Editar" at bounding box center [166, 206] width 105 height 18
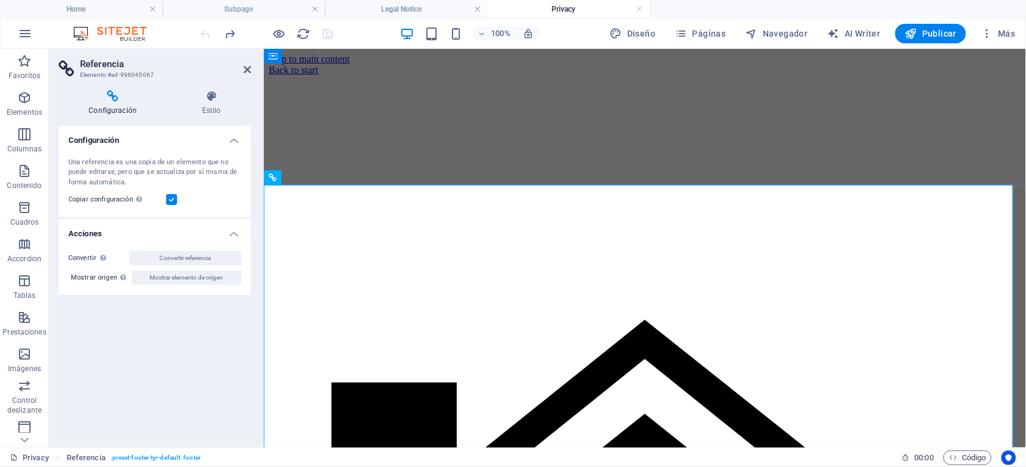
click at [140, 207] on div "Usa la misma configuración (flex, animación, posición, estilo) que el elemento …" at bounding box center [175, 230] width 98 height 46
click at [0, 0] on input "Copiar configuración Usa la misma configuración (flex, animación, posición, est…" at bounding box center [0, 0] width 0 height 0
click at [171, 198] on label at bounding box center [171, 199] width 11 height 11
click at [0, 0] on input "Copiar configuración Usa la misma configuración (flex, animación, posición, est…" at bounding box center [0, 0] width 0 height 0
click at [171, 198] on label at bounding box center [171, 199] width 11 height 11
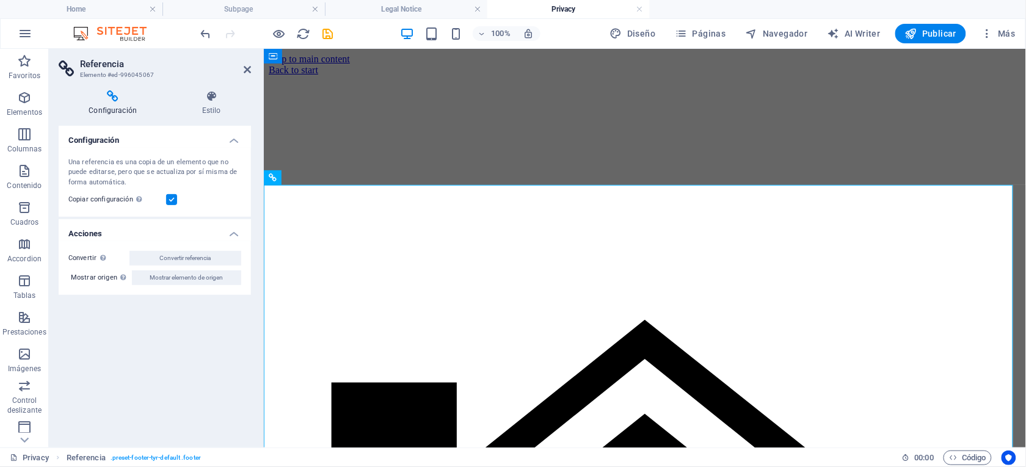
click at [0, 0] on input "Copiar configuración Usa la misma configuración (flex, animación, posición, est…" at bounding box center [0, 0] width 0 height 0
click at [171, 198] on label at bounding box center [171, 199] width 11 height 11
click at [0, 0] on input "Copiar configuración Usa la misma configuración (flex, animación, posición, est…" at bounding box center [0, 0] width 0 height 0
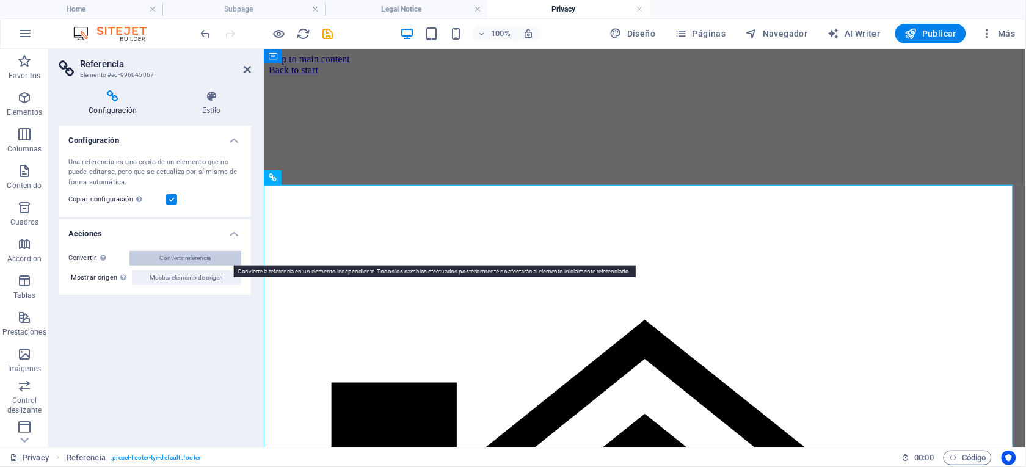
click at [186, 256] on span "Convertir referencia" at bounding box center [185, 258] width 51 height 15
select select "footer"
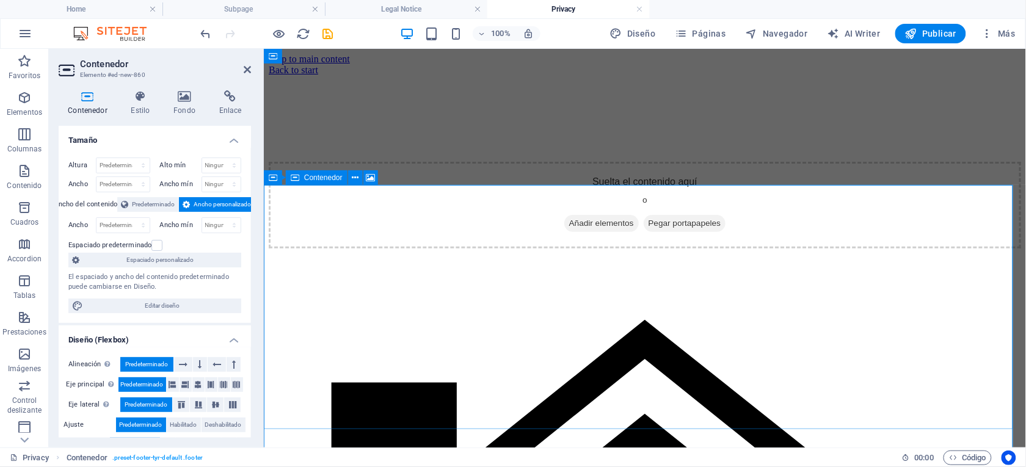
click at [435, 233] on div "Suelta el contenido aquí o Añadir elementos Pegar portapapeles" at bounding box center [644, 204] width 752 height 87
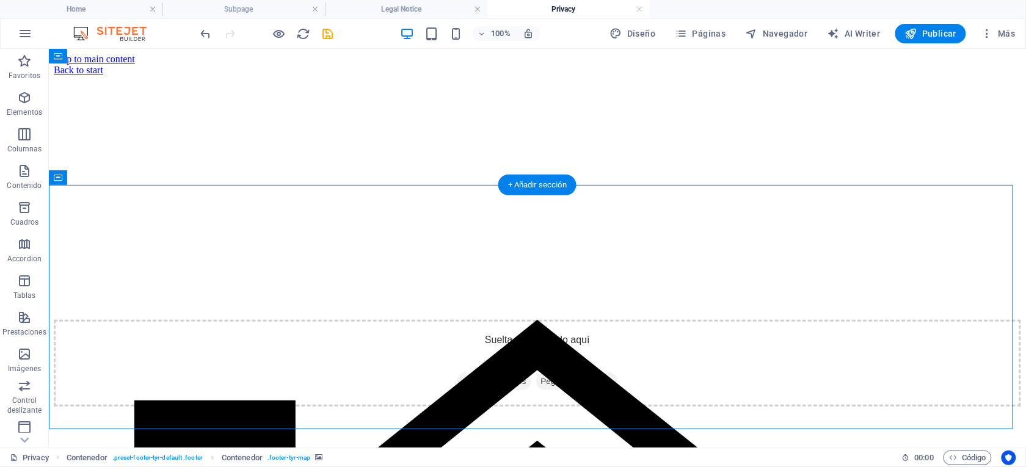
drag, startPoint x: 522, startPoint y: 253, endPoint x: 733, endPoint y: 338, distance: 227.9
click at [733, 319] on div "Suelta el contenido aquí o Añadir elementos Pegar portapapeles" at bounding box center [536, 197] width 967 height 244
click at [661, 319] on div "Suelta el contenido aquí o Añadir elementos Pegar portapapeles" at bounding box center [536, 362] width 967 height 87
select select "px"
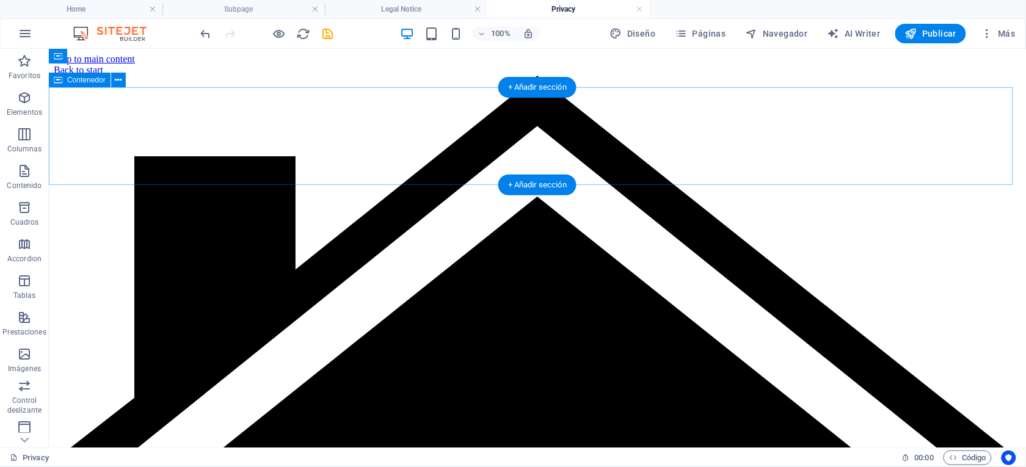
click at [370, 75] on div at bounding box center [536, 75] width 967 height 0
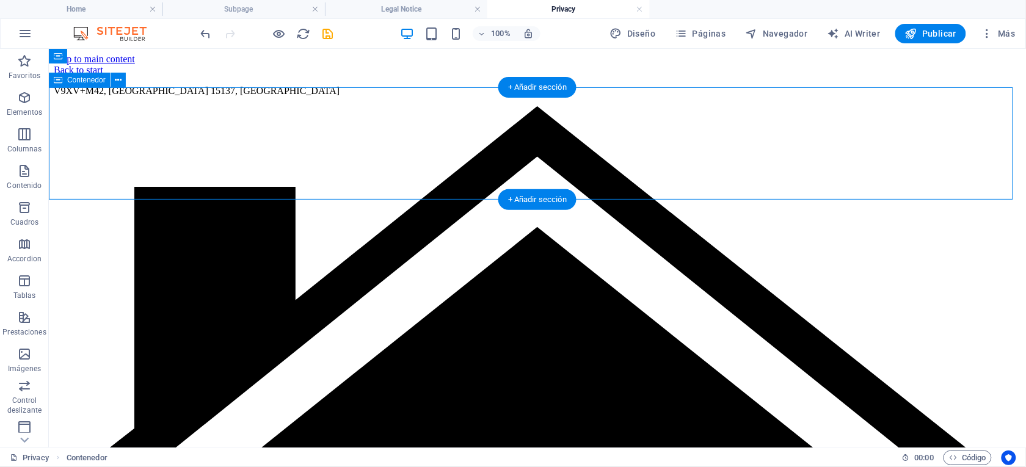
click at [373, 96] on div "V9XV+M42, [GEOGRAPHIC_DATA] 15137, [GEOGRAPHIC_DATA]" at bounding box center [536, 90] width 967 height 11
click at [294, 96] on div "V9XV+M42, [GEOGRAPHIC_DATA] 15137, [GEOGRAPHIC_DATA]" at bounding box center [536, 90] width 967 height 11
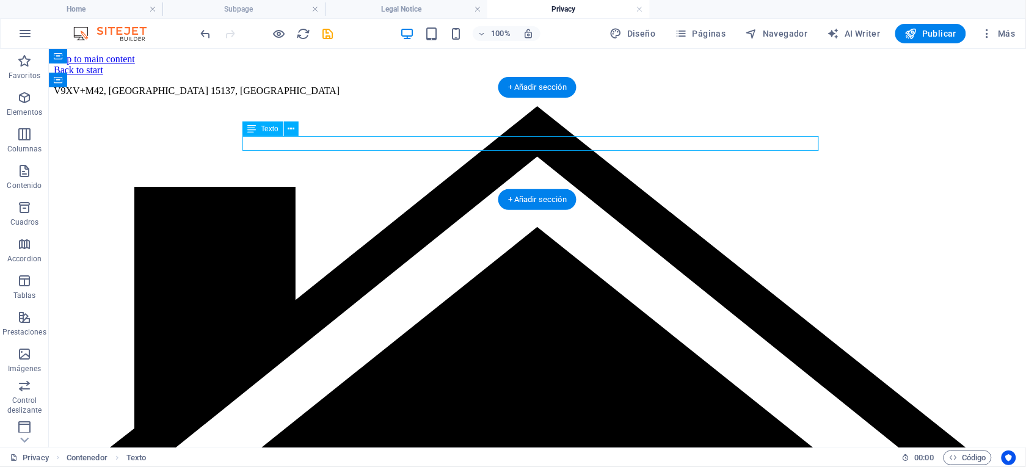
click at [294, 96] on div "V9XV+M42, [GEOGRAPHIC_DATA] 15137, [GEOGRAPHIC_DATA]" at bounding box center [536, 90] width 967 height 11
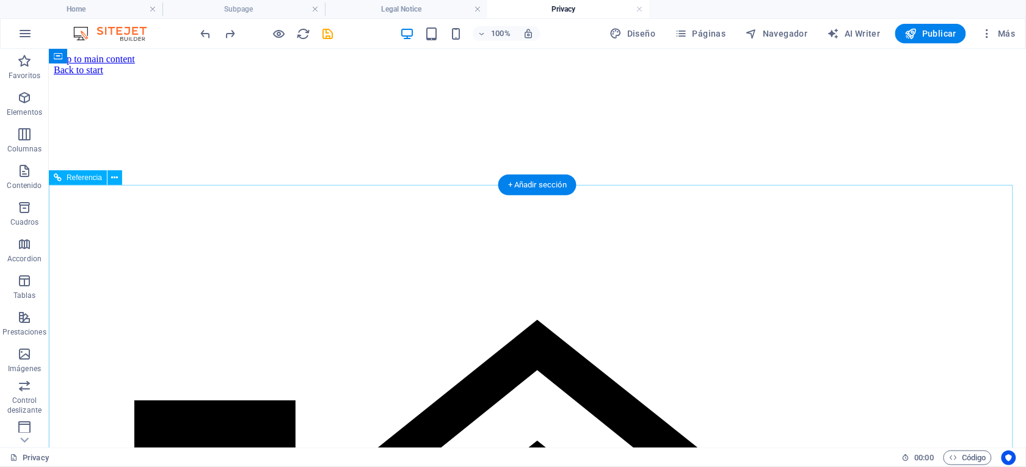
click at [440, 197] on div at bounding box center [536, 136] width 967 height 122
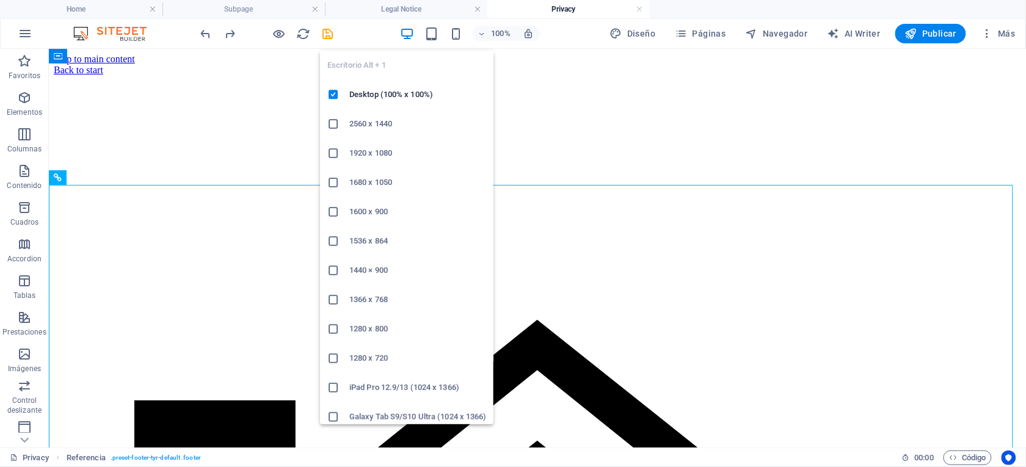
click at [411, 31] on icon "button" at bounding box center [407, 34] width 14 height 14
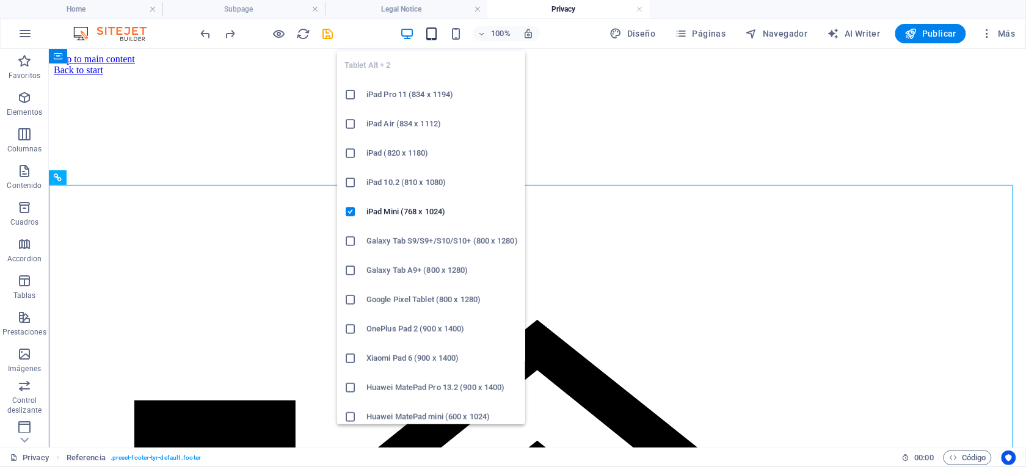
click at [434, 30] on icon "button" at bounding box center [431, 34] width 14 height 14
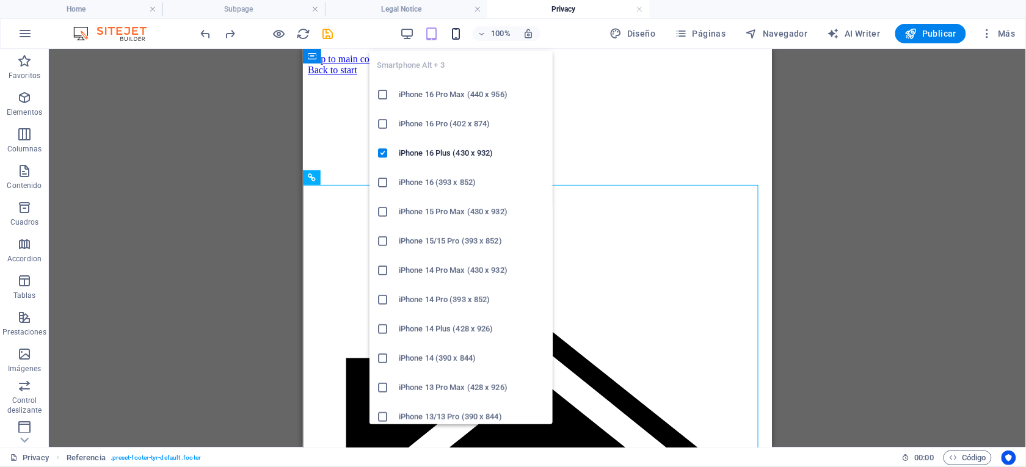
click at [460, 31] on icon "button" at bounding box center [456, 34] width 14 height 14
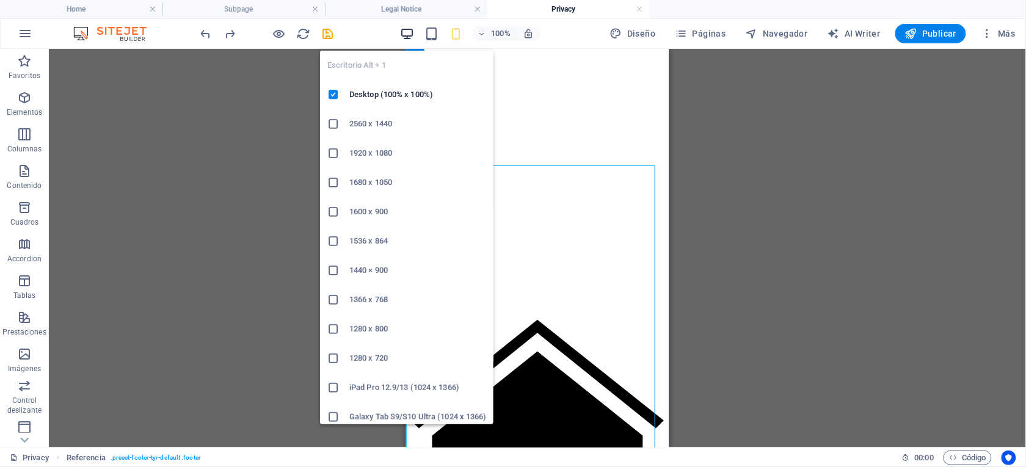
click at [410, 31] on icon "button" at bounding box center [407, 34] width 14 height 14
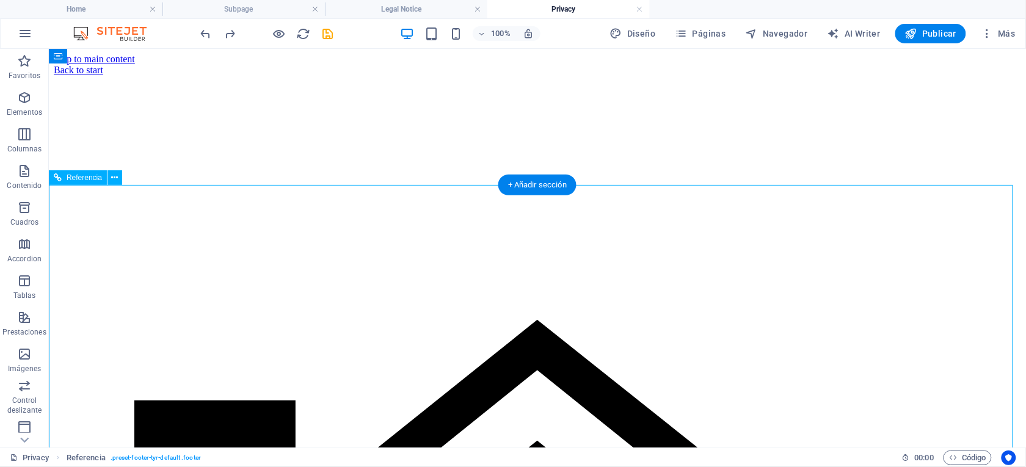
click at [161, 197] on div at bounding box center [536, 136] width 967 height 122
click at [319, 197] on div at bounding box center [536, 136] width 967 height 122
click at [315, 197] on div at bounding box center [536, 136] width 967 height 122
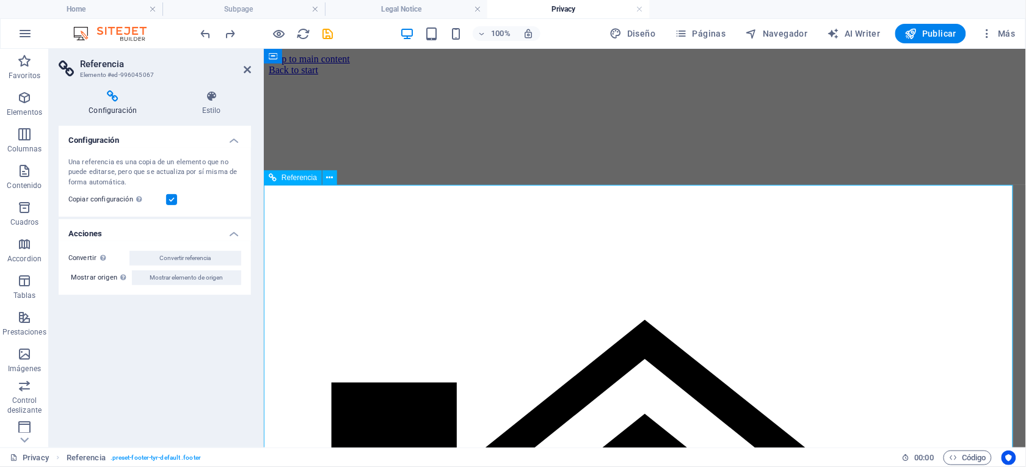
click at [426, 197] on div at bounding box center [644, 136] width 752 height 122
click at [168, 194] on div "Copiar configuración Usa la misma configuración (flex, animación, posición, est…" at bounding box center [154, 199] width 173 height 15
click at [175, 204] on label at bounding box center [171, 199] width 11 height 11
click at [0, 0] on input "Copiar configuración Usa la misma configuración (flex, animación, posición, est…" at bounding box center [0, 0] width 0 height 0
click at [240, 140] on h4 "Configuración" at bounding box center [155, 137] width 192 height 22
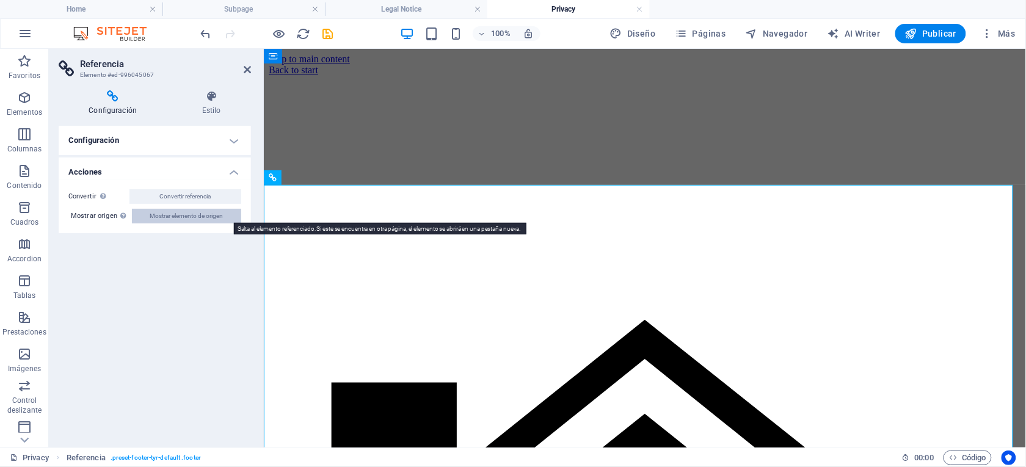
click at [175, 218] on span "Mostrar elemento de origen" at bounding box center [186, 216] width 73 height 15
select select "footer"
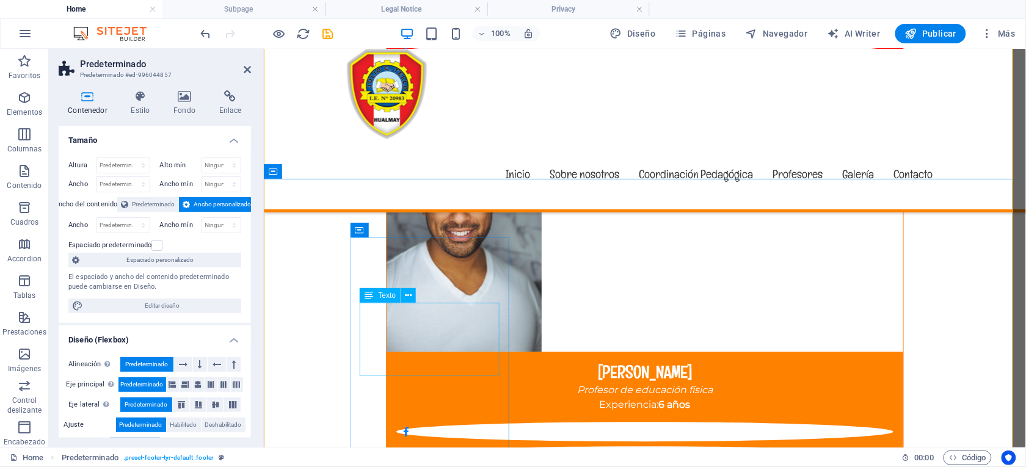
scroll to position [6095, 0]
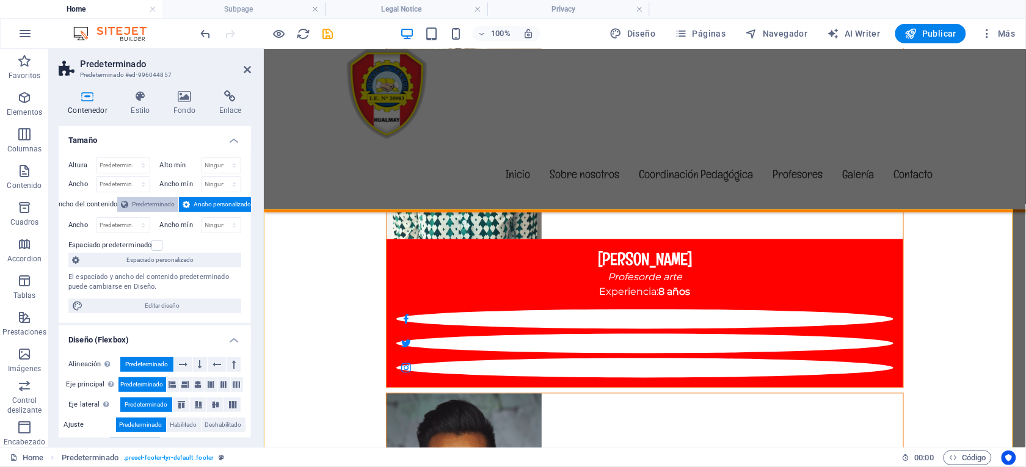
click at [138, 206] on span "Predeterminado" at bounding box center [153, 204] width 43 height 15
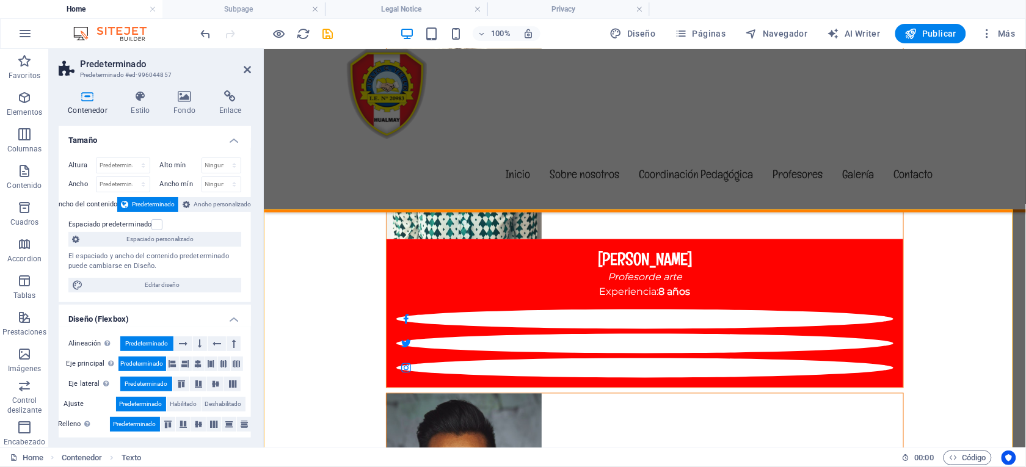
click at [138, 206] on span "Predeterminado" at bounding box center [153, 204] width 43 height 15
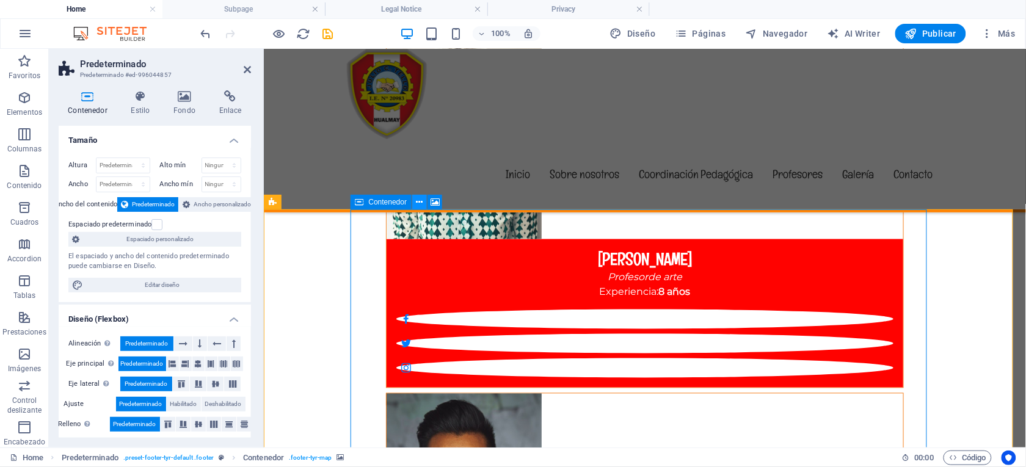
click at [423, 201] on button at bounding box center [419, 202] width 15 height 15
select select "px"
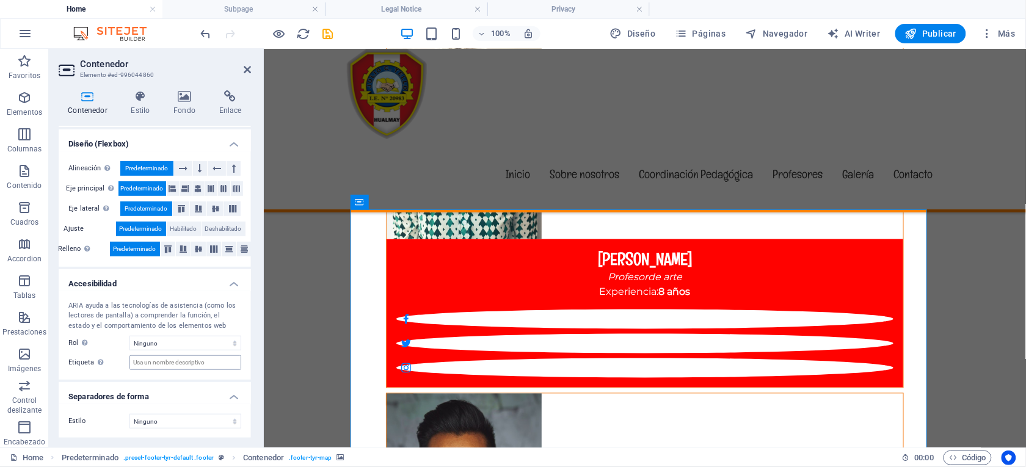
scroll to position [0, 0]
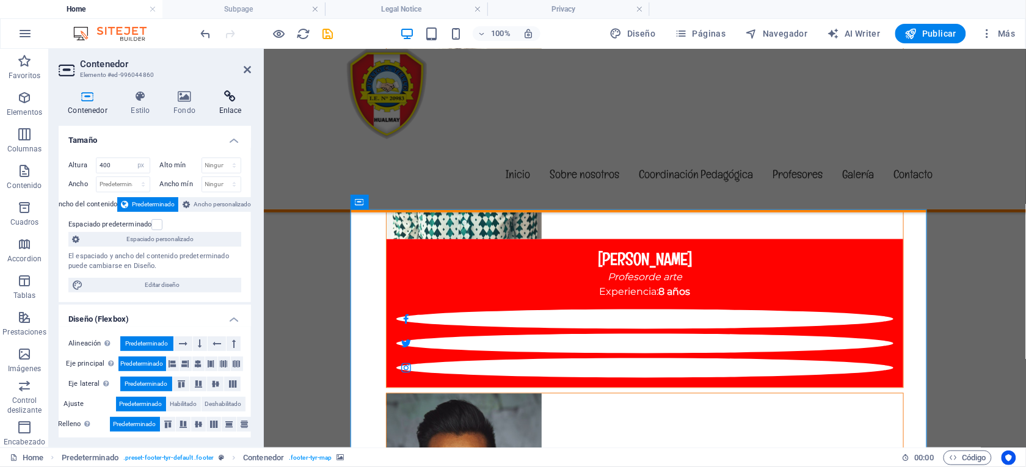
click at [227, 95] on icon at bounding box center [230, 96] width 42 height 12
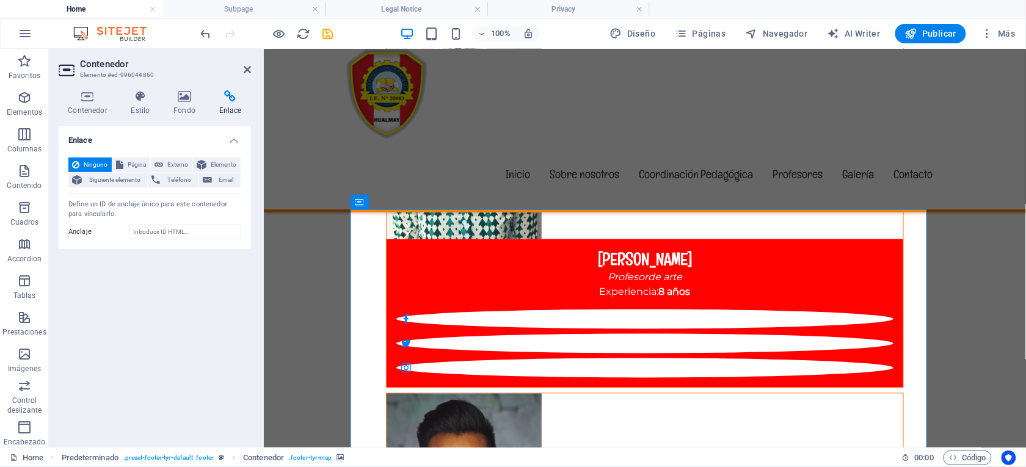
click at [85, 201] on div "Define un ID de anclaje único para este contenedor para vincularlo." at bounding box center [154, 210] width 173 height 20
click at [156, 231] on input "Anclaje" at bounding box center [185, 232] width 112 height 15
paste input "V9XV+M42, [GEOGRAPHIC_DATA] 15137, [GEOGRAPHIC_DATA]"
type input "V9XV+M42, [GEOGRAPHIC_DATA] 15137, [GEOGRAPHIC_DATA]"
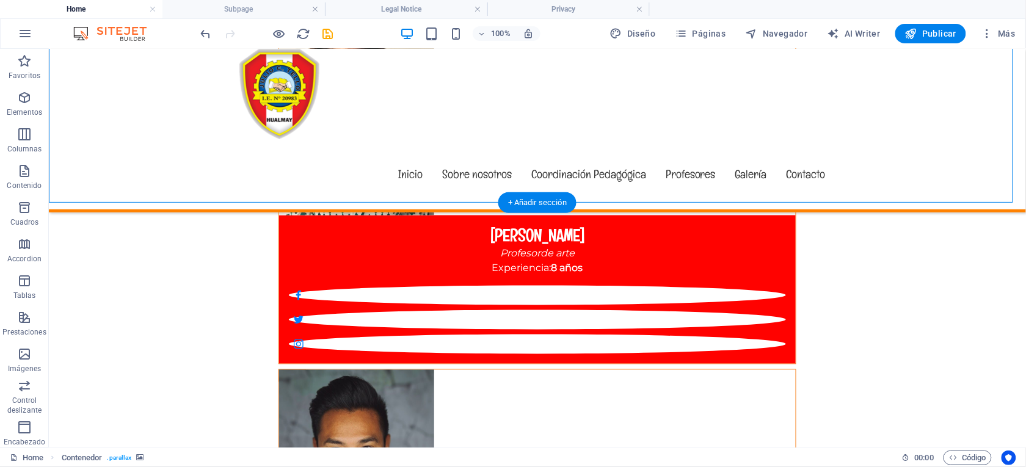
scroll to position [6095, 0]
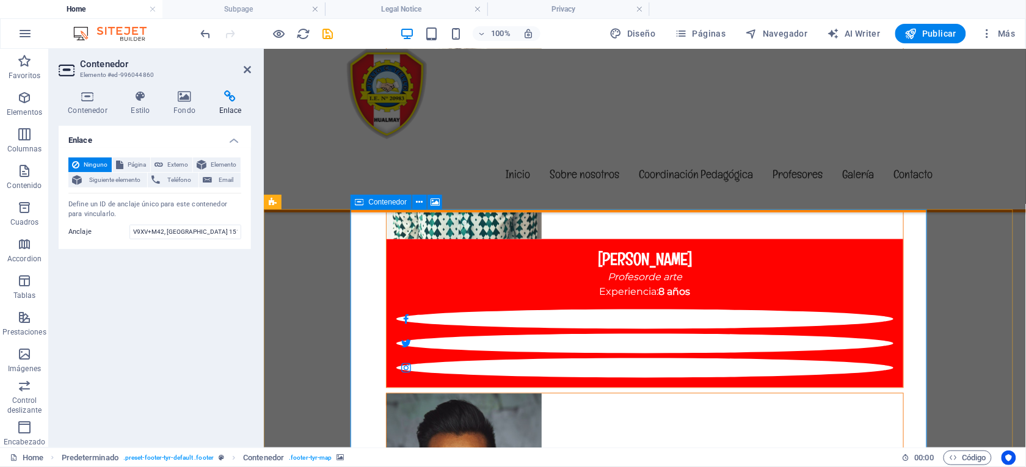
click at [345, 199] on icon at bounding box center [346, 202] width 7 height 13
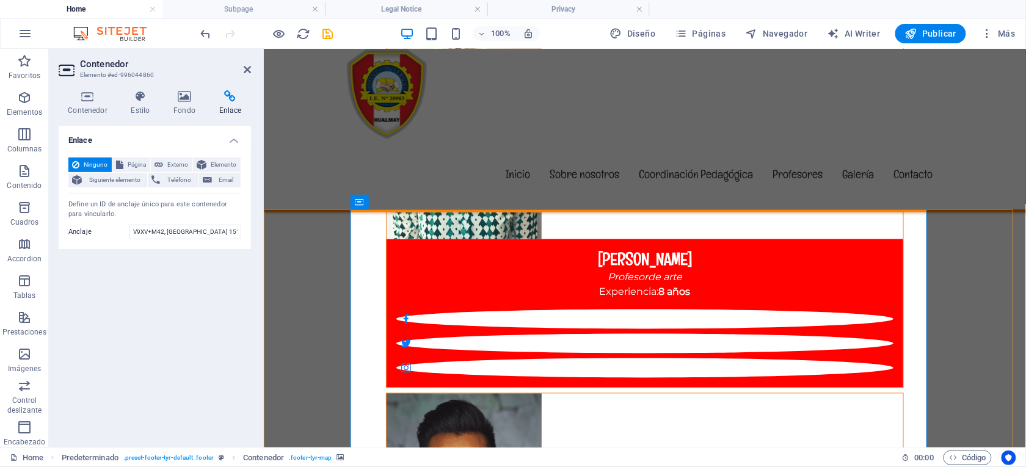
drag, startPoint x: 493, startPoint y: 233, endPoint x: 278, endPoint y: 234, distance: 215.6
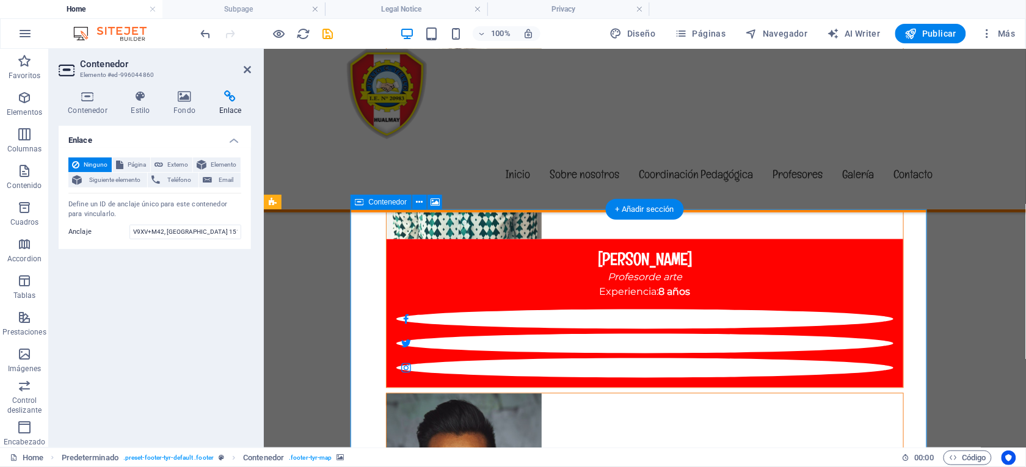
click at [434, 202] on icon at bounding box center [435, 202] width 9 height 13
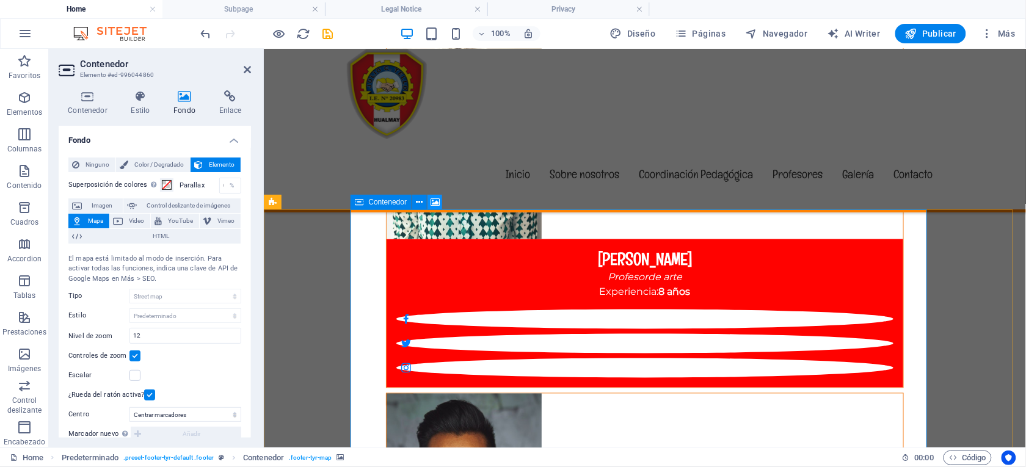
click at [434, 202] on icon at bounding box center [435, 202] width 9 height 13
click at [418, 202] on icon at bounding box center [419, 202] width 7 height 13
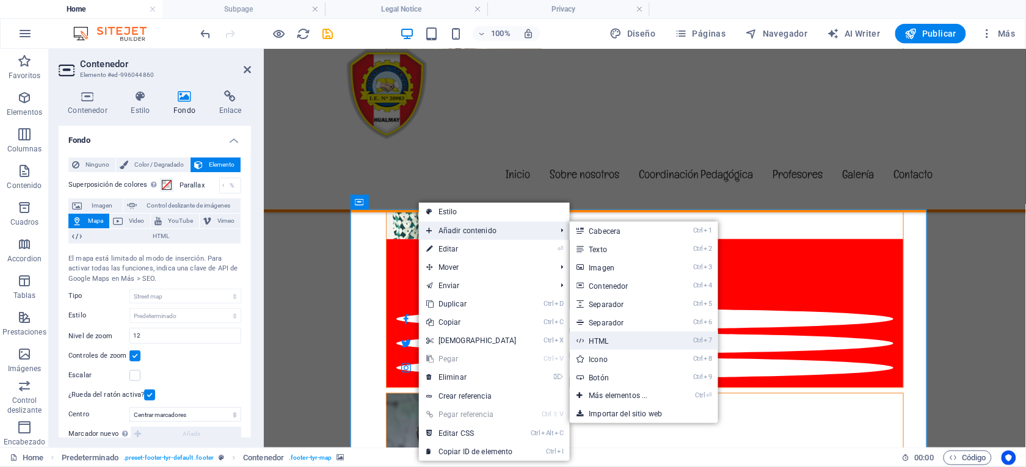
click at [632, 338] on link "Ctrl 7 HTML" at bounding box center [621, 341] width 103 height 18
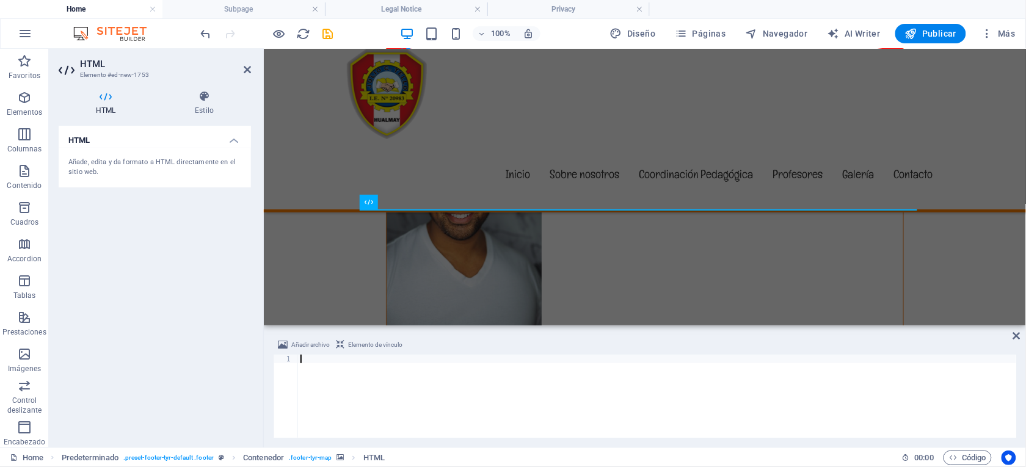
type textarea "V9XV+M42, [GEOGRAPHIC_DATA] 15137, [GEOGRAPHIC_DATA]"
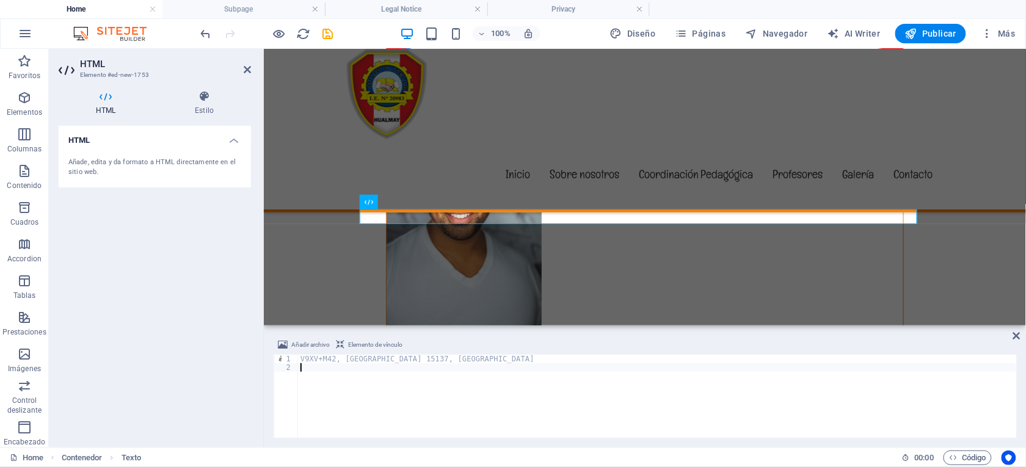
type textarea "V9XV+M42, [GEOGRAPHIC_DATA] 15137, [GEOGRAPHIC_DATA]"
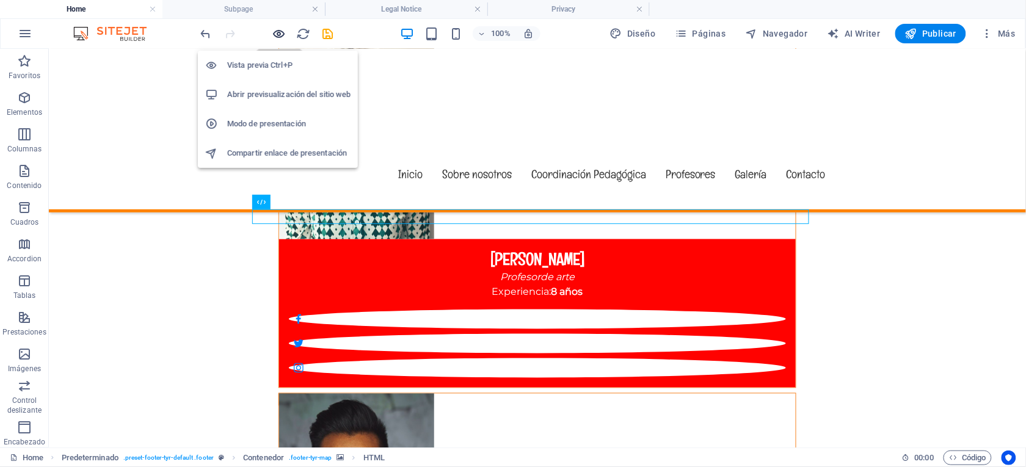
click at [277, 32] on icon "button" at bounding box center [279, 34] width 14 height 14
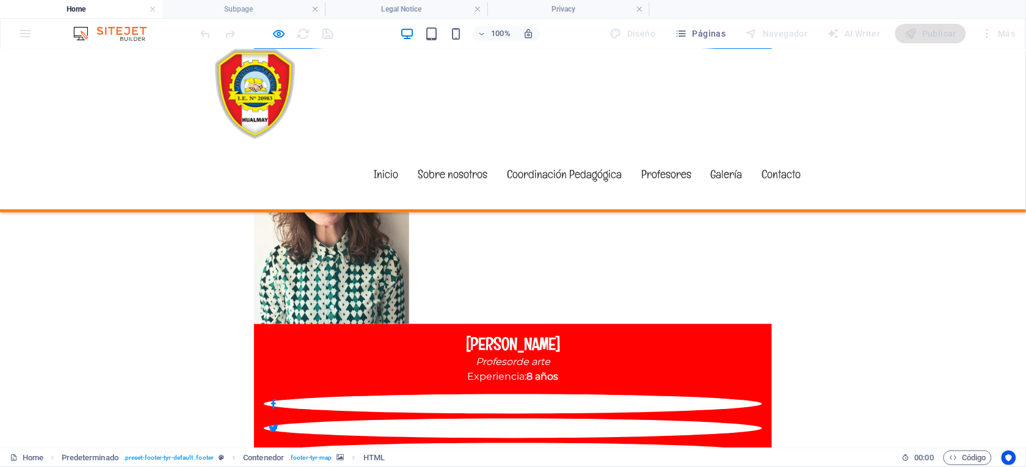
scroll to position [5912, 0]
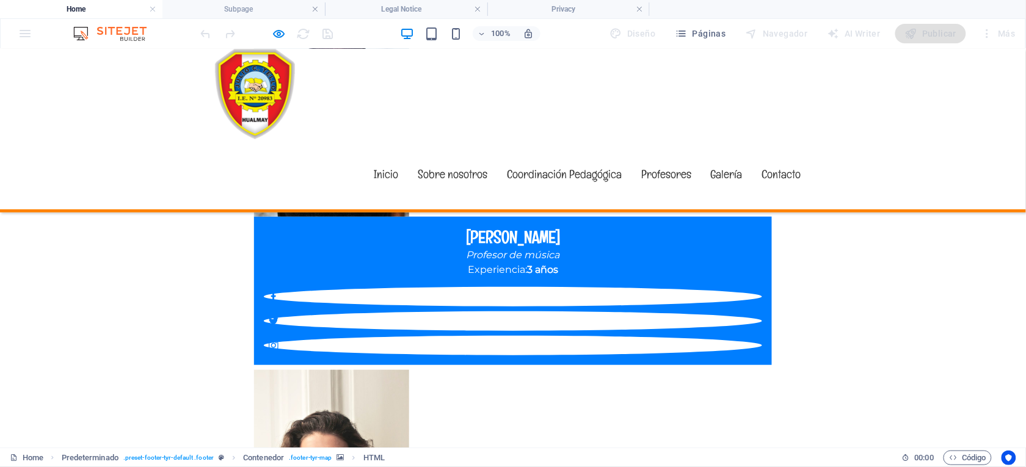
scroll to position [6003, 0]
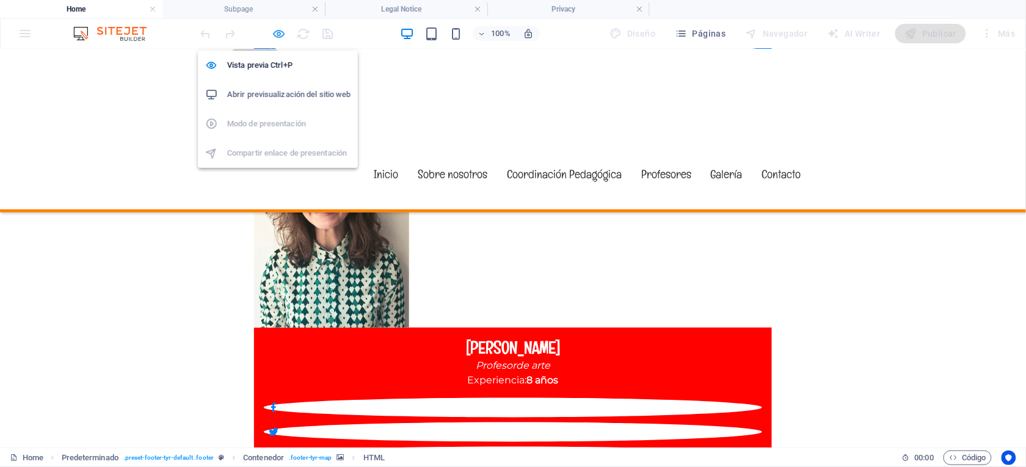
click at [272, 29] on icon "button" at bounding box center [279, 34] width 14 height 14
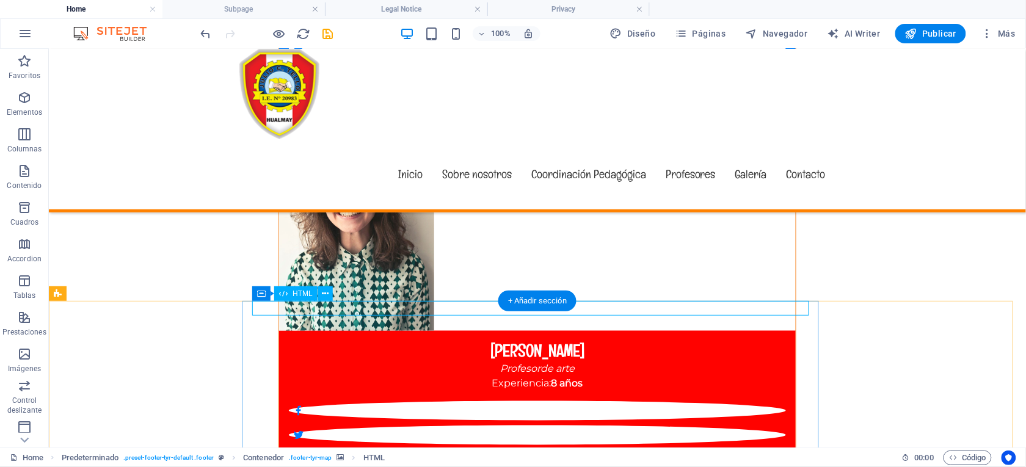
click at [322, 290] on icon at bounding box center [325, 294] width 7 height 13
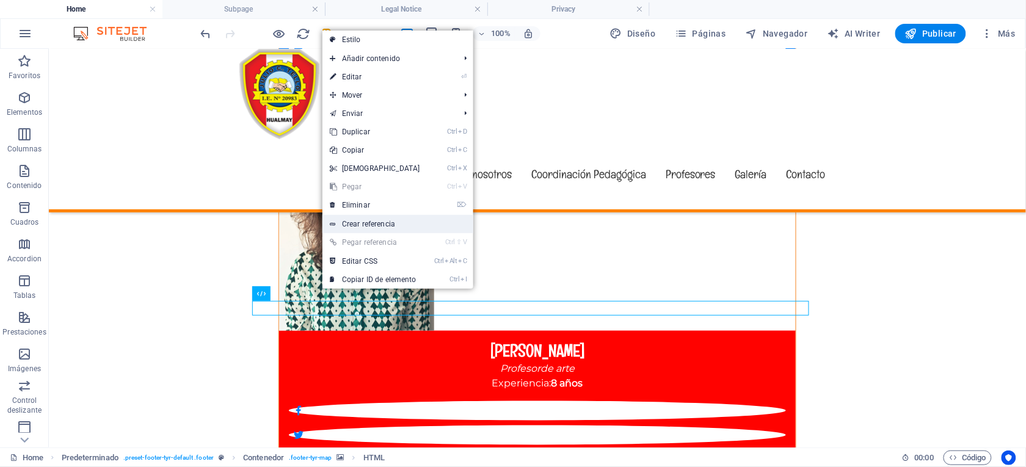
click at [362, 222] on link "Crear referencia" at bounding box center [397, 224] width 151 height 18
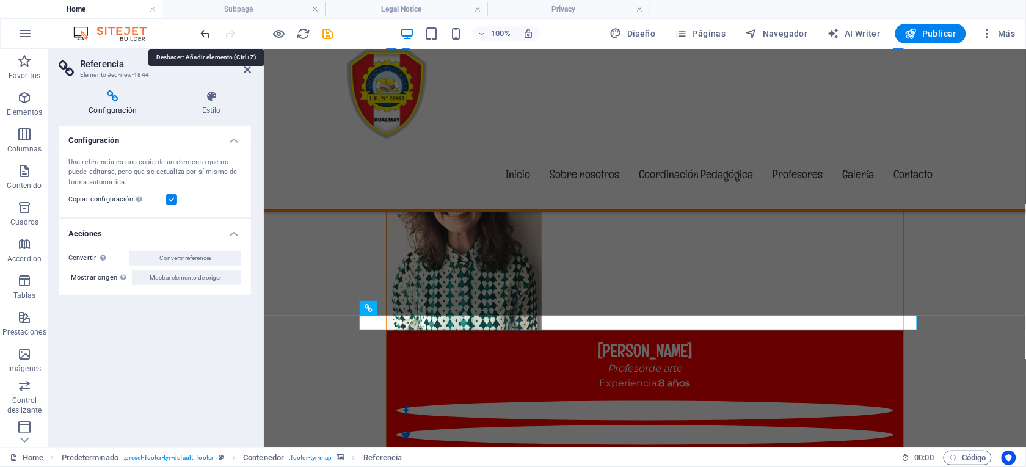
click at [203, 38] on icon "undo" at bounding box center [206, 34] width 14 height 14
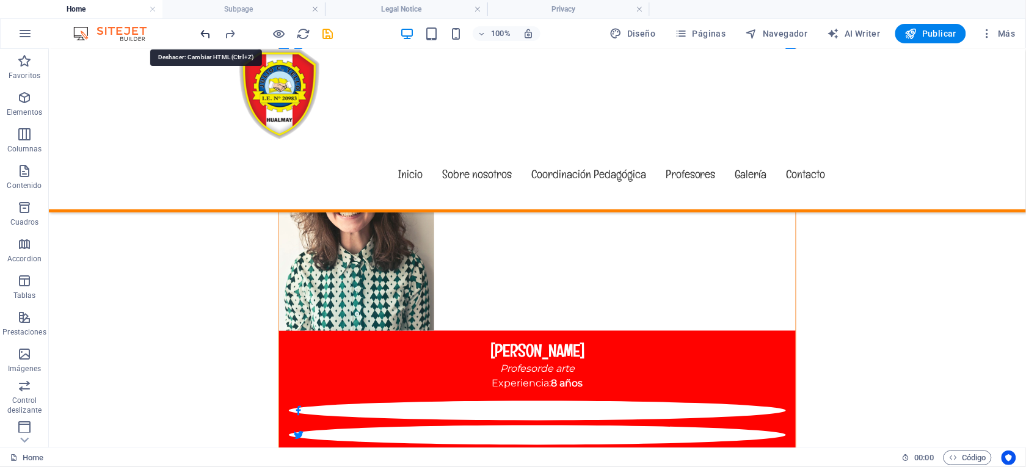
click at [203, 38] on icon "undo" at bounding box center [206, 34] width 14 height 14
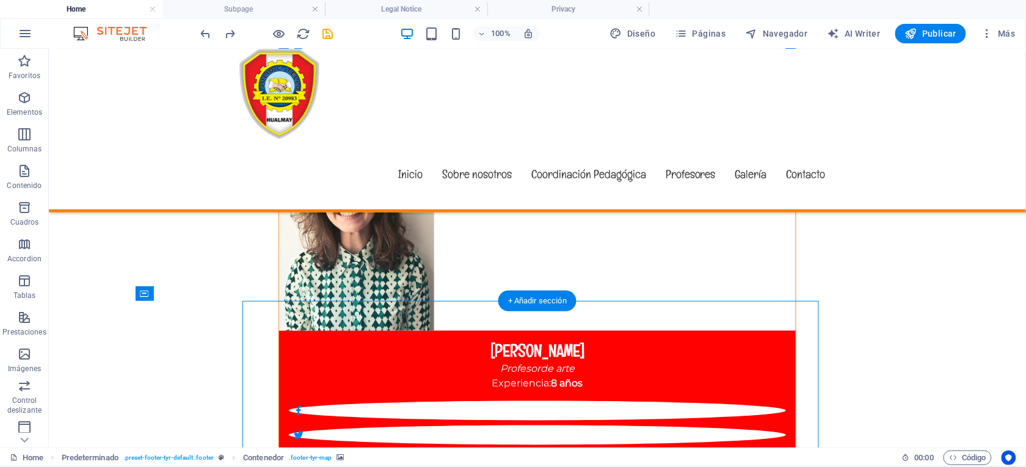
select select "1"
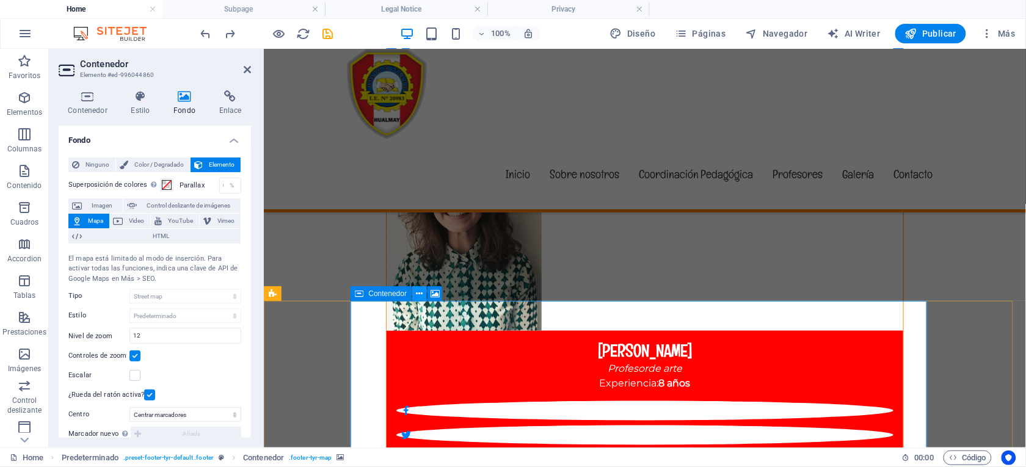
click at [424, 292] on button at bounding box center [419, 293] width 15 height 15
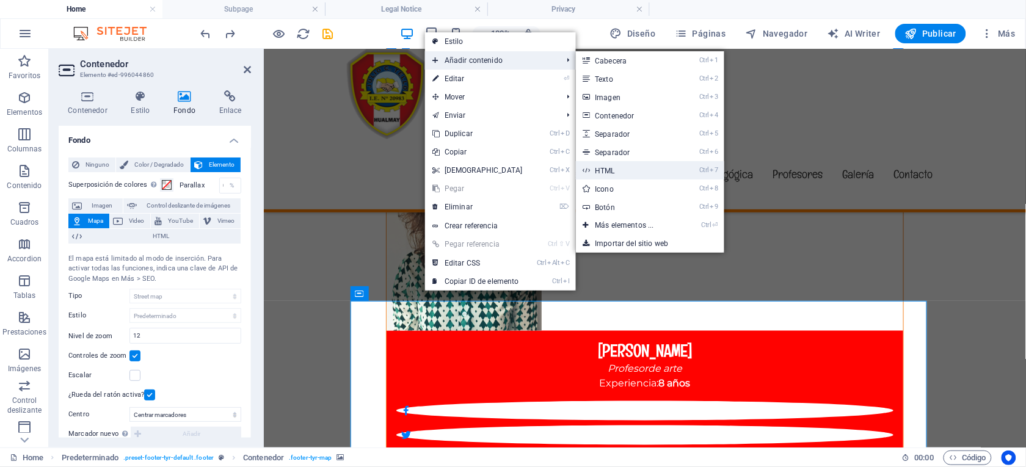
click at [606, 169] on link "Ctrl 7 HTML" at bounding box center [627, 170] width 103 height 18
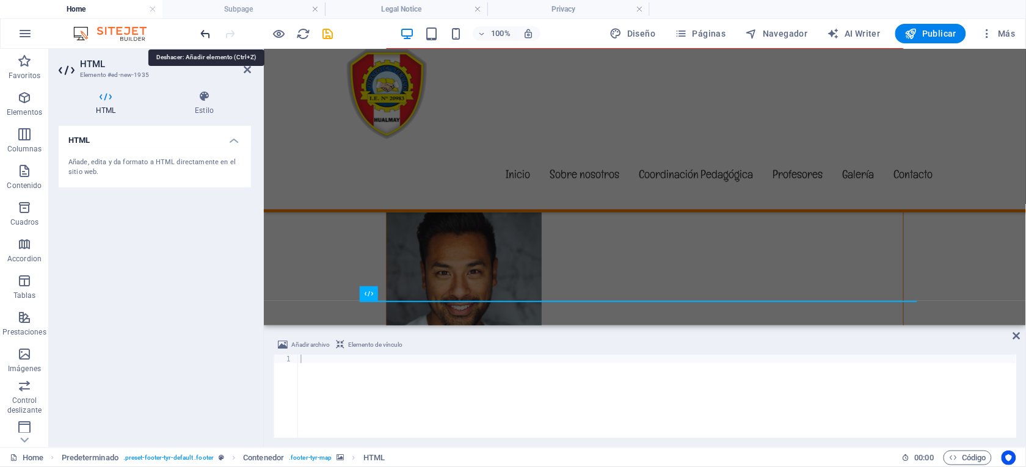
click at [200, 32] on icon "undo" at bounding box center [206, 34] width 14 height 14
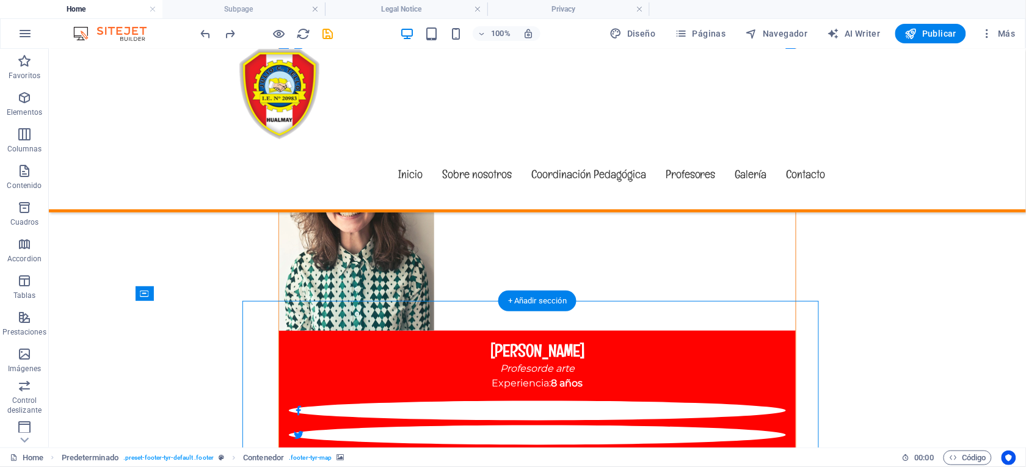
select select "1"
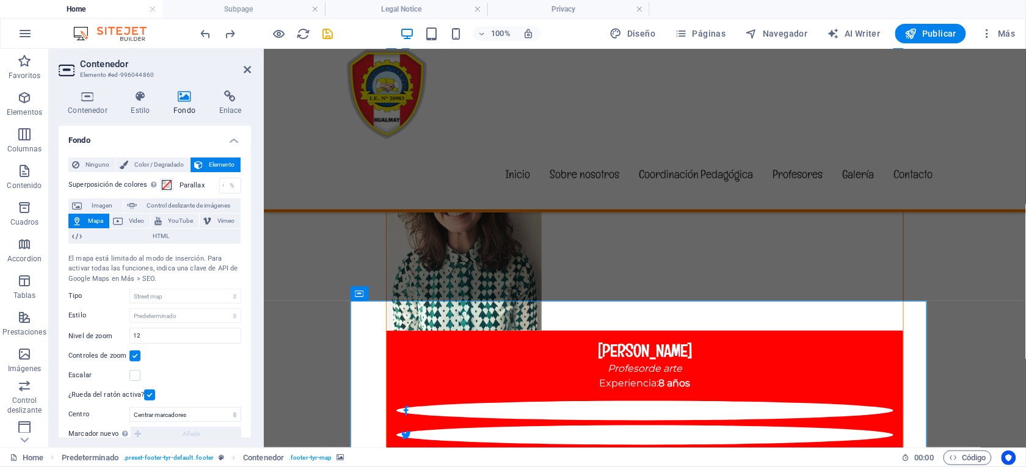
scroll to position [175, 0]
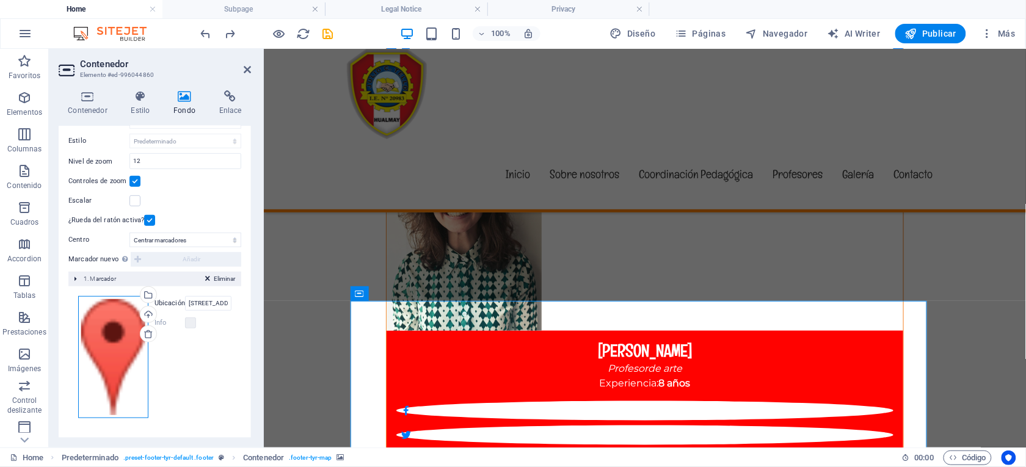
click at [109, 335] on div "Arrastra archivos aquí, haz clic para escoger archivos o selecciona archivos de…" at bounding box center [113, 357] width 70 height 122
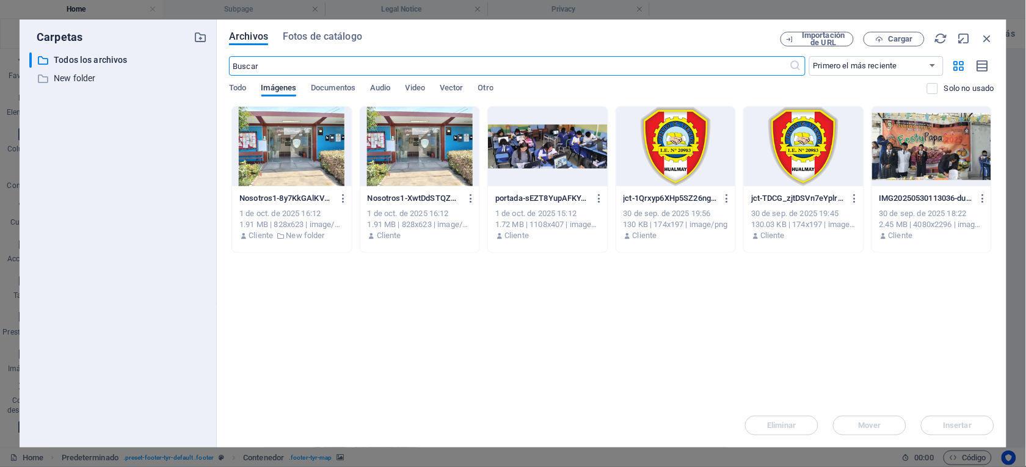
scroll to position [6008, 0]
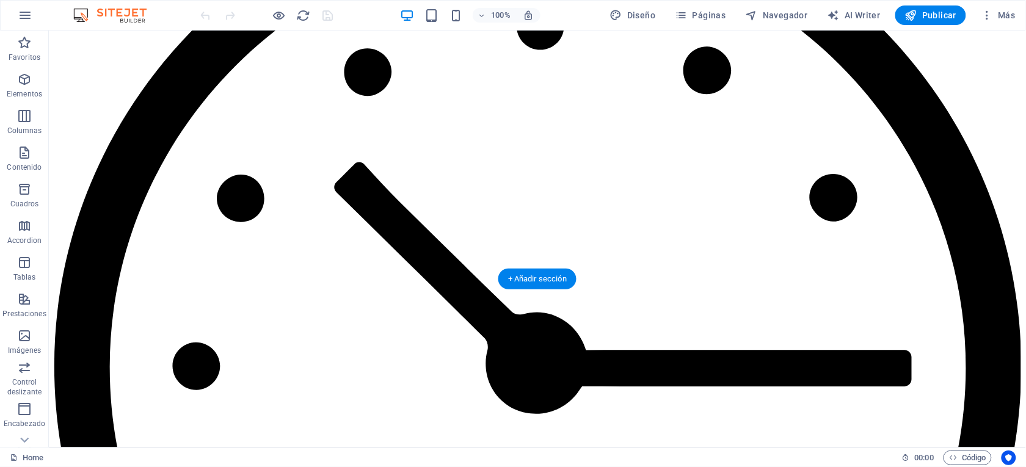
scroll to position [6099, 0]
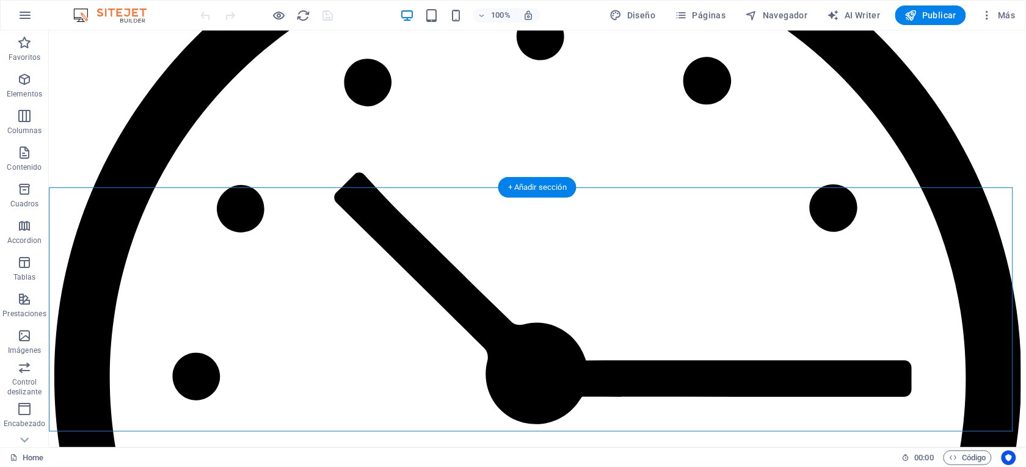
select select "px"
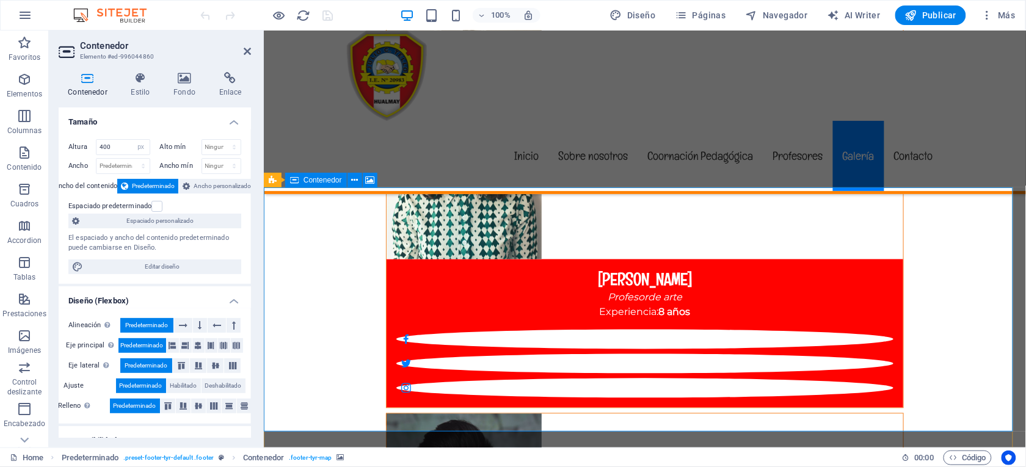
click at [181, 80] on icon at bounding box center [184, 78] width 41 height 12
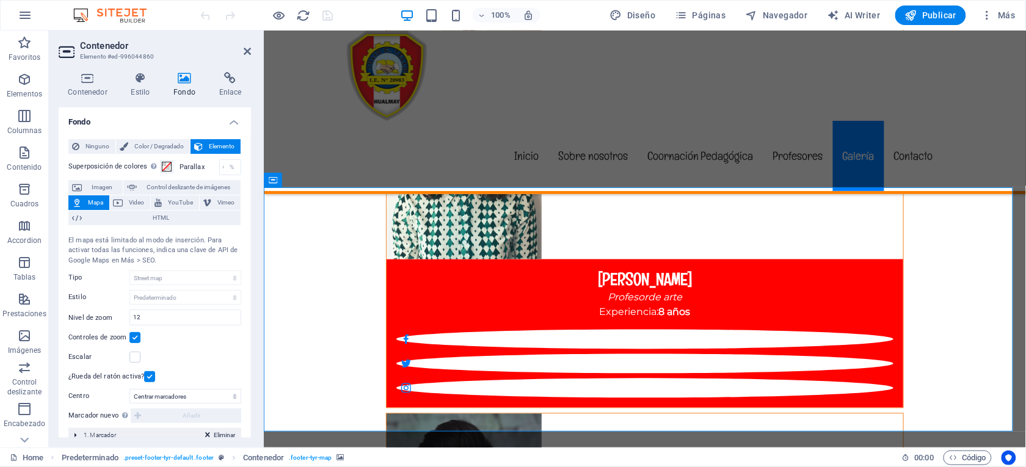
scroll to position [156, 0]
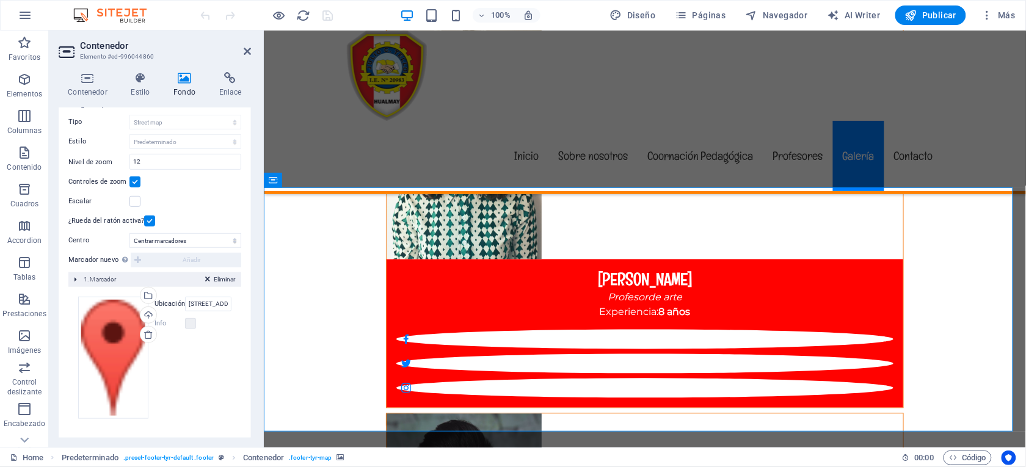
click at [103, 280] on span "1. Marcador" at bounding box center [100, 279] width 33 height 7
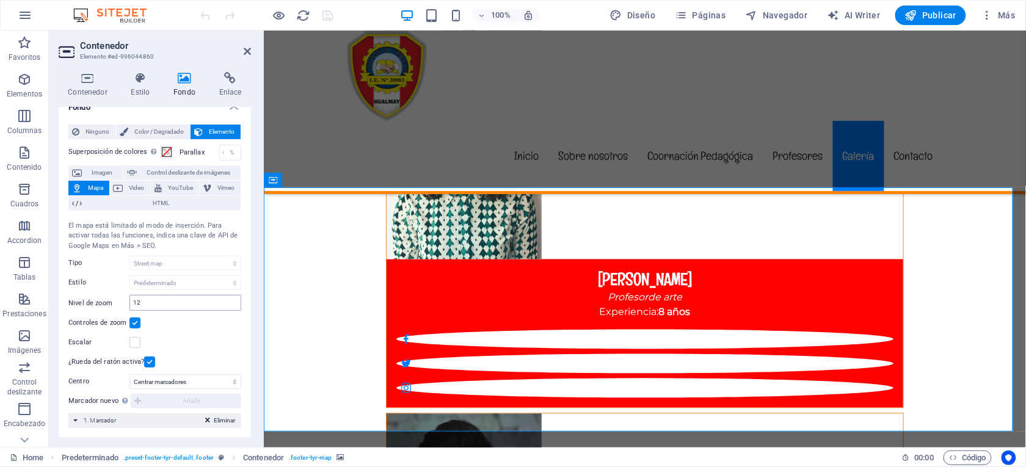
scroll to position [14, 0]
click at [238, 285] on div "Ninguno Color / Degradado Elemento Estirar fondo a ancho completo Superposición…" at bounding box center [155, 277] width 192 height 324
click at [223, 421] on span "Eliminar" at bounding box center [224, 421] width 21 height 11
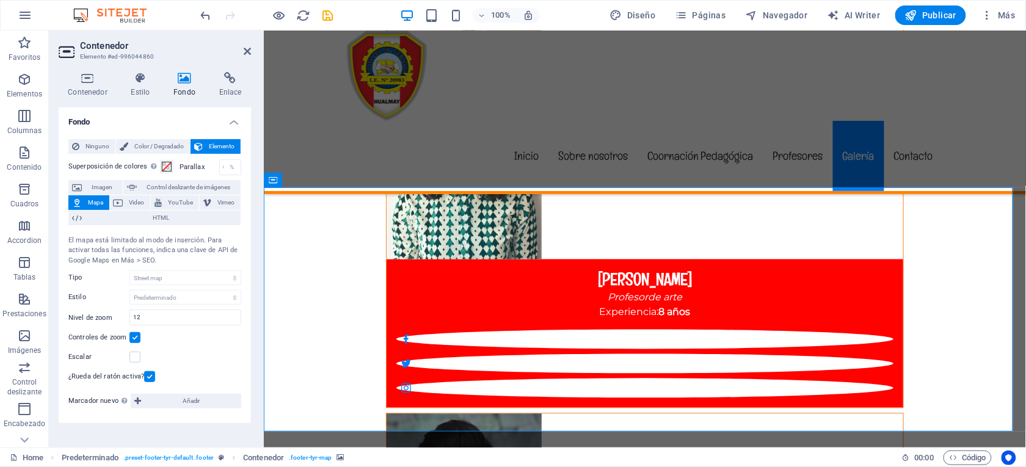
scroll to position [0, 0]
drag, startPoint x: 308, startPoint y: 12, endPoint x: 609, endPoint y: 62, distance: 305.9
click at [308, 12] on icon "reload" at bounding box center [304, 16] width 14 height 14
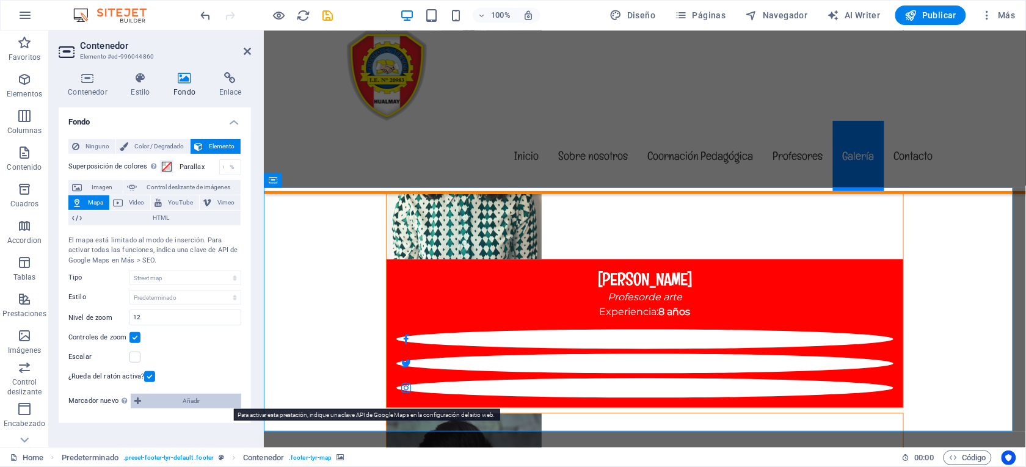
click at [174, 401] on span "Añadir" at bounding box center [191, 401] width 93 height 15
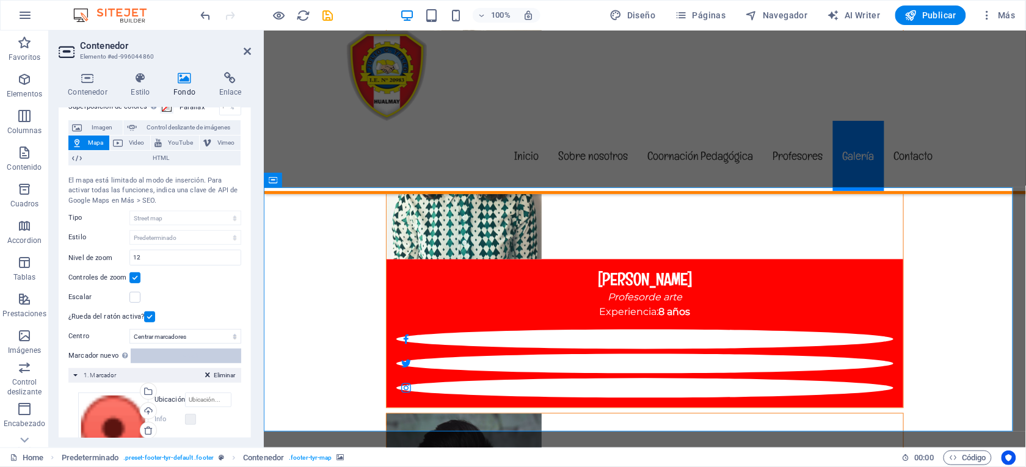
scroll to position [91, 0]
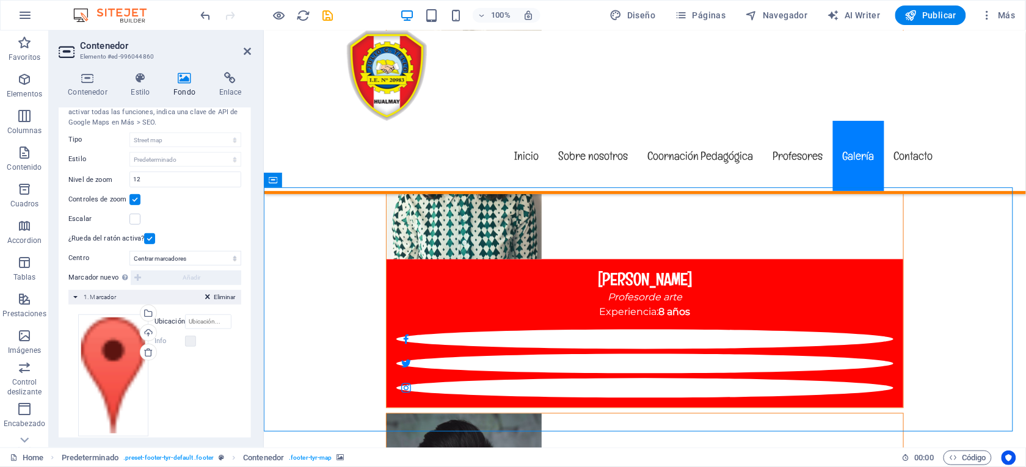
scroll to position [156, 0]
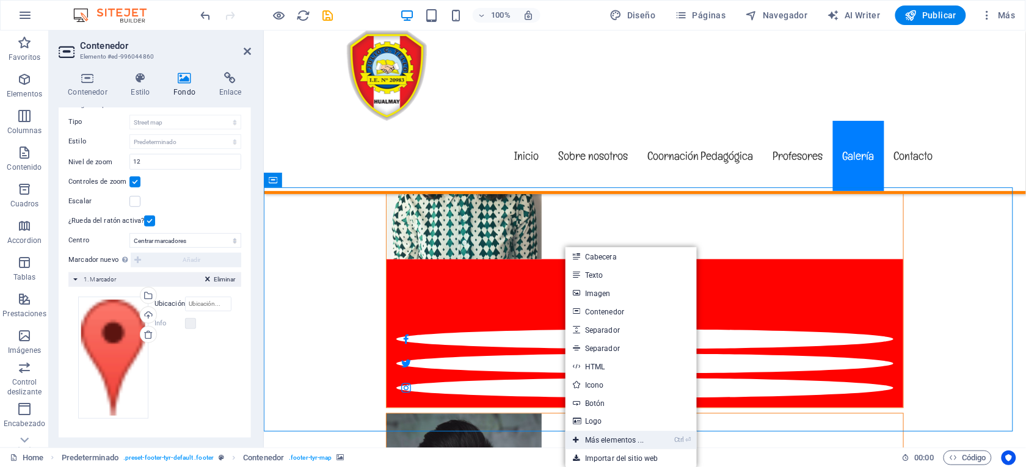
click at [600, 441] on link "Ctrl ⏎ Más elementos ..." at bounding box center [607, 440] width 85 height 18
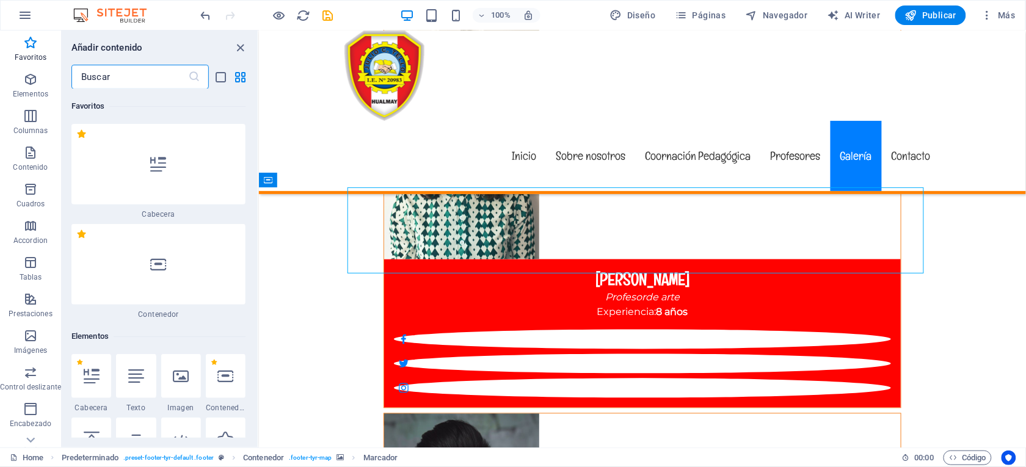
scroll to position [274, 0]
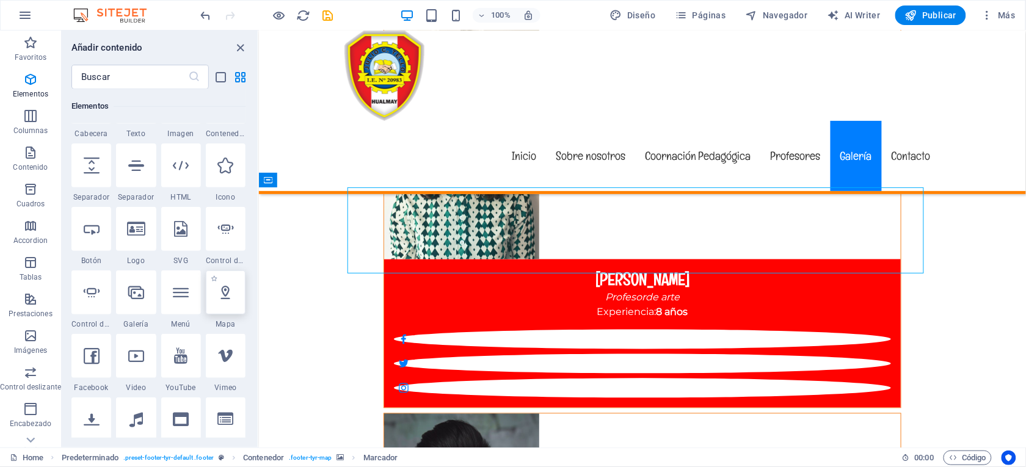
click at [226, 287] on icon at bounding box center [225, 293] width 16 height 16
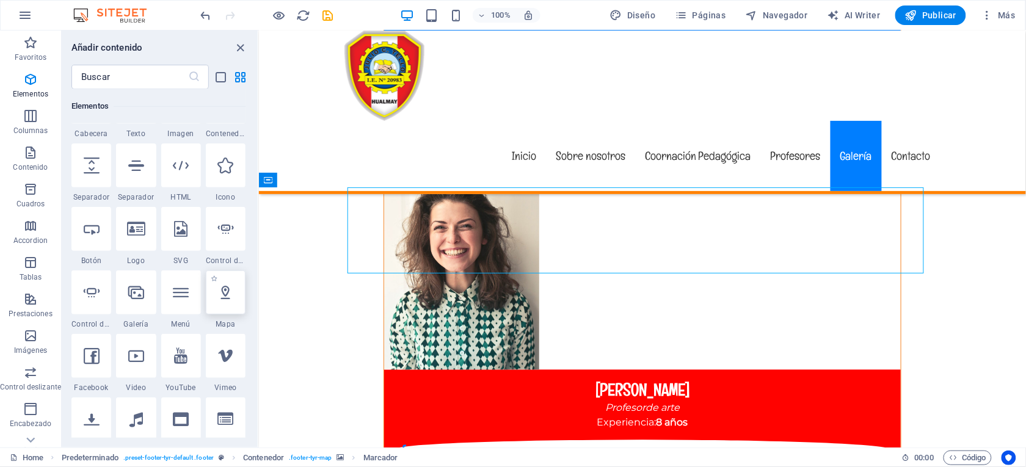
select select "1"
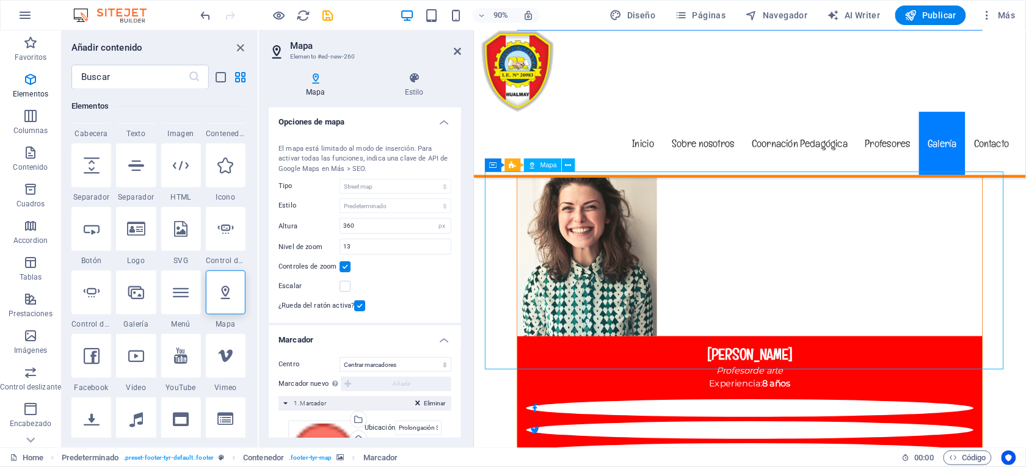
drag, startPoint x: 589, startPoint y: 228, endPoint x: 583, endPoint y: 251, distance: 23.8
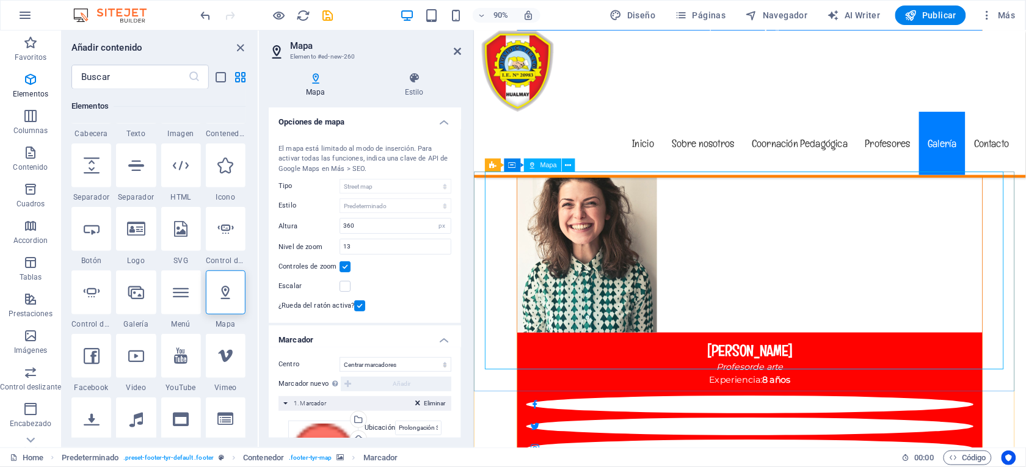
scroll to position [6099, 0]
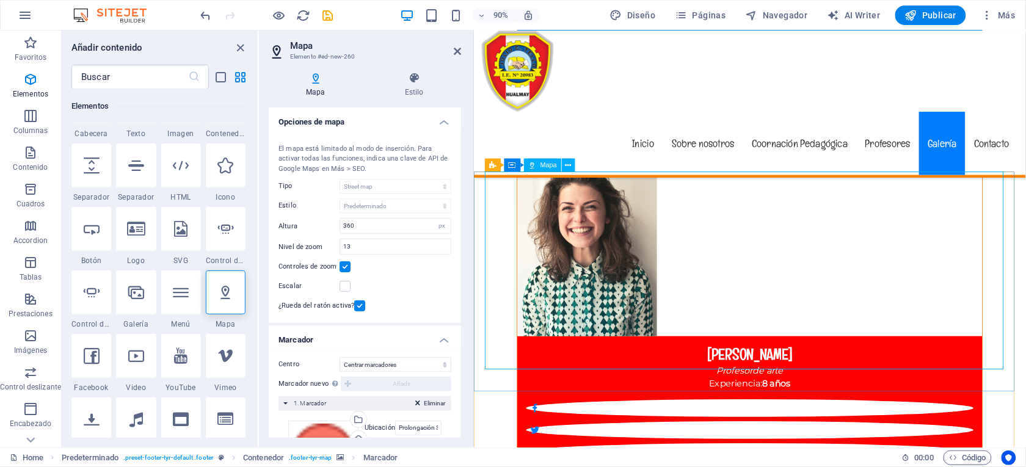
click at [297, 14] on icon "reload" at bounding box center [304, 16] width 14 height 14
click at [238, 43] on icon "close panel" at bounding box center [241, 48] width 14 height 14
click at [454, 50] on icon at bounding box center [457, 51] width 7 height 10
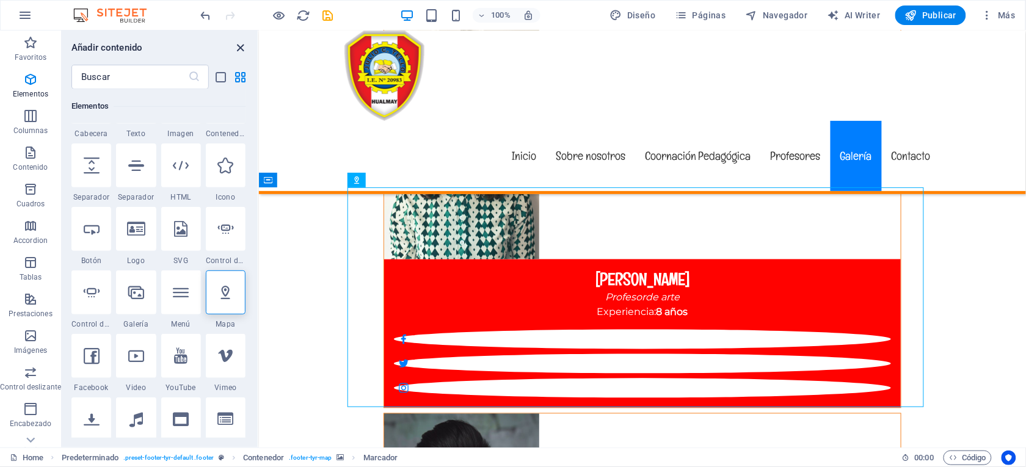
click at [242, 45] on icon "close panel" at bounding box center [241, 48] width 14 height 14
click at [300, 12] on icon "reload" at bounding box center [304, 16] width 14 height 14
click at [328, 16] on icon "save" at bounding box center [328, 16] width 14 height 14
click at [926, 12] on span "Publicar" at bounding box center [931, 15] width 52 height 12
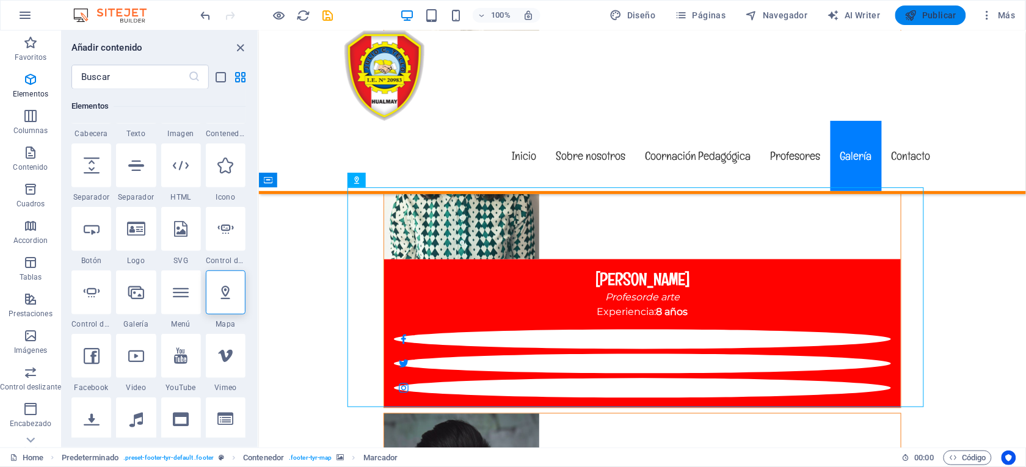
click at [926, 12] on span "Publicar" at bounding box center [931, 15] width 52 height 12
click at [901, 120] on nav "Inicio Sobre nosotros Coornación Pedagógica Profesores Galería Contacto" at bounding box center [642, 155] width 596 height 70
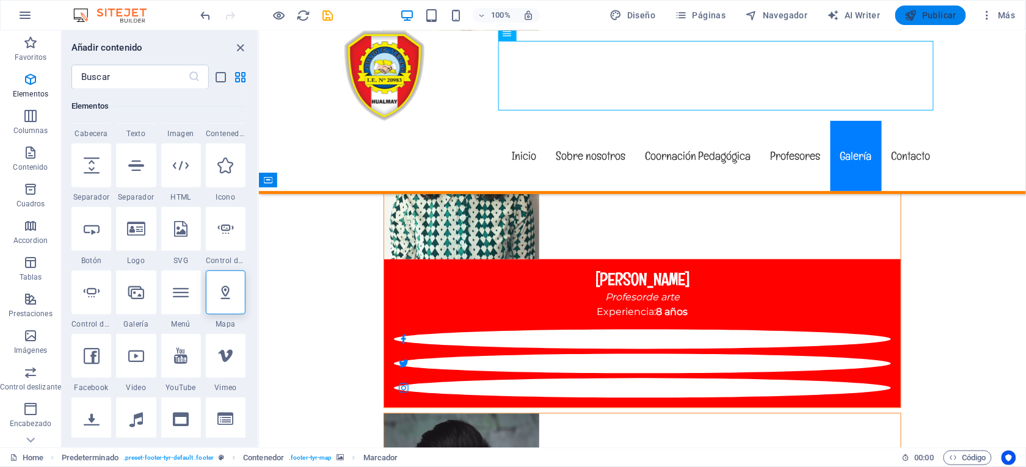
click at [934, 16] on span "Publicar" at bounding box center [931, 15] width 52 height 12
click at [935, 16] on span "Publicar" at bounding box center [931, 15] width 52 height 12
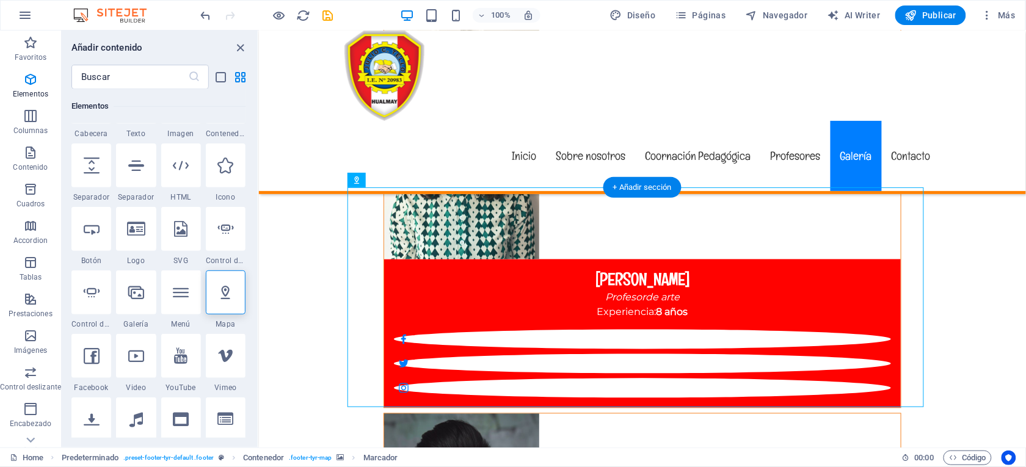
drag, startPoint x: 923, startPoint y: 405, endPoint x: 943, endPoint y: 421, distance: 25.3
click at [928, 15] on span "Publicar" at bounding box center [931, 15] width 52 height 12
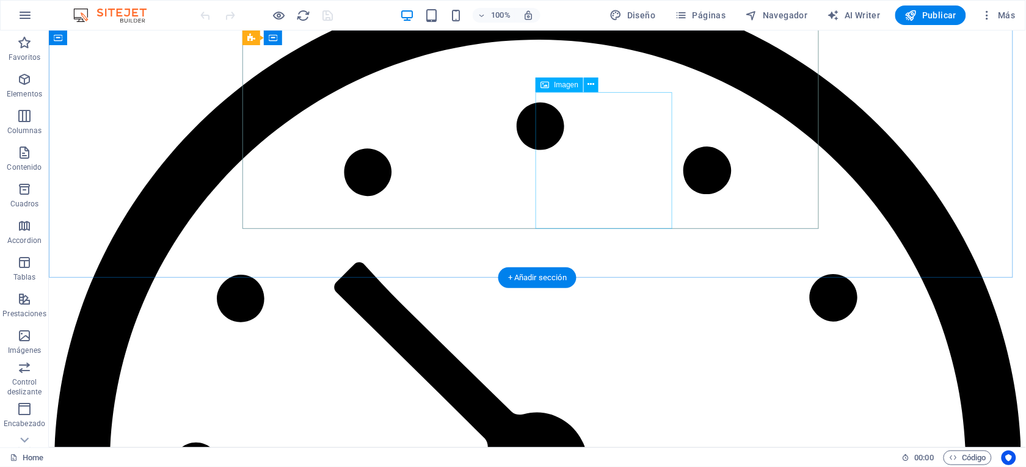
scroll to position [6137, 0]
